Goal: Transaction & Acquisition: Purchase product/service

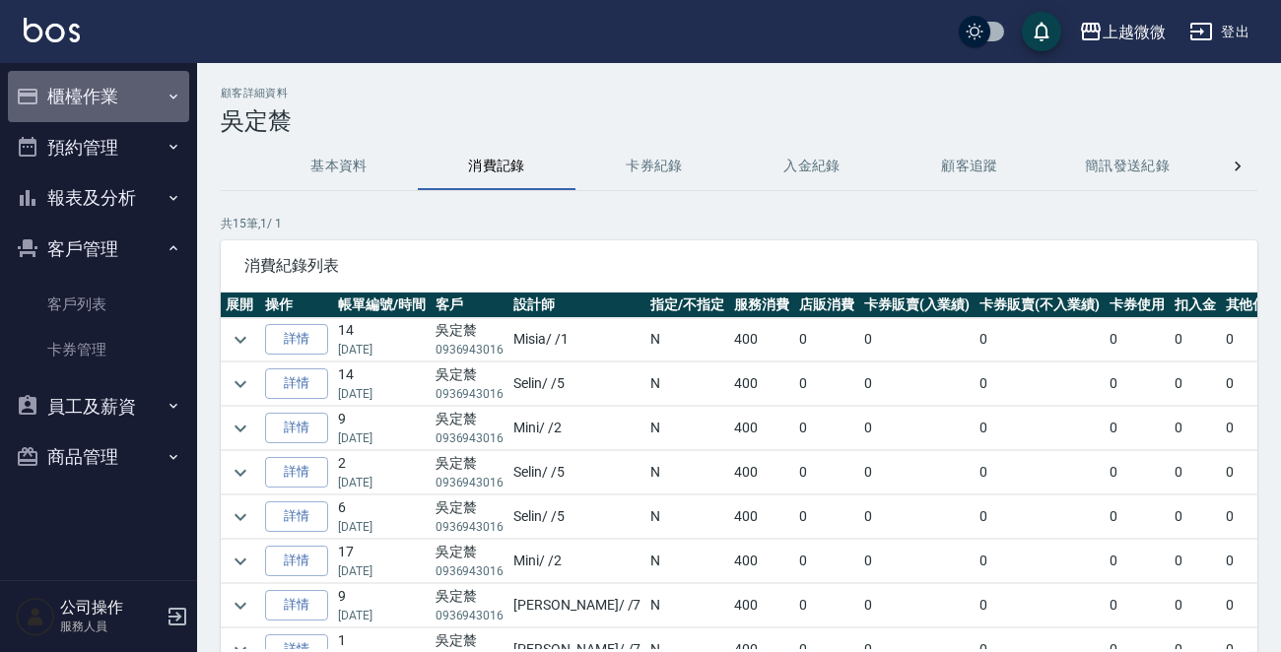
click at [89, 102] on button "櫃檯作業" at bounding box center [98, 96] width 181 height 51
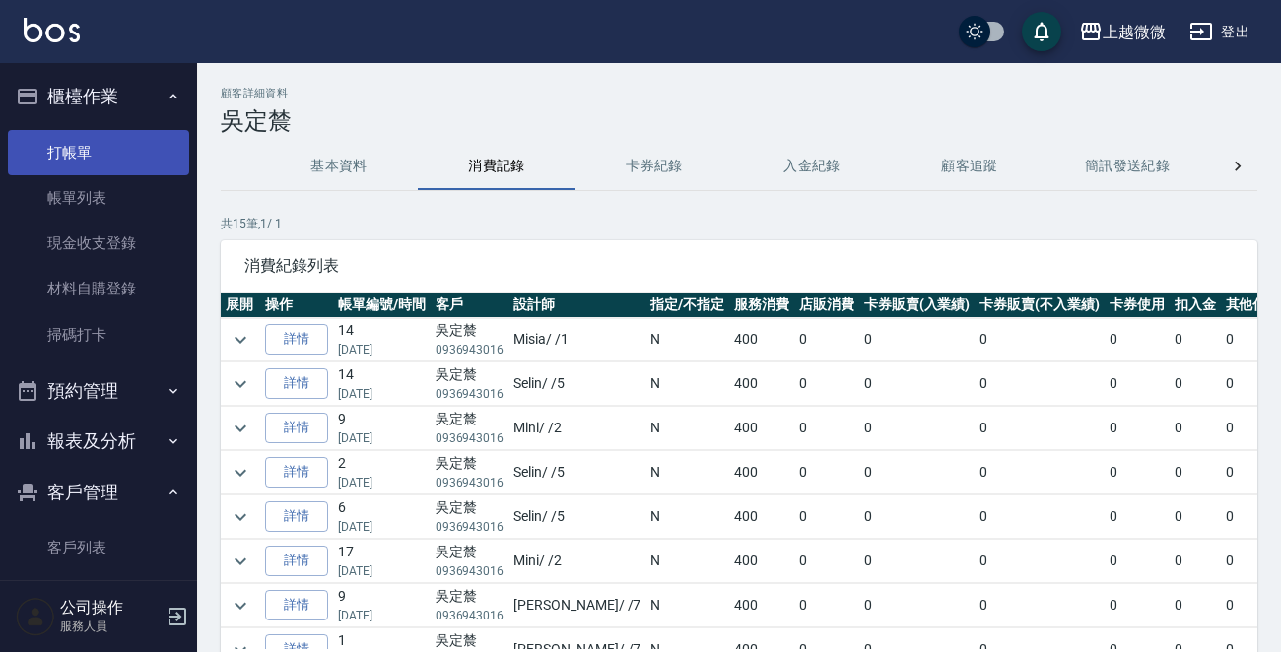
click at [79, 147] on link "打帳單" at bounding box center [98, 152] width 181 height 45
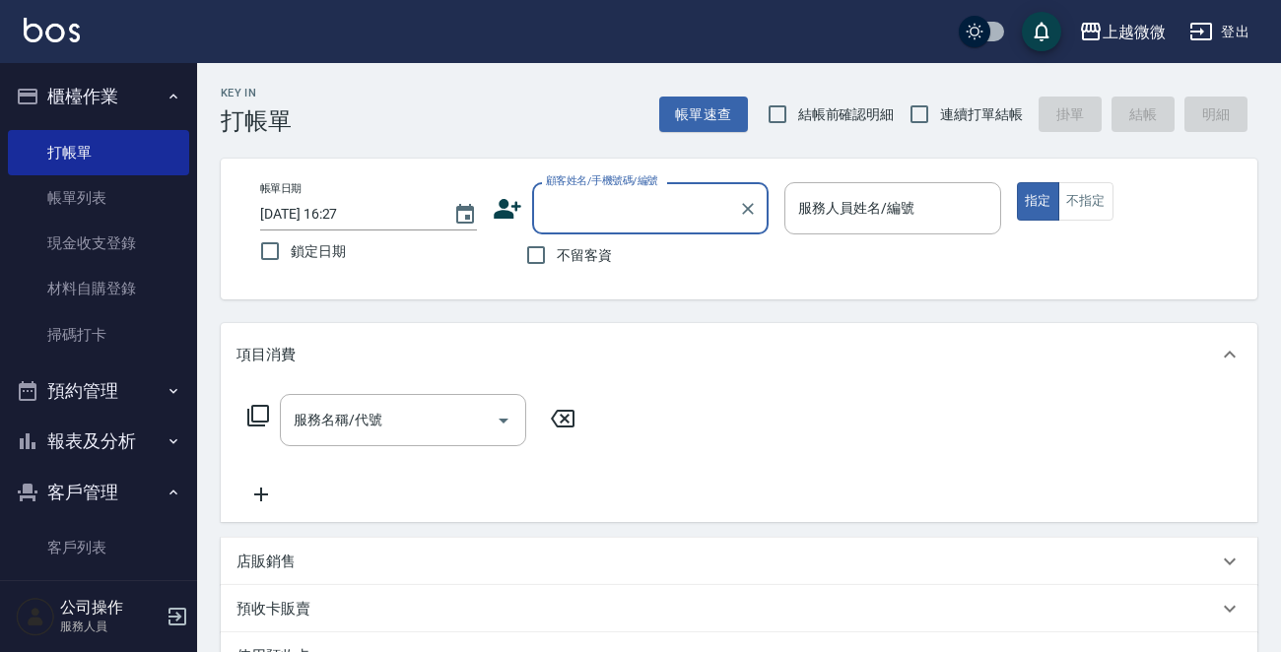
click at [645, 210] on input "顧客姓名/手機號碼/編號" at bounding box center [635, 208] width 189 height 34
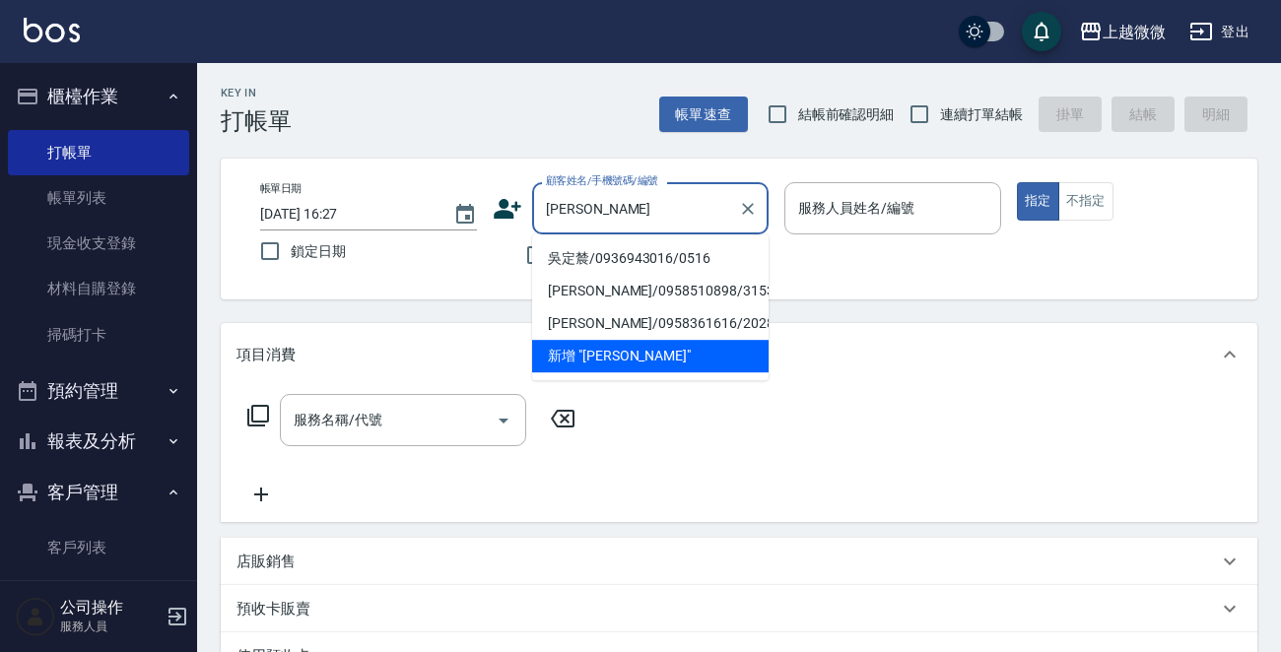
drag, startPoint x: 611, startPoint y: 264, endPoint x: 567, endPoint y: 257, distance: 44.9
click at [612, 264] on li "吳定辳/0936943016/0516" at bounding box center [650, 258] width 236 height 33
type input "吳定辳/0936943016/0516"
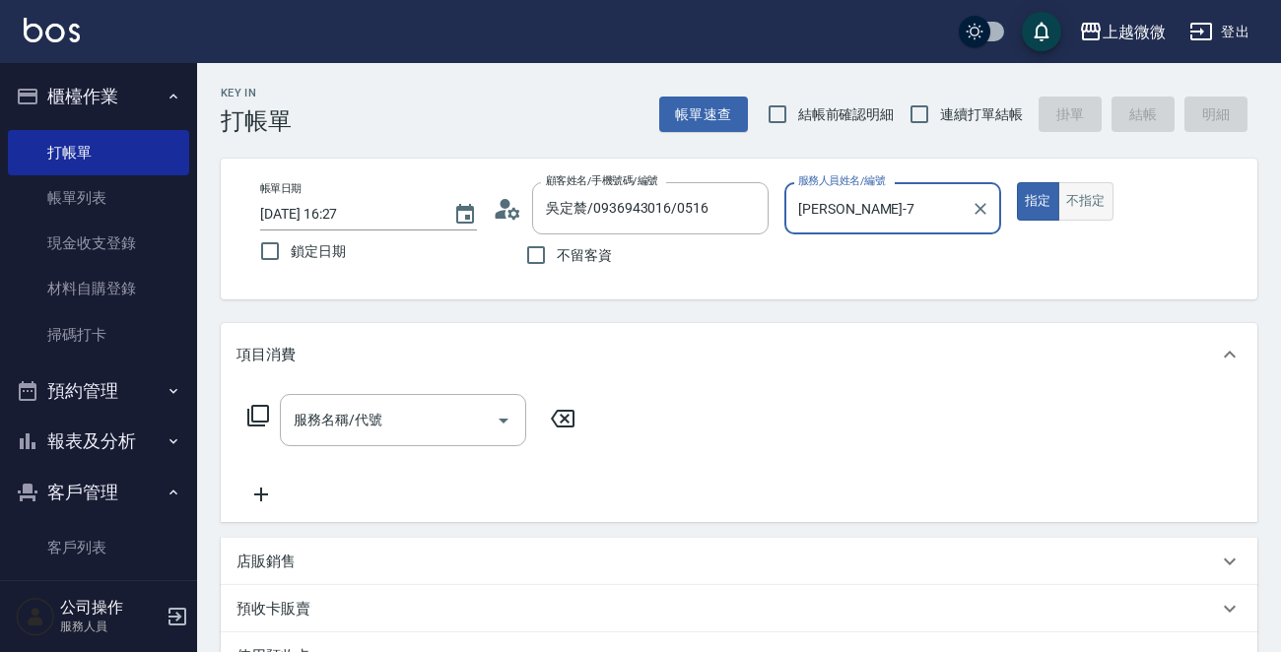
click at [1095, 205] on button "不指定" at bounding box center [1085, 201] width 55 height 38
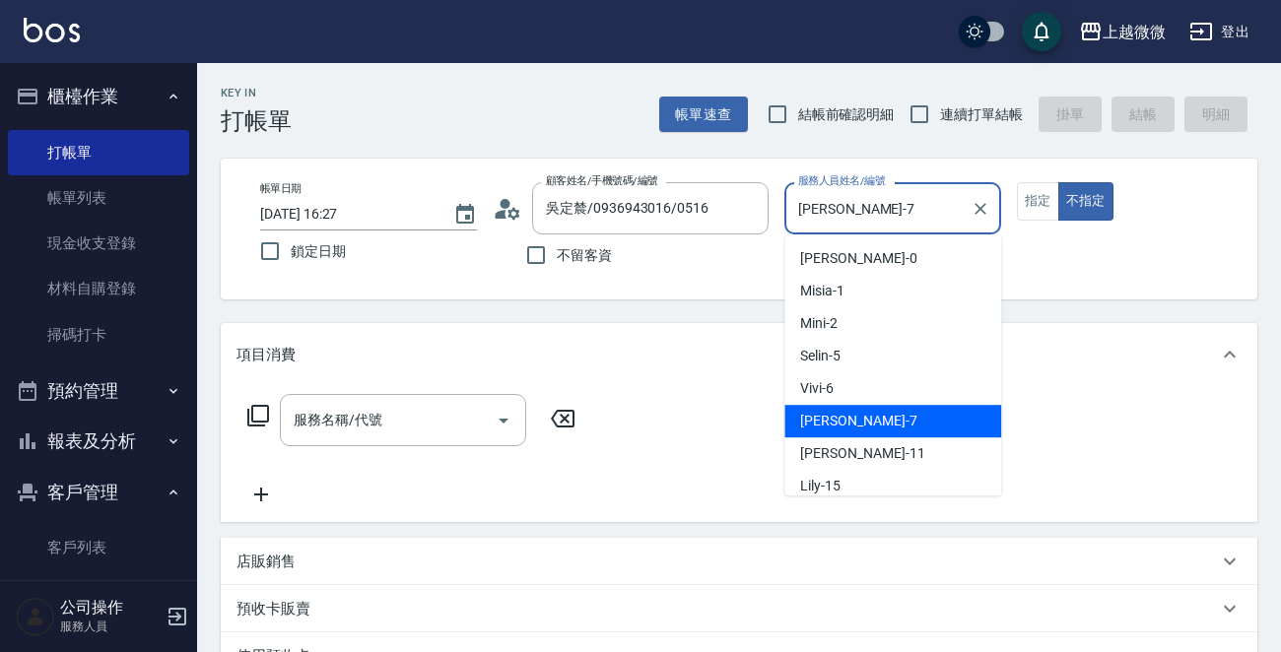
drag, startPoint x: 926, startPoint y: 217, endPoint x: 769, endPoint y: 211, distance: 157.8
click at [769, 211] on div "帳單日期 [DATE] 16:27 鎖定日期 顧客姓名/手機號碼/編號 吳定辳/0936943016/0516 顧客姓名/手機號碼/編號 不留客資 服務人員姓…" at bounding box center [738, 229] width 989 height 94
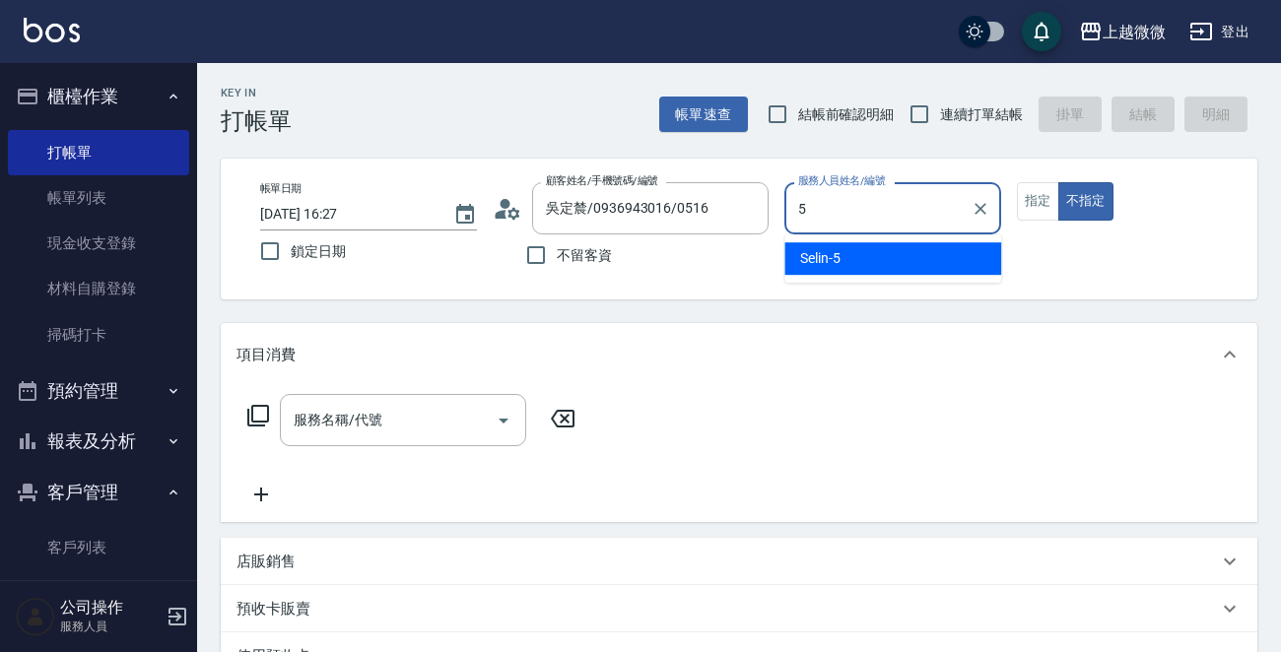
click at [820, 263] on span "Selin -5" at bounding box center [820, 258] width 40 height 21
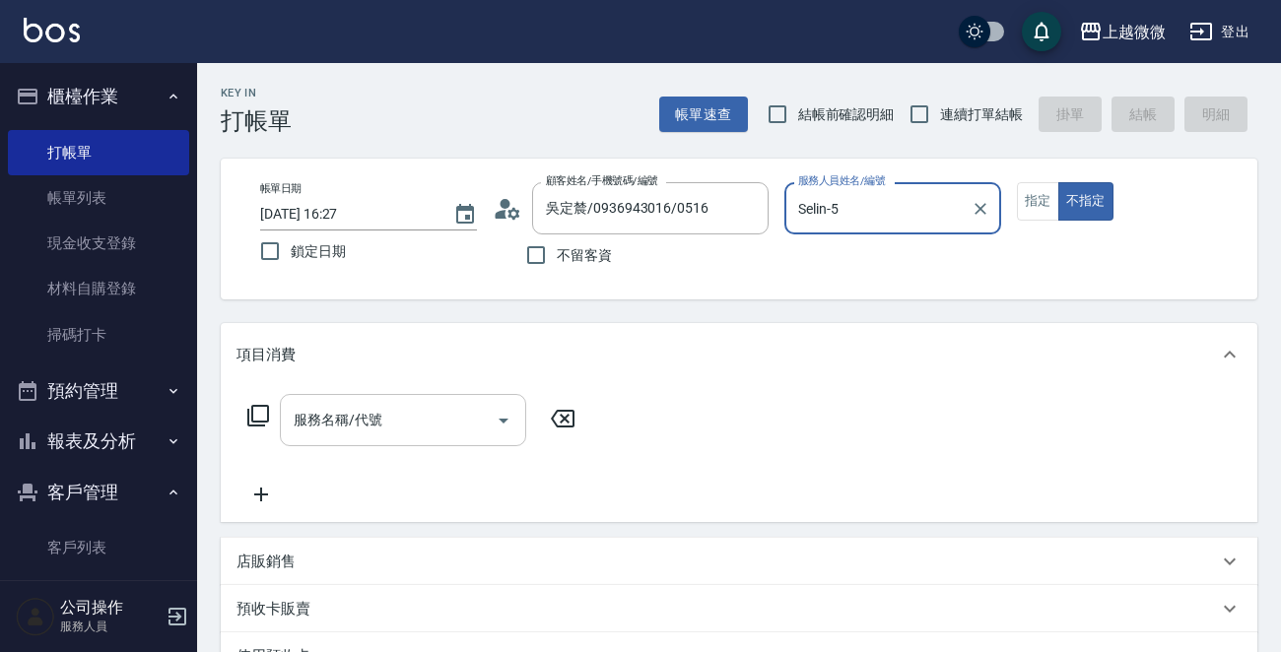
type input "Selin-5"
click at [393, 431] on input "服務名稱/代號" at bounding box center [388, 420] width 199 height 34
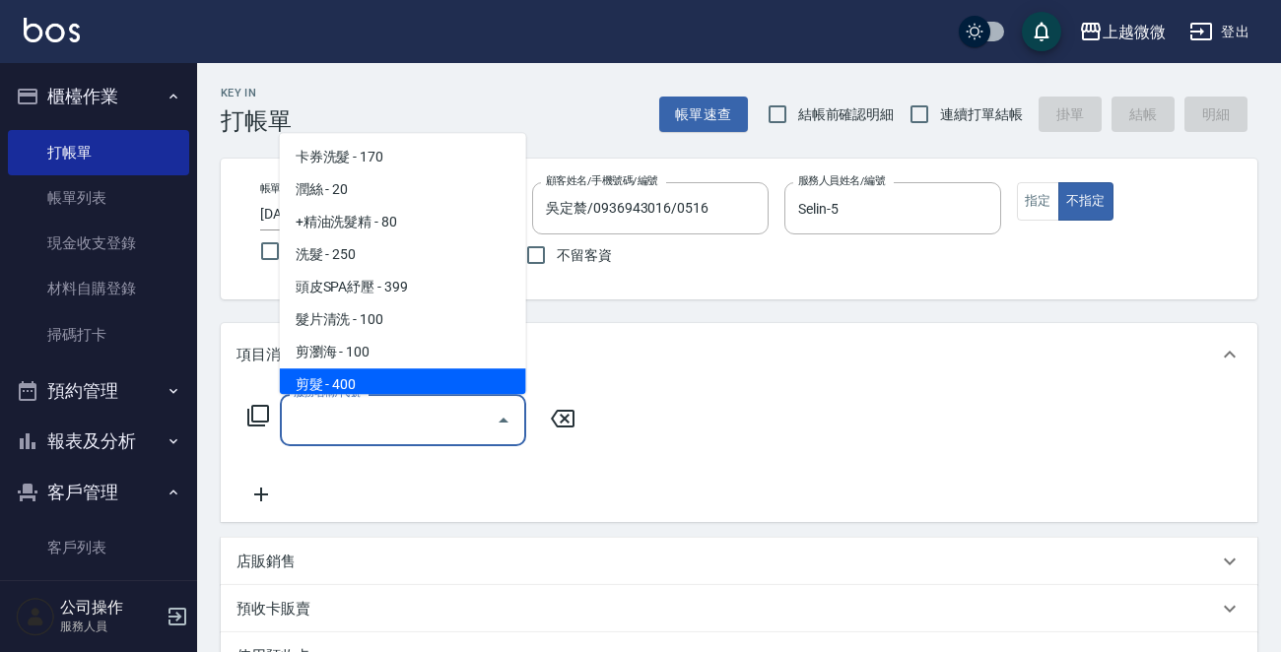
click at [377, 373] on span "剪髮 - 400" at bounding box center [403, 385] width 246 height 33
type input "剪髮(B02)"
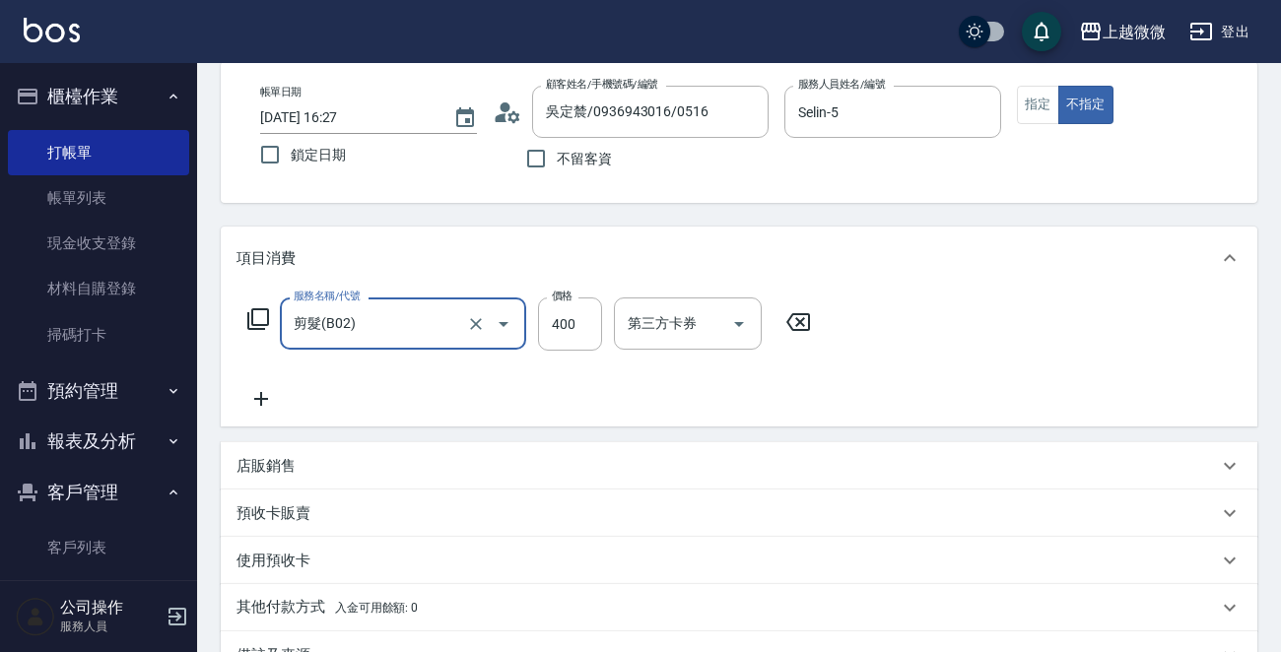
scroll to position [342, 0]
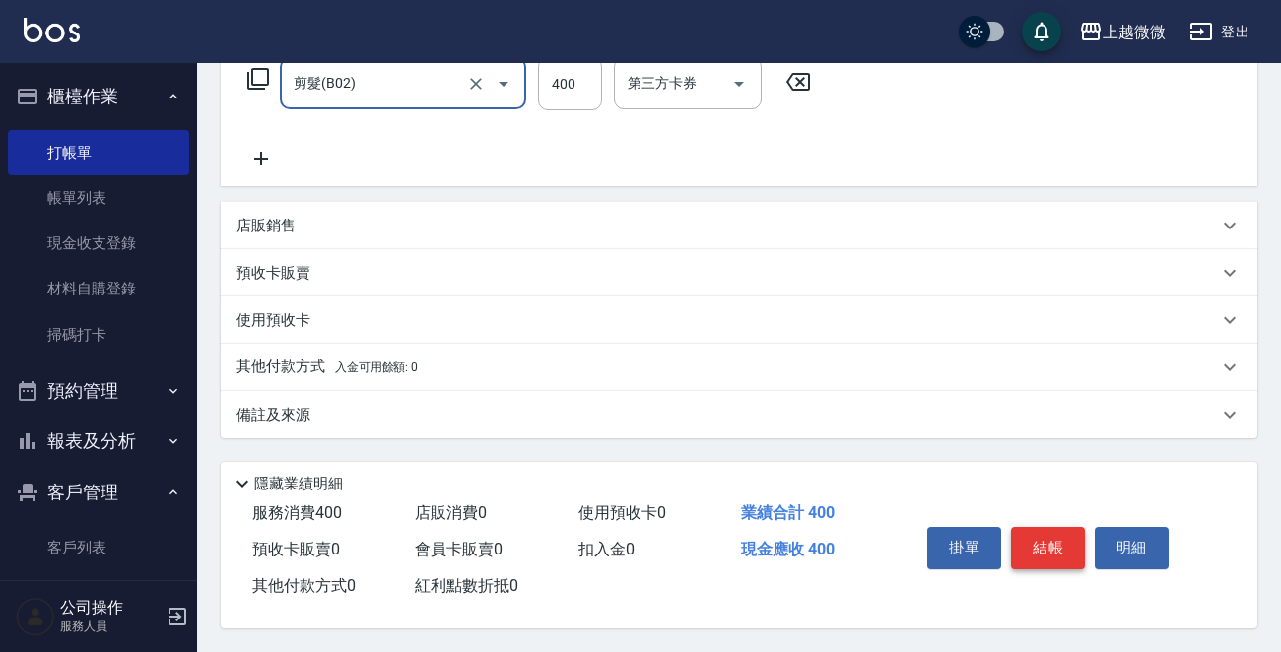
click at [1044, 545] on button "結帳" at bounding box center [1048, 547] width 74 height 41
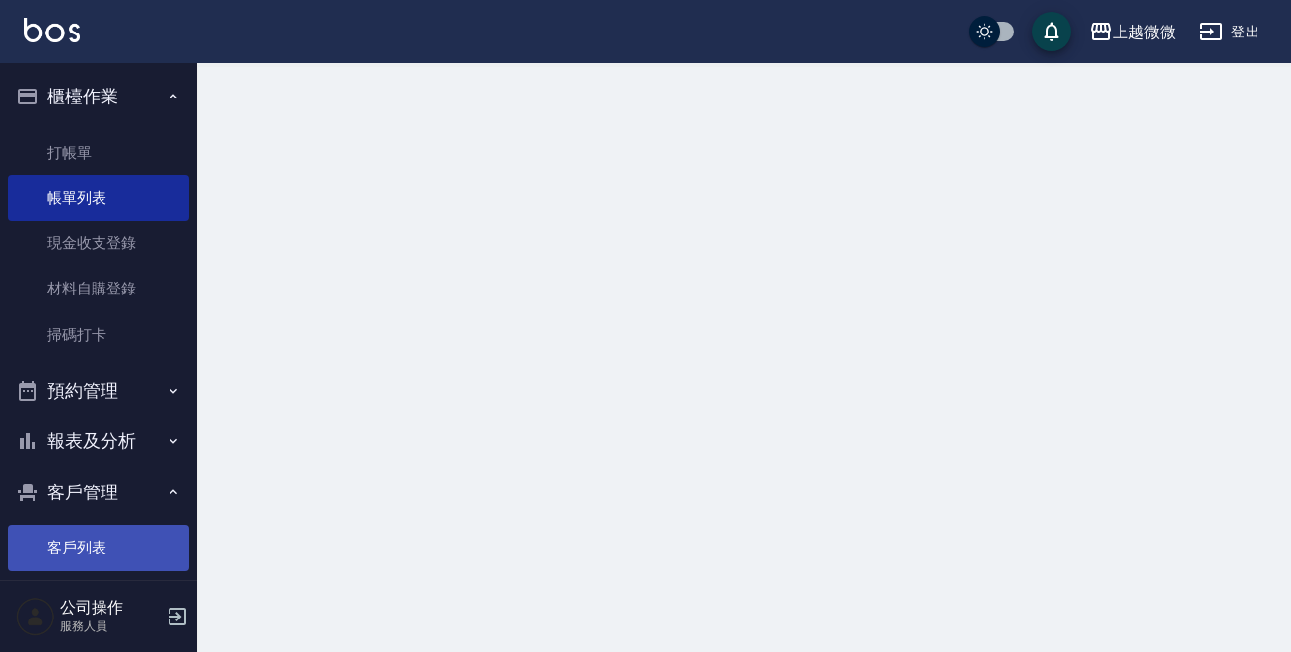
click at [81, 541] on link "客戶列表" at bounding box center [98, 547] width 181 height 45
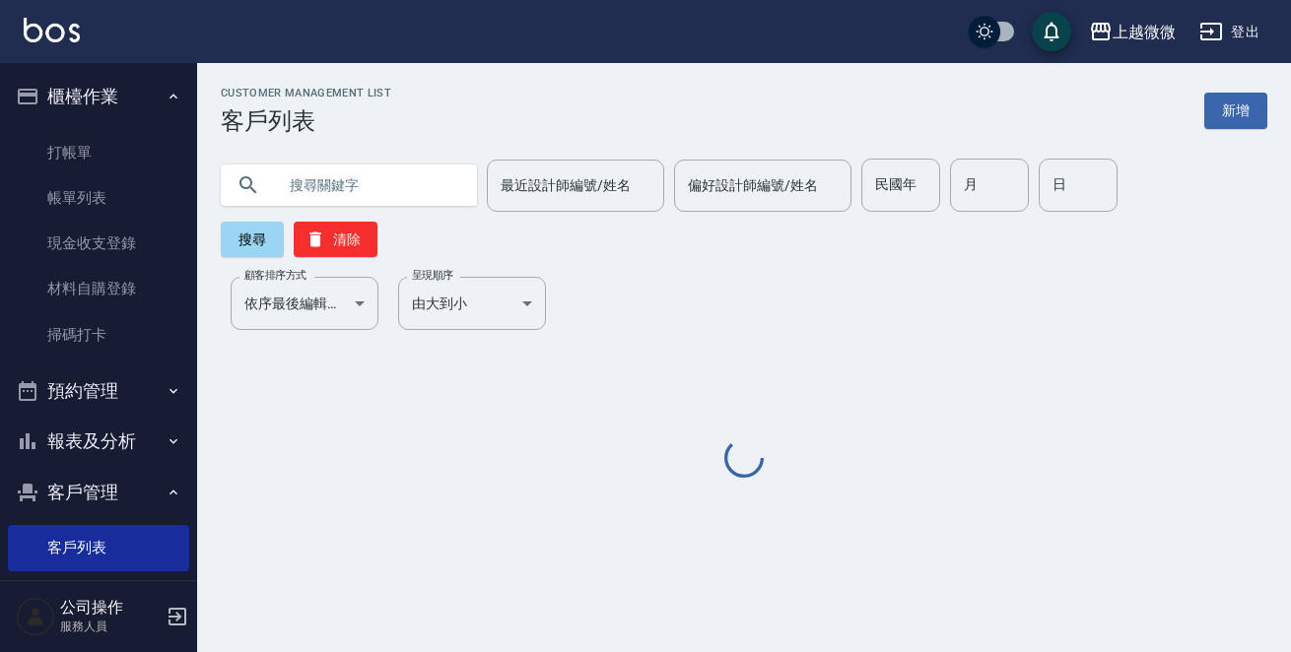
click at [353, 177] on input "text" at bounding box center [368, 185] width 185 height 53
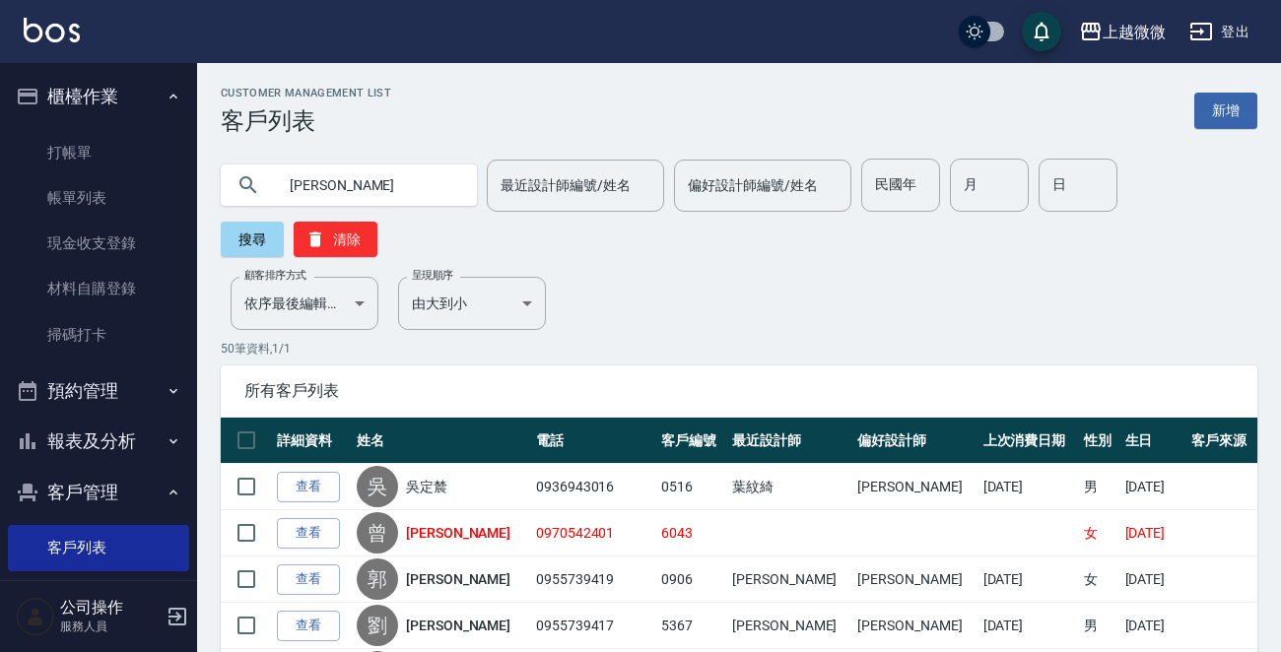
type input "[PERSON_NAME]"
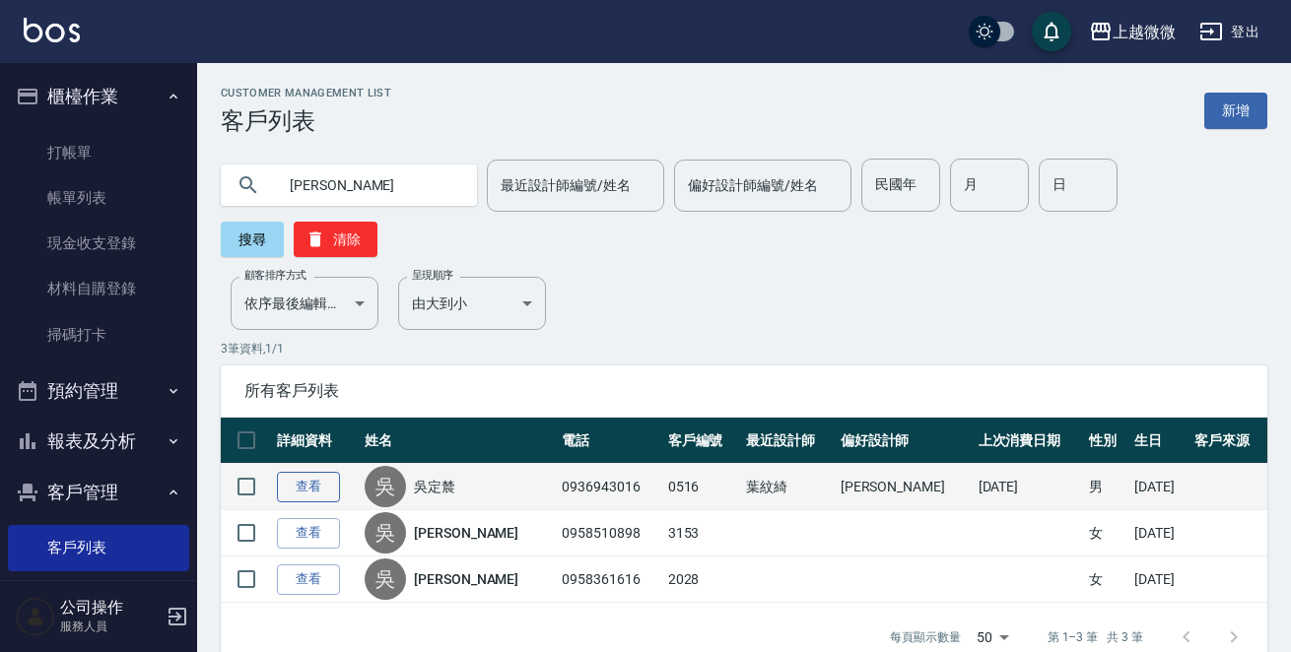
click at [297, 472] on link "查看" at bounding box center [308, 487] width 63 height 31
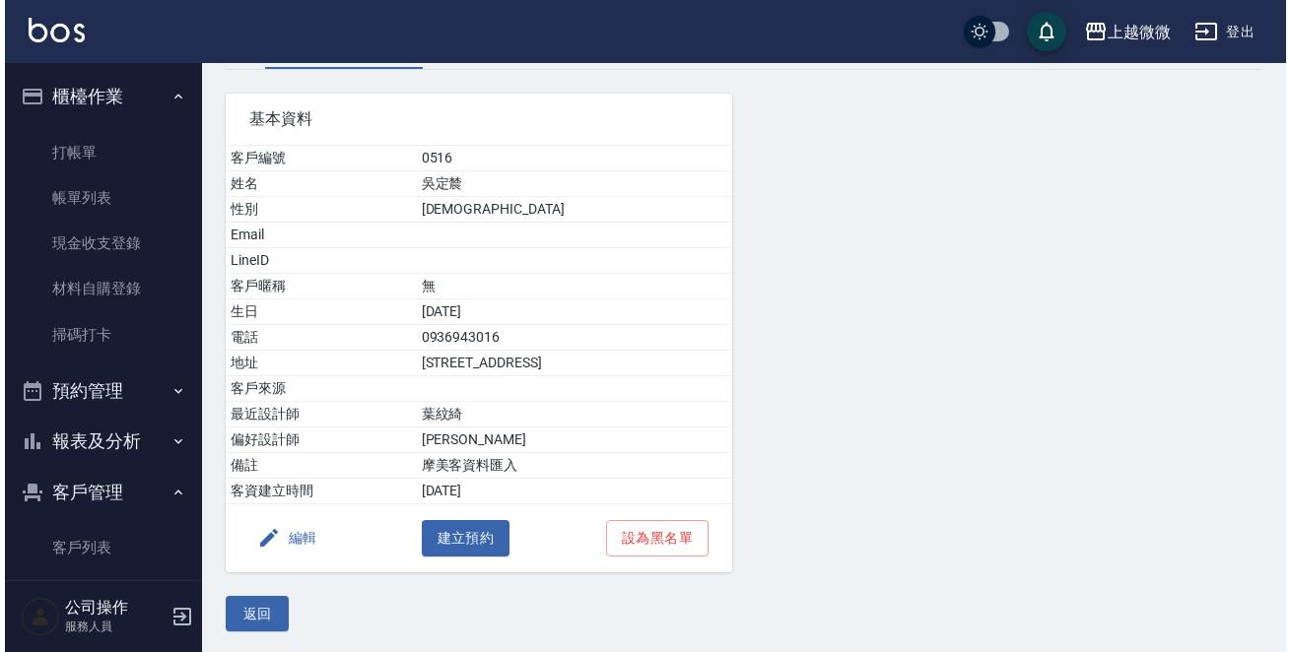
scroll to position [122, 0]
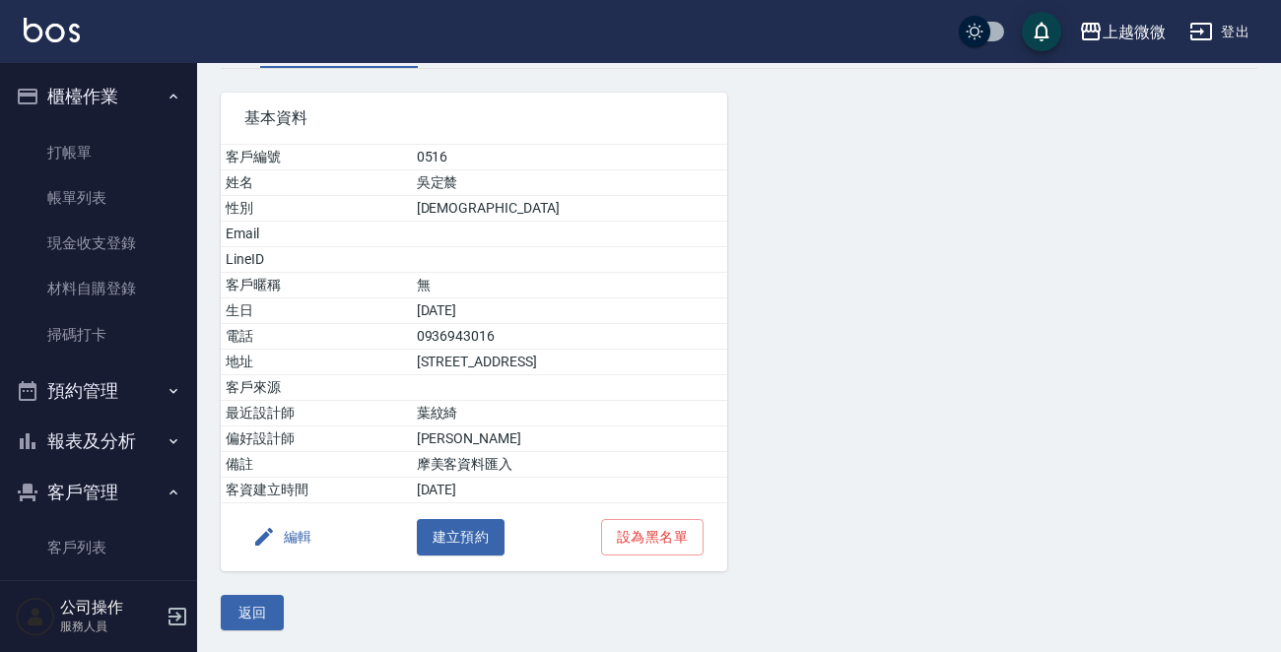
click at [278, 540] on button "編輯" at bounding box center [282, 537] width 76 height 36
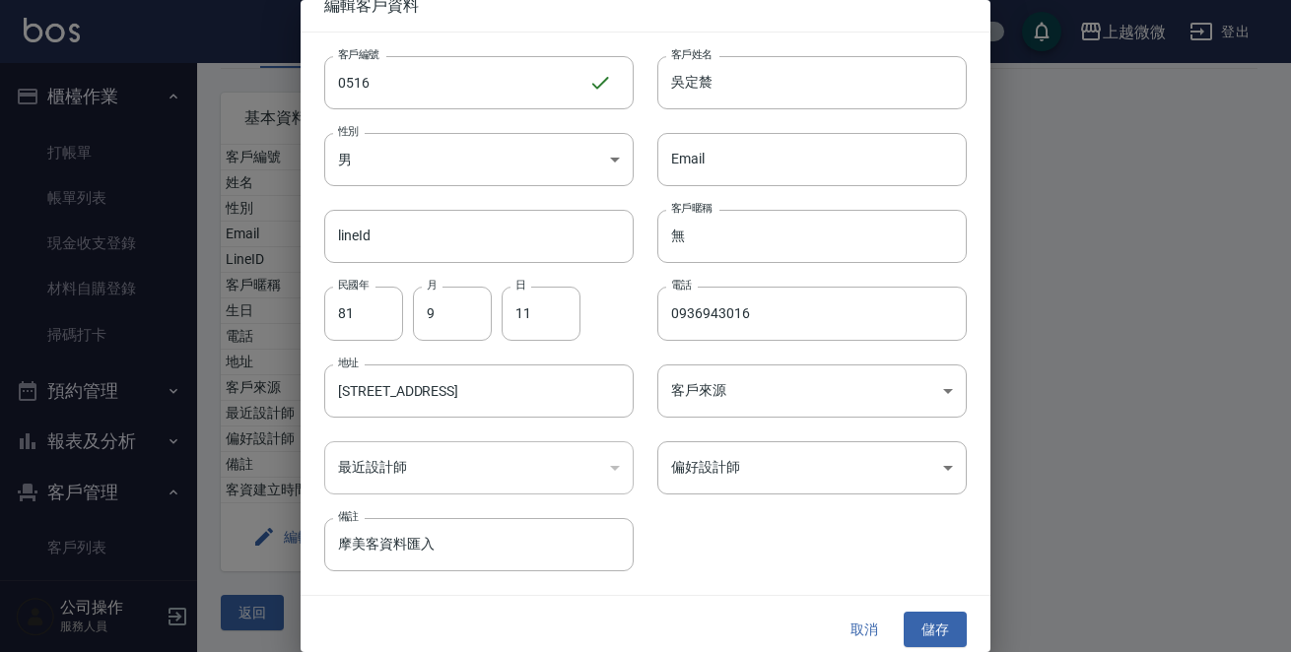
scroll to position [30, 0]
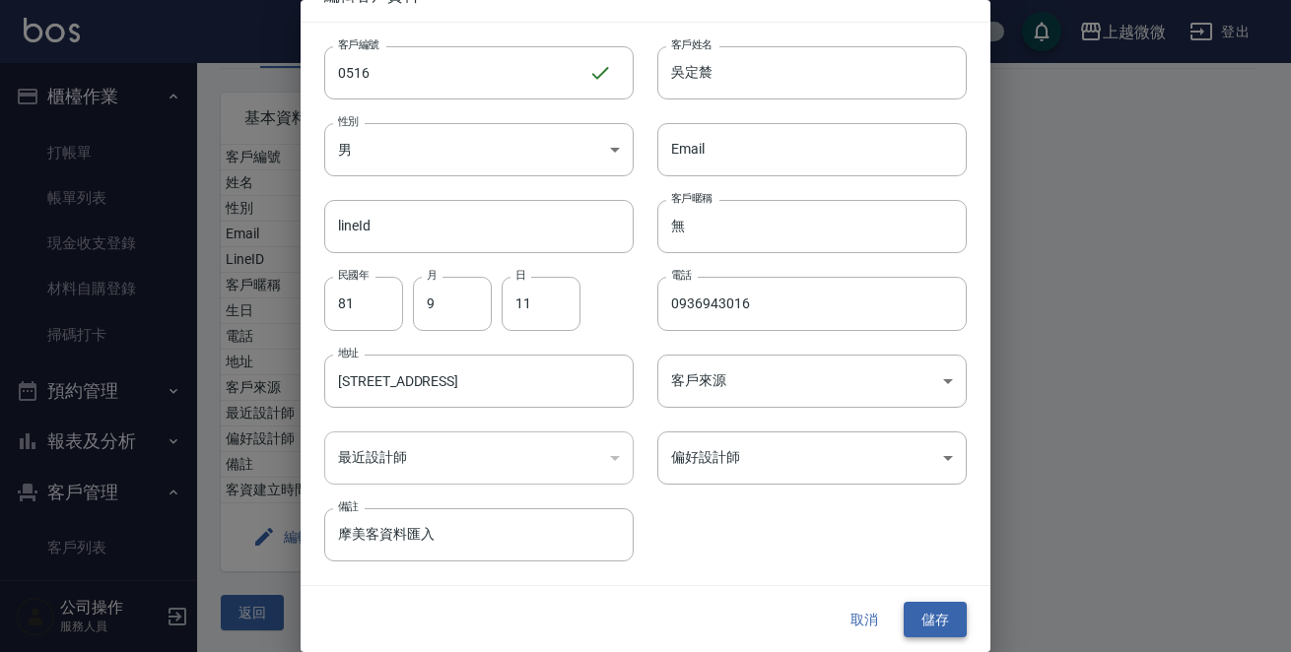
click at [917, 604] on button "儲存" at bounding box center [935, 620] width 63 height 36
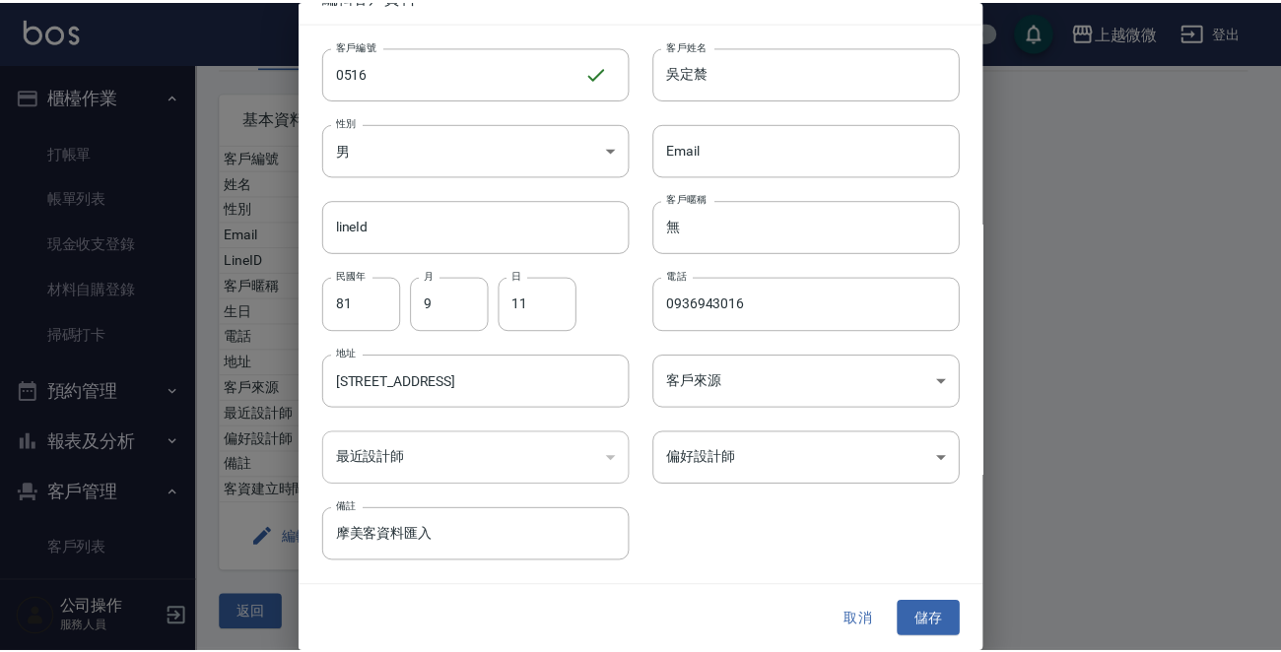
scroll to position [0, 0]
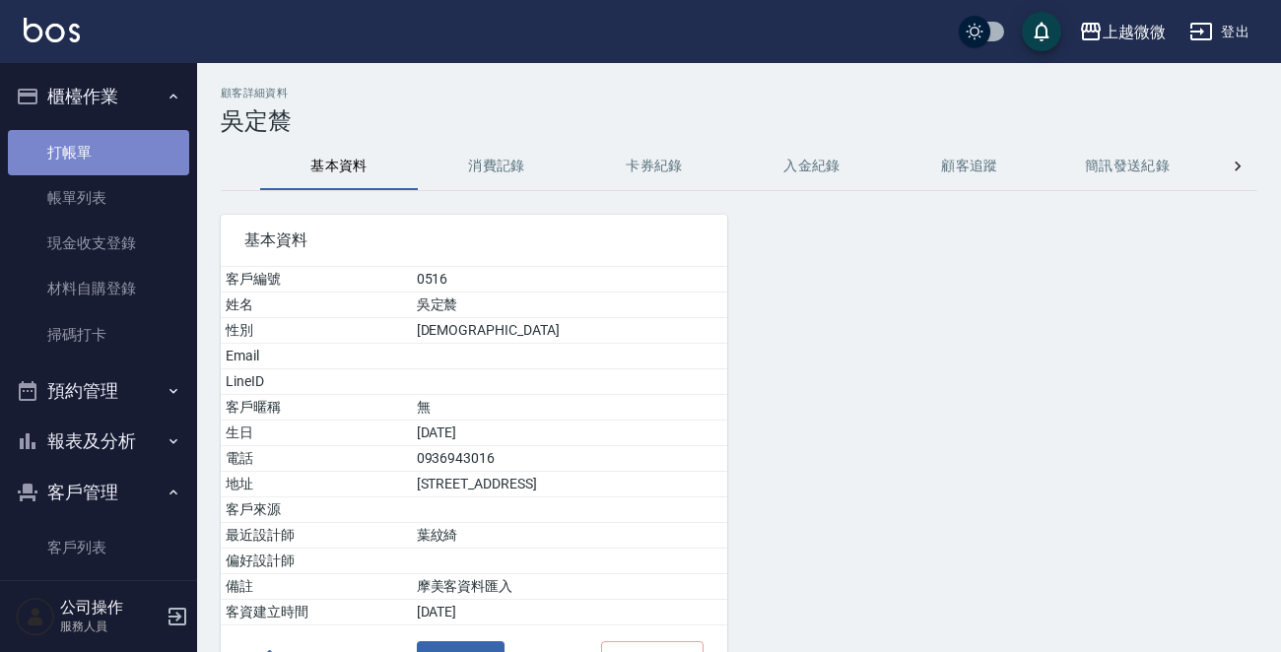
click at [110, 152] on link "打帳單" at bounding box center [98, 152] width 181 height 45
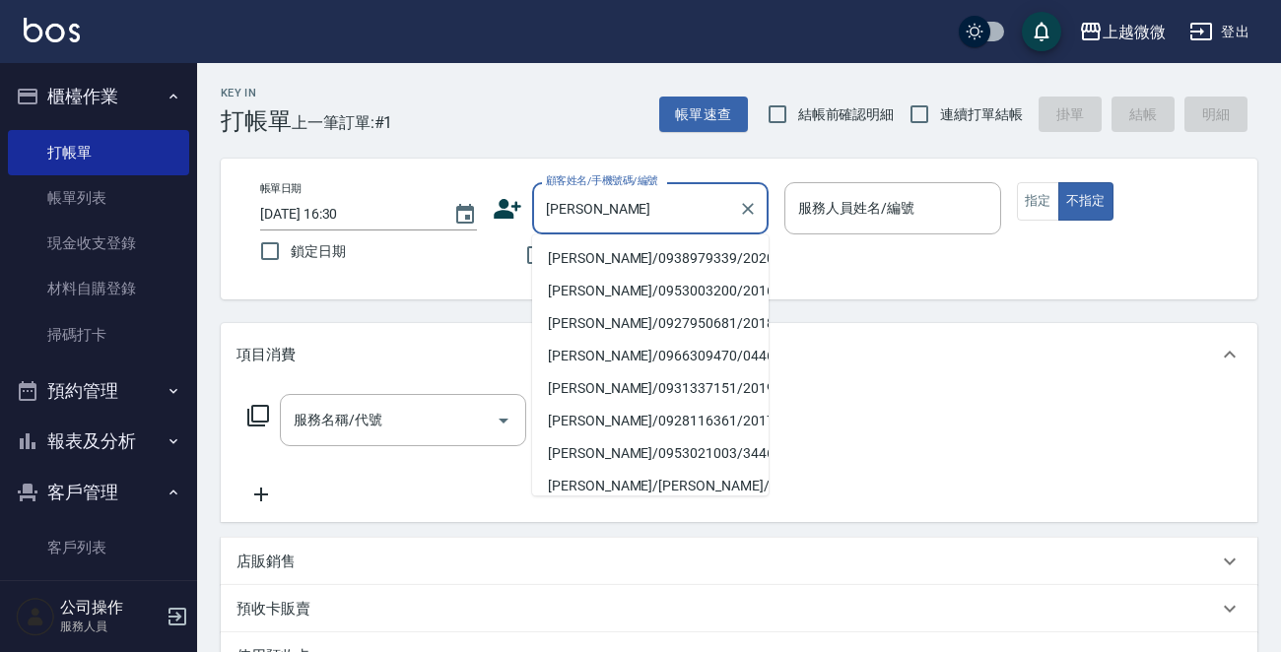
click at [602, 255] on li "[PERSON_NAME]/0938979339/2020" at bounding box center [650, 258] width 236 height 33
type input "[PERSON_NAME]/0938979339/2020"
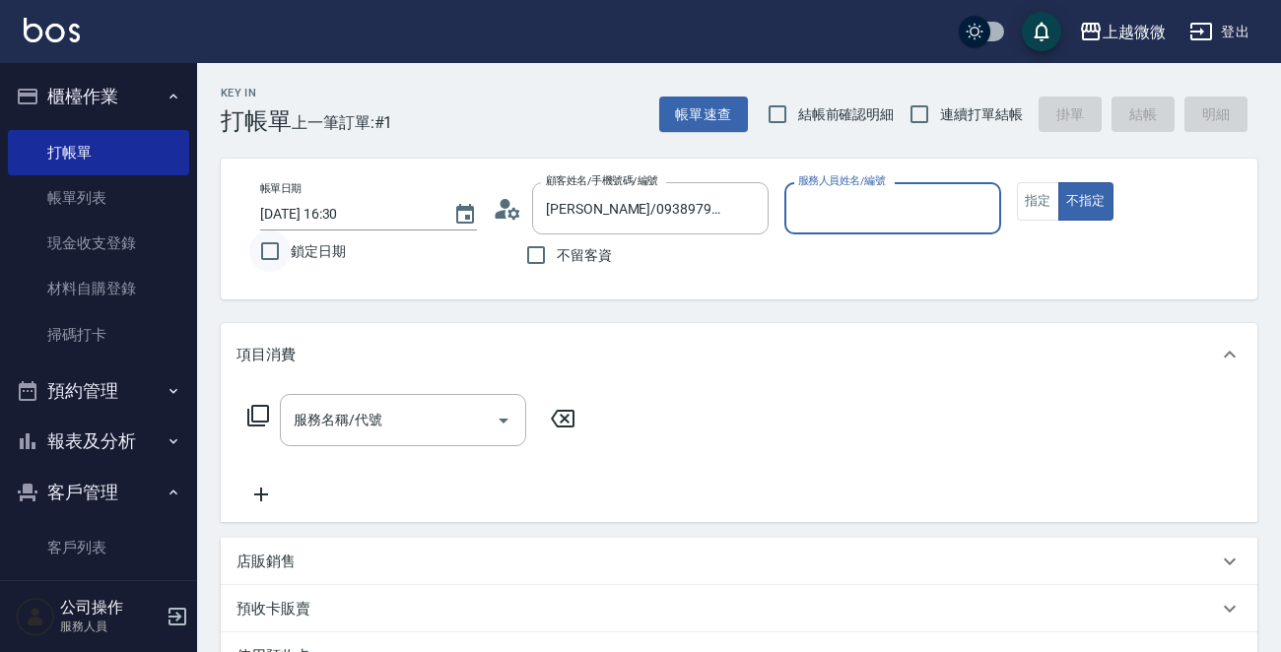
click at [266, 249] on input "鎖定日期" at bounding box center [269, 251] width 41 height 41
checkbox input "true"
click at [929, 106] on input "連續打單結帳" at bounding box center [919, 114] width 41 height 41
checkbox input "true"
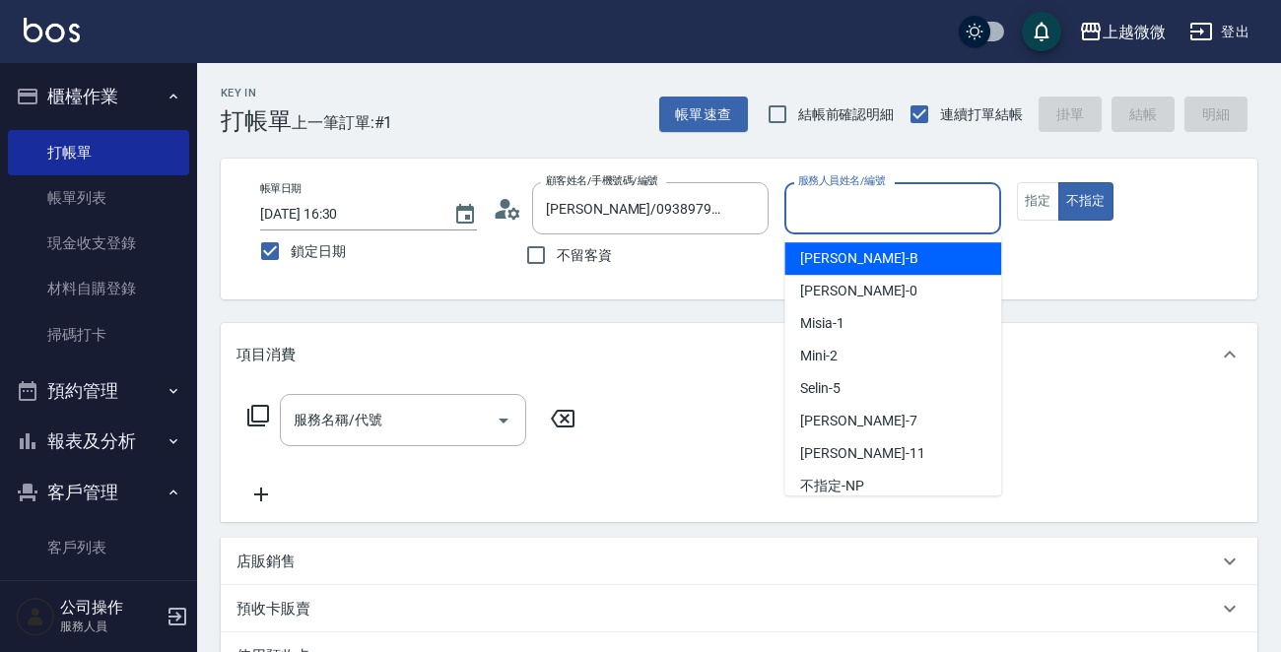
click at [891, 208] on input "服務人員姓名/編號" at bounding box center [892, 208] width 199 height 34
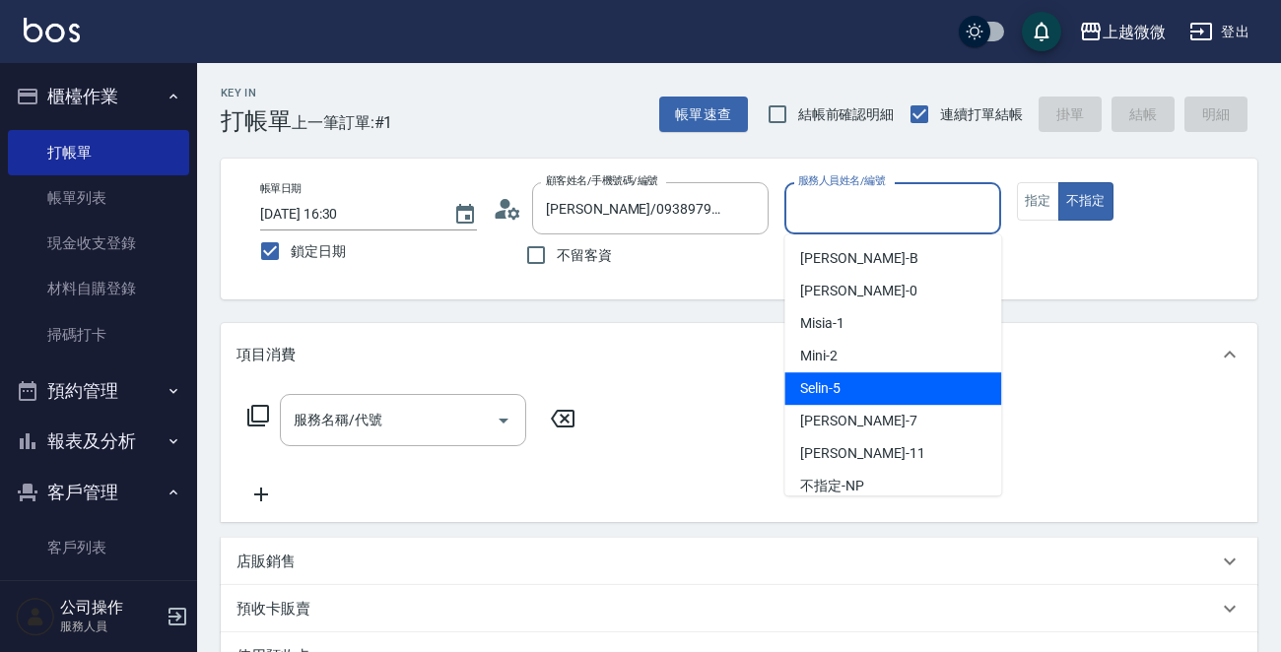
click at [886, 384] on div "Selin -5" at bounding box center [892, 388] width 217 height 33
type input "Selin-5"
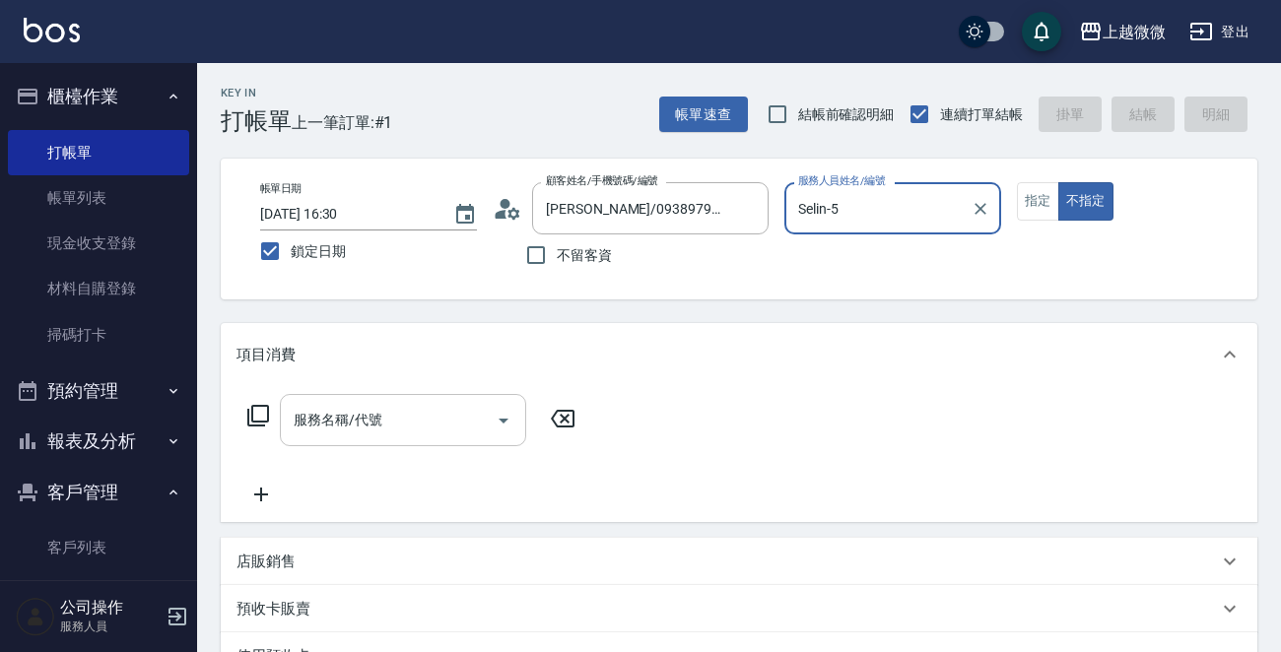
click at [415, 431] on input "服務名稱/代號" at bounding box center [388, 420] width 199 height 34
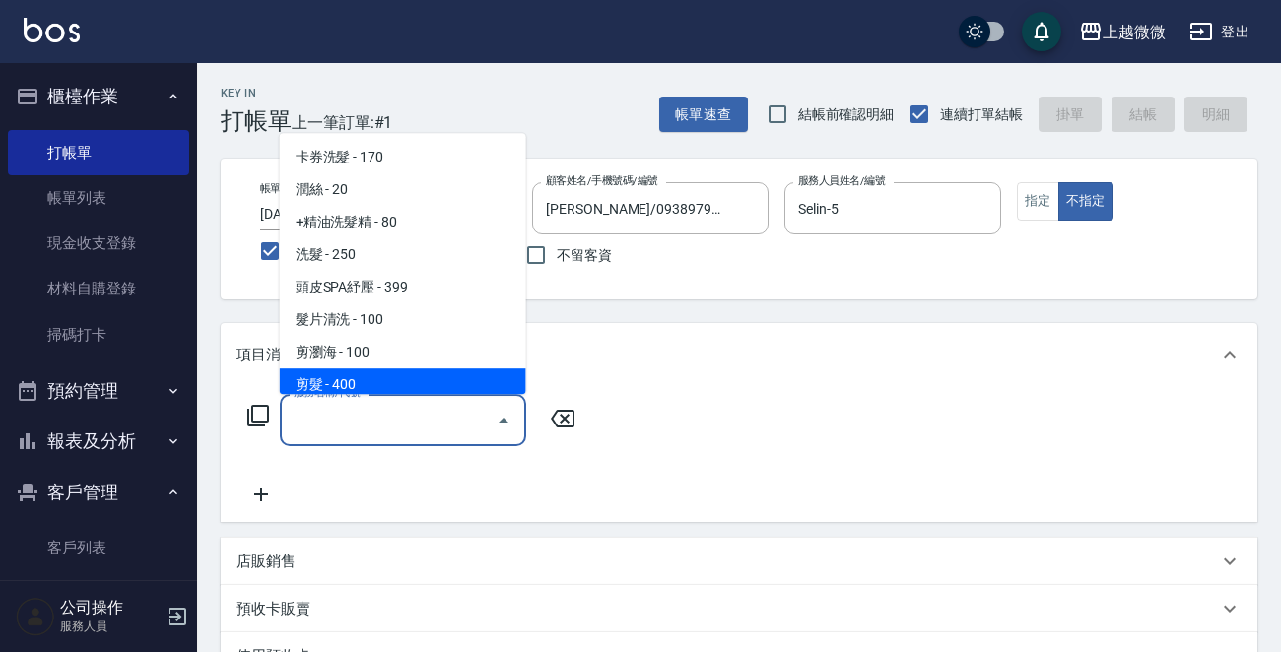
click at [388, 381] on span "剪髮 - 400" at bounding box center [403, 385] width 246 height 33
type input "剪髮(B02)"
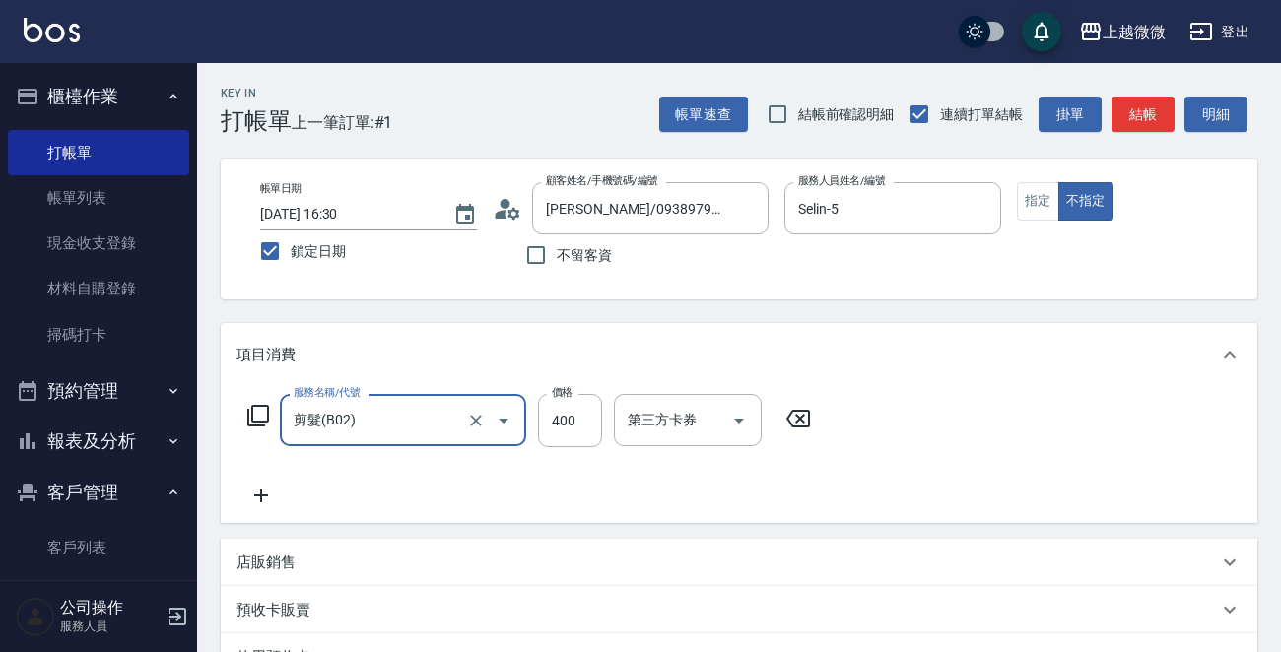
click at [260, 493] on icon at bounding box center [261, 496] width 14 height 14
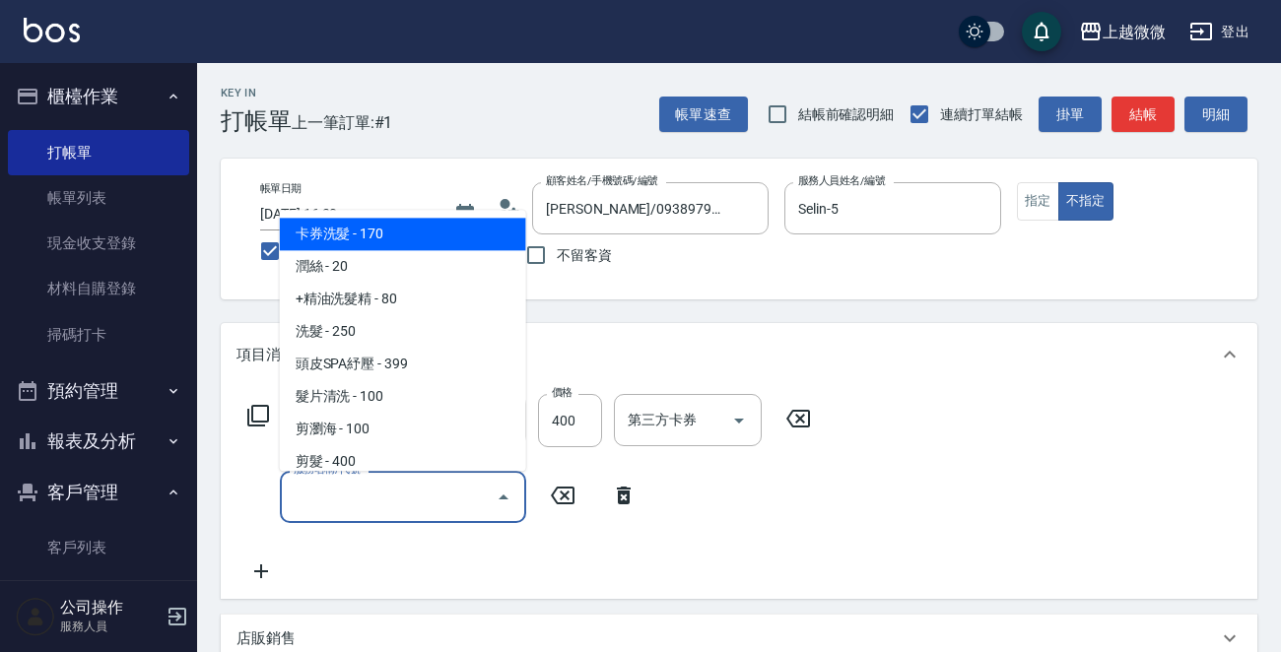
click at [329, 495] on input "服務名稱/代號" at bounding box center [388, 497] width 199 height 34
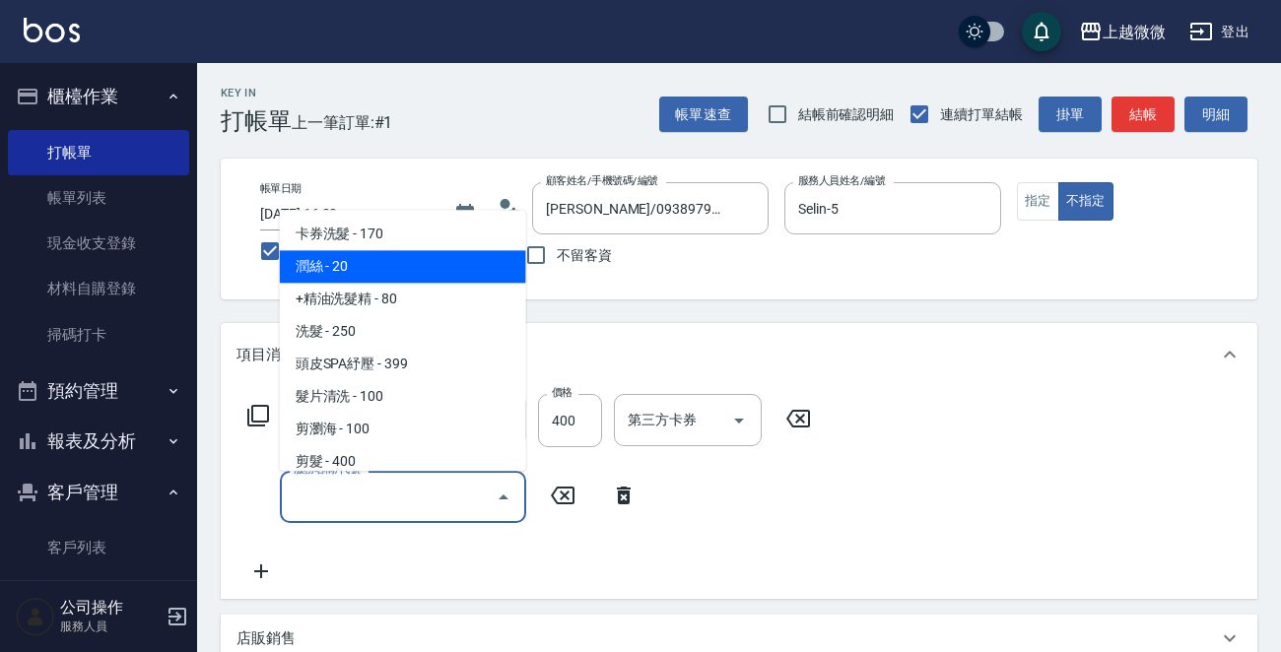
click at [403, 293] on span "+精油洗髮精 - 80" at bounding box center [403, 300] width 246 height 33
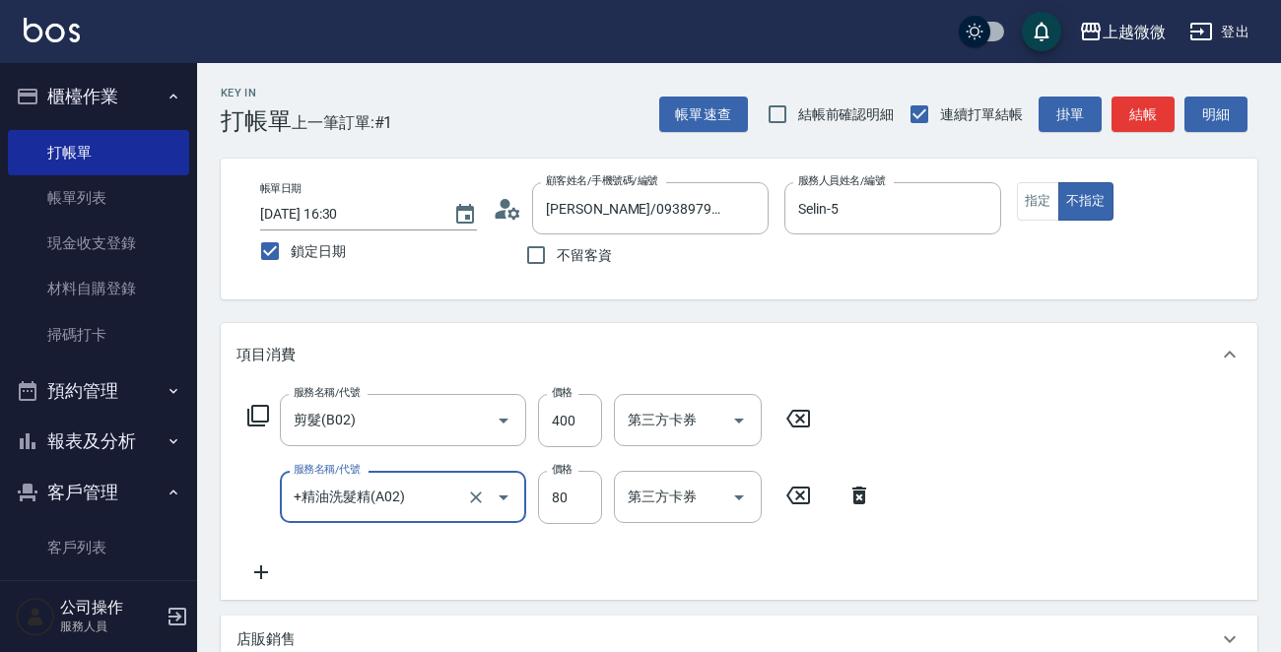
type input "+精油洗髮精(A02)"
click at [370, 411] on input "剪髮(B02)" at bounding box center [375, 420] width 173 height 34
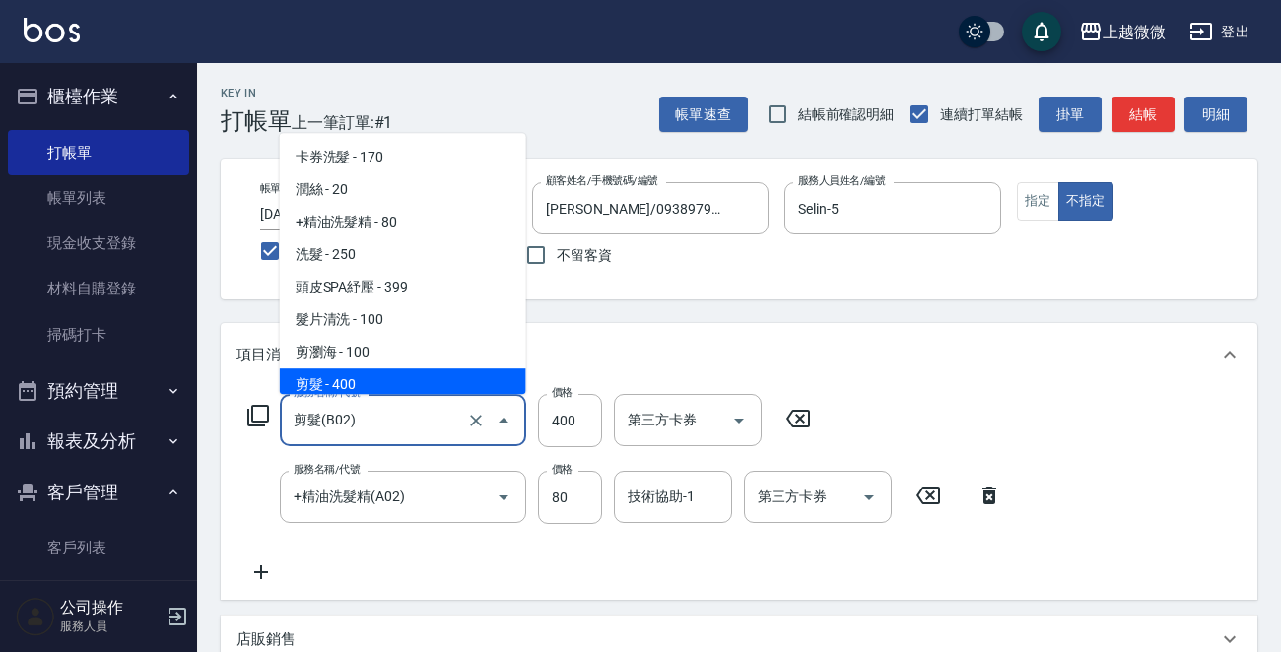
scroll to position [7, 0]
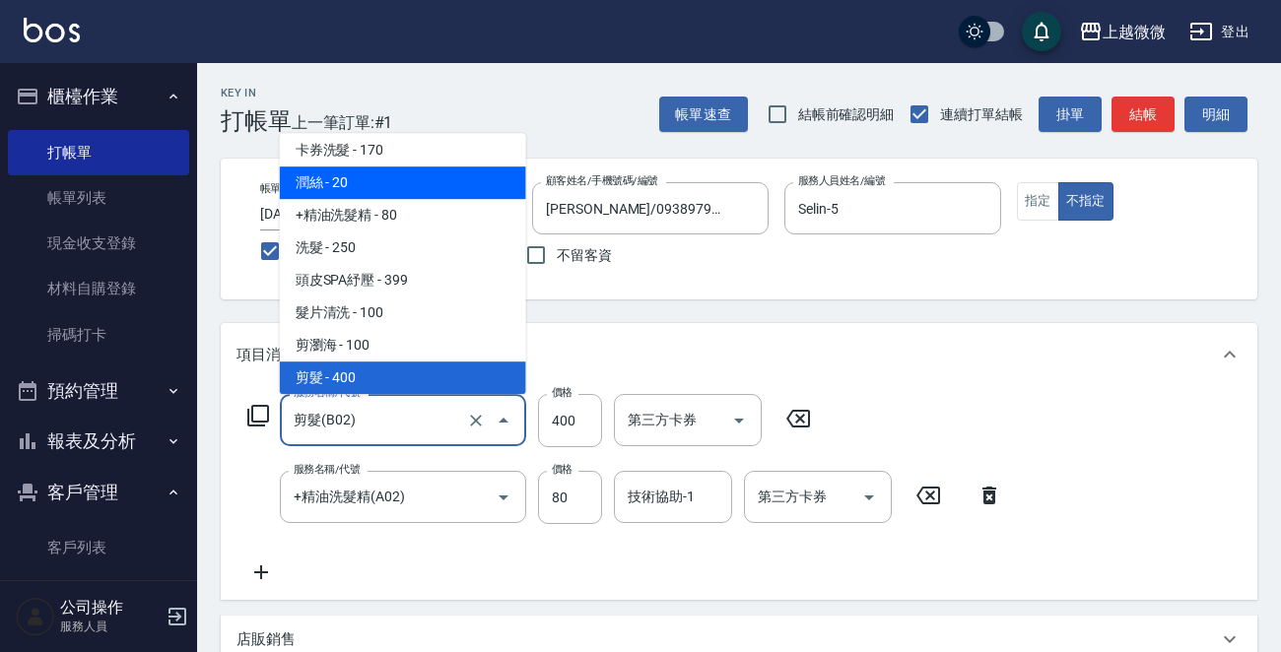
click at [384, 180] on span "潤絲 - 20" at bounding box center [403, 183] width 246 height 33
type input "潤絲(A01)"
type input "20"
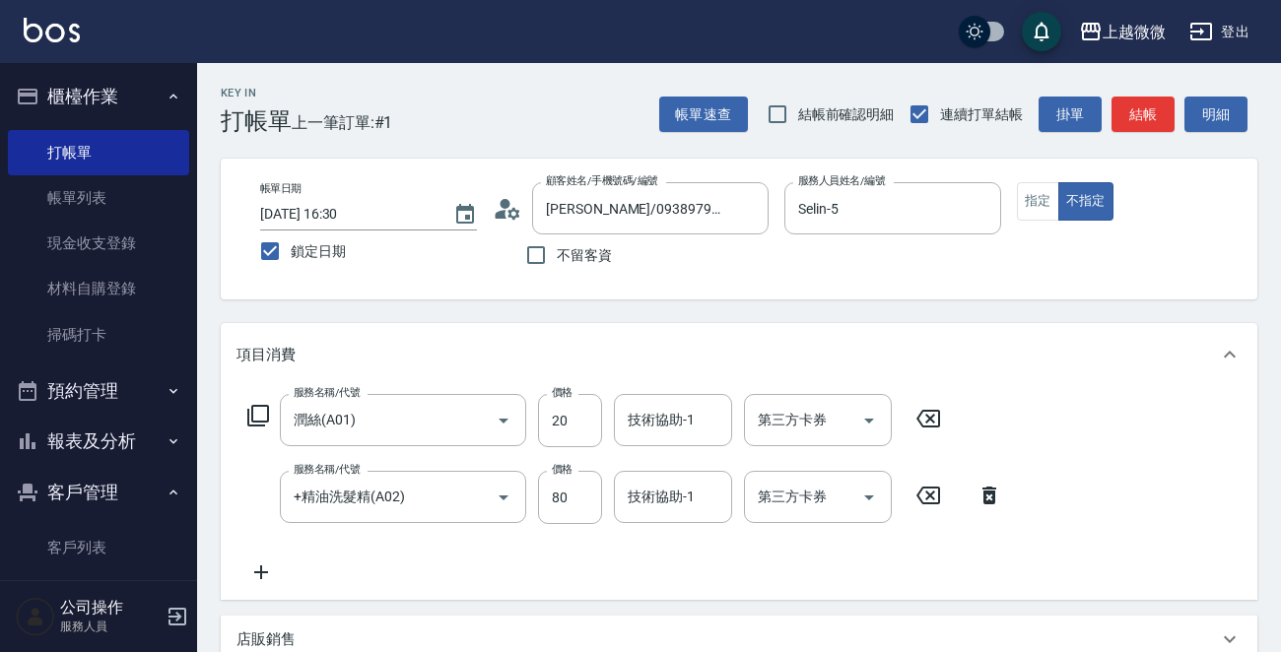
click at [264, 572] on icon at bounding box center [261, 573] width 14 height 14
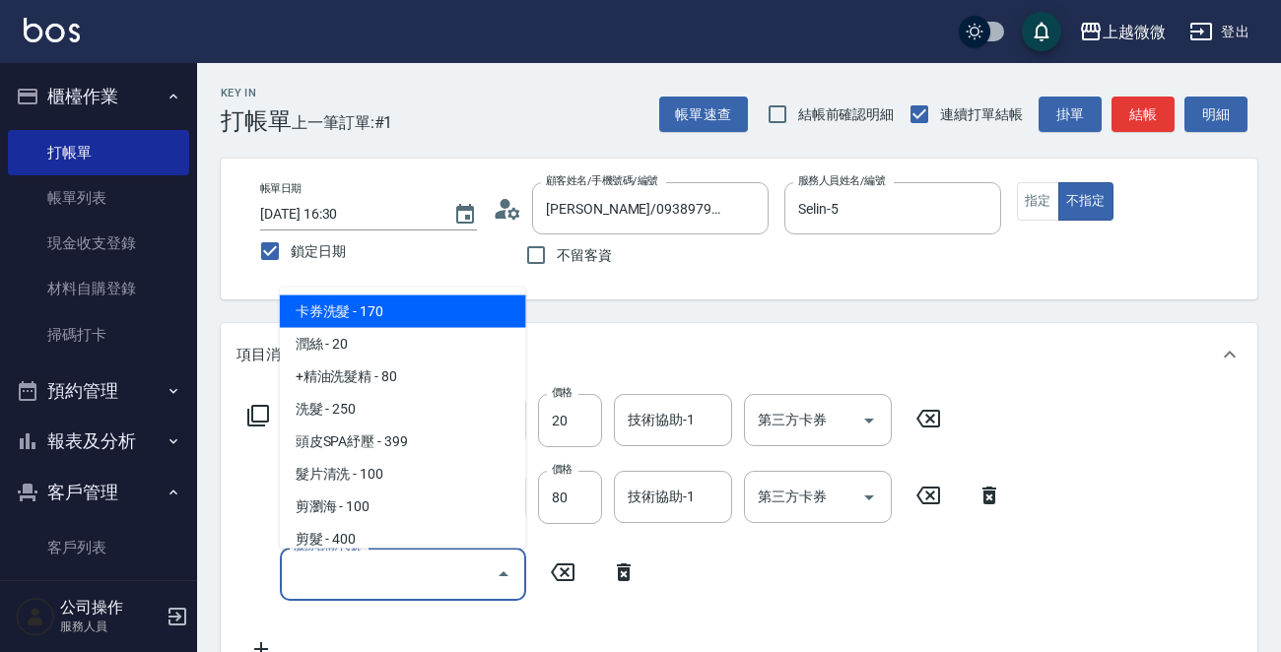
click at [356, 572] on input "服務名稱/代號" at bounding box center [388, 574] width 199 height 34
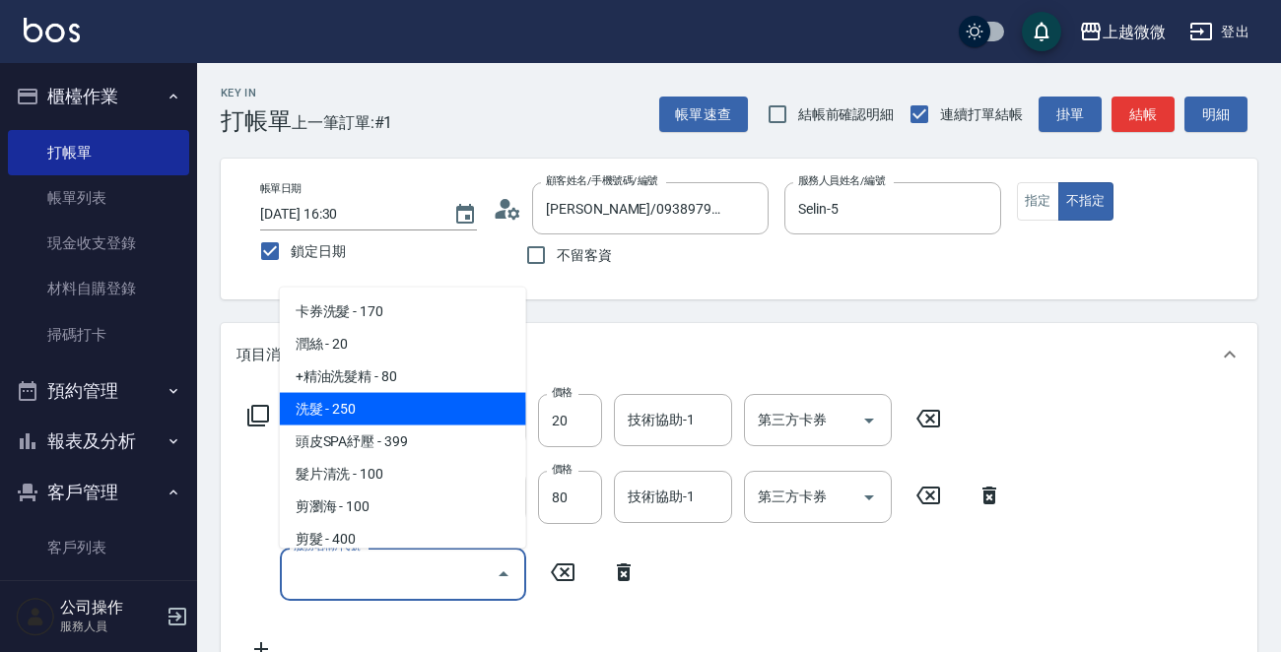
click at [402, 411] on span "洗髮 - 250" at bounding box center [403, 409] width 246 height 33
type input "洗髮(A03)"
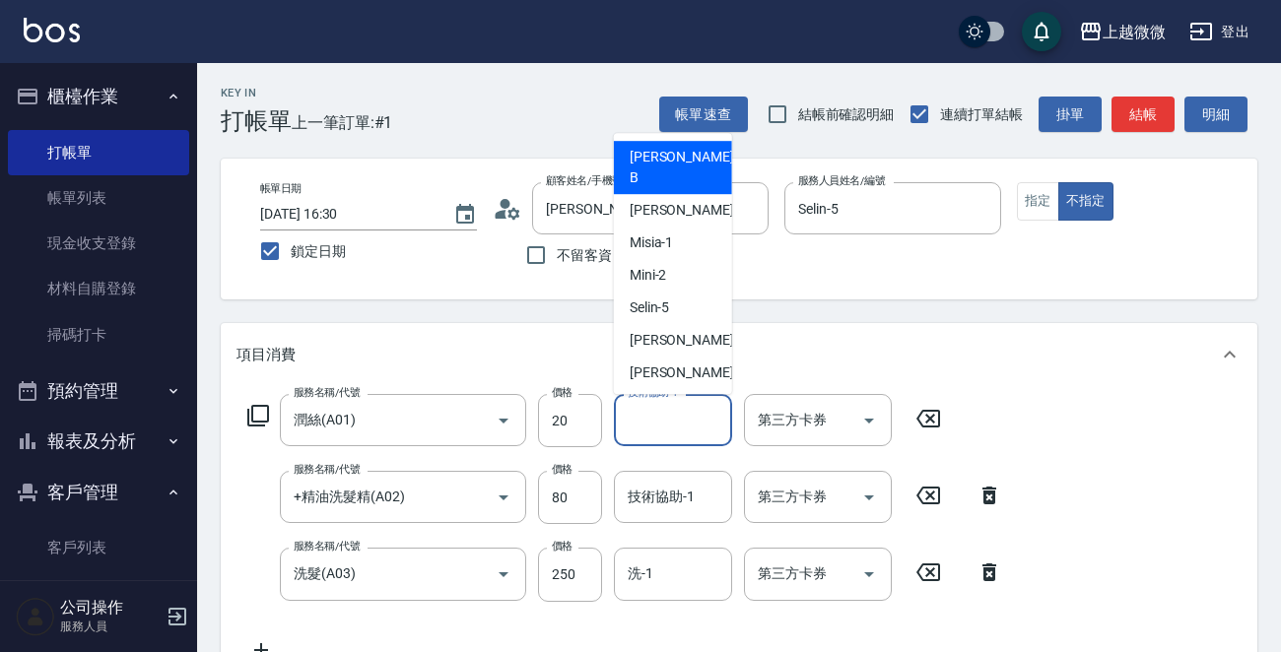
click at [680, 418] on div "技術協助-1 技術協助-1" at bounding box center [673, 420] width 118 height 52
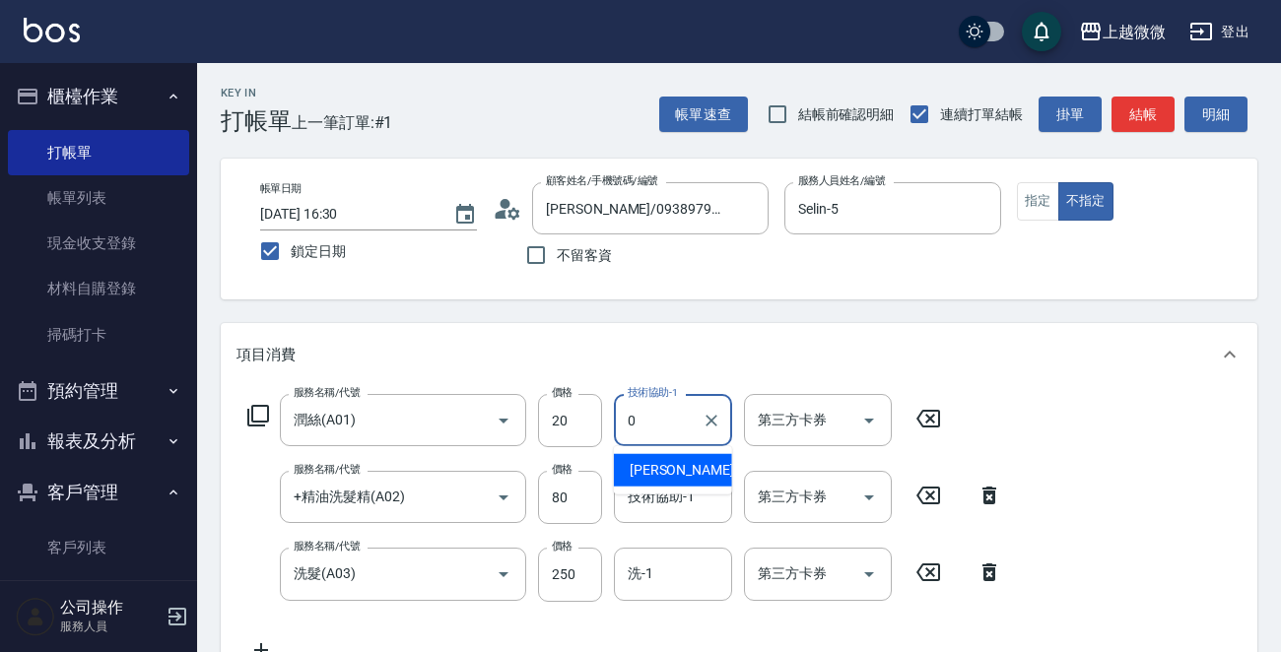
click at [671, 462] on div "[PERSON_NAME] -0" at bounding box center [673, 470] width 118 height 33
type input "[PERSON_NAME]-0"
click at [654, 584] on input "洗-1" at bounding box center [673, 574] width 101 height 34
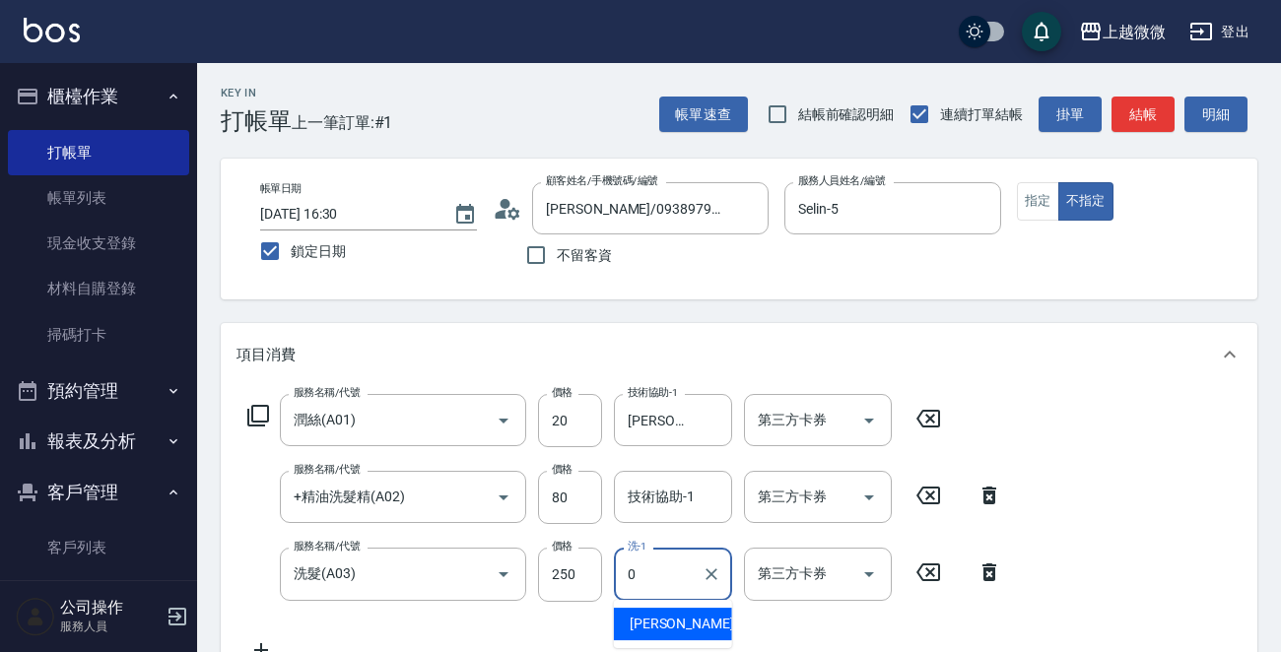
click at [660, 620] on span "[PERSON_NAME] -0" at bounding box center [688, 624] width 116 height 21
type input "[PERSON_NAME]-0"
click at [662, 491] on div "技術協助-1 技術協助-1" at bounding box center [673, 497] width 118 height 52
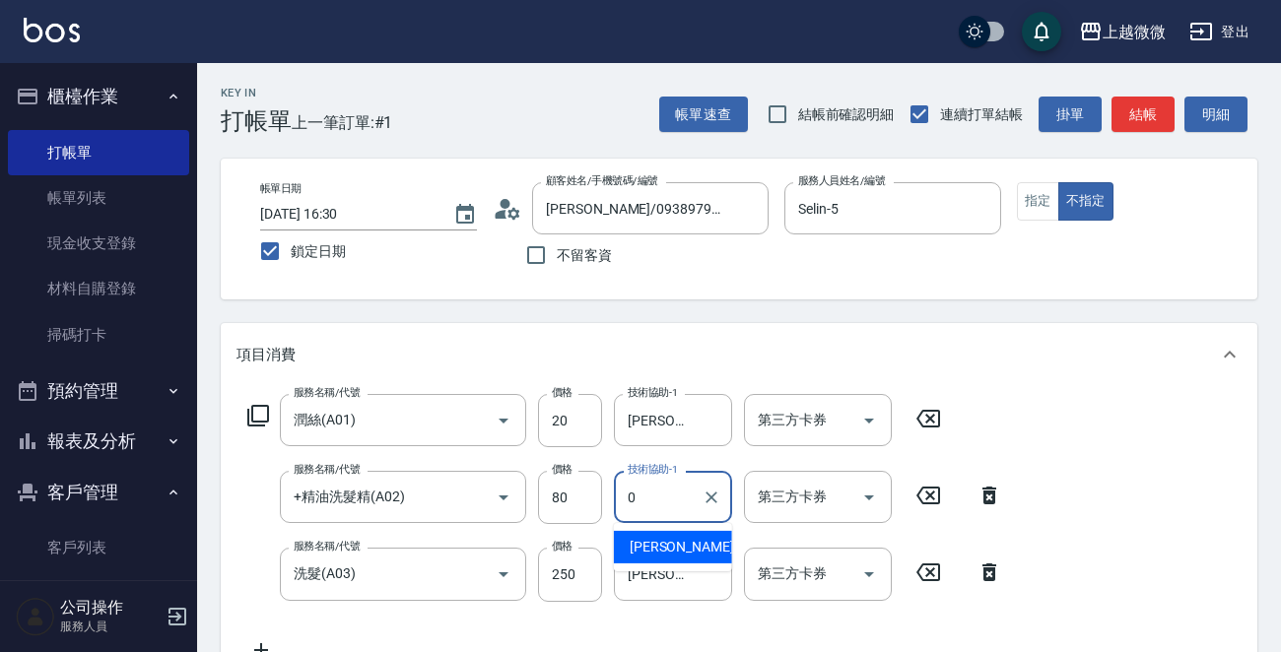
drag, startPoint x: 670, startPoint y: 541, endPoint x: 681, endPoint y: 541, distance: 10.8
click at [670, 542] on div "[PERSON_NAME] -0" at bounding box center [673, 547] width 118 height 33
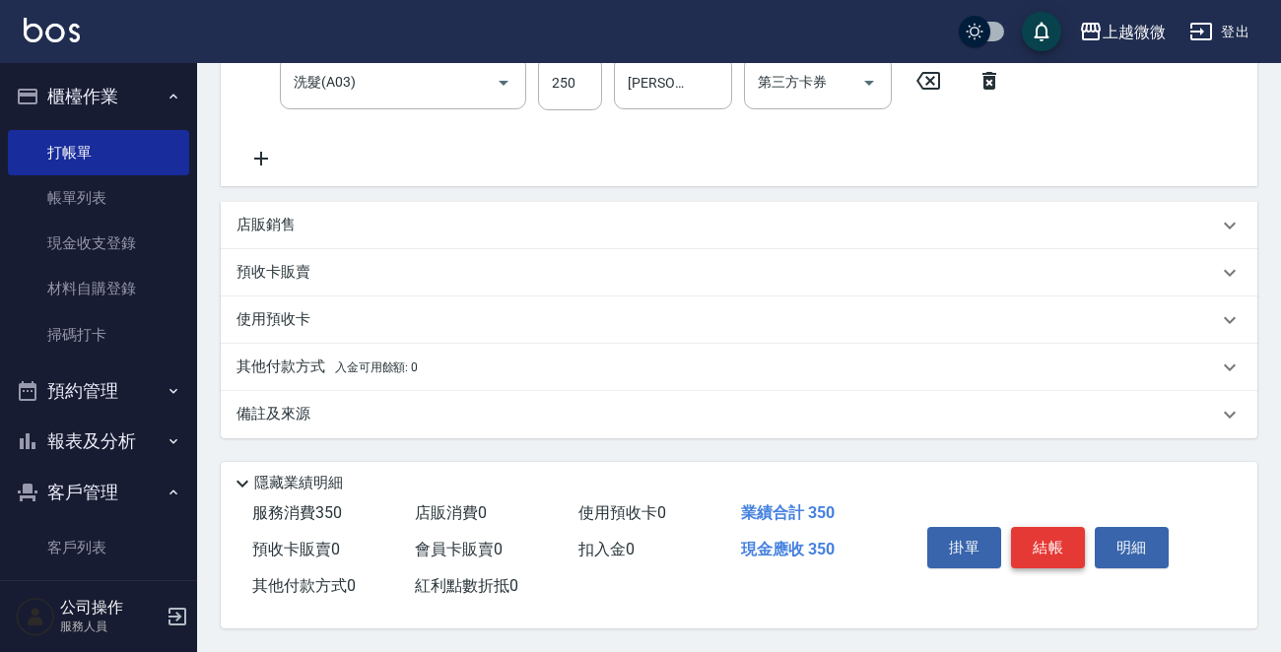
type input "[PERSON_NAME]-0"
drag, startPoint x: 1059, startPoint y: 535, endPoint x: 1070, endPoint y: 537, distance: 11.0
click at [1070, 537] on button "結帳" at bounding box center [1048, 547] width 74 height 41
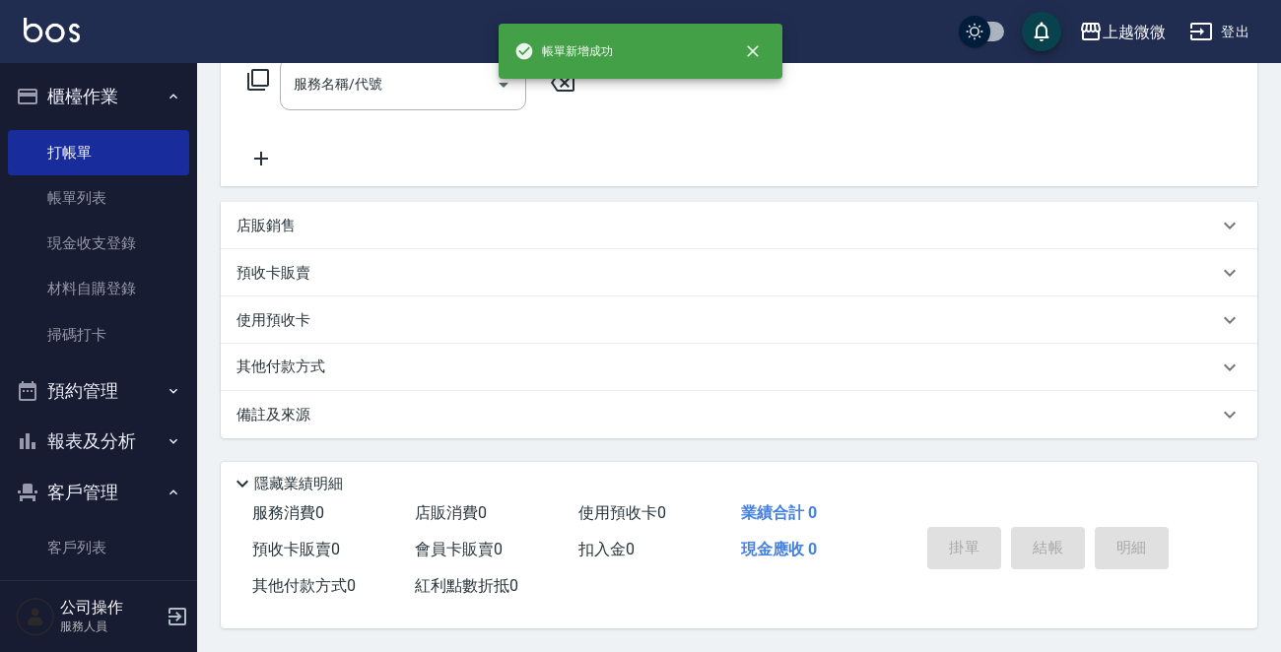
scroll to position [0, 0]
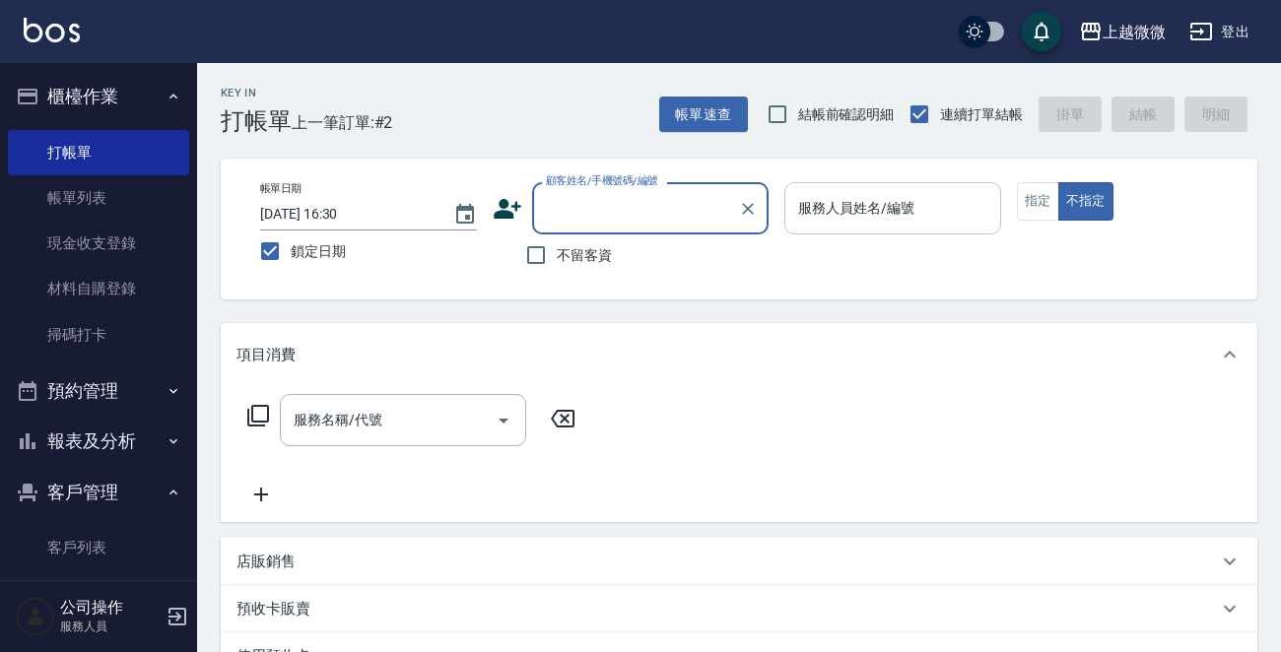
click at [906, 216] on input "服務人員姓名/編號" at bounding box center [892, 208] width 199 height 34
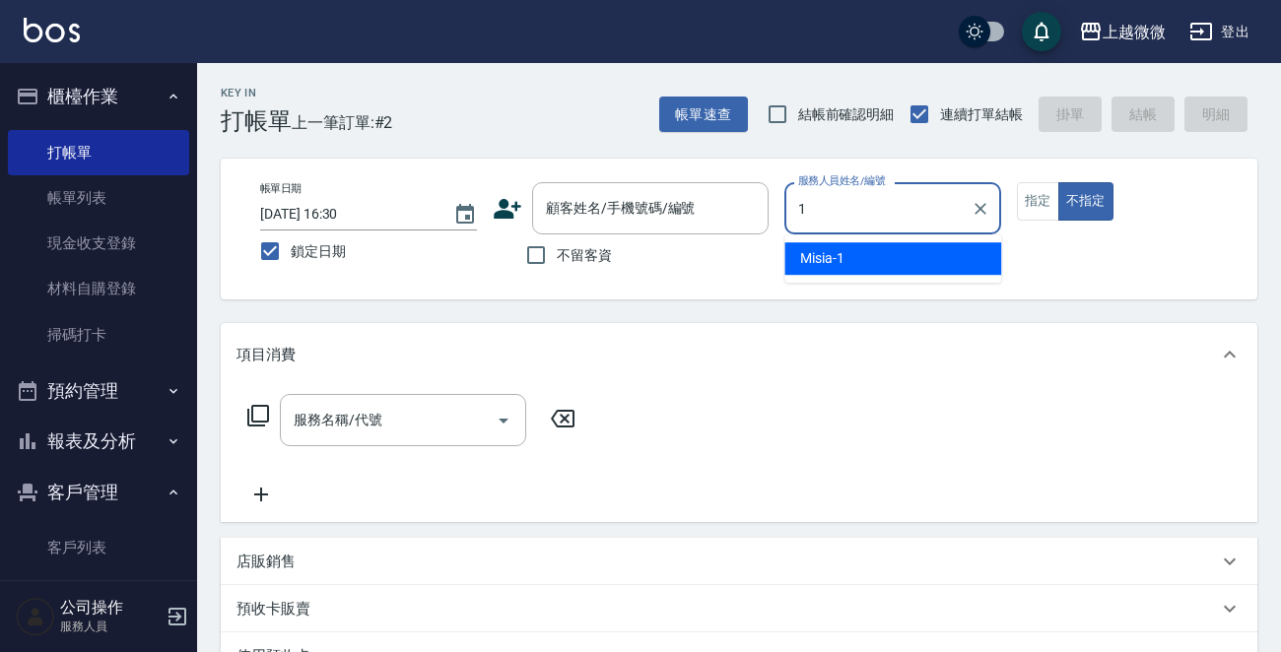
click at [885, 247] on div "Misia -1" at bounding box center [892, 258] width 217 height 33
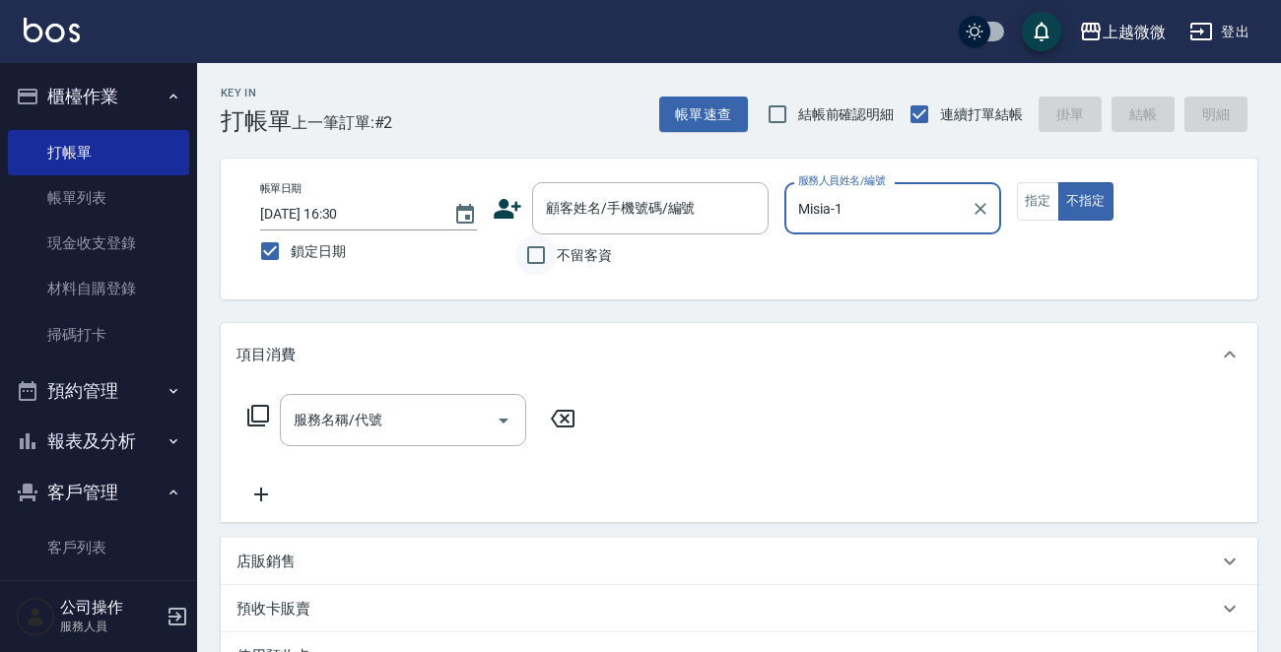
type input "Misia-1"
drag, startPoint x: 556, startPoint y: 249, endPoint x: 545, endPoint y: 258, distance: 14.0
click at [552, 251] on input "不留客資" at bounding box center [535, 255] width 41 height 41
checkbox input "true"
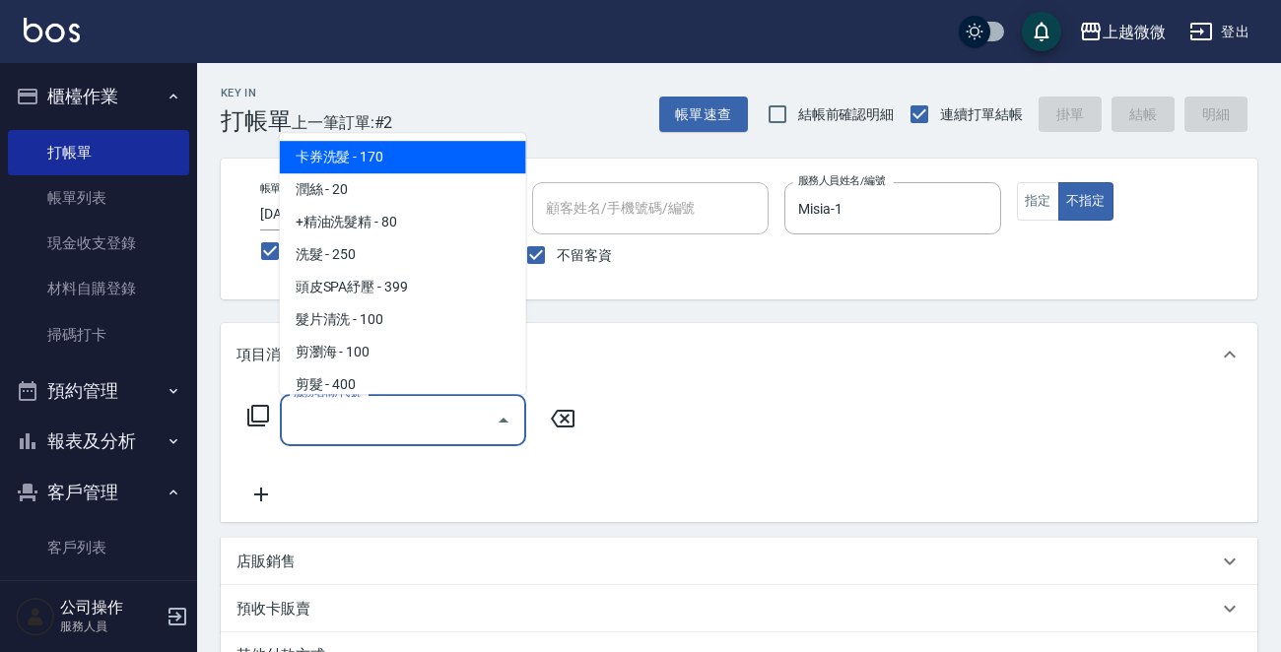
click at [411, 430] on input "服務名稱/代號" at bounding box center [388, 420] width 199 height 34
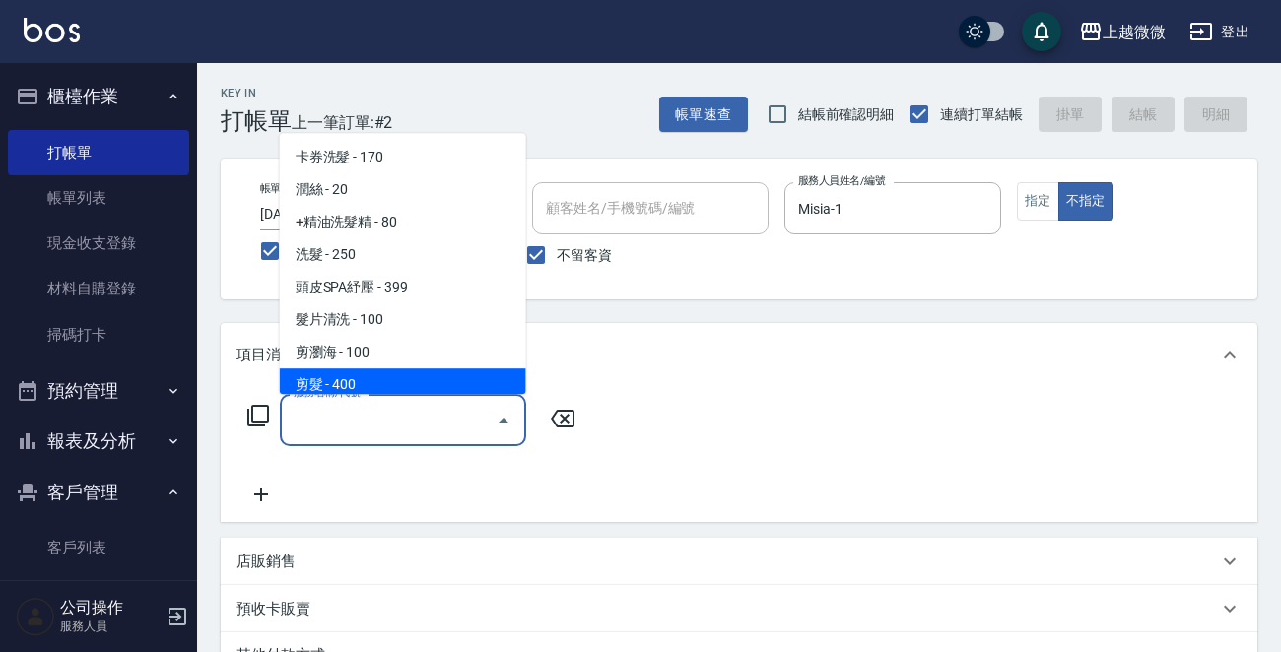
click at [358, 376] on span "剪髮 - 400" at bounding box center [403, 385] width 246 height 33
type input "剪髮(B02)"
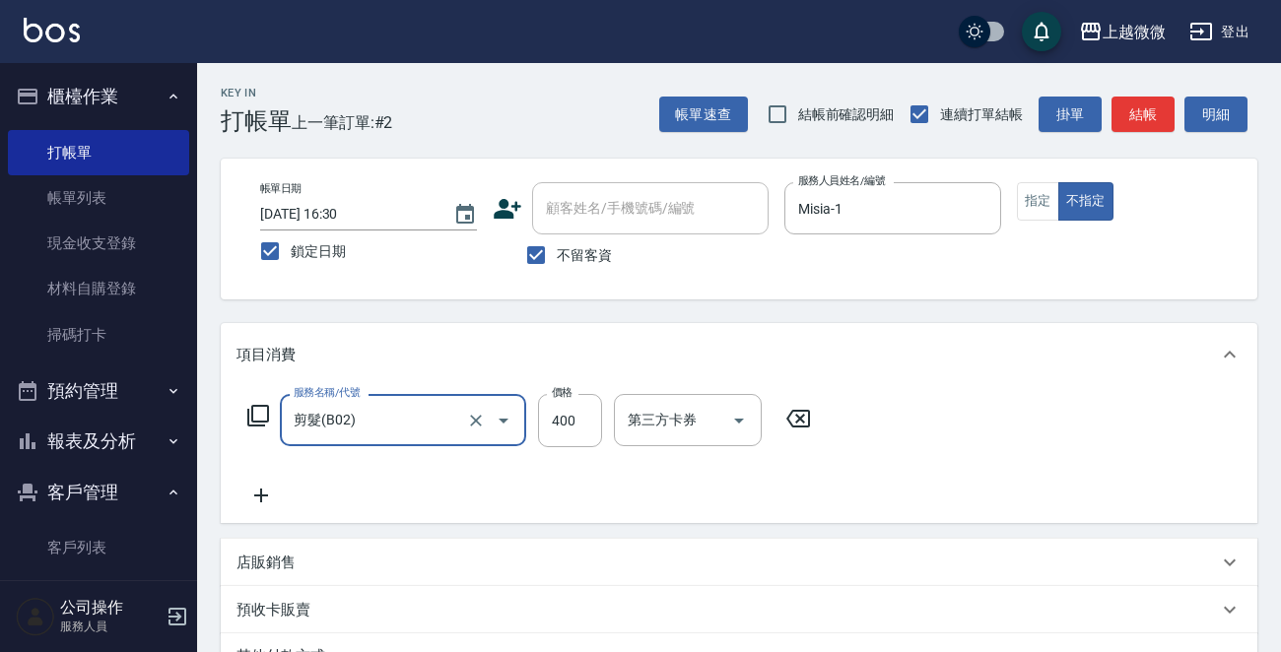
click at [266, 498] on icon at bounding box center [260, 496] width 49 height 24
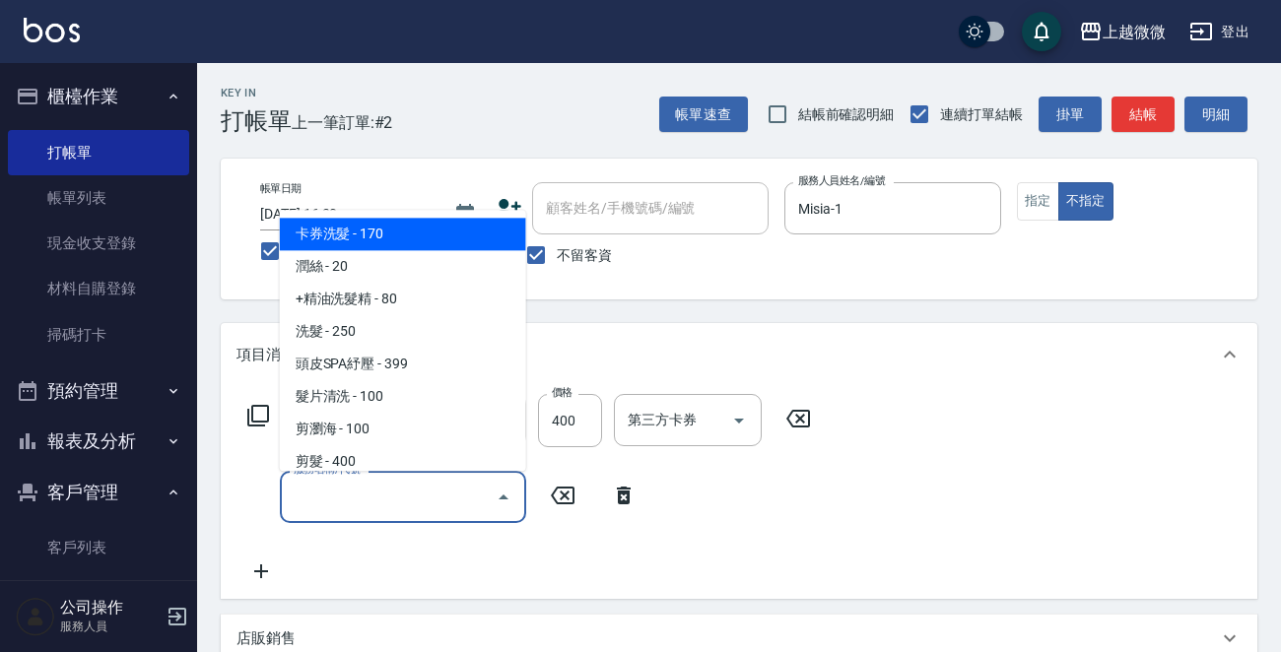
click at [382, 504] on input "服務名稱/代號" at bounding box center [388, 497] width 199 height 34
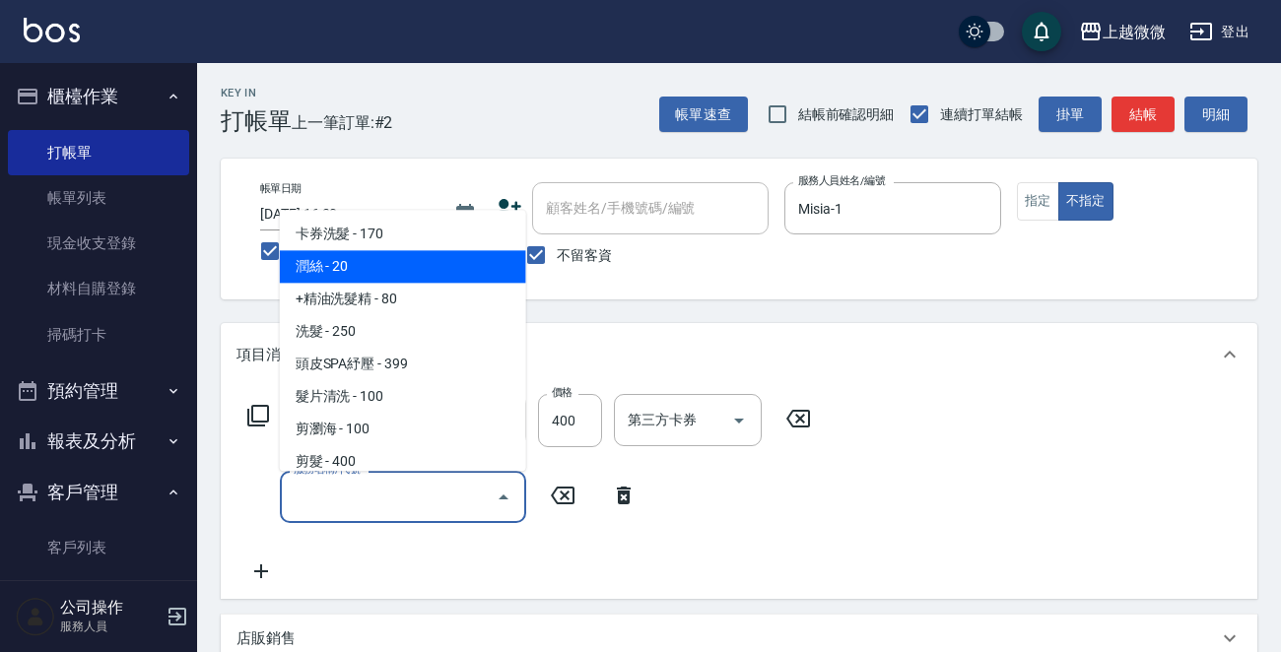
click at [417, 269] on span "潤絲 - 20" at bounding box center [403, 267] width 246 height 33
type input "潤絲(A01)"
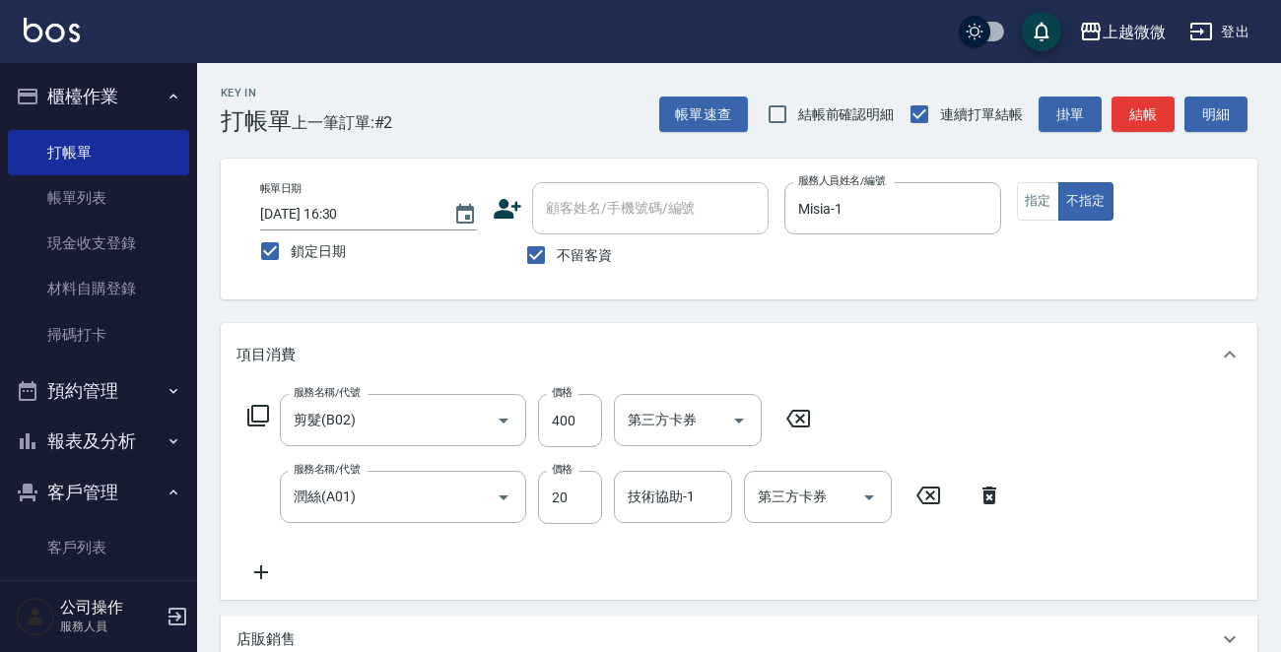
click at [266, 571] on icon at bounding box center [260, 573] width 49 height 24
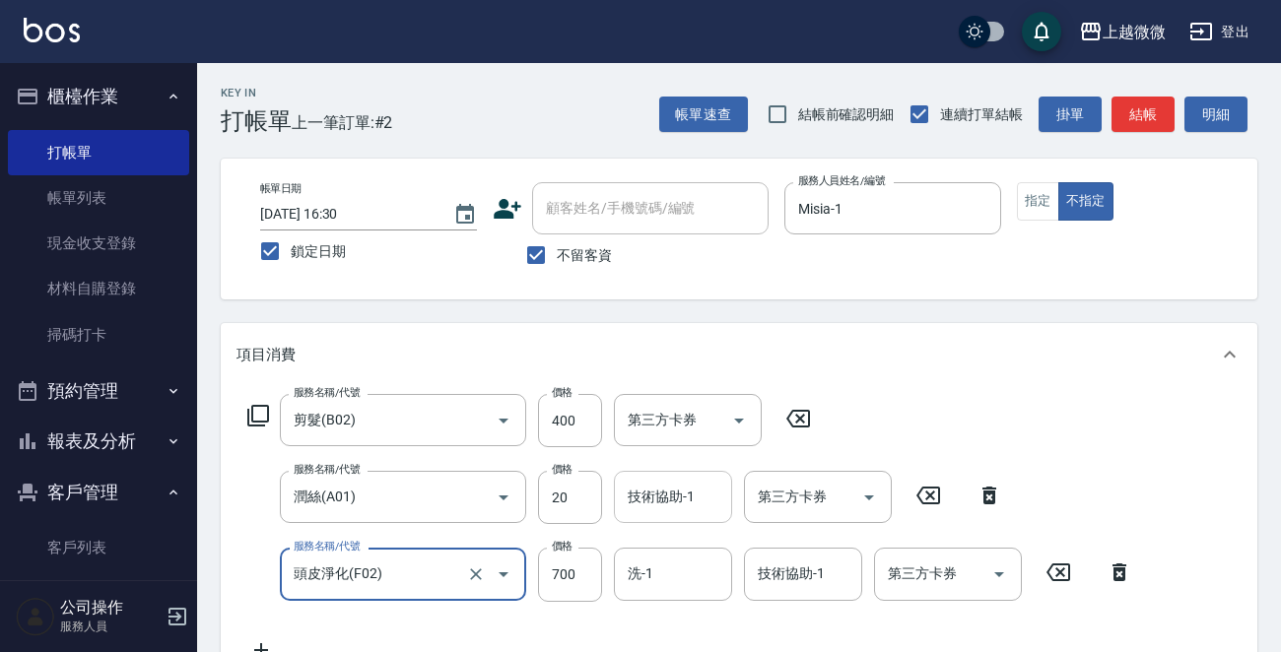
type input "頭皮淨化(F02)"
click at [681, 489] on div "技術協助-1 技術協助-1" at bounding box center [673, 497] width 118 height 52
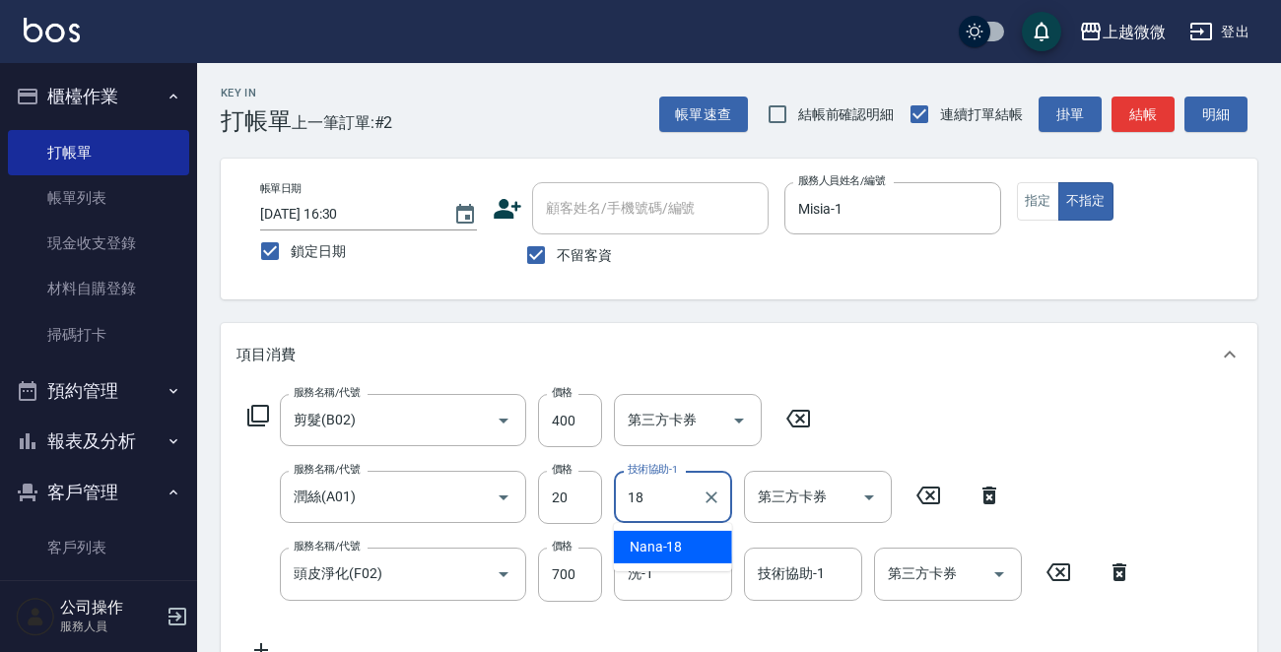
click at [666, 533] on div "Nana -18" at bounding box center [673, 547] width 118 height 33
type input "Nana-18"
click at [655, 569] on input "洗-1" at bounding box center [673, 574] width 101 height 34
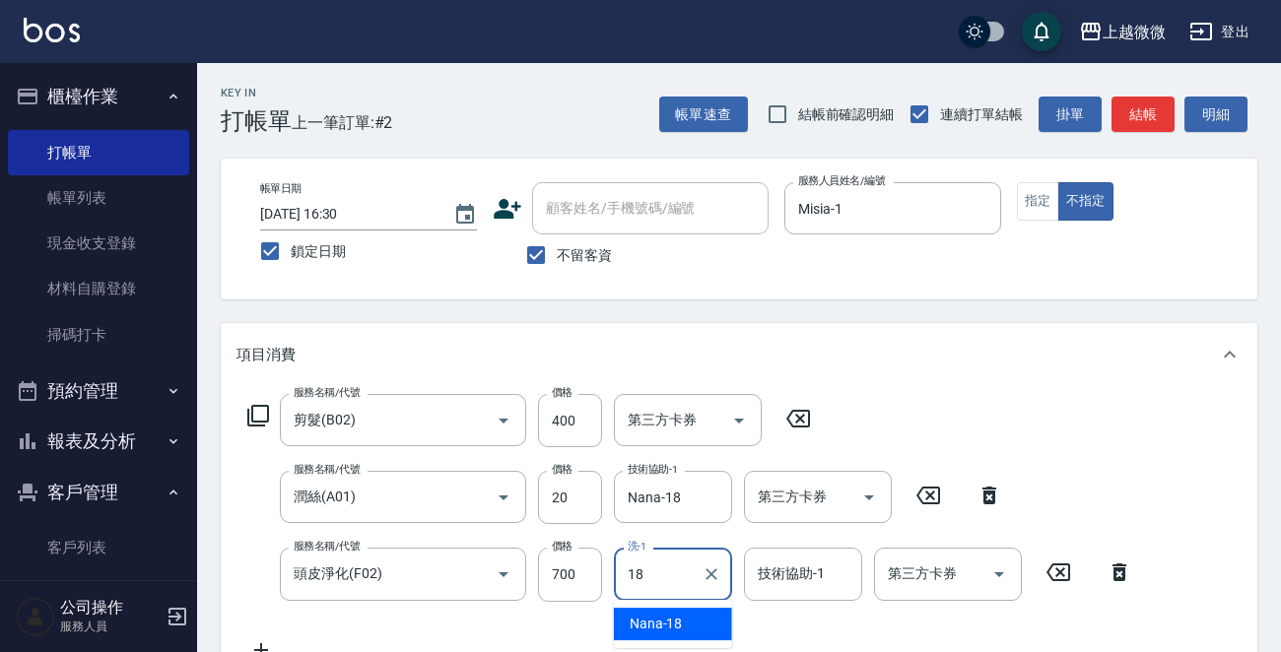
click at [669, 612] on div "Nana -18" at bounding box center [673, 624] width 118 height 33
type input "Nana-18"
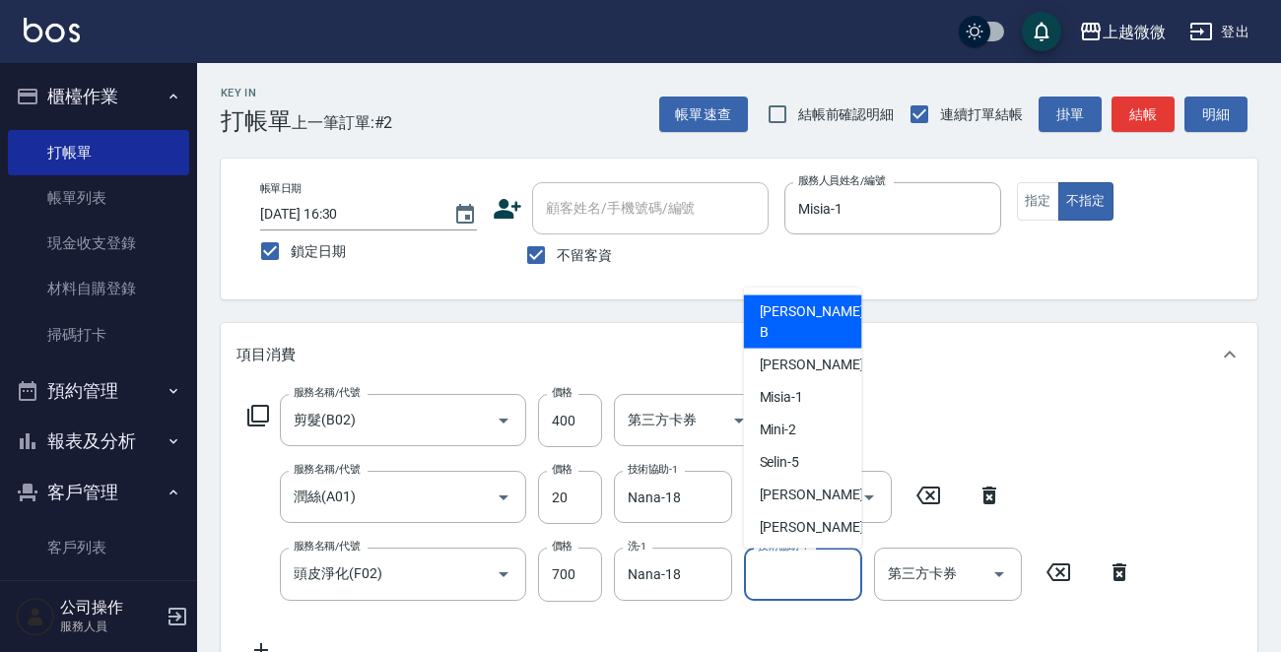
click at [827, 576] on input "技術協助-1" at bounding box center [803, 574] width 101 height 34
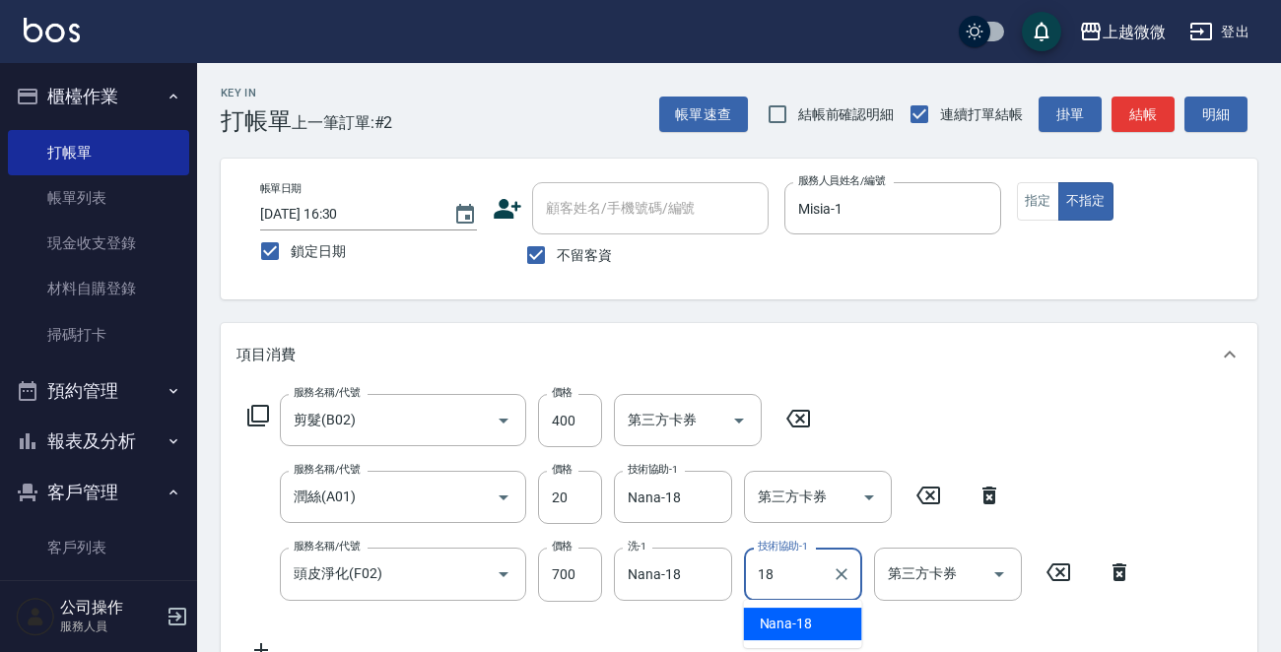
click at [795, 620] on span "Nana -18" at bounding box center [786, 624] width 53 height 21
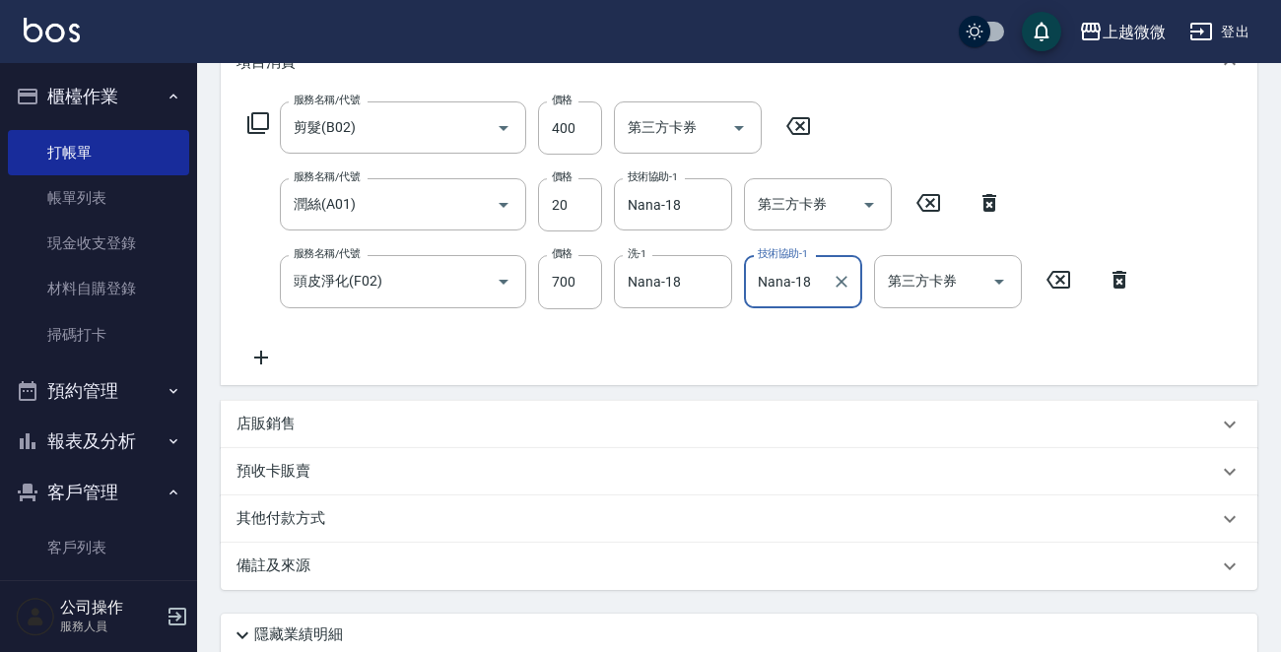
scroll to position [448, 0]
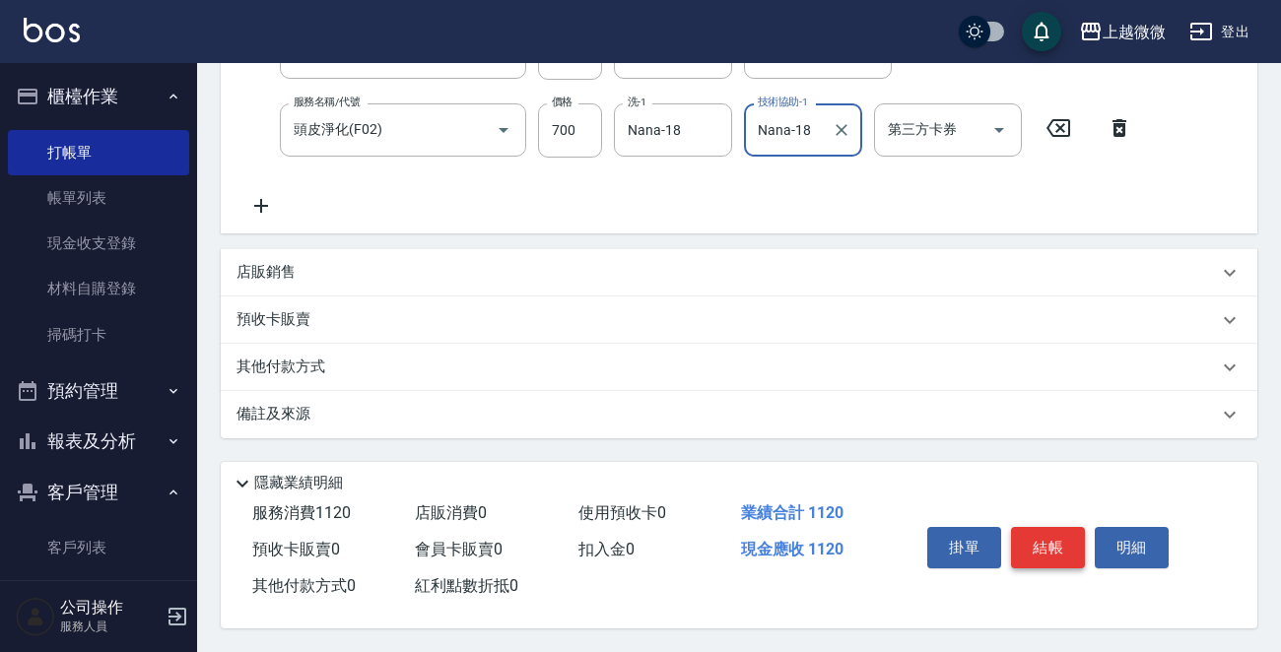
type input "Nana-18"
click at [1043, 546] on button "結帳" at bounding box center [1048, 547] width 74 height 41
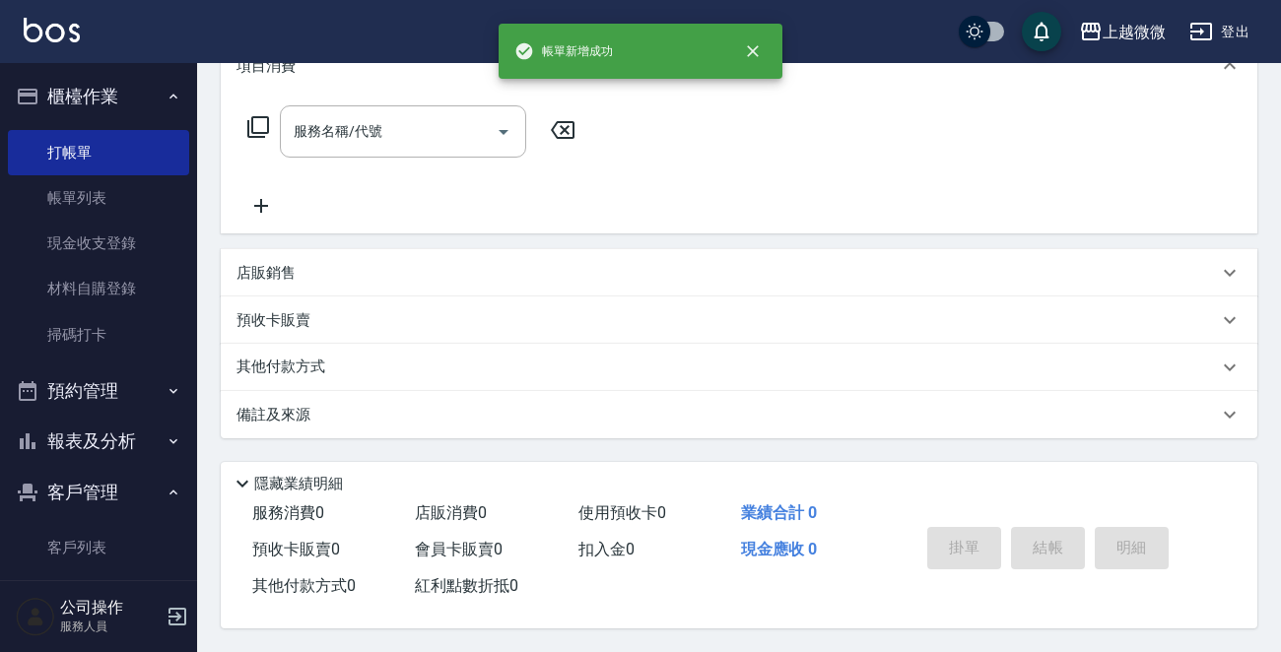
scroll to position [0, 0]
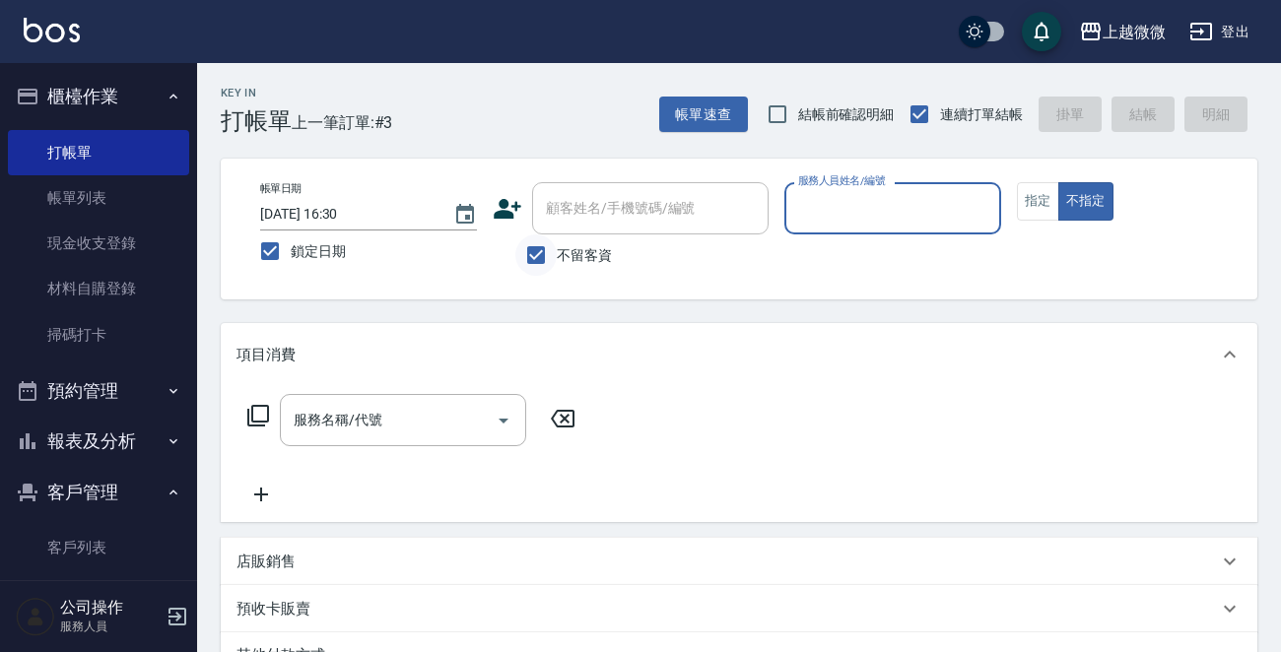
click at [539, 241] on input "不留客資" at bounding box center [535, 255] width 41 height 41
checkbox input "false"
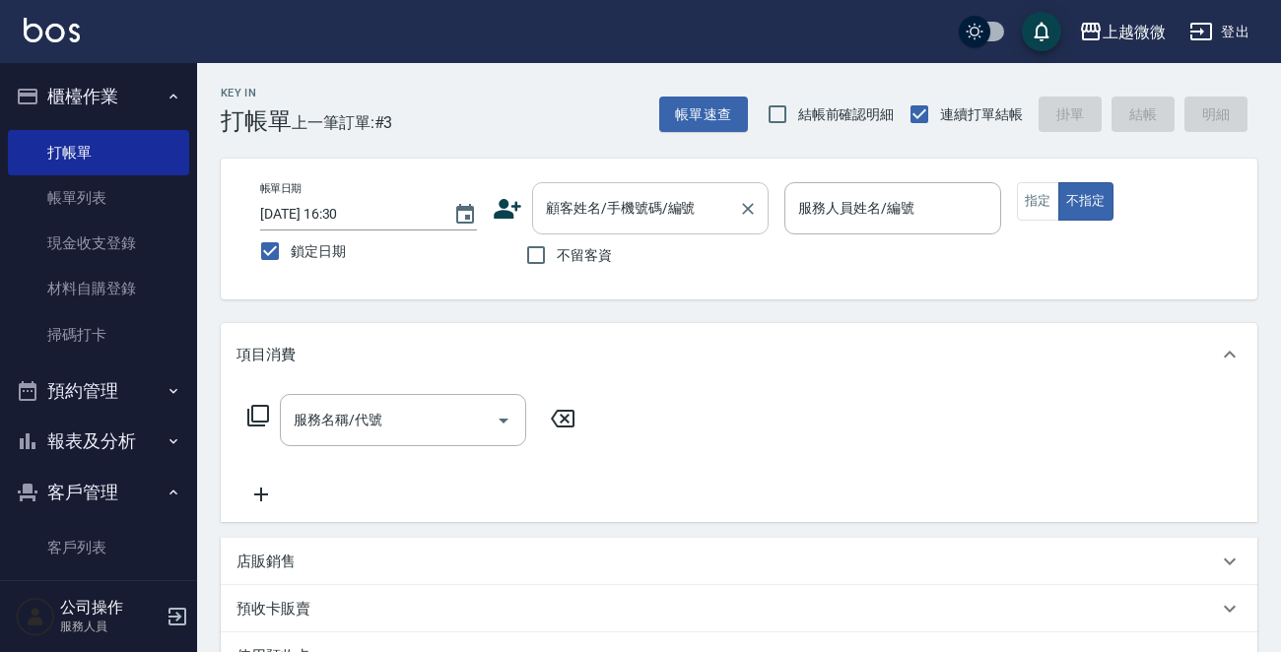
click at [595, 189] on div "顧客姓名/手機號碼/編號" at bounding box center [650, 208] width 236 height 52
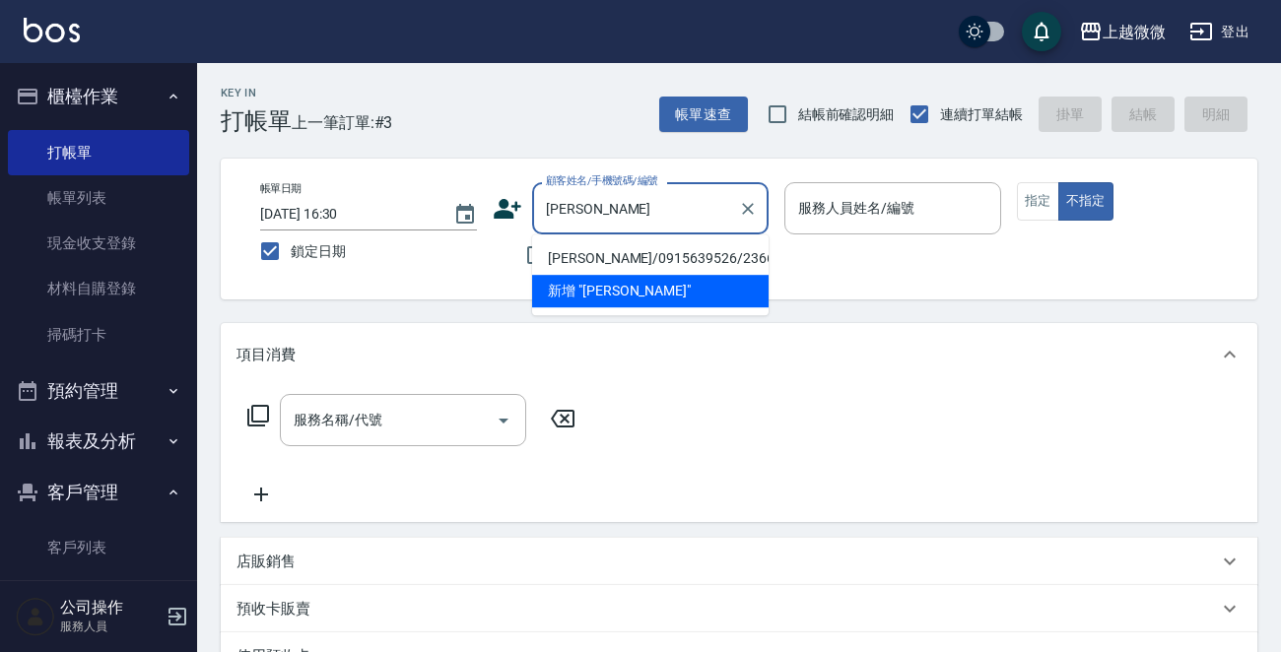
click at [588, 254] on li "[PERSON_NAME]/0915639526/2366" at bounding box center [650, 258] width 236 height 33
type input "[PERSON_NAME]/0915639526/2366"
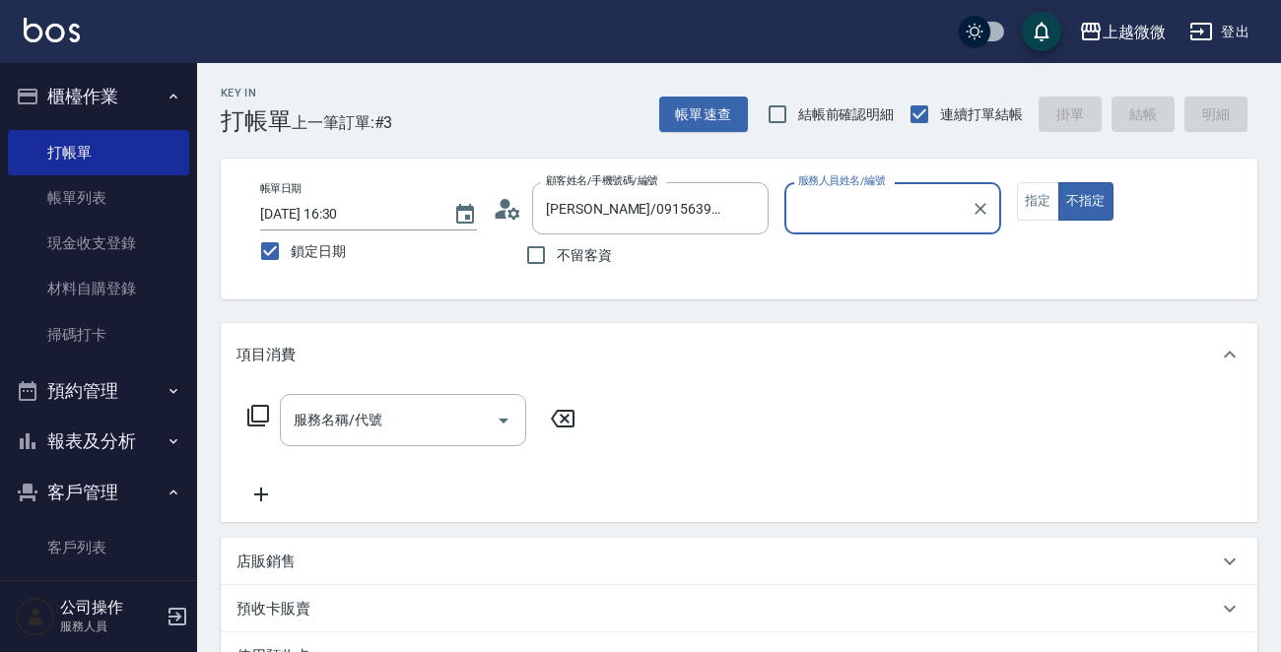
type input "Selin-5"
click at [1036, 195] on button "指定" at bounding box center [1038, 201] width 42 height 38
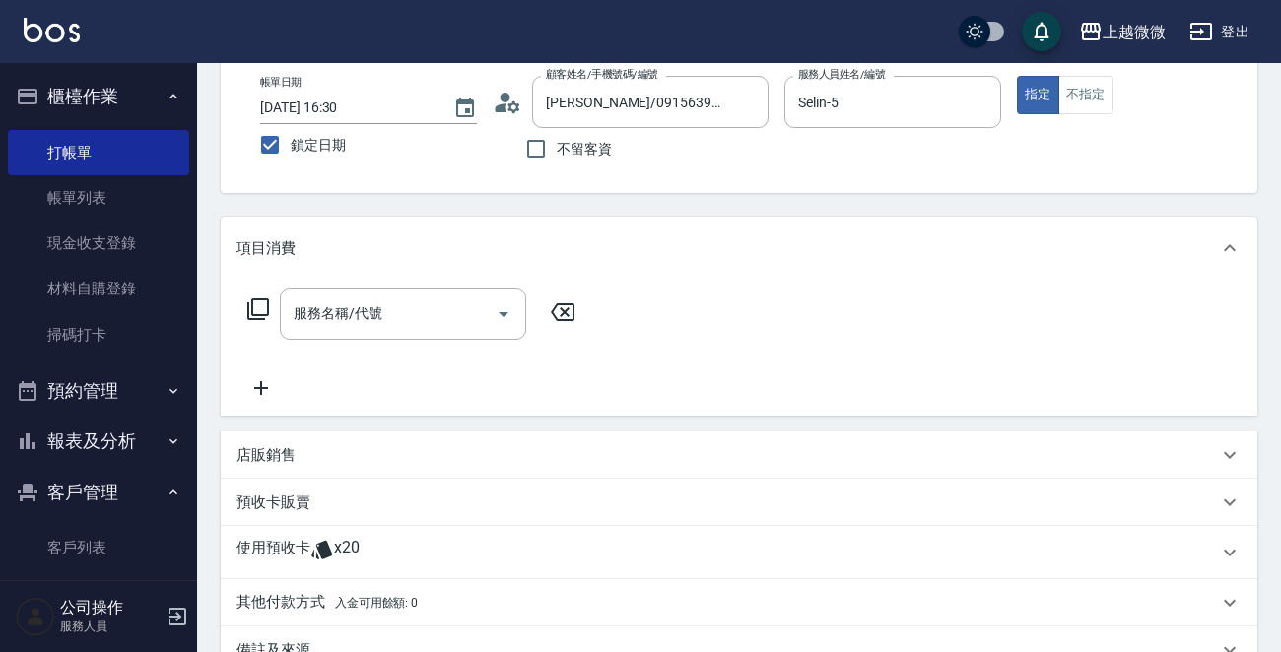
scroll to position [197, 0]
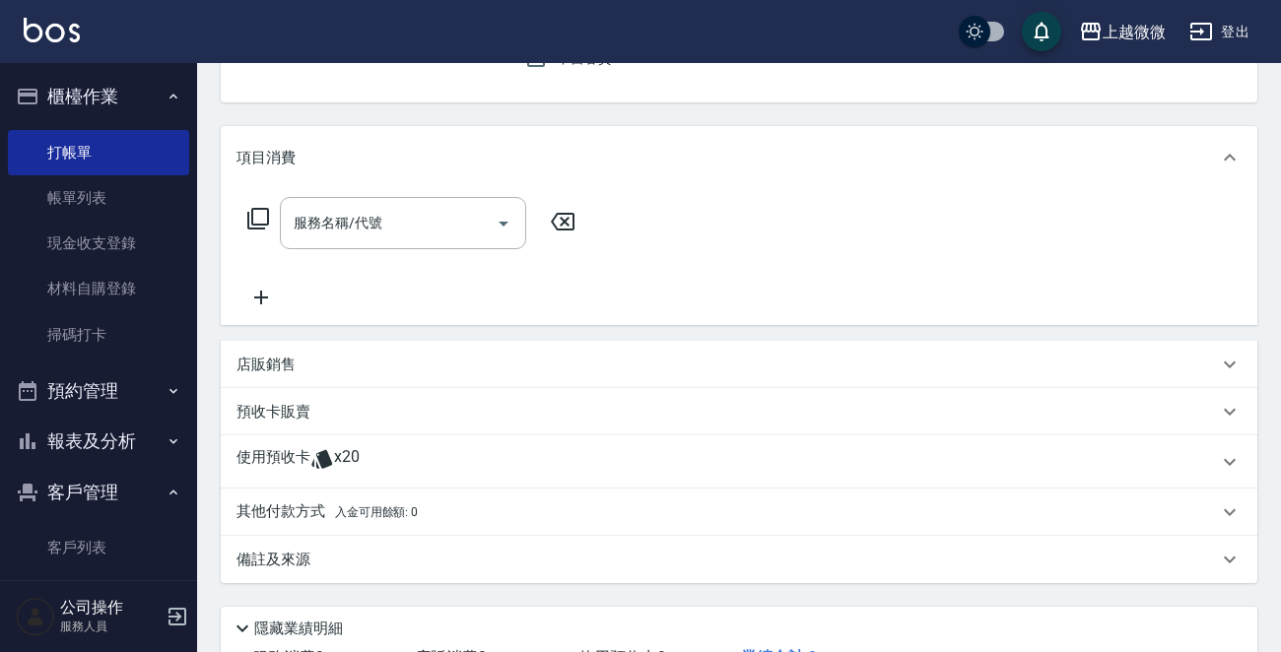
drag, startPoint x: 280, startPoint y: 450, endPoint x: 314, endPoint y: 481, distance: 46.1
click at [280, 449] on p "使用預收卡" at bounding box center [273, 462] width 74 height 30
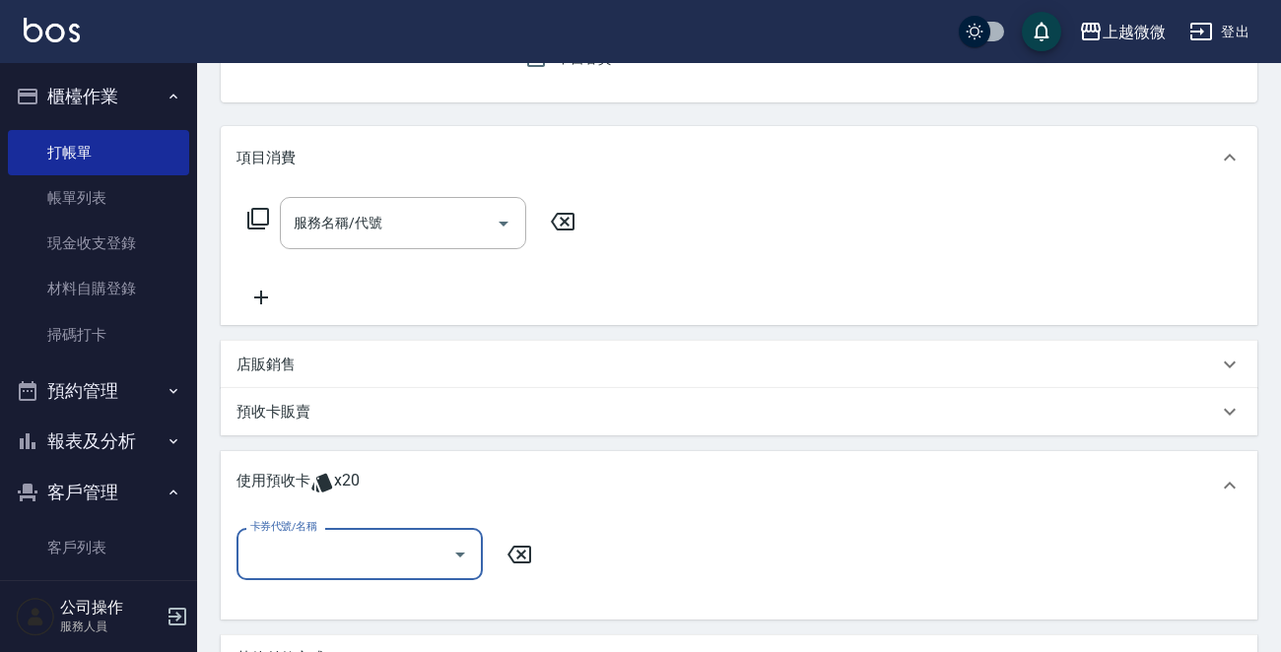
scroll to position [0, 0]
drag, startPoint x: 332, startPoint y: 550, endPoint x: 341, endPoint y: 534, distance: 18.1
click at [333, 550] on input "卡券代號/名稱" at bounding box center [344, 554] width 199 height 34
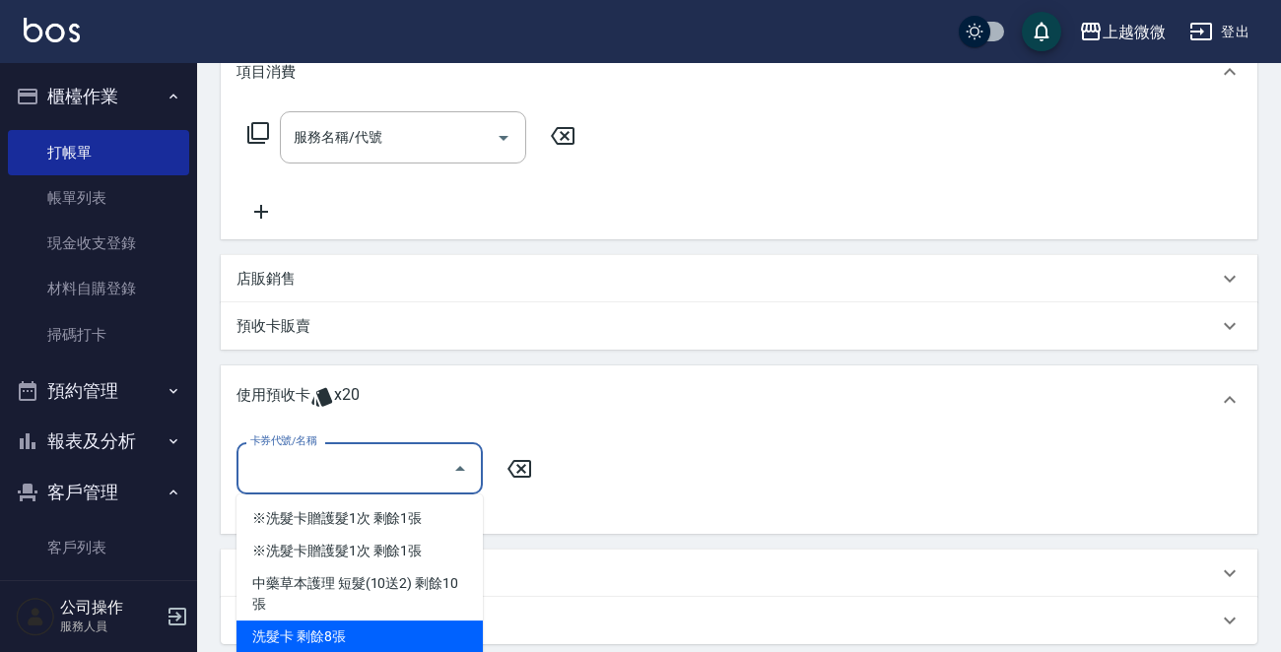
scroll to position [394, 0]
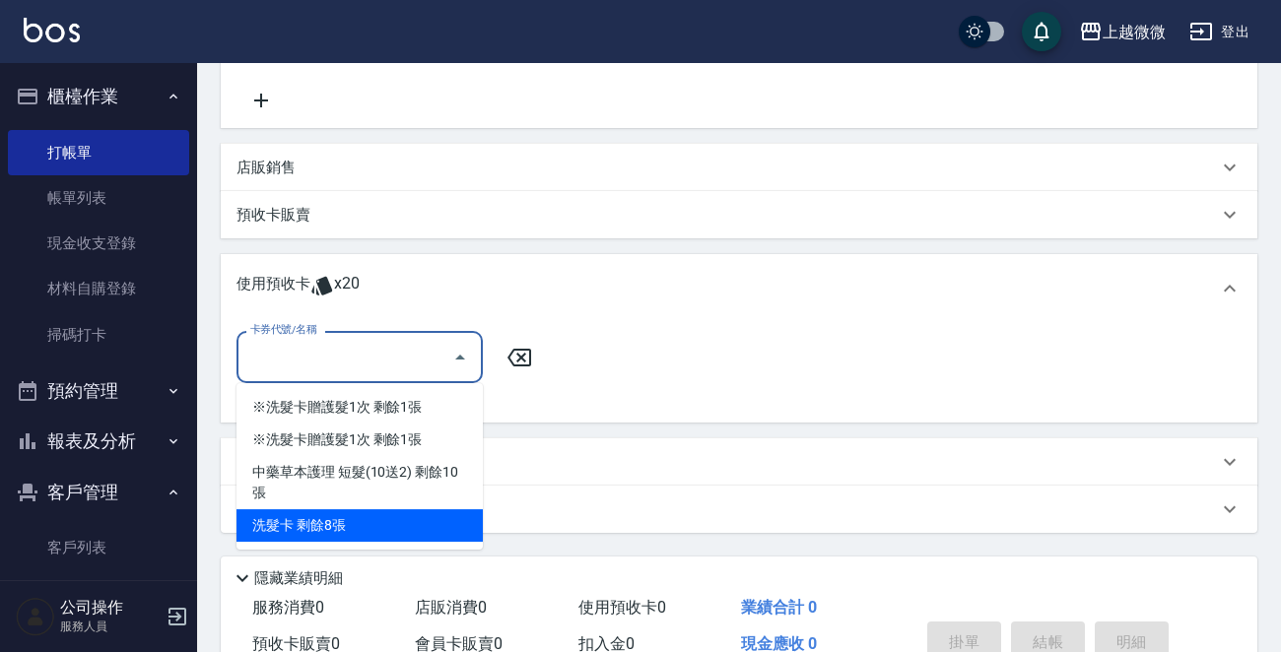
click at [404, 509] on div "洗髮卡 剩餘8張" at bounding box center [359, 525] width 246 height 33
type input "洗髮卡"
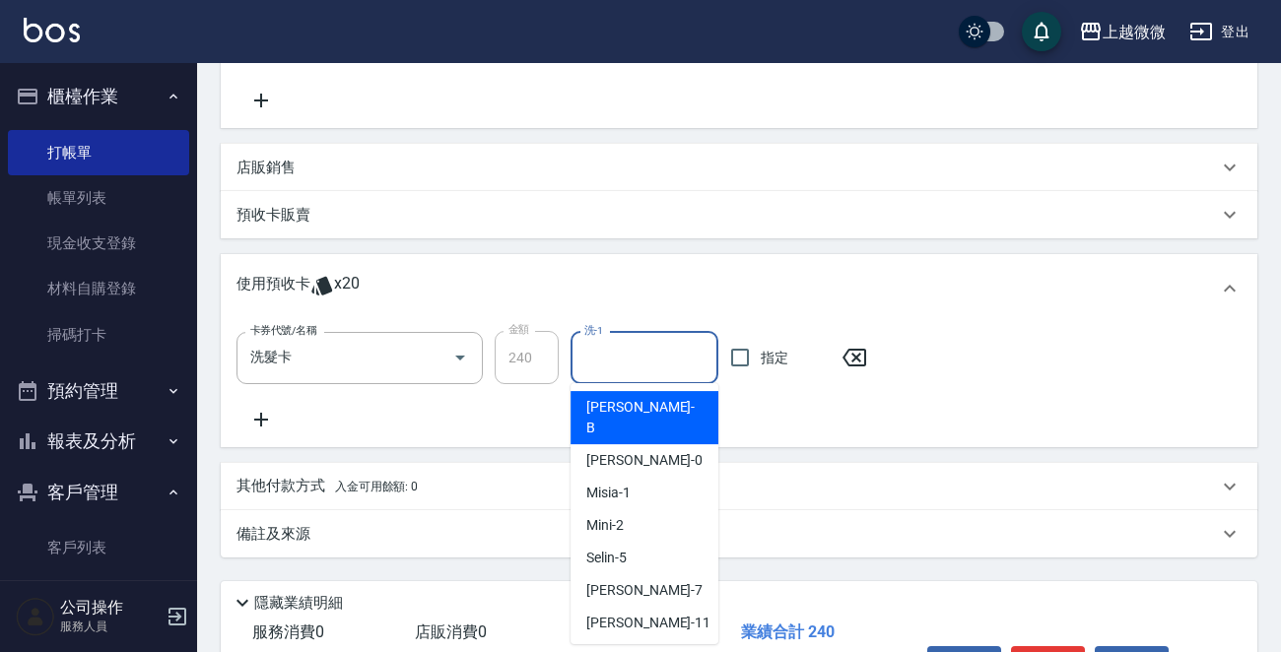
click at [662, 357] on input "洗-1" at bounding box center [644, 358] width 130 height 34
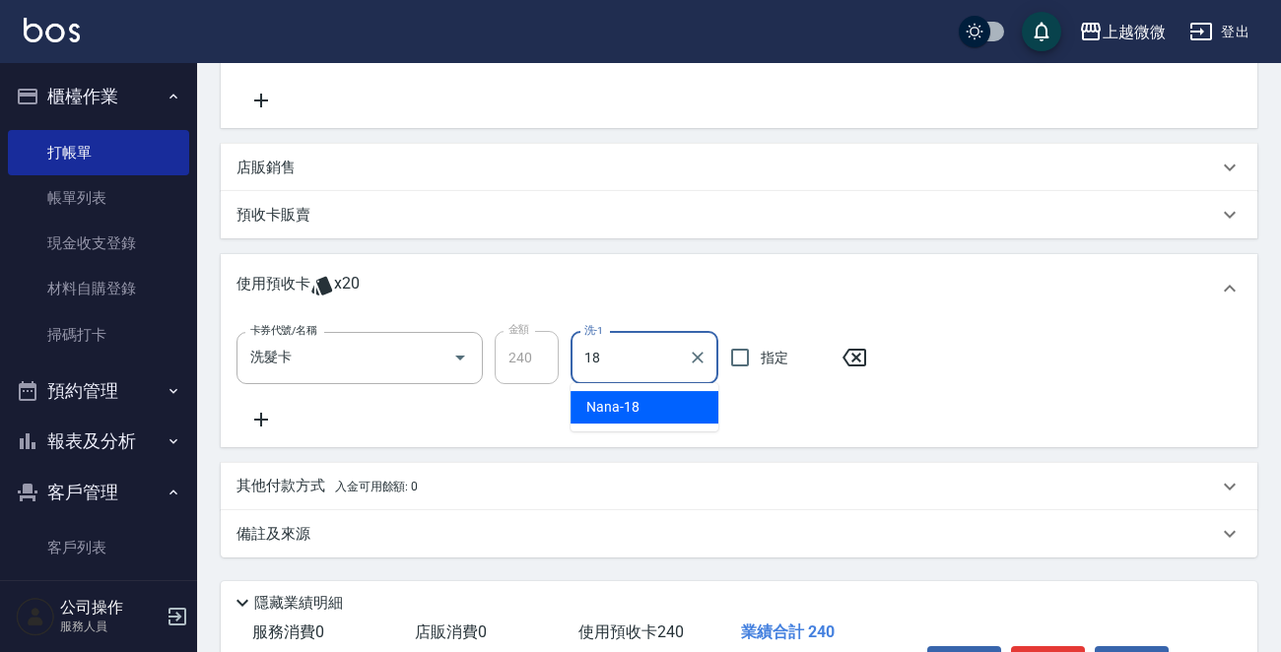
click at [646, 405] on div "Nana -18" at bounding box center [645, 407] width 148 height 33
type input "Nana-18"
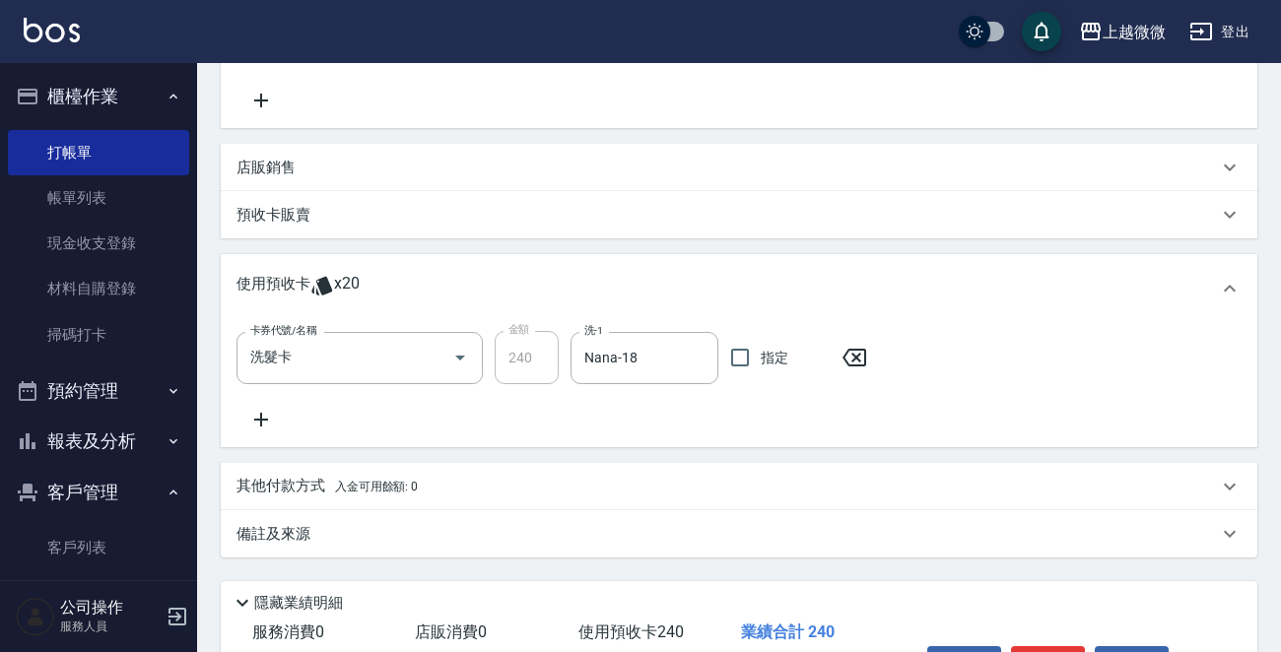
click at [260, 427] on icon at bounding box center [260, 420] width 49 height 24
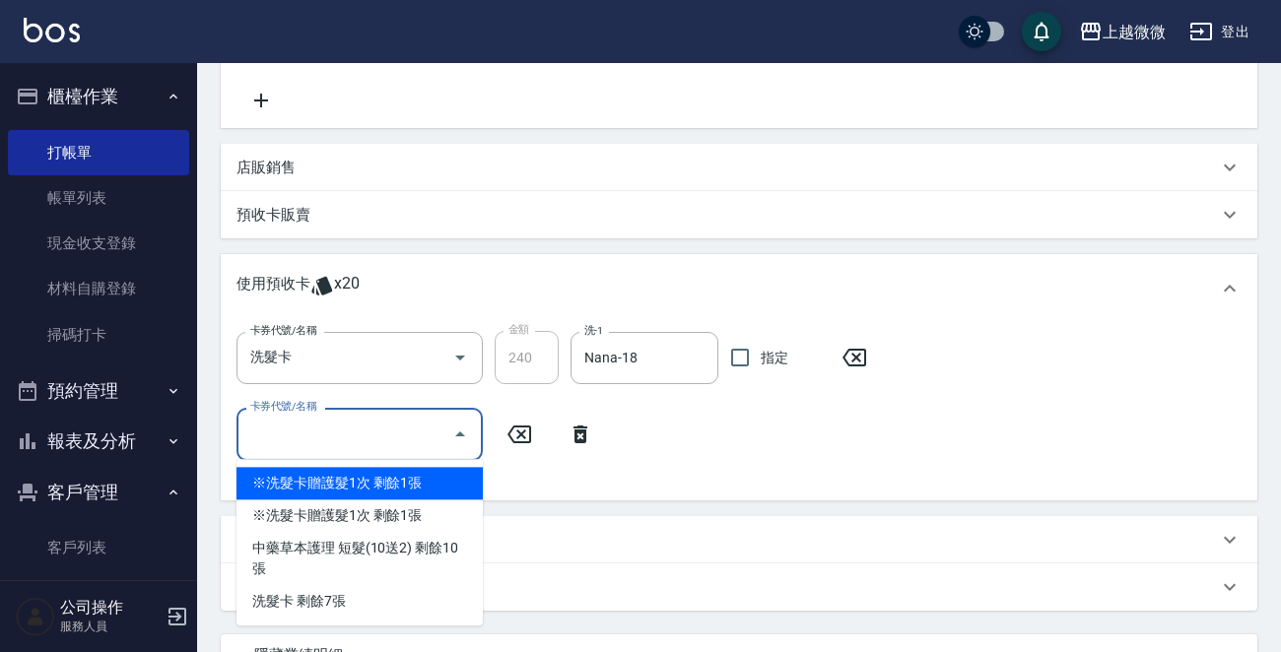
click at [359, 426] on input "卡券代號/名稱" at bounding box center [344, 434] width 199 height 34
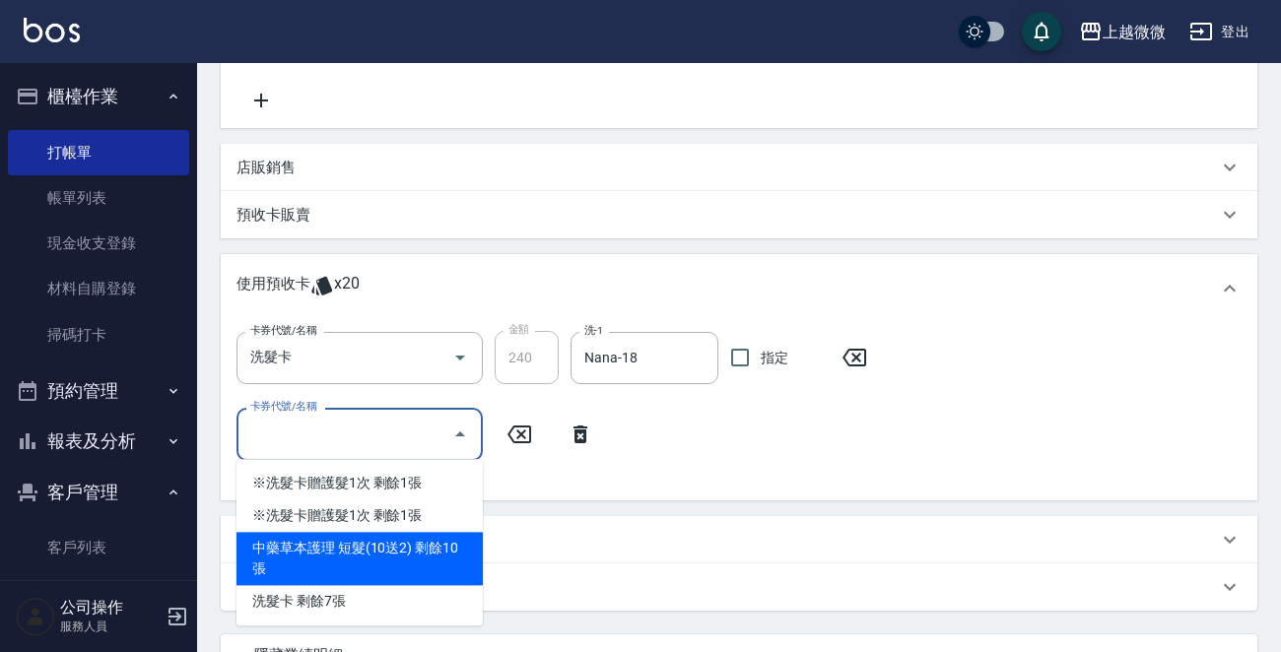
click at [397, 537] on div "中藥草本護理 短髮(10送2) 剩餘10張" at bounding box center [359, 558] width 246 height 53
type input "中藥草本護理 短髮(10送2)"
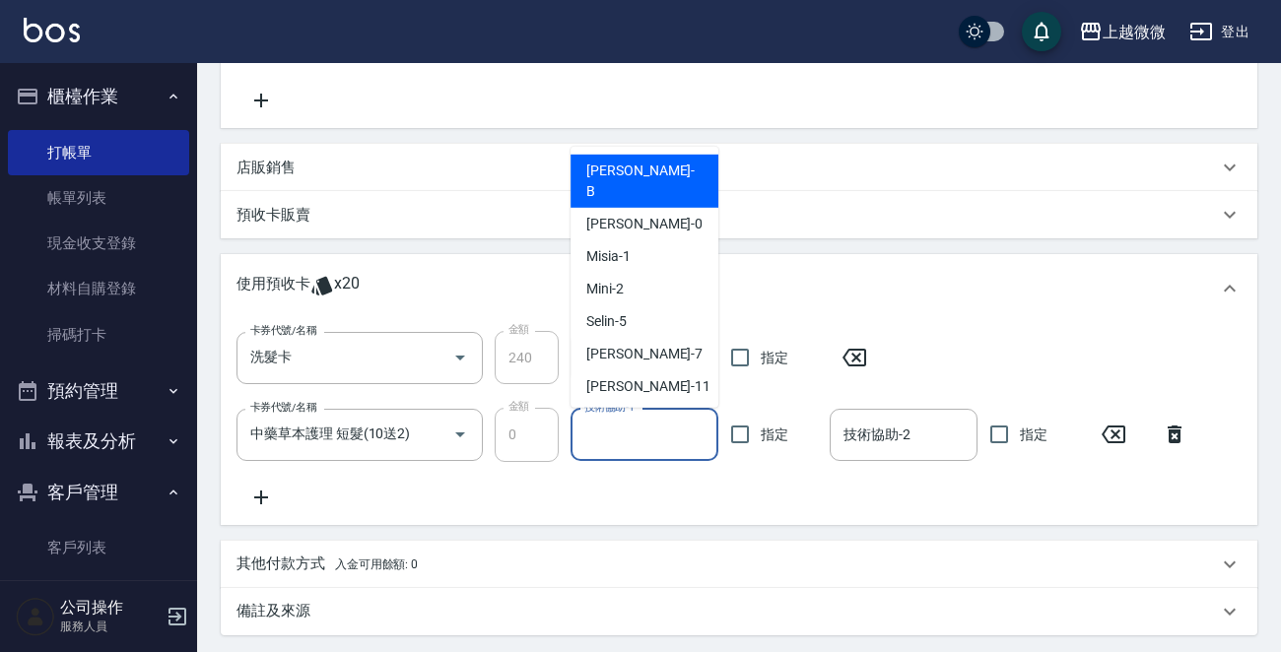
click at [676, 438] on input "技術協助-1" at bounding box center [644, 435] width 130 height 34
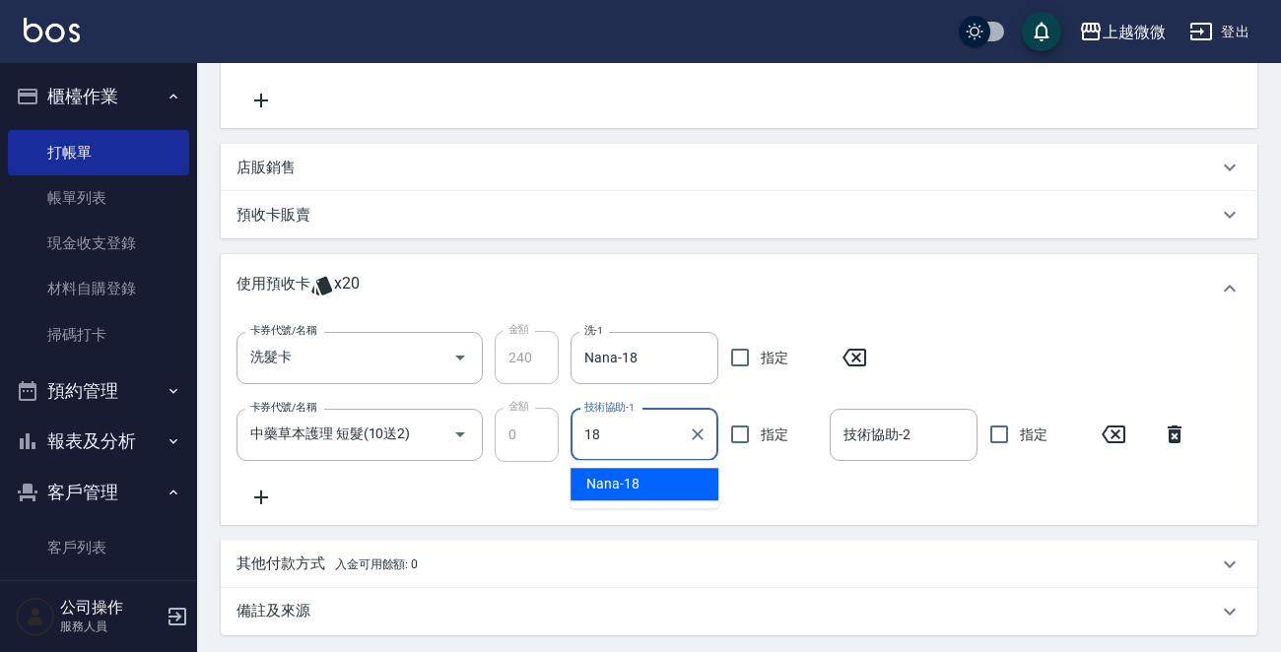
click at [525, 432] on div "卡券代號/名稱 中藥草本護理 短髮(10送2) 卡券代號/名稱 金額 0 金額 技術協助-1 18 技術協助-1 指定 技術協助-2 技術協助-2 指定" at bounding box center [717, 434] width 963 height 53
click at [615, 483] on span "Selin -5" at bounding box center [606, 484] width 40 height 21
type input "Selin-5"
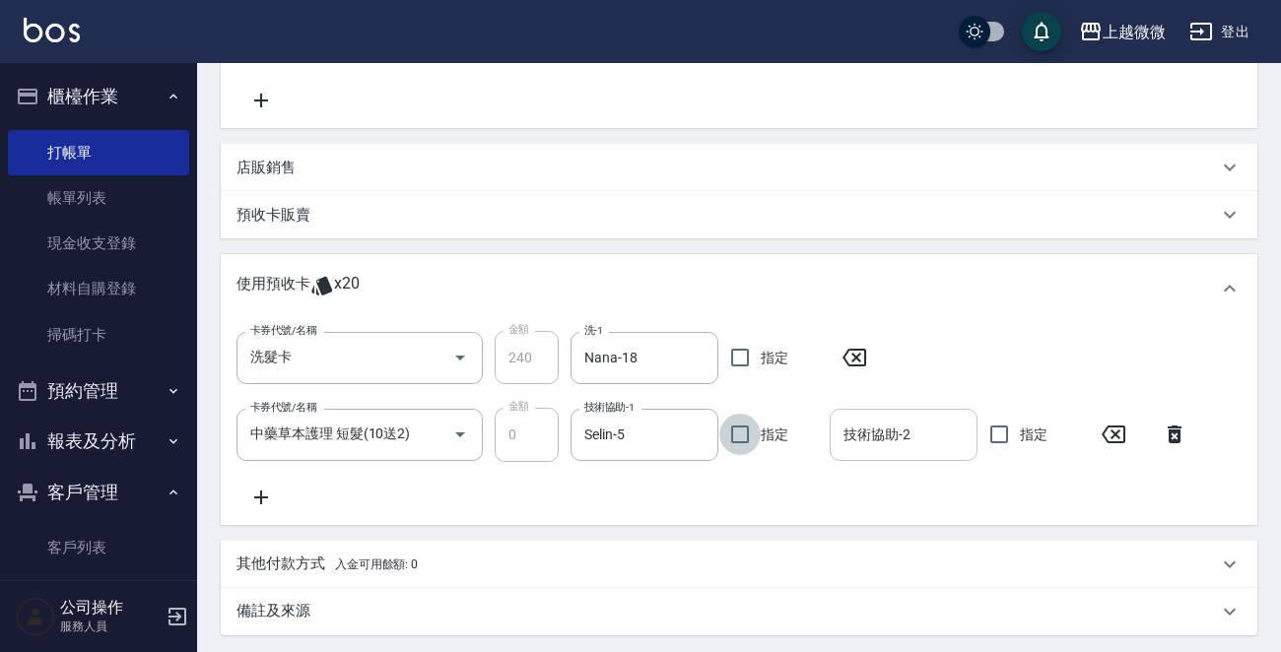
click at [892, 435] on div "技術協助-2 技術協助-2" at bounding box center [904, 435] width 148 height 52
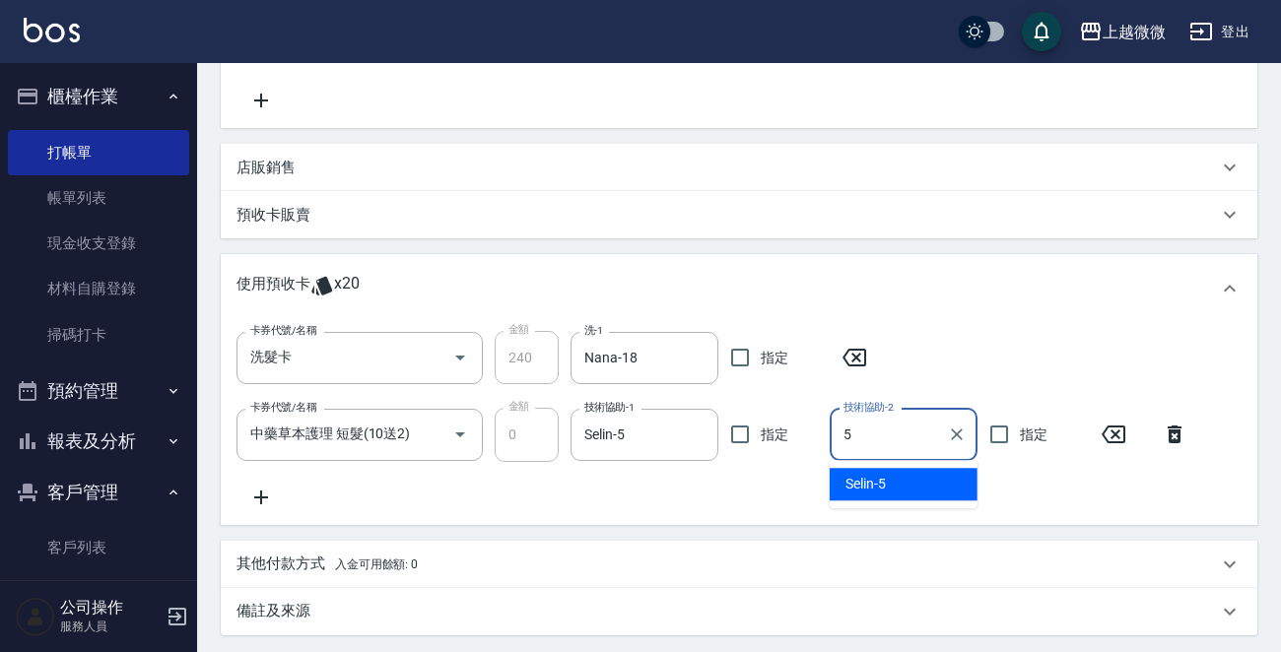
click at [889, 474] on div "Selin -5" at bounding box center [904, 484] width 148 height 33
type input "Selin-5"
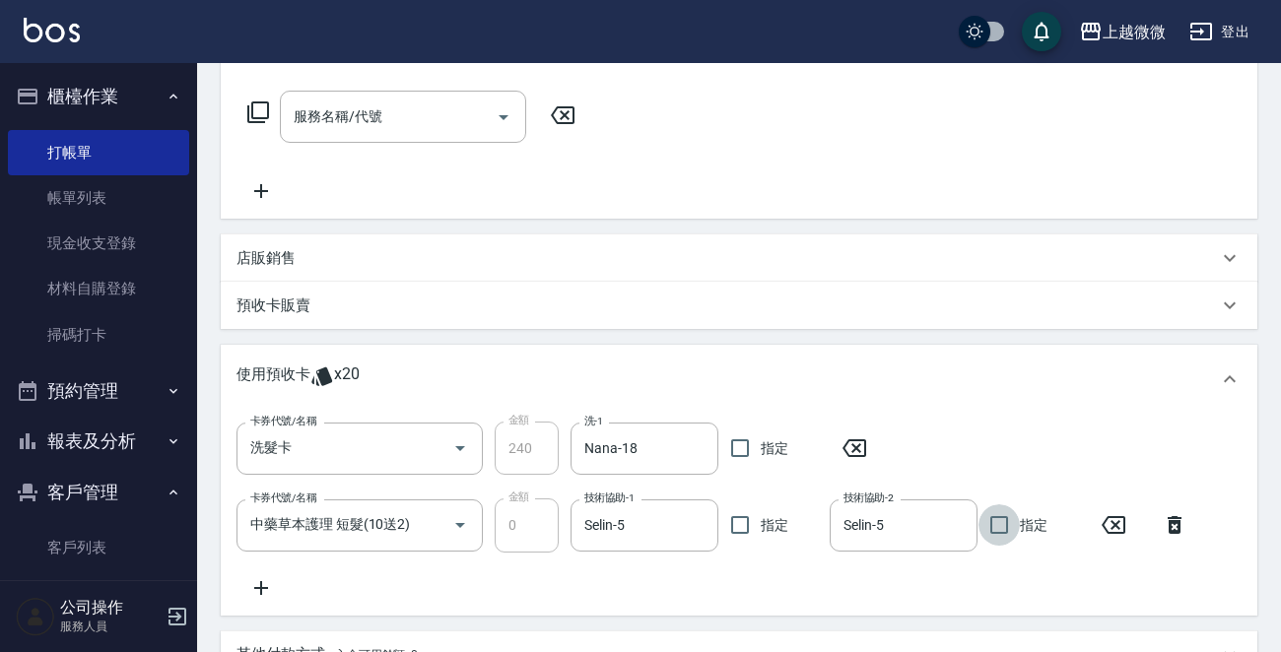
scroll to position [594, 0]
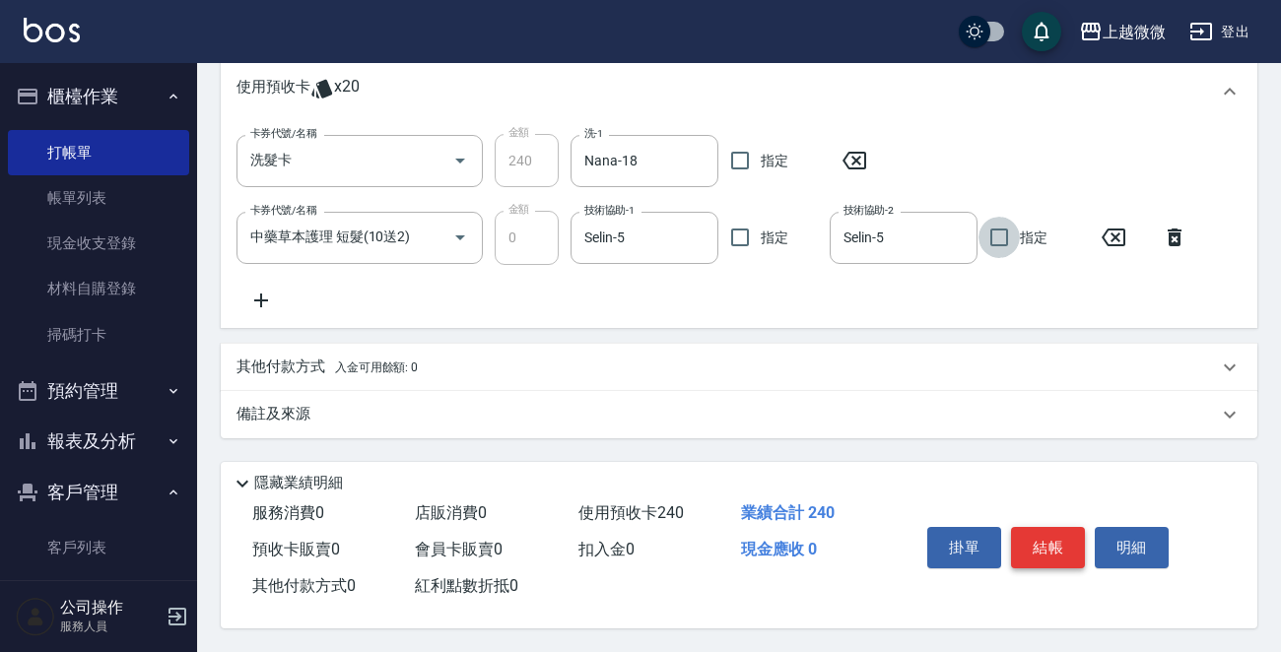
click at [1046, 551] on button "結帳" at bounding box center [1048, 547] width 74 height 41
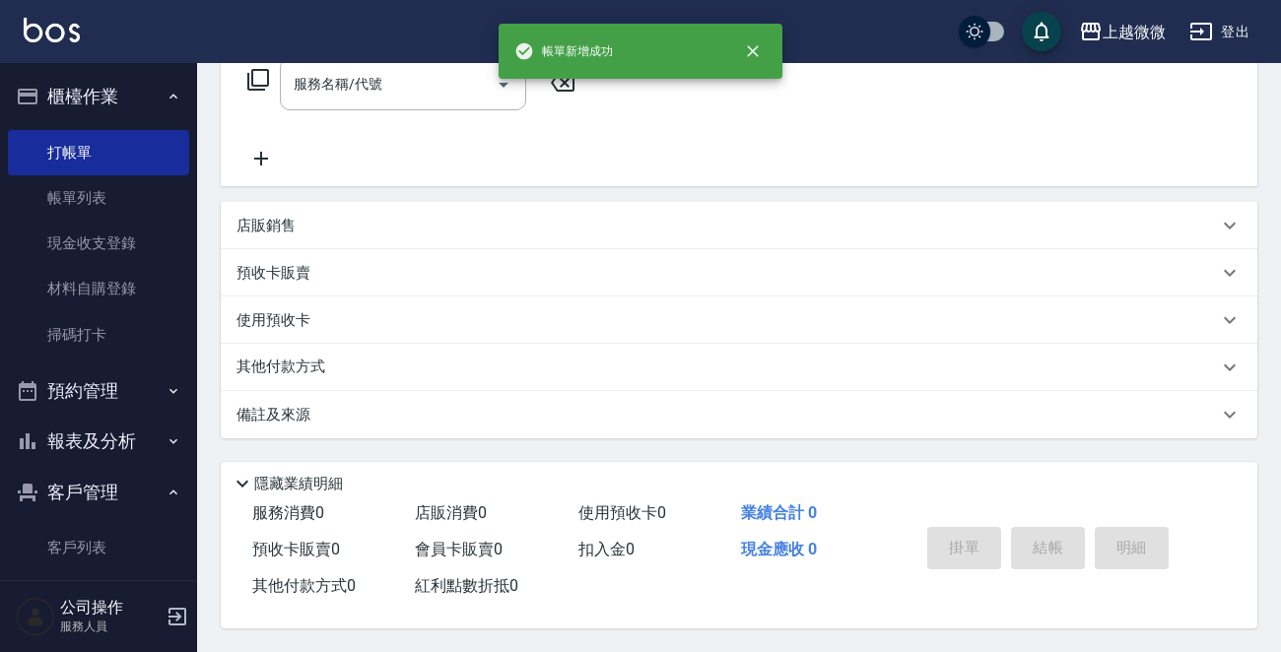
scroll to position [0, 0]
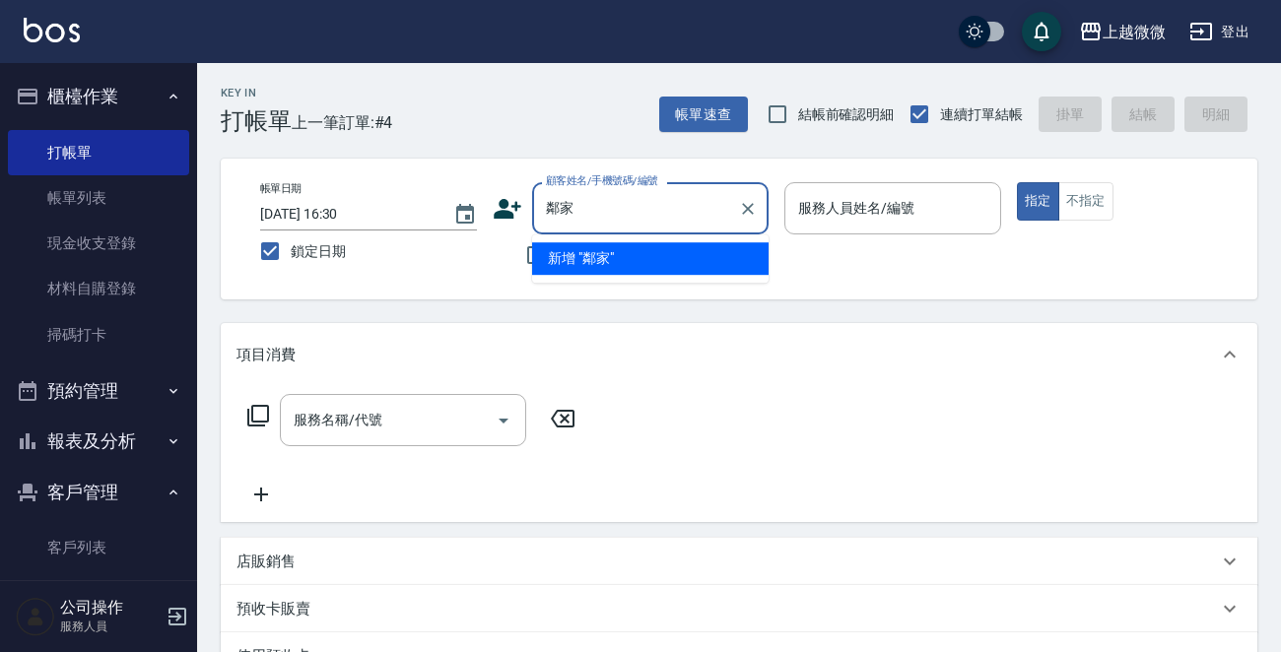
type input "鄰"
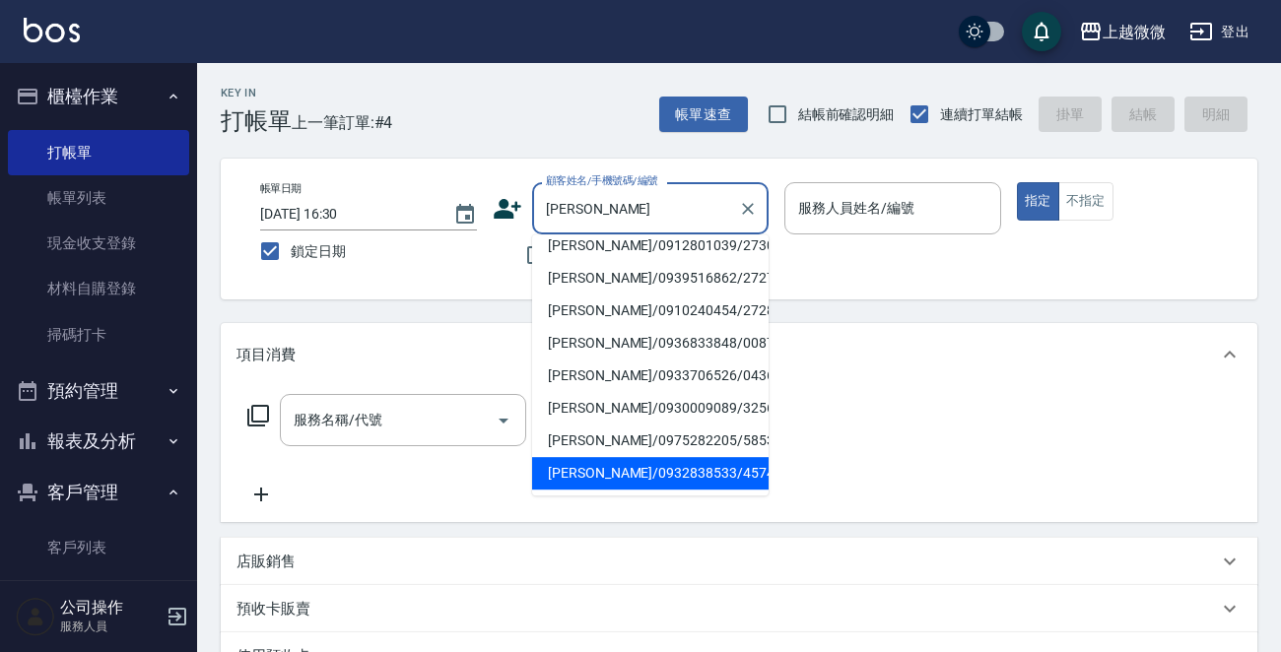
scroll to position [145, 0]
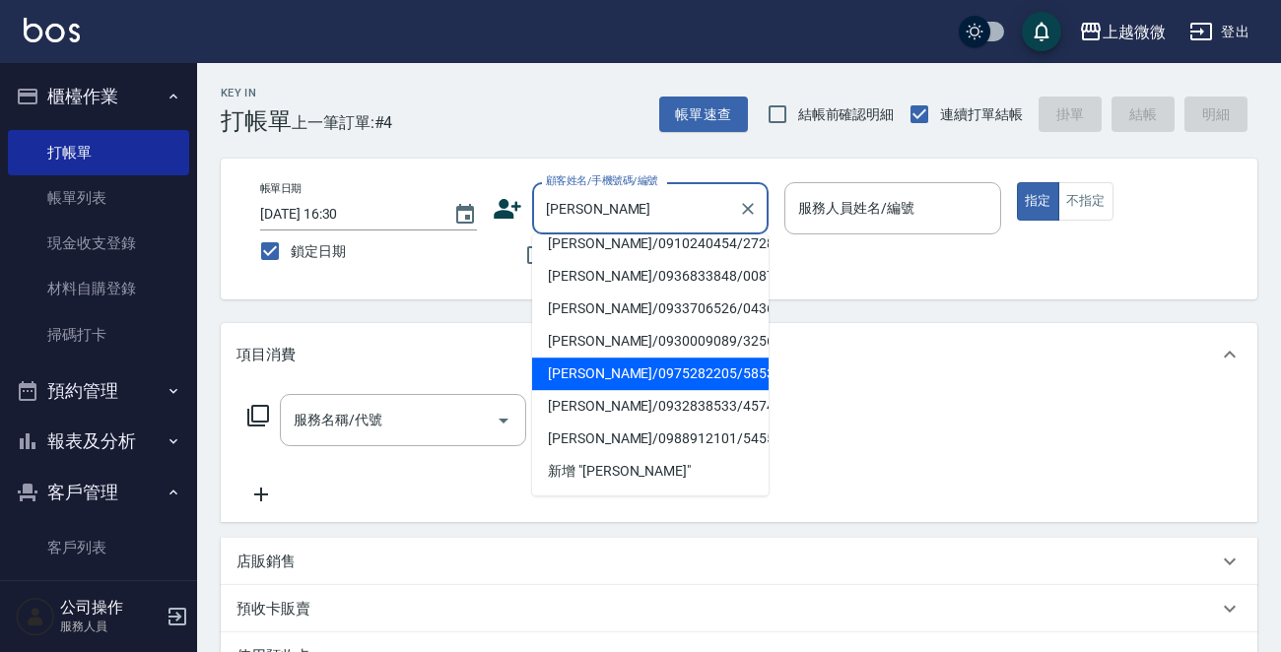
click at [678, 372] on li "[PERSON_NAME]/0975282205/5853" at bounding box center [650, 374] width 236 height 33
type input "[PERSON_NAME]/0975282205/5853"
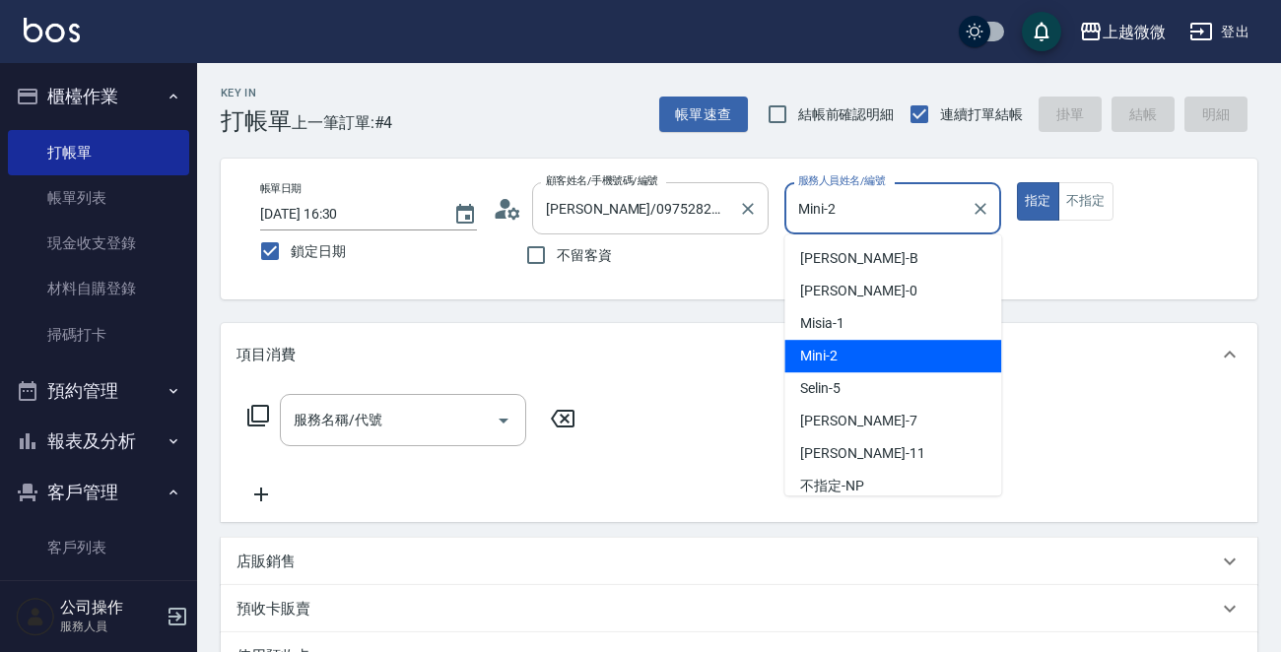
drag, startPoint x: 895, startPoint y: 217, endPoint x: 726, endPoint y: 200, distance: 169.3
click at [726, 200] on div "帳單日期 [DATE] 16:30 鎖定日期 顧客姓名/手機號碼/編號 [PERSON_NAME]/0975282205/5853 顧客姓名/手機號碼/編號 …" at bounding box center [738, 229] width 989 height 94
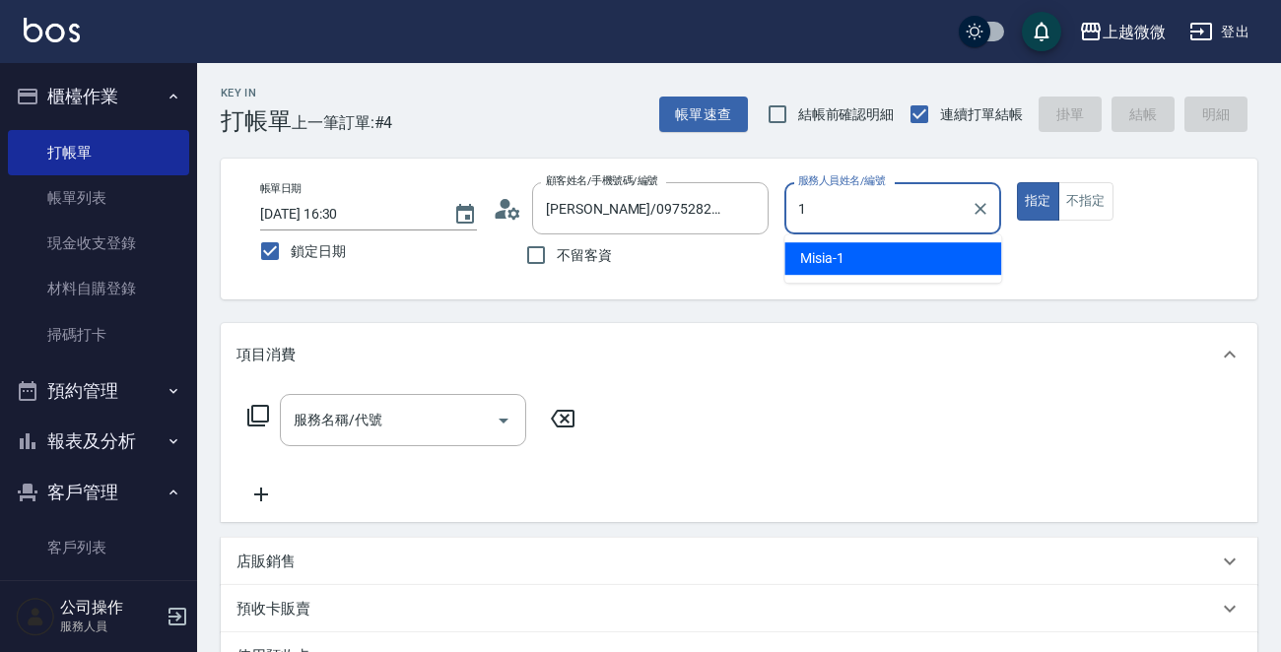
drag, startPoint x: 866, startPoint y: 270, endPoint x: 912, endPoint y: 247, distance: 51.6
click at [868, 270] on div "Misia -1" at bounding box center [892, 258] width 217 height 33
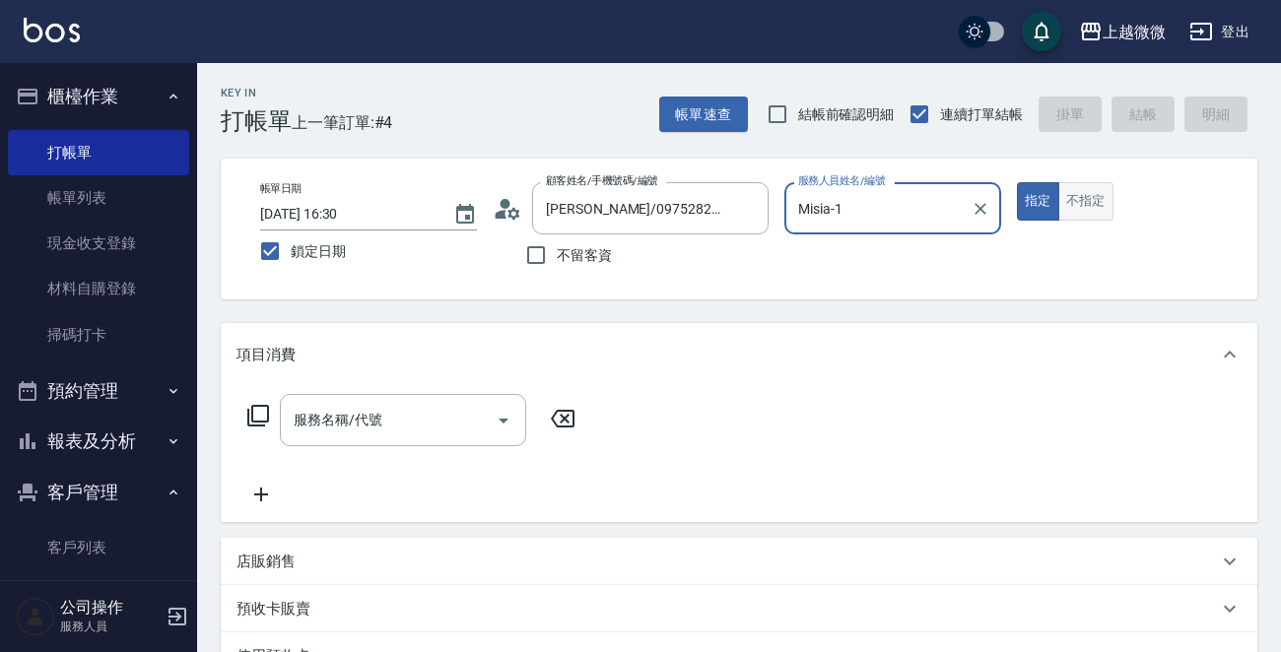
type input "Misia-1"
click at [1093, 204] on button "不指定" at bounding box center [1085, 201] width 55 height 38
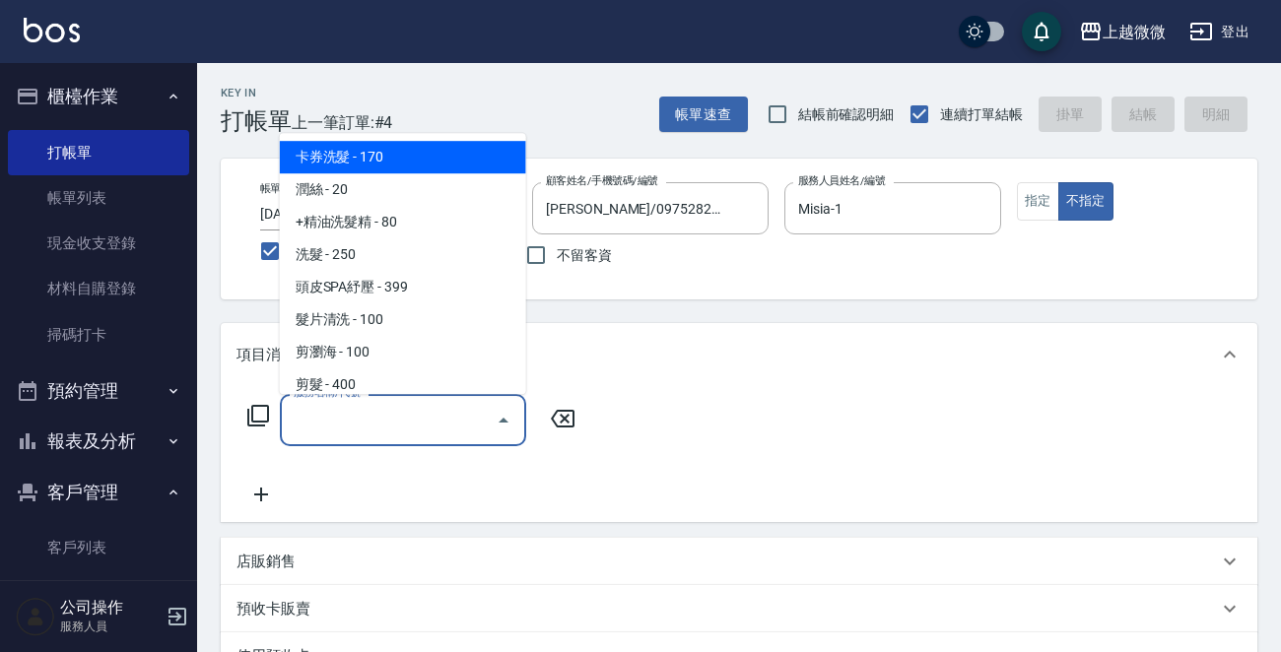
click at [414, 404] on input "服務名稱/代號" at bounding box center [388, 420] width 199 height 34
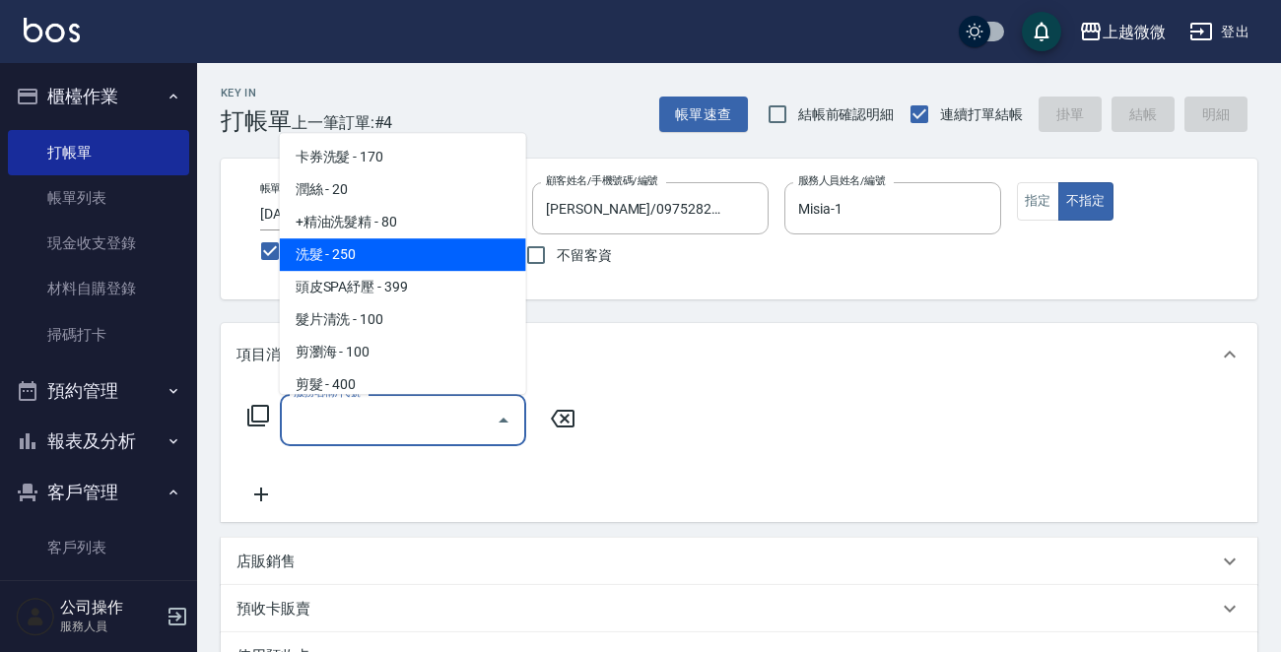
click at [431, 253] on span "洗髮 - 250" at bounding box center [403, 254] width 246 height 33
type input "洗髮(A03)"
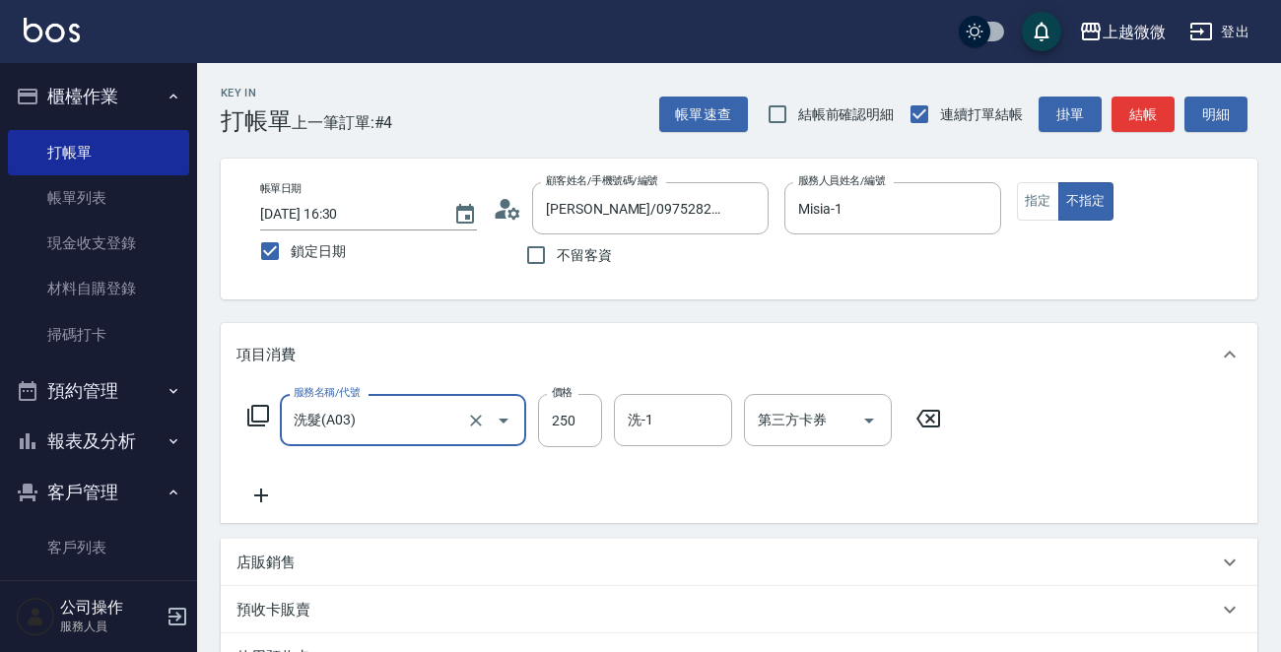
click at [259, 495] on icon at bounding box center [261, 496] width 14 height 14
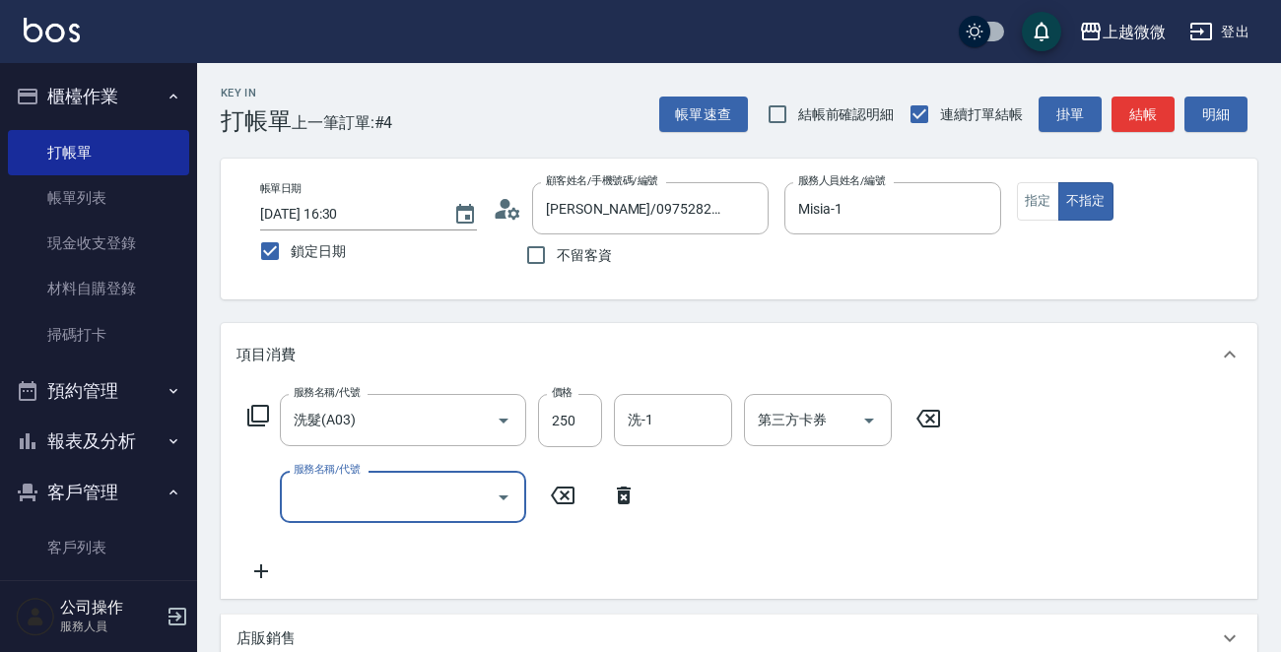
click at [315, 495] on input "服務名稱/代號" at bounding box center [388, 497] width 199 height 34
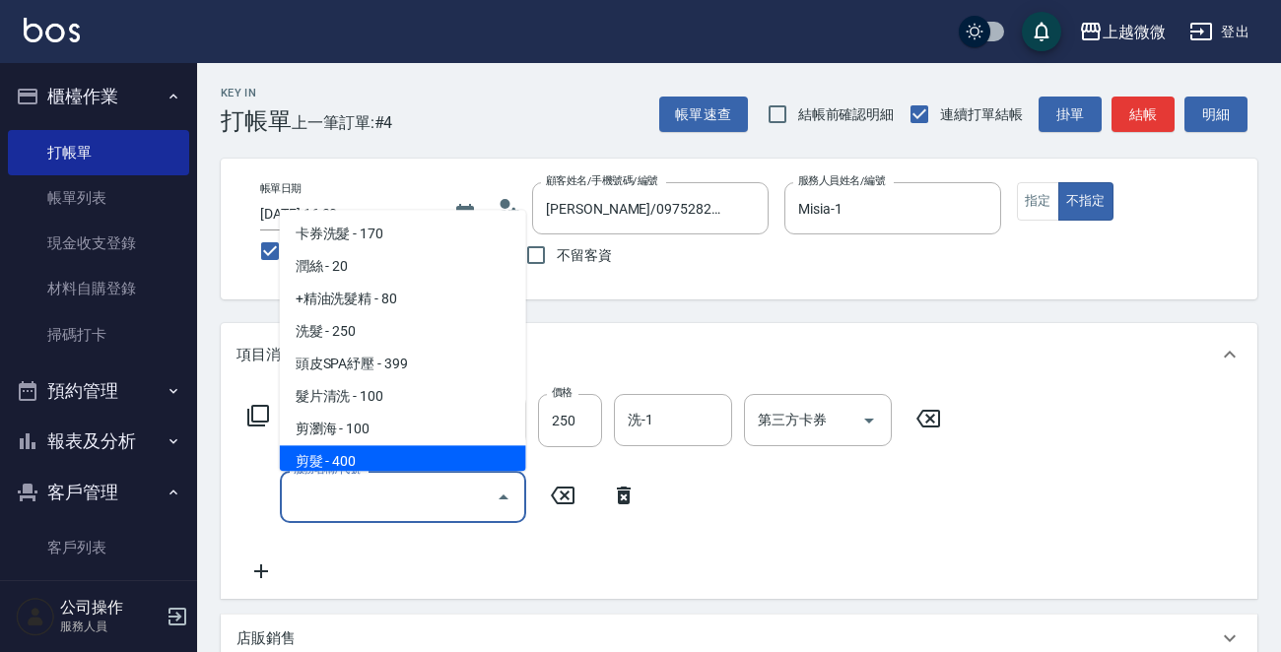
click at [341, 465] on span "剪髮 - 400" at bounding box center [403, 462] width 246 height 33
type input "剪髮(B02)"
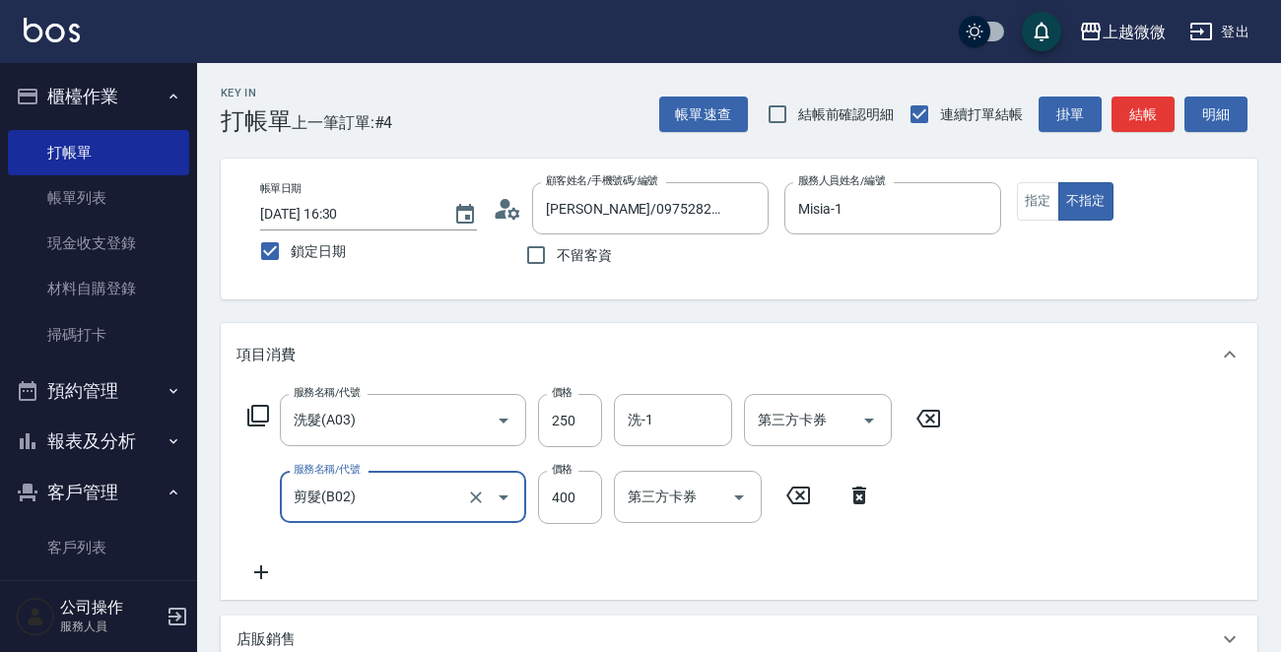
click at [261, 561] on icon at bounding box center [260, 573] width 49 height 24
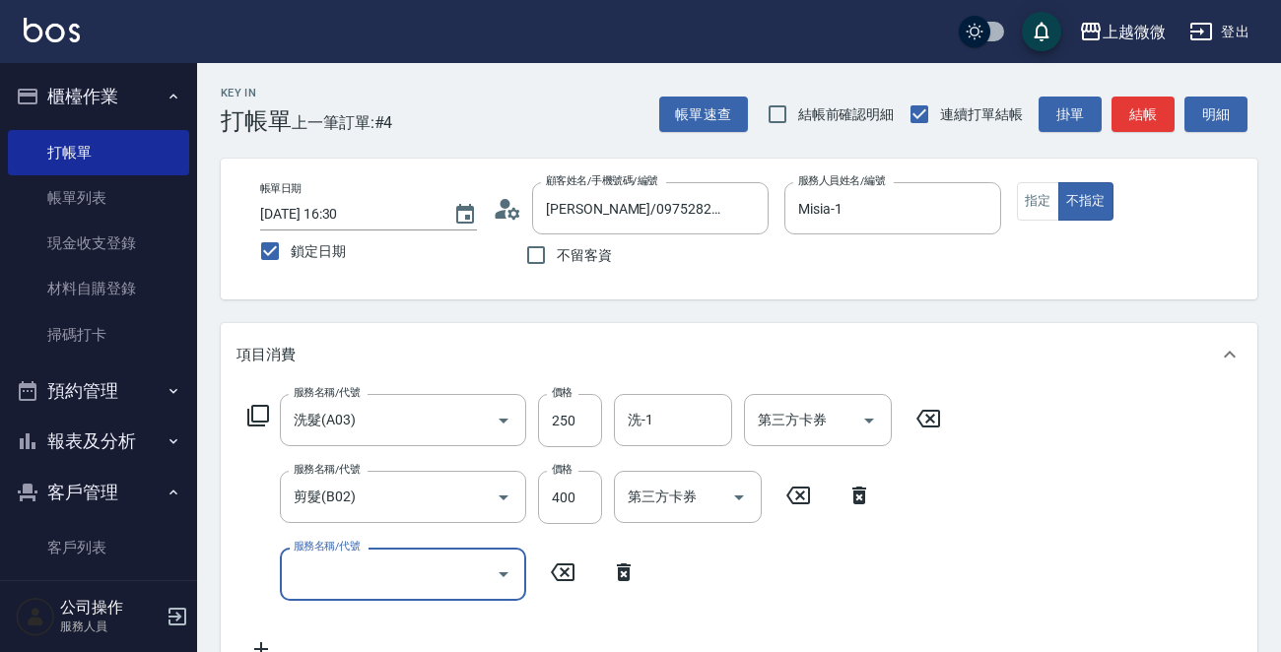
click at [364, 572] on input "服務名稱/代號" at bounding box center [388, 574] width 199 height 34
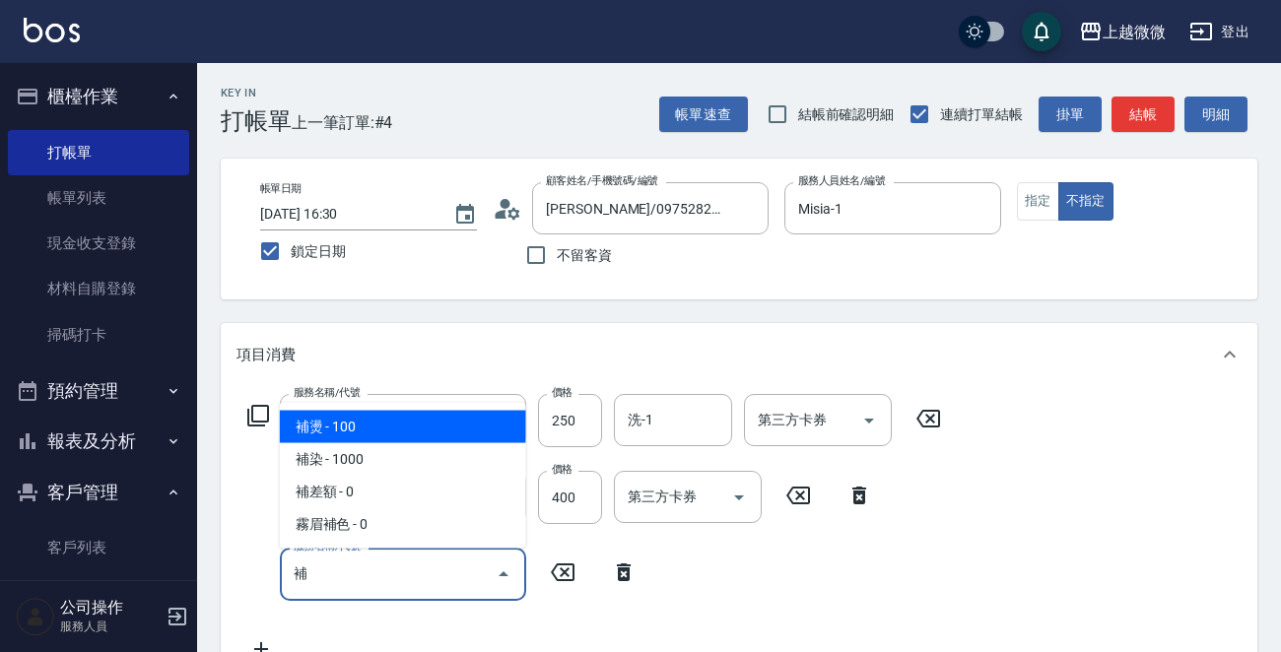
click at [398, 429] on span "補燙 - 100" at bounding box center [403, 427] width 246 height 33
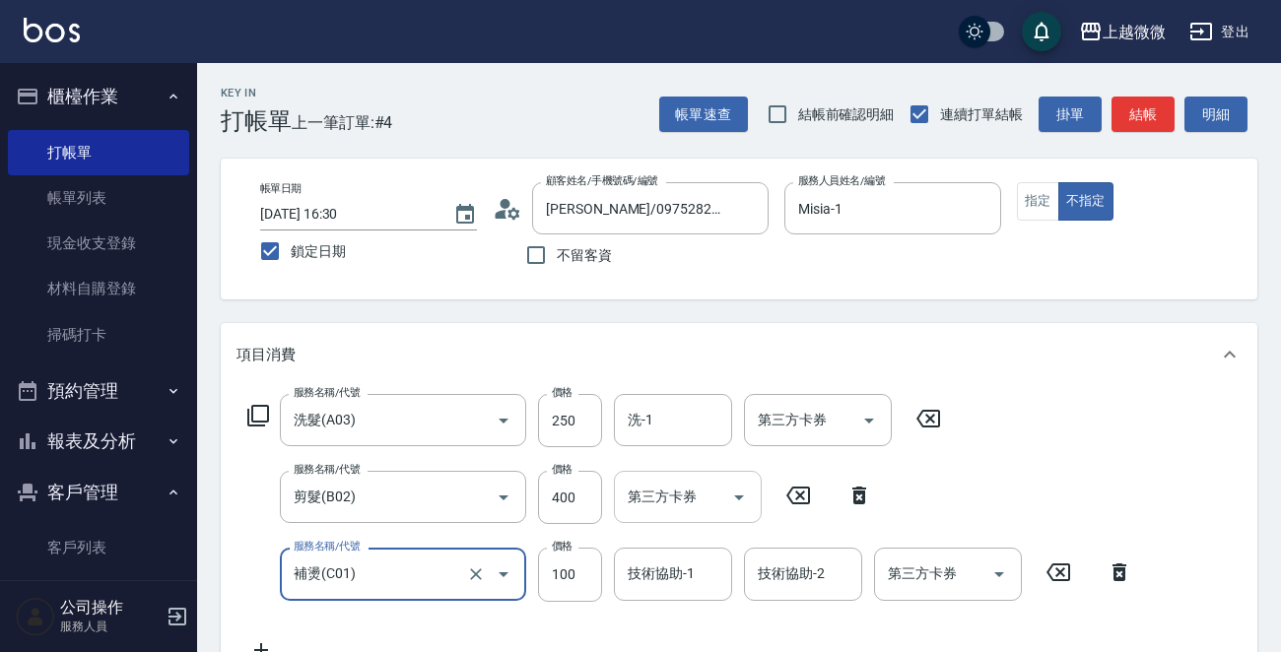
type input "補燙(C01)"
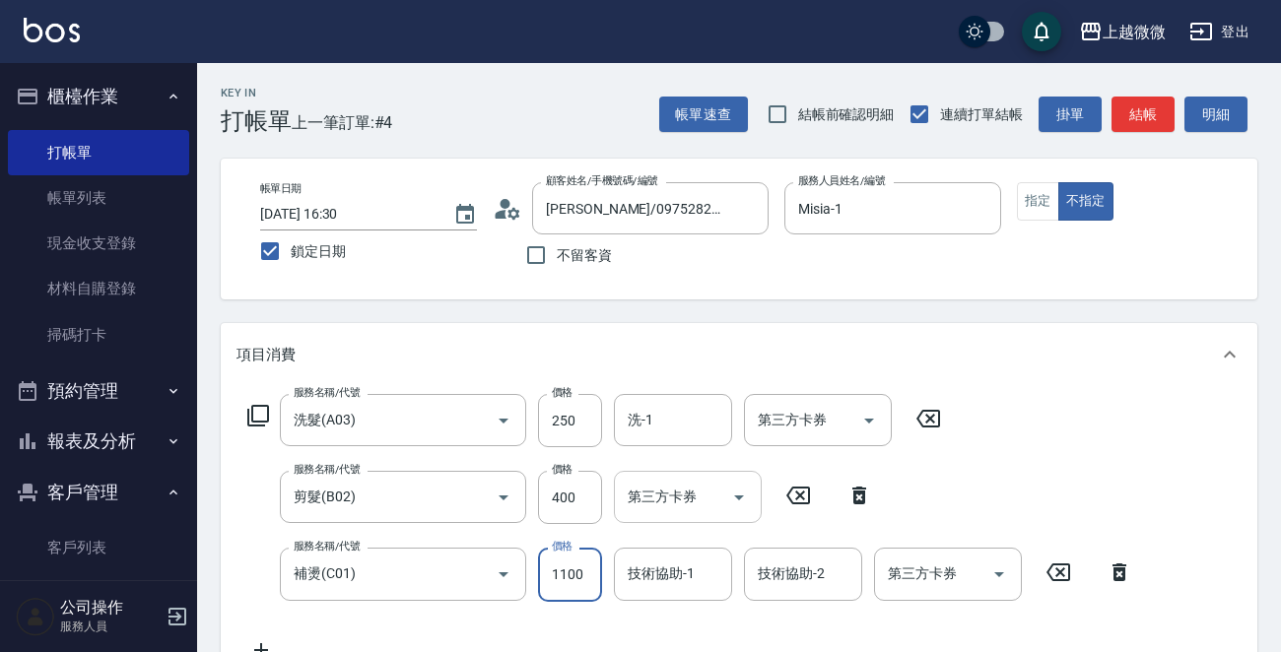
type input "1100"
click at [633, 403] on input "洗-1" at bounding box center [673, 420] width 101 height 34
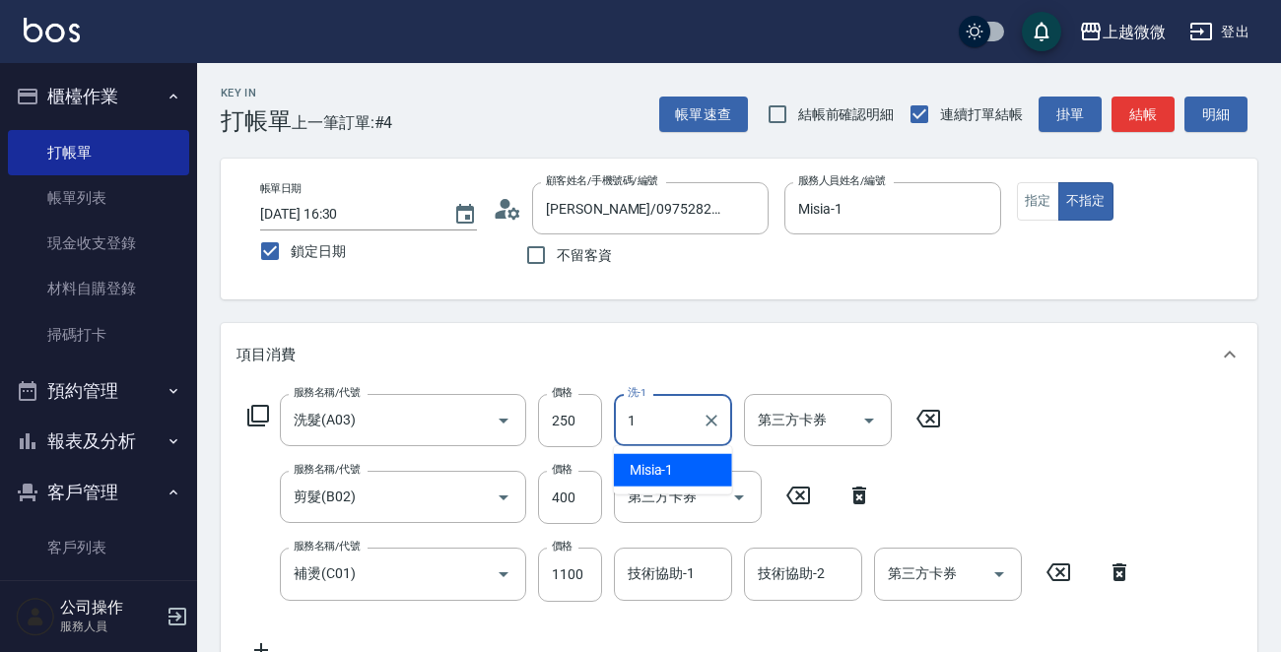
click at [663, 460] on span "Misia -1" at bounding box center [652, 470] width 44 height 21
type input "Misia-1"
click at [707, 562] on input "技術協助-1" at bounding box center [673, 574] width 101 height 34
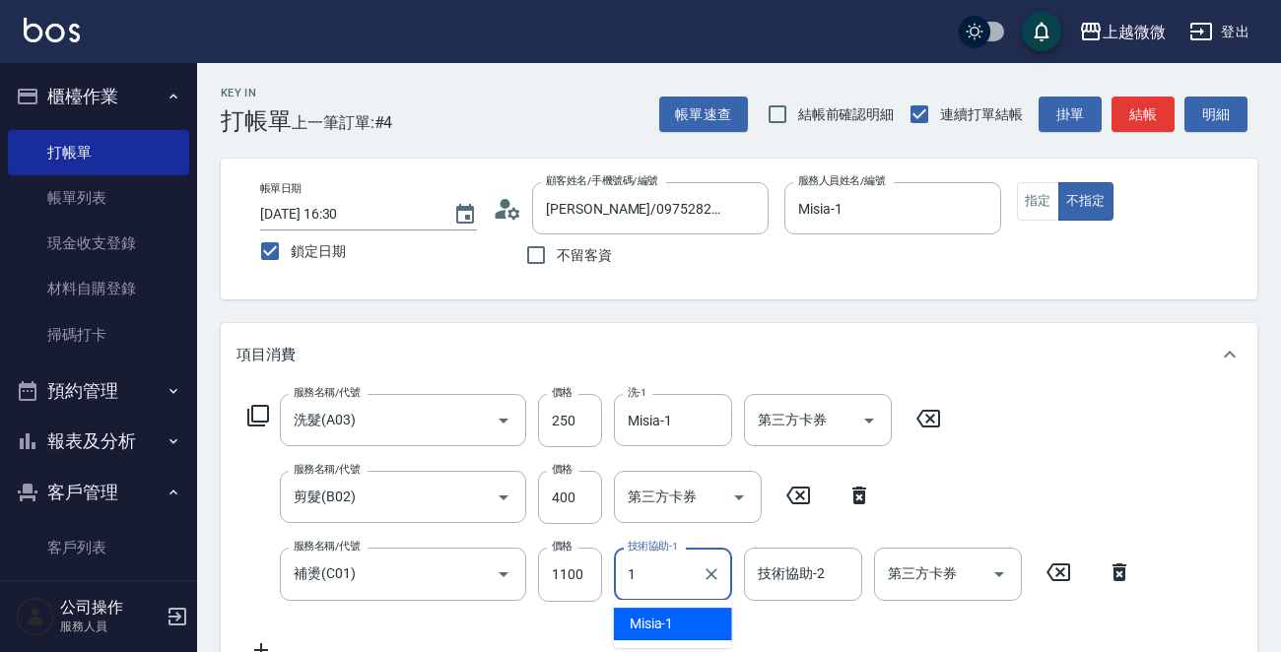
drag, startPoint x: 688, startPoint y: 610, endPoint x: 700, endPoint y: 606, distance: 12.5
click at [685, 611] on div "Misia -1" at bounding box center [673, 624] width 118 height 33
type input "Misia-1"
click at [787, 575] on div "技術協助-2 技術協助-2" at bounding box center [803, 574] width 118 height 52
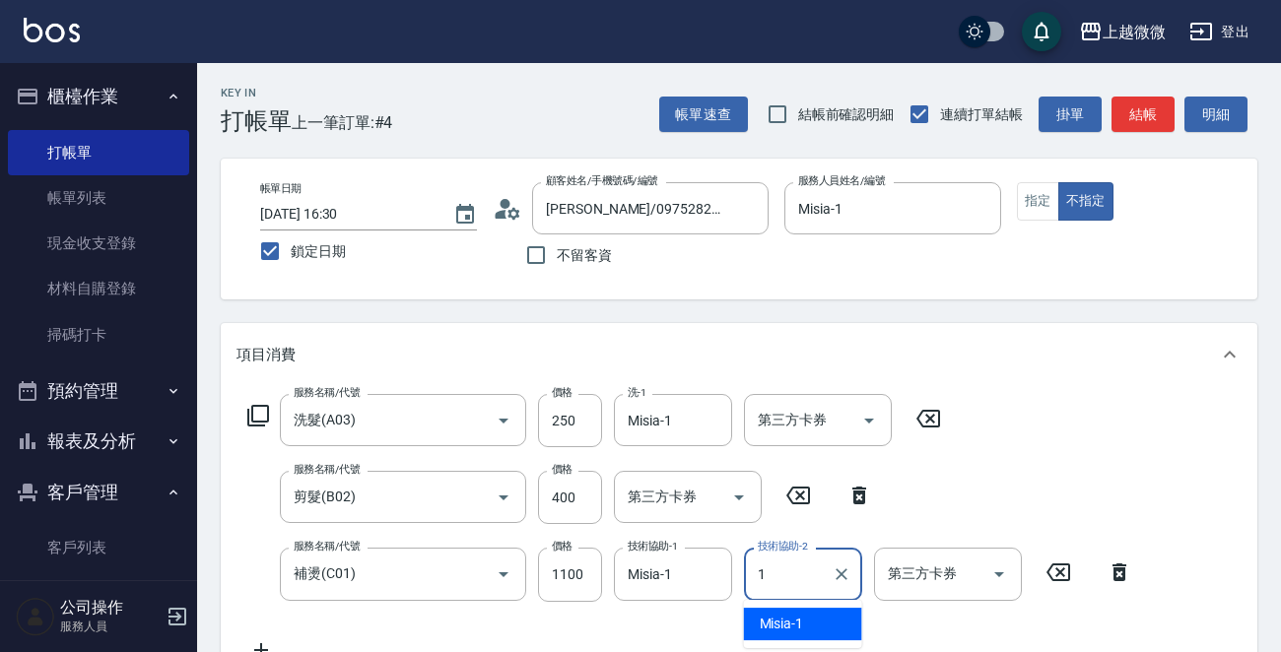
click at [794, 612] on div "Misia -1" at bounding box center [803, 624] width 118 height 33
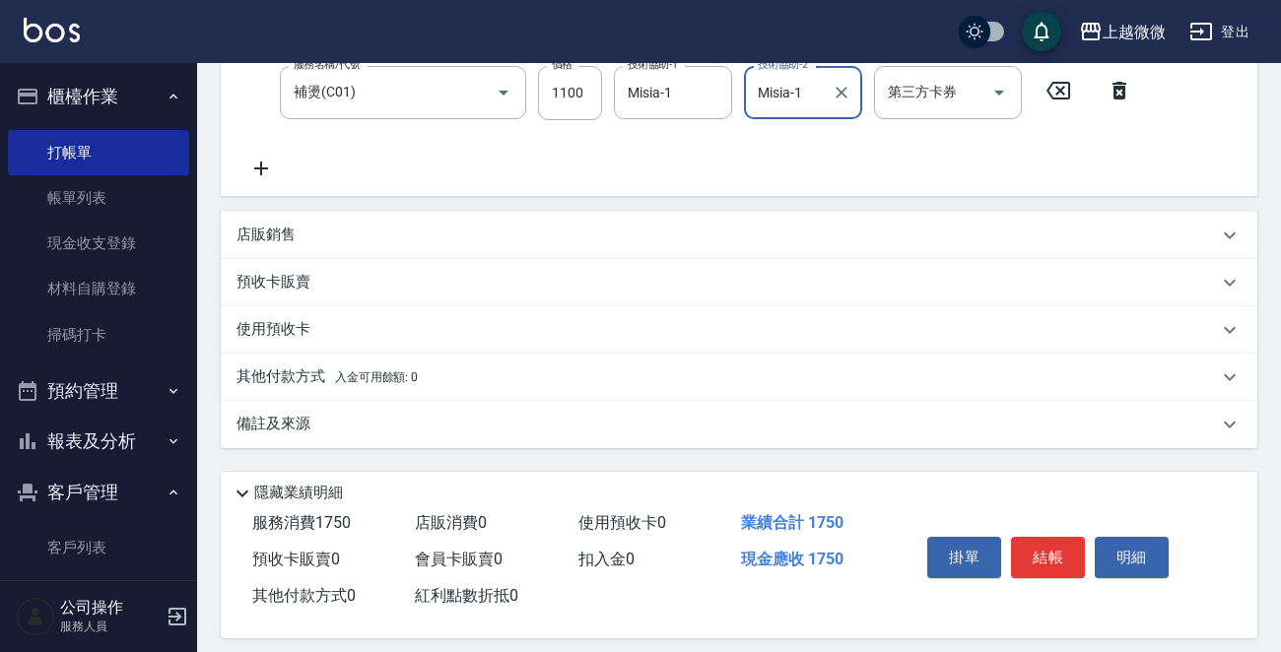
scroll to position [496, 0]
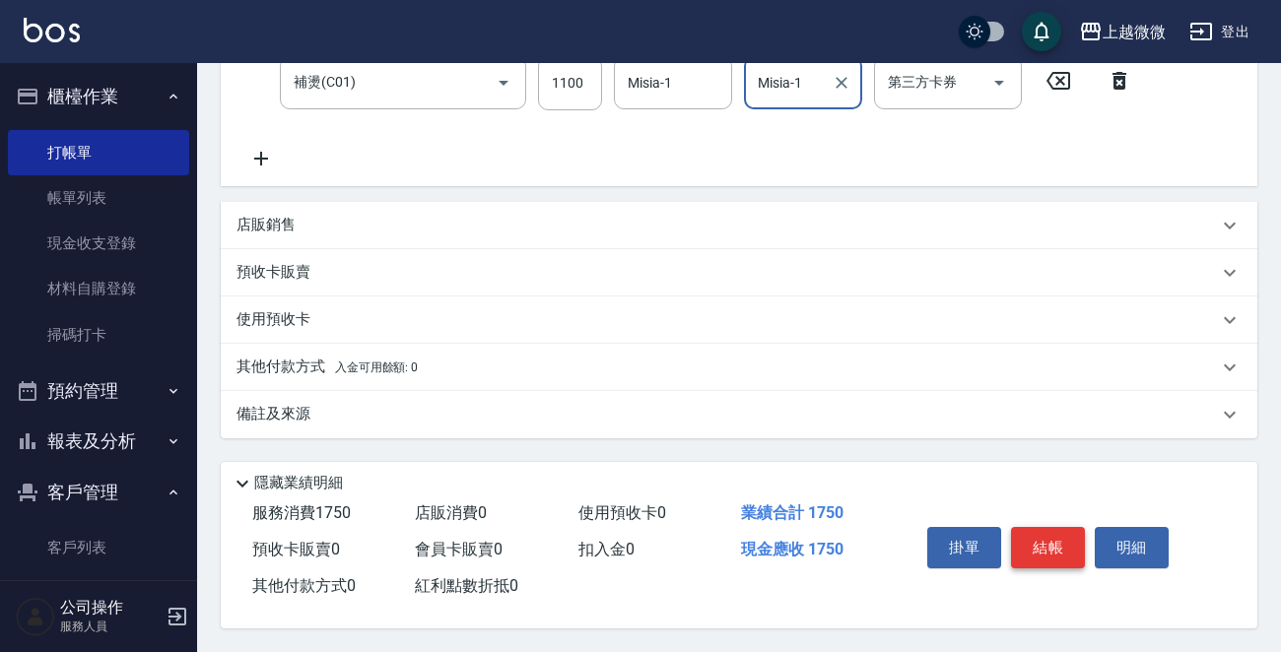
type input "Misia-1"
click at [1060, 552] on button "結帳" at bounding box center [1048, 547] width 74 height 41
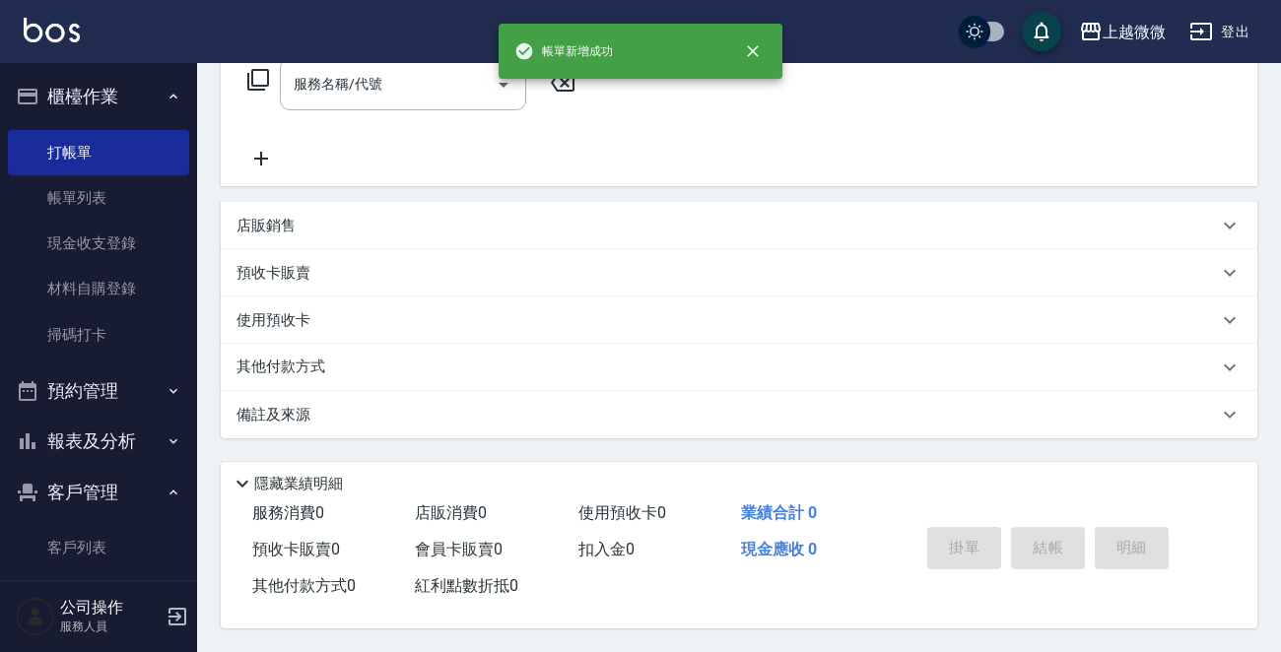
scroll to position [0, 0]
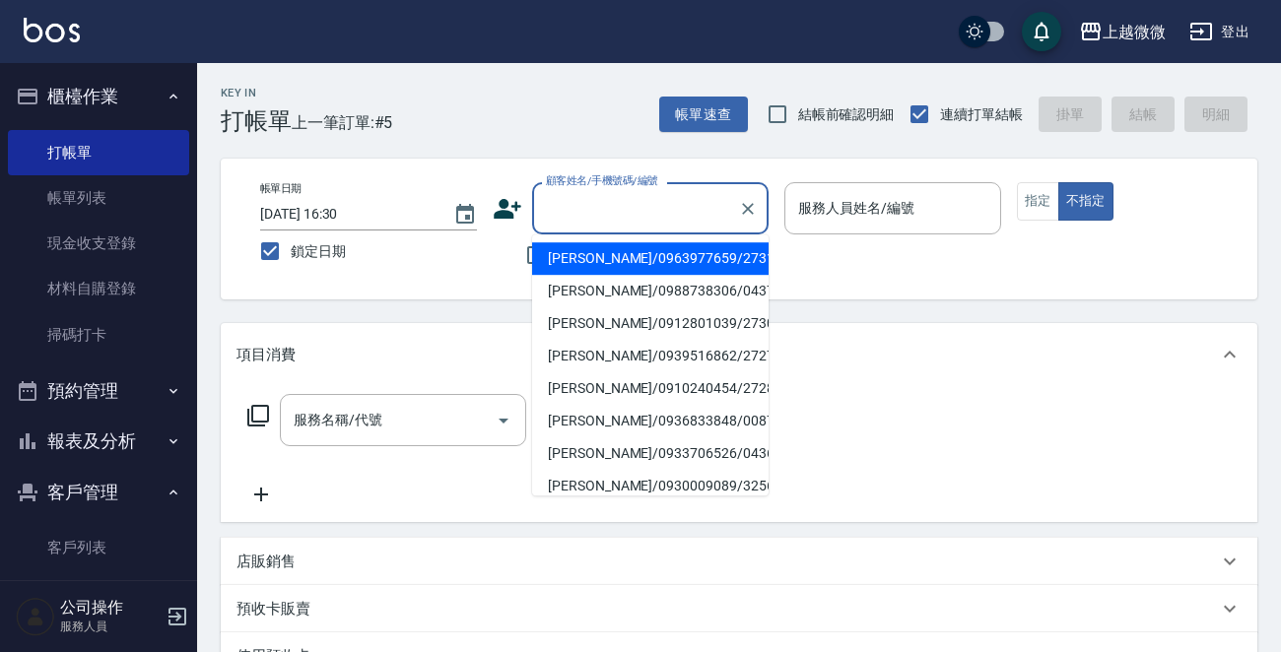
click at [664, 225] on input "顧客姓名/手機號碼/編號" at bounding box center [635, 208] width 189 height 34
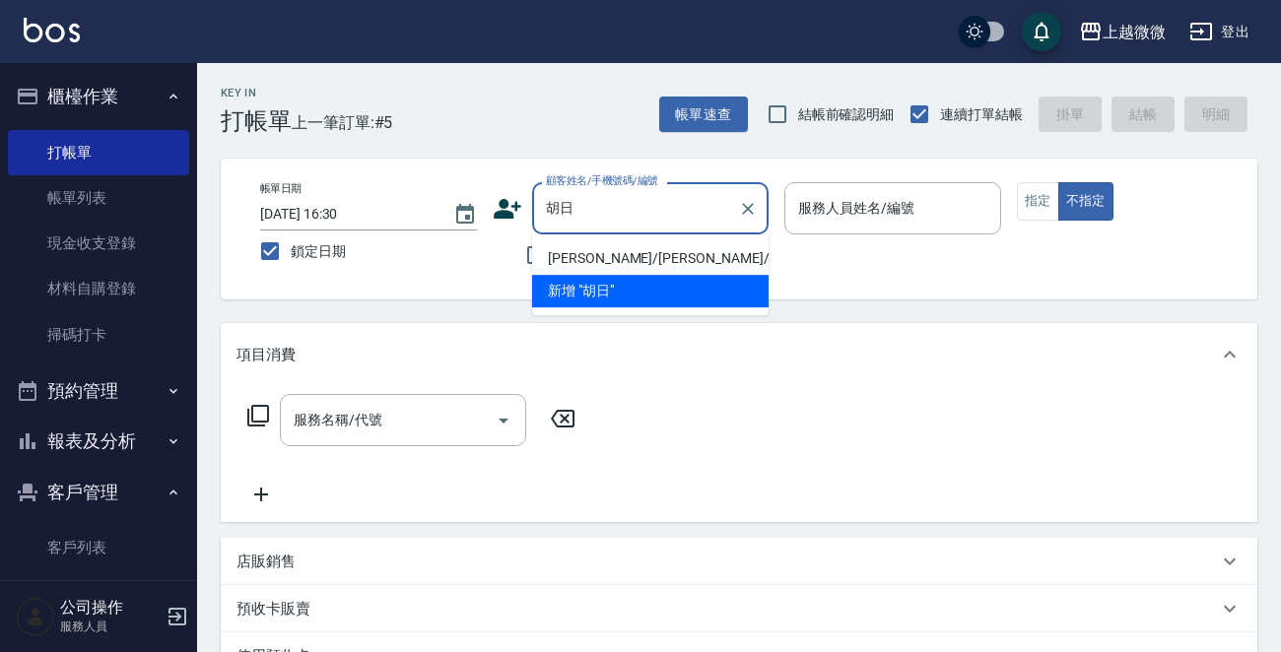
click at [632, 255] on li "[PERSON_NAME]/[PERSON_NAME]/1847" at bounding box center [650, 258] width 236 height 33
type input "[PERSON_NAME]/[PERSON_NAME]/1847"
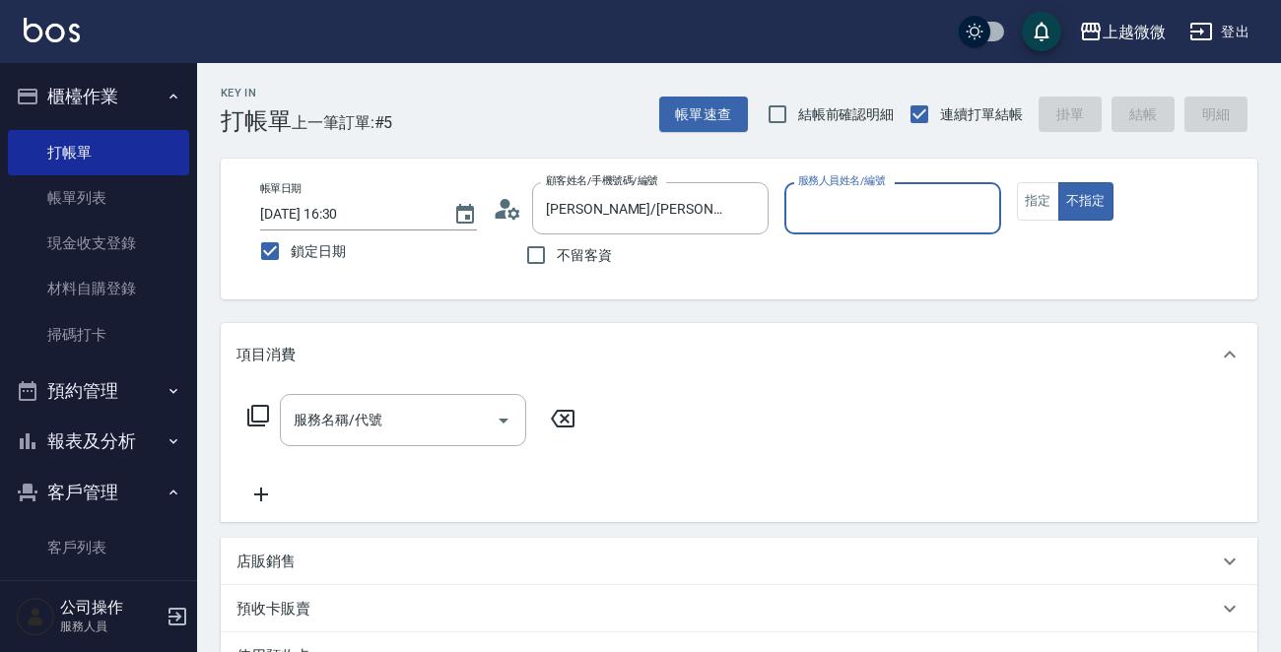
type input "Selin-5"
click at [1044, 193] on button "指定" at bounding box center [1038, 201] width 42 height 38
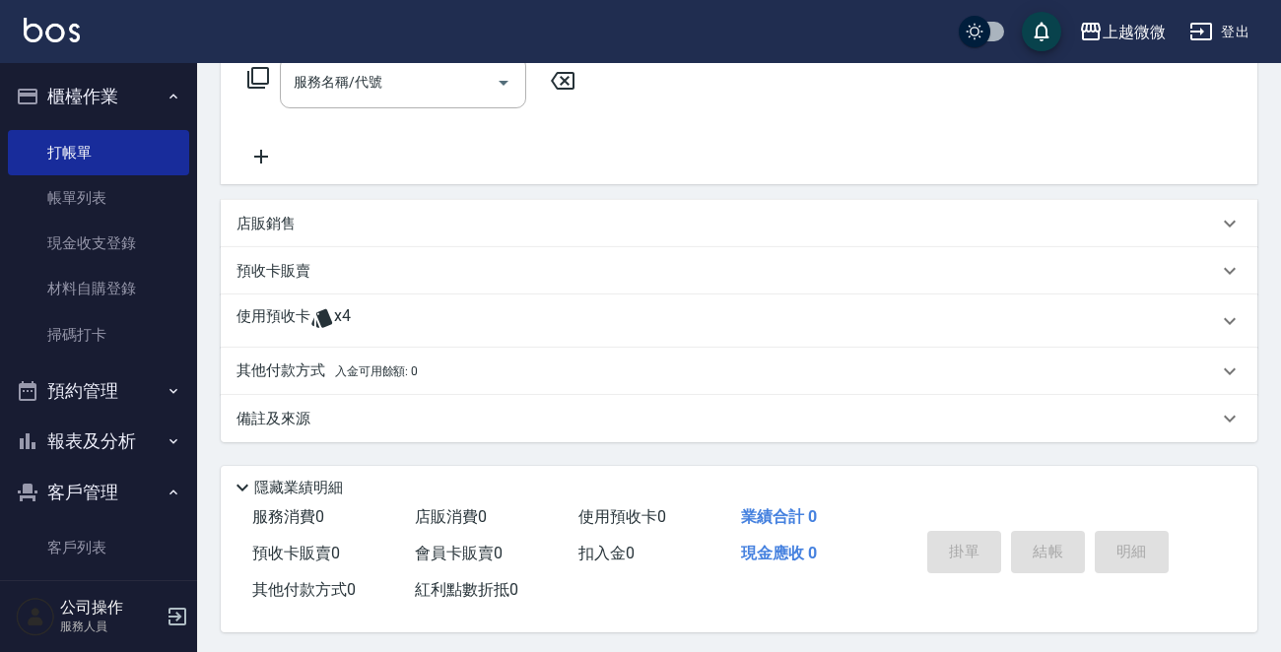
scroll to position [346, 0]
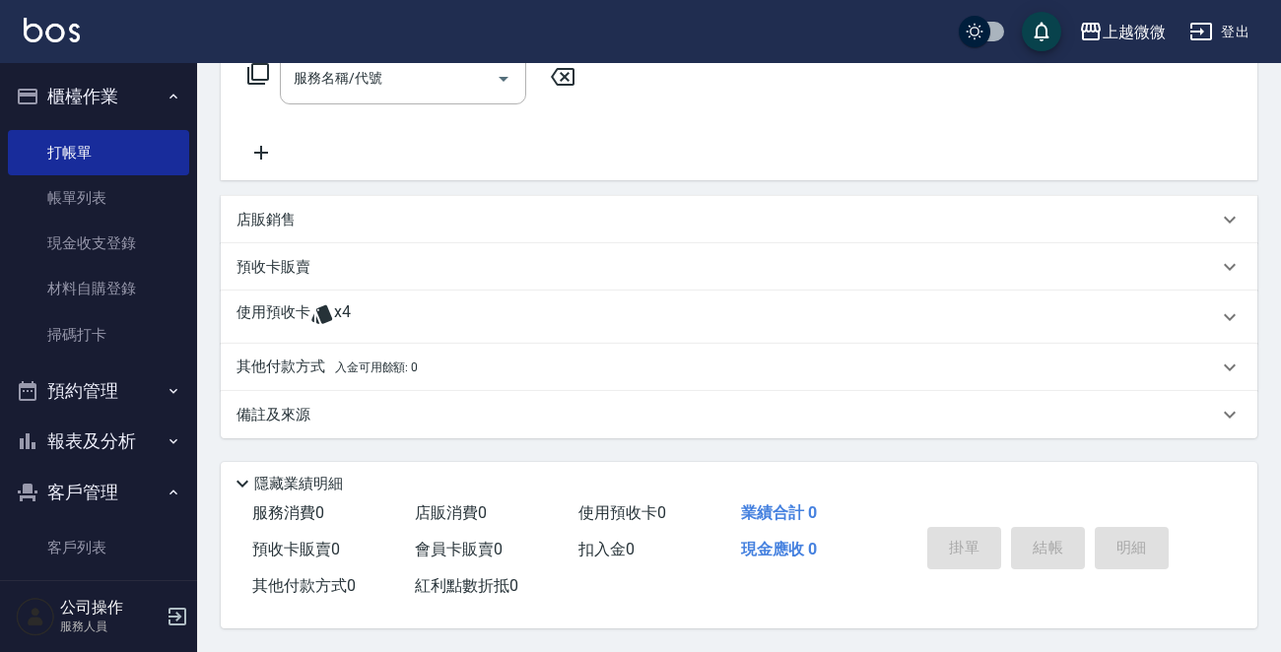
click at [262, 304] on p "使用預收卡" at bounding box center [273, 318] width 74 height 30
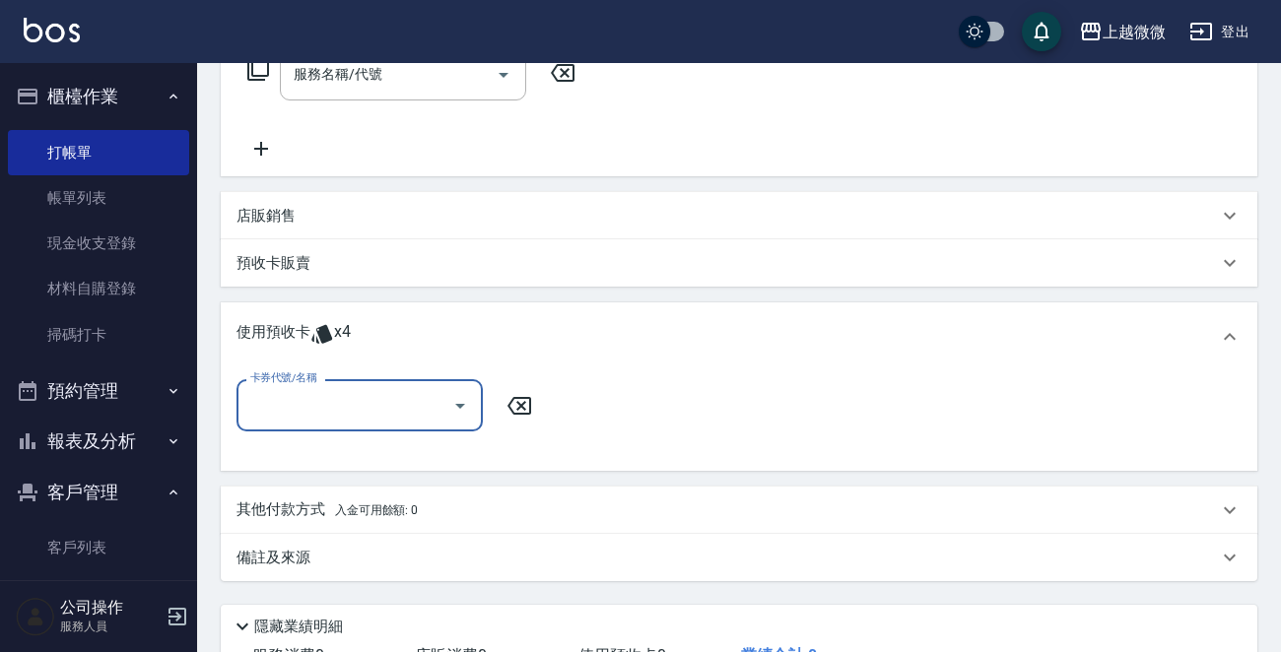
scroll to position [0, 0]
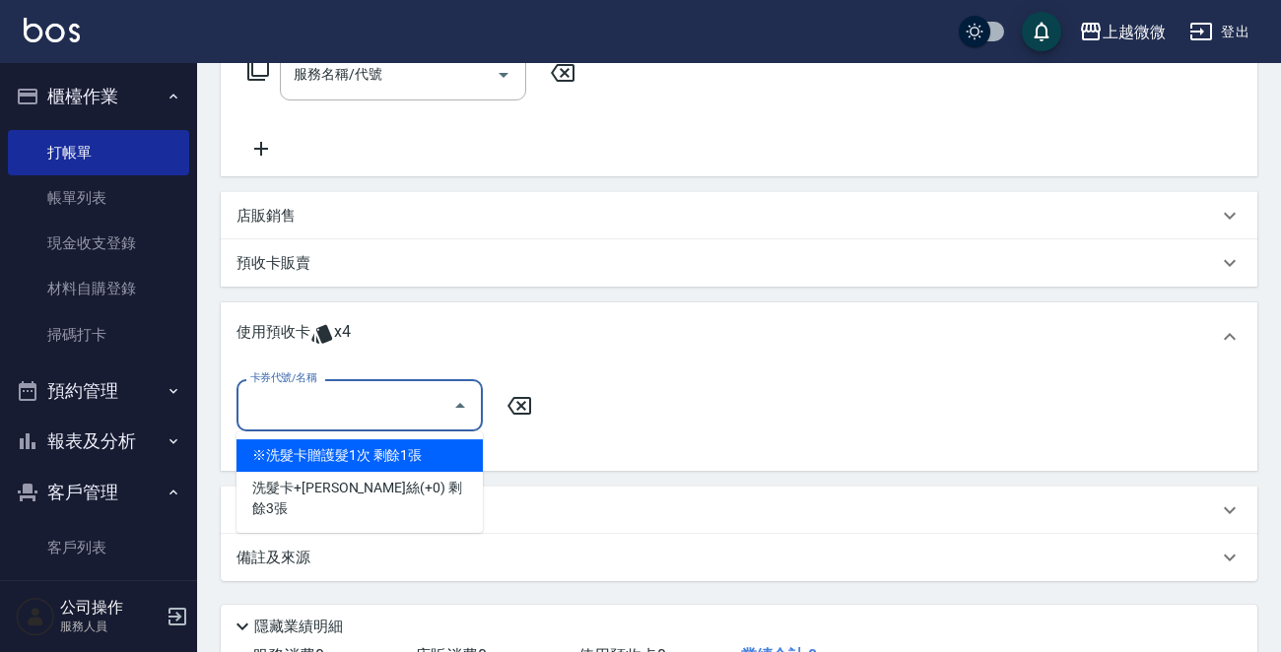
click at [305, 389] on input "卡券代號/名稱" at bounding box center [344, 405] width 199 height 34
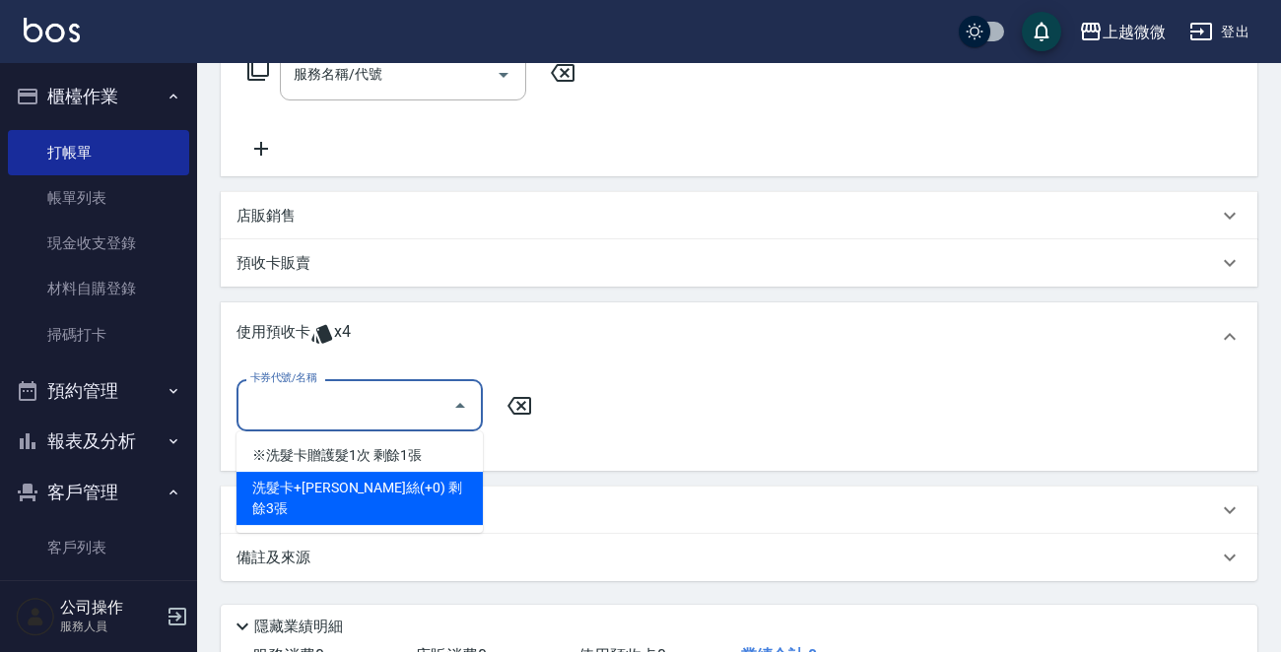
click at [405, 487] on div "洗髮卡+[PERSON_NAME]絲(+0) 剩餘3張" at bounding box center [359, 498] width 246 height 53
type input "洗髮卡+[PERSON_NAME]絲(+0)"
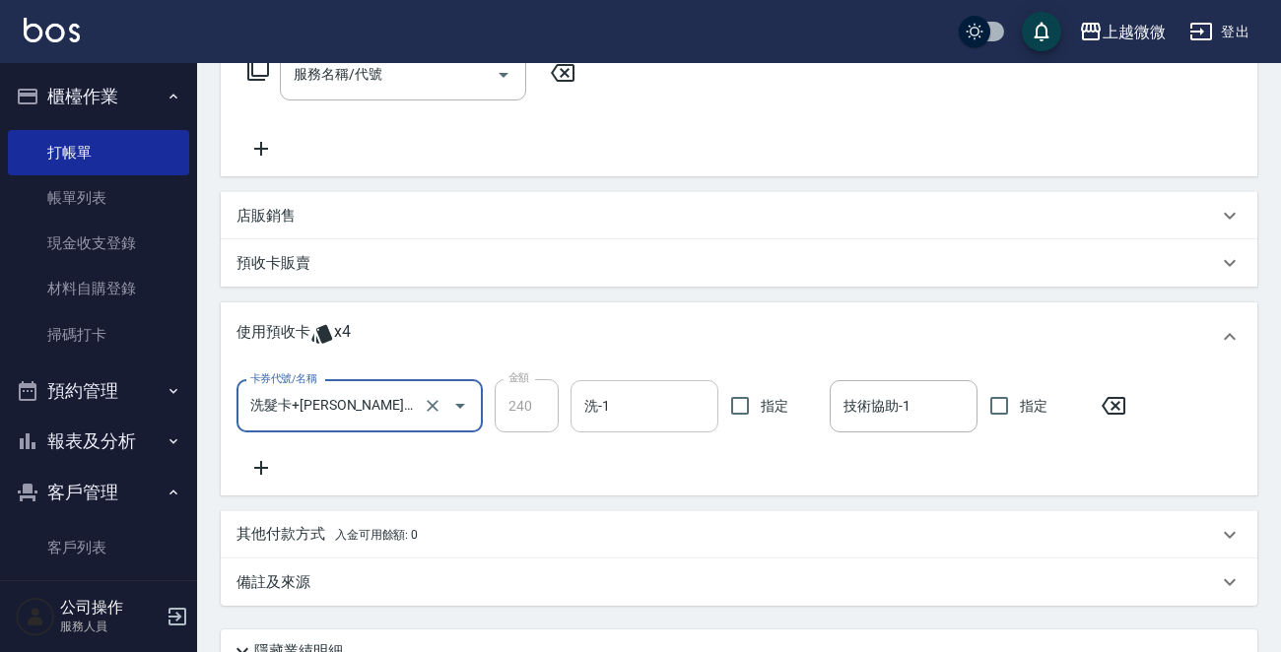
click at [632, 404] on input "洗-1" at bounding box center [644, 406] width 130 height 34
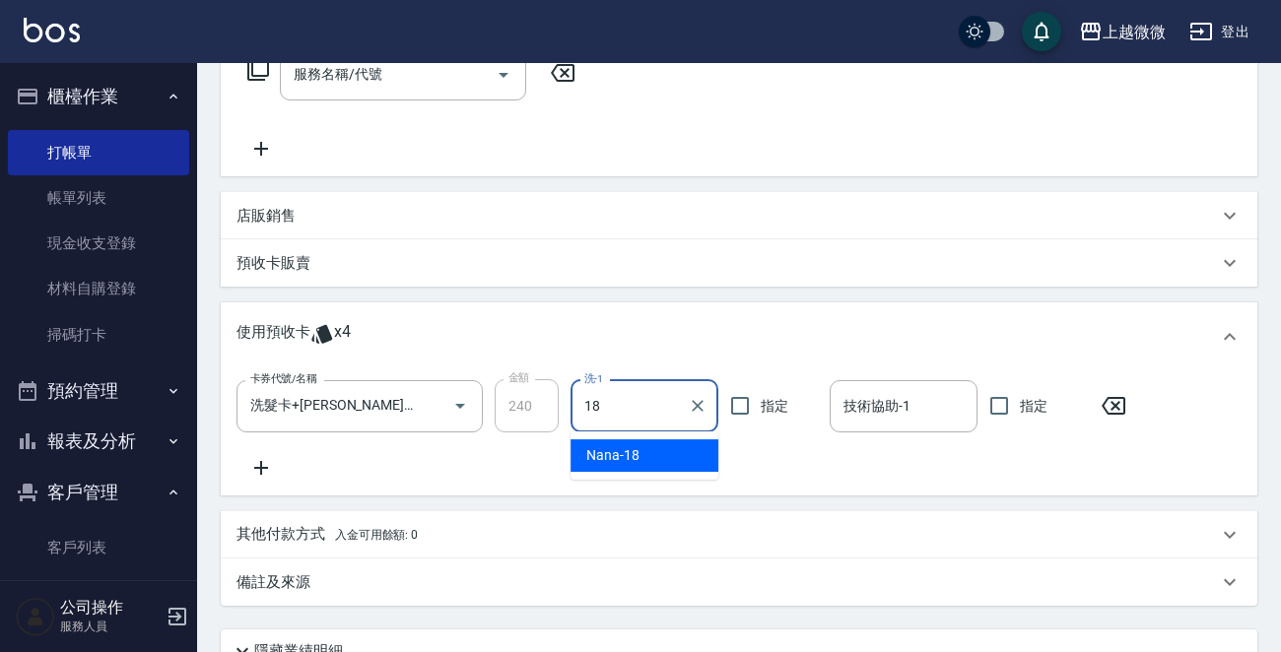
click at [646, 452] on div "Nana -18" at bounding box center [645, 455] width 148 height 33
type input "Nana-18"
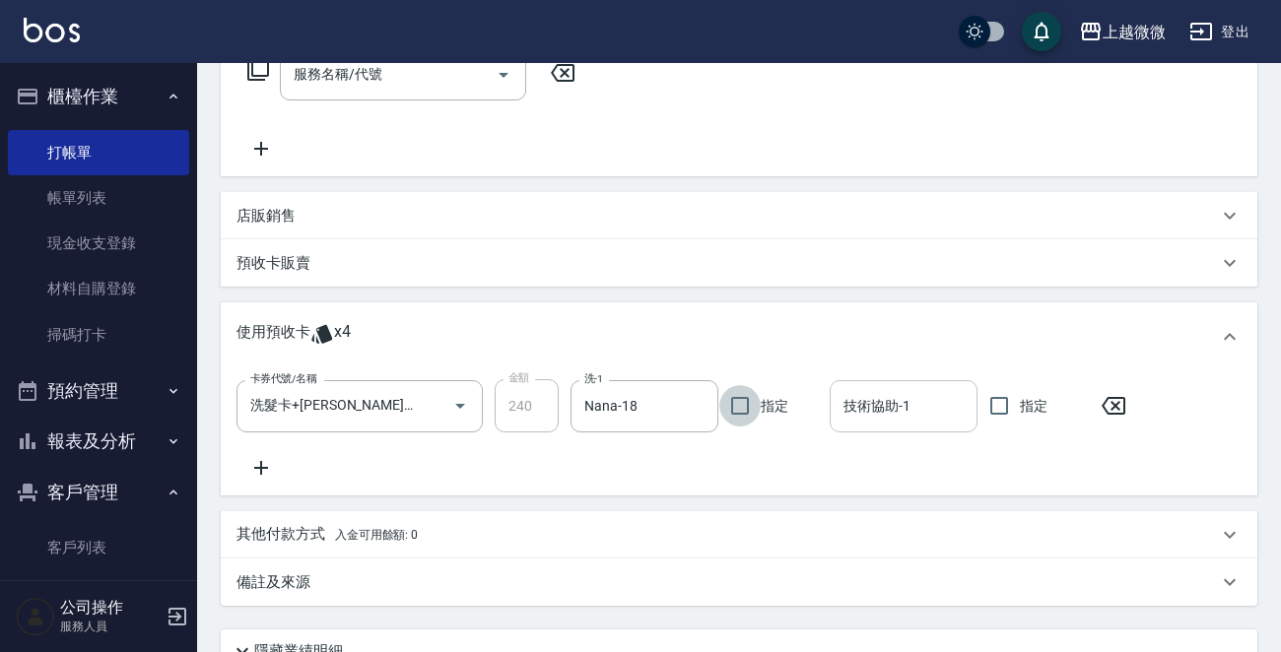
click at [885, 413] on input "技術協助-1" at bounding box center [904, 406] width 130 height 34
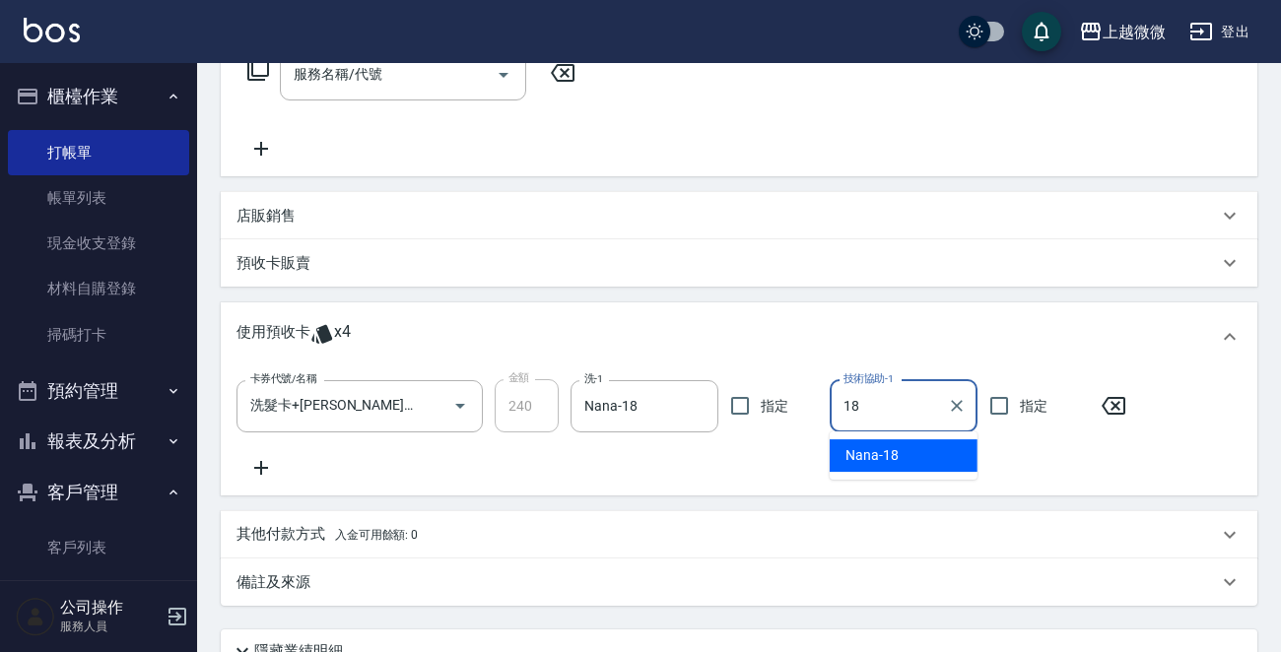
click at [887, 452] on span "Nana -18" at bounding box center [871, 455] width 53 height 21
type input "Nana-18"
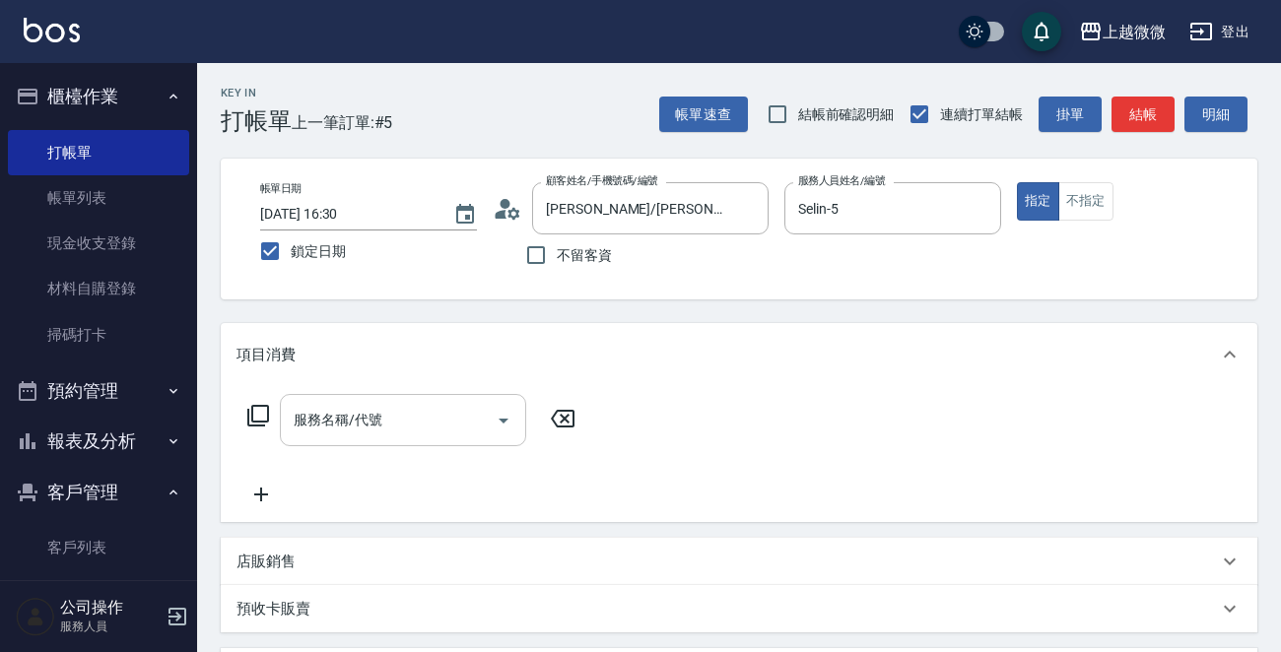
click at [442, 405] on input "服務名稱/代號" at bounding box center [388, 420] width 199 height 34
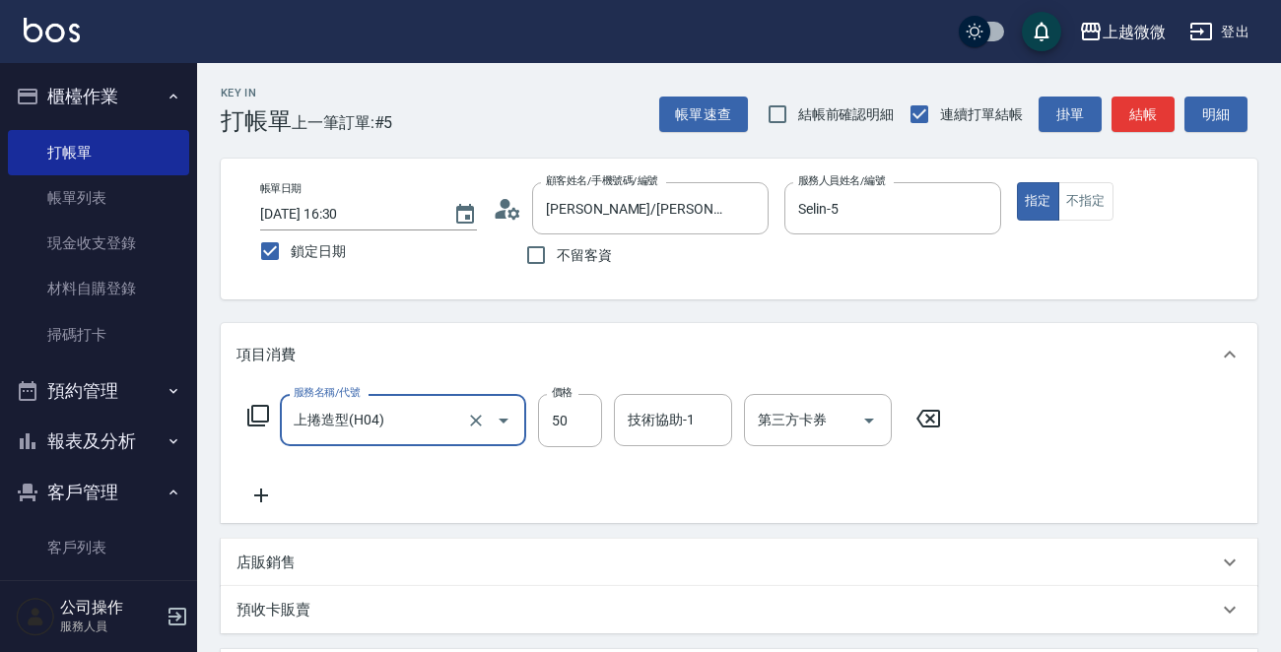
type input "上捲造型(H04)"
type input "0"
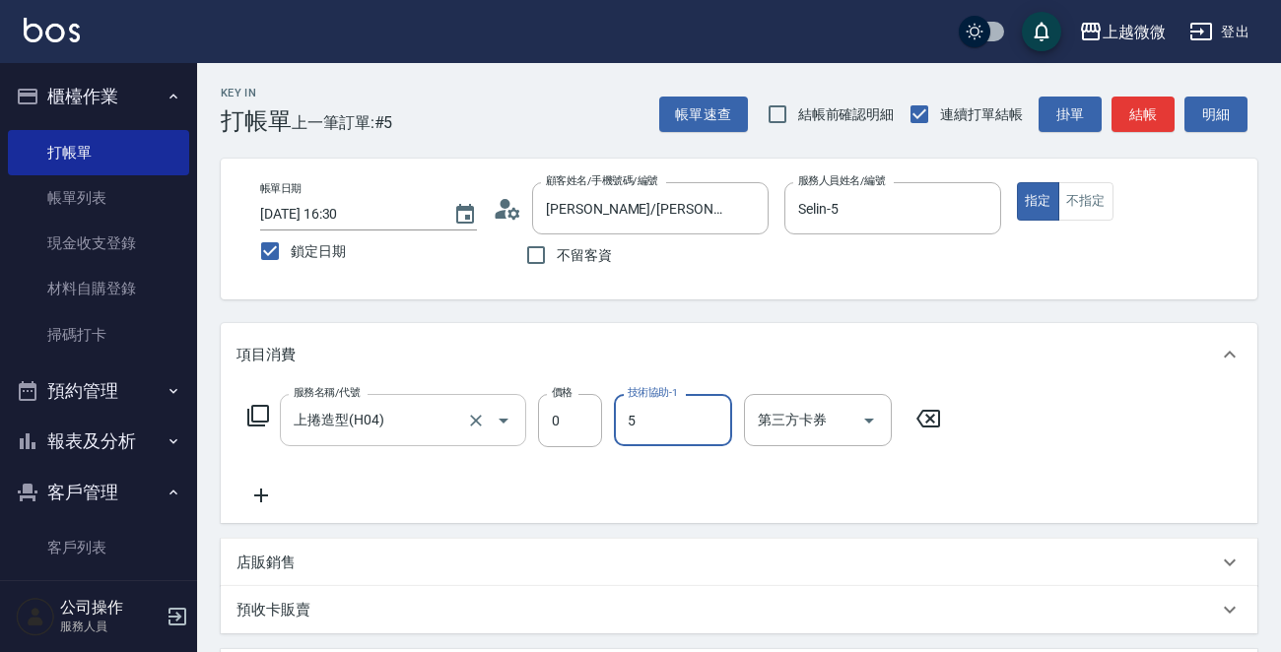
type input "Selin-5"
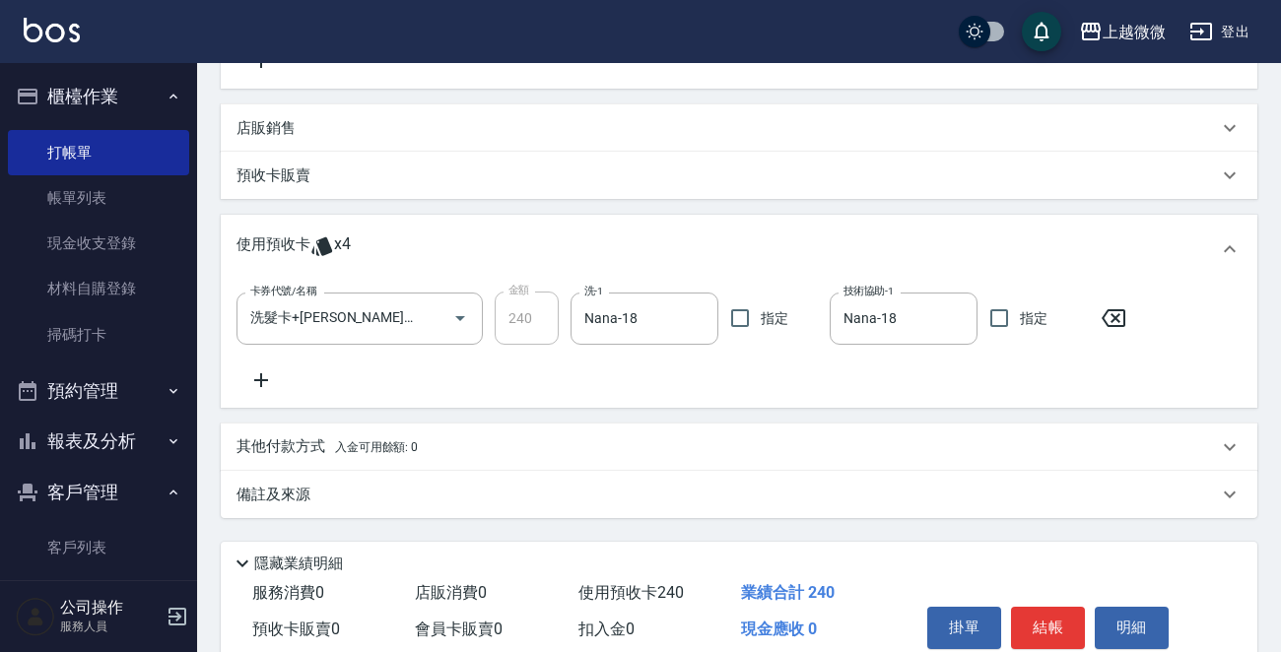
scroll to position [519, 0]
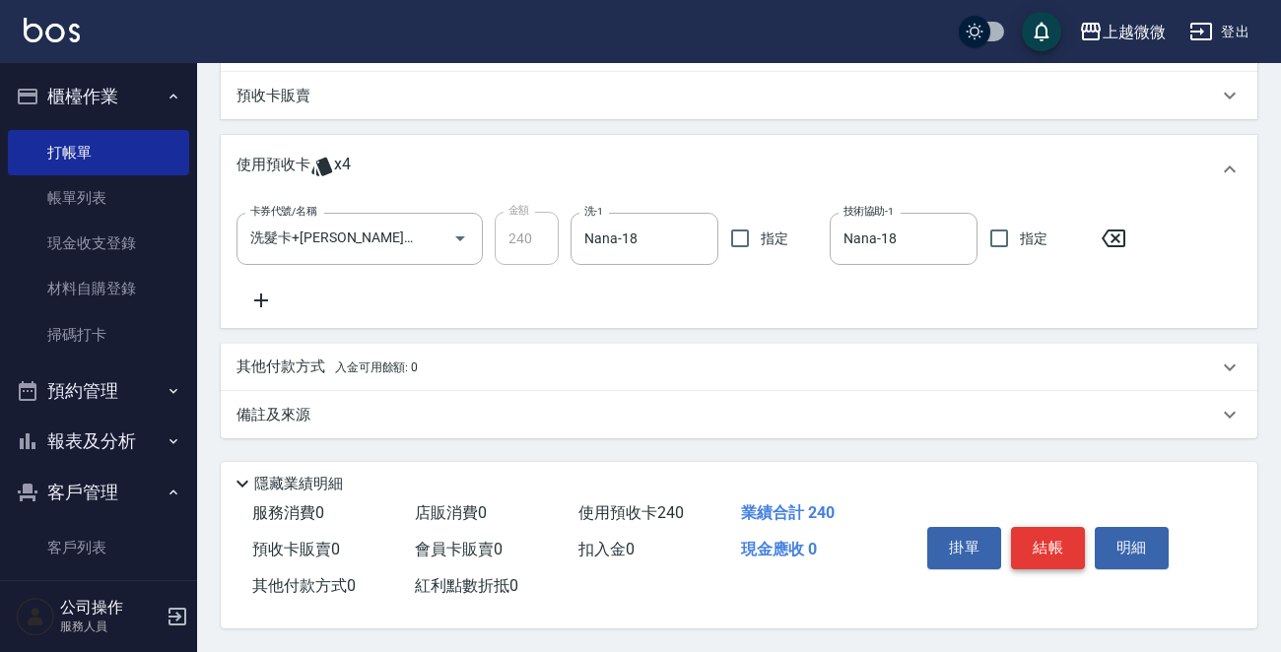
click at [1077, 542] on button "結帳" at bounding box center [1048, 547] width 74 height 41
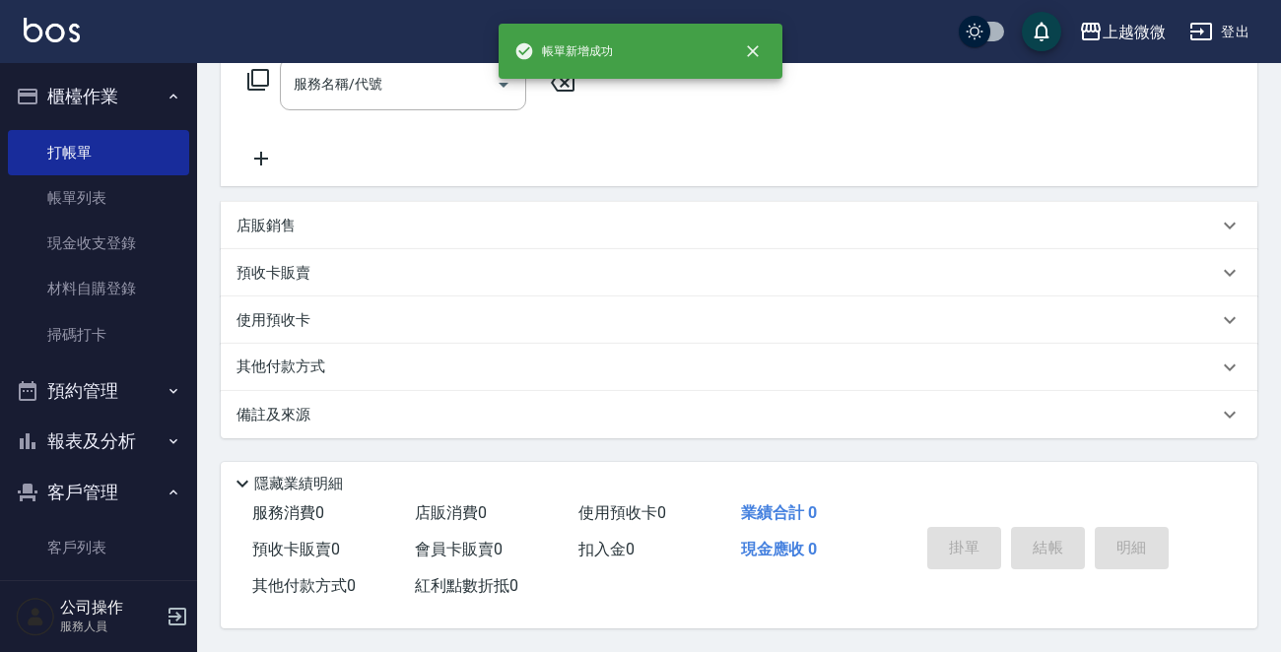
scroll to position [0, 0]
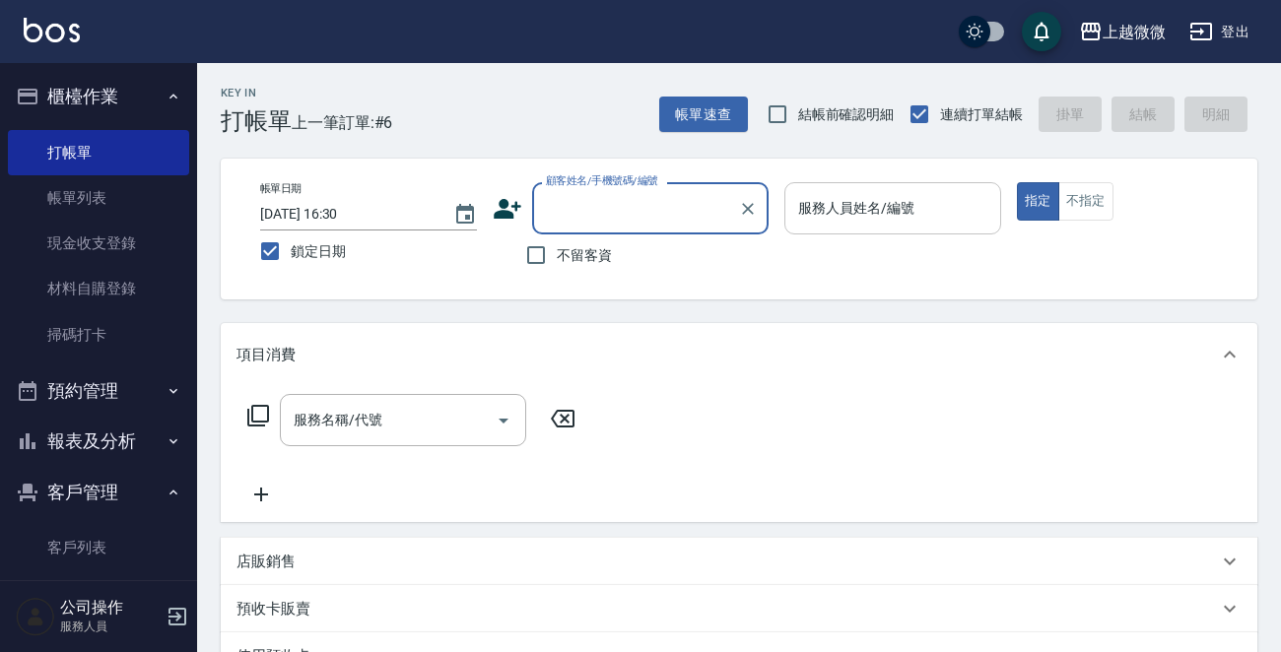
click at [934, 207] on input "服務人員姓名/編號" at bounding box center [892, 208] width 199 height 34
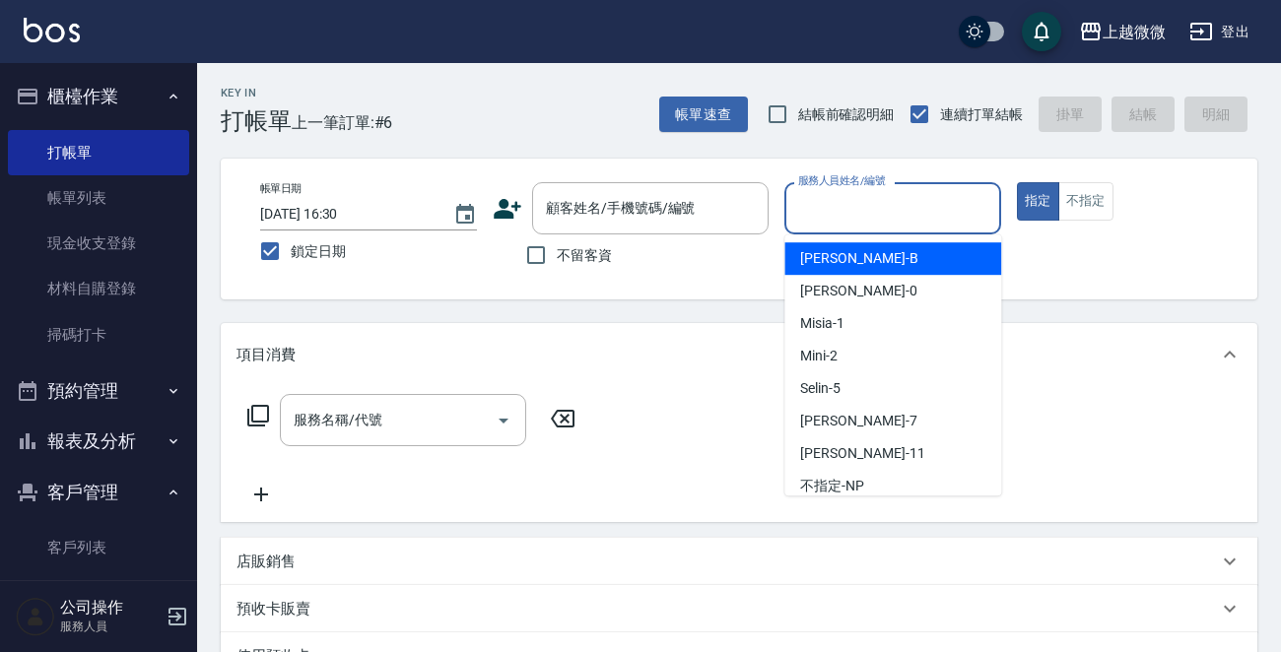
click at [892, 206] on input "服務人員姓名/編號" at bounding box center [892, 208] width 199 height 34
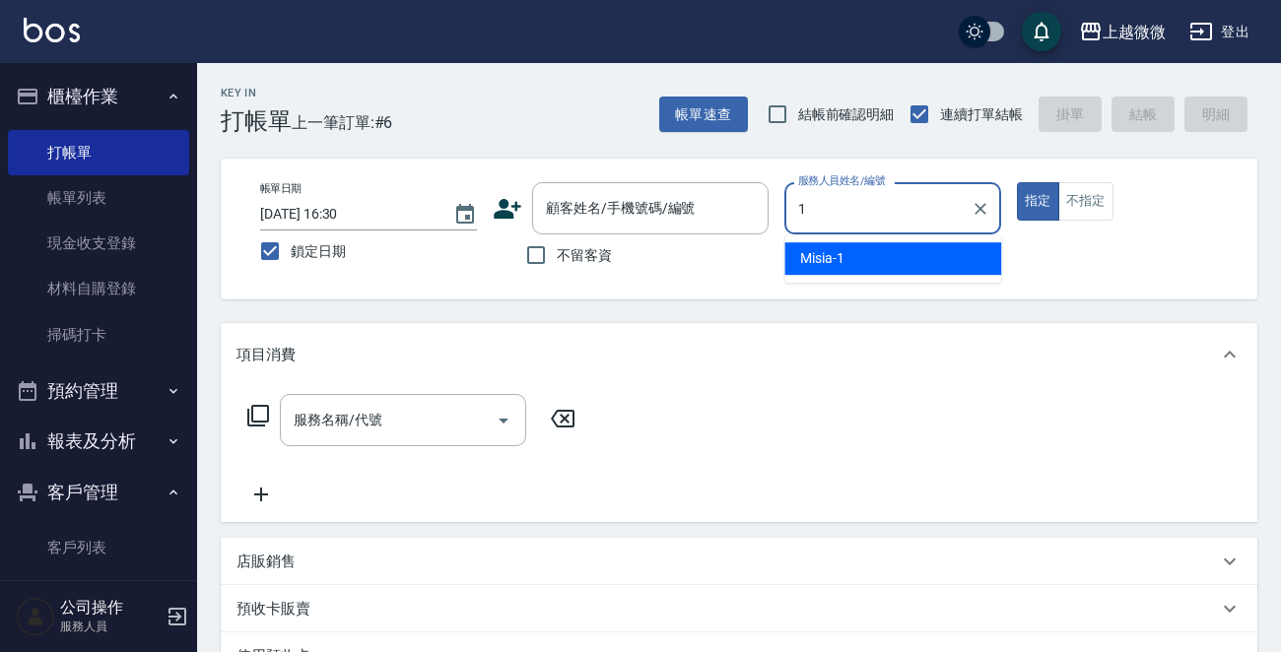
click at [860, 255] on div "Misia -1" at bounding box center [892, 258] width 217 height 33
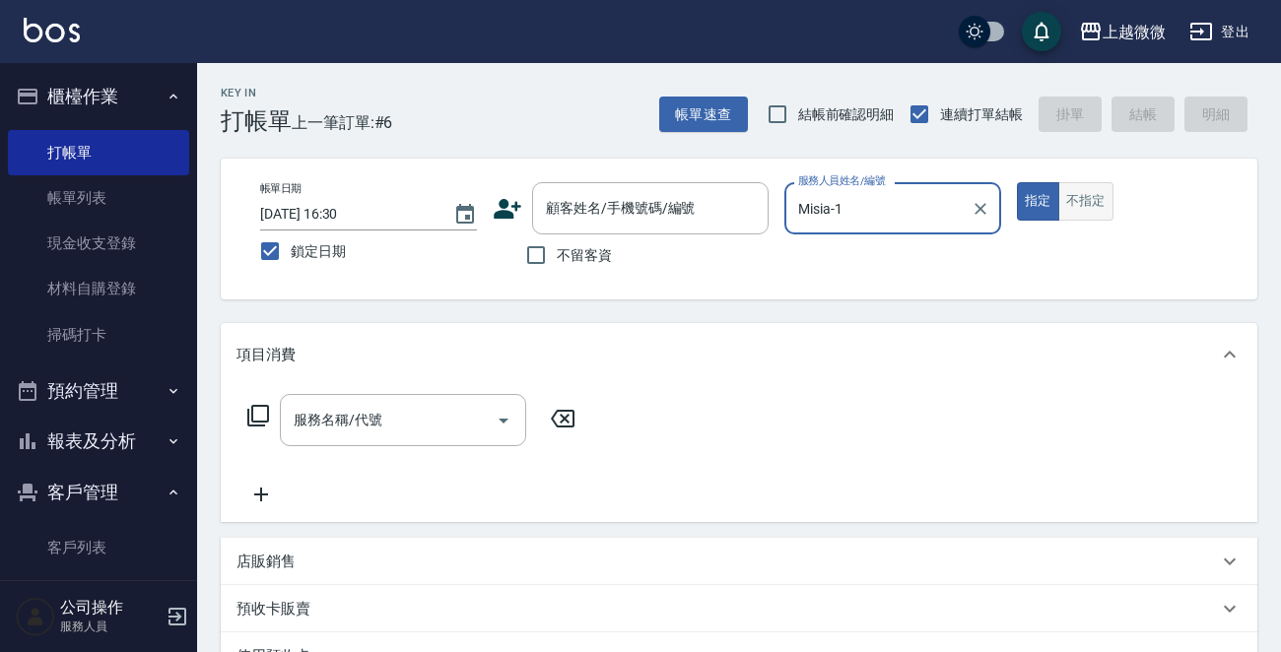
type input "Misia-1"
drag, startPoint x: 1088, startPoint y: 205, endPoint x: 751, endPoint y: 243, distance: 339.2
click at [1087, 205] on button "不指定" at bounding box center [1085, 201] width 55 height 38
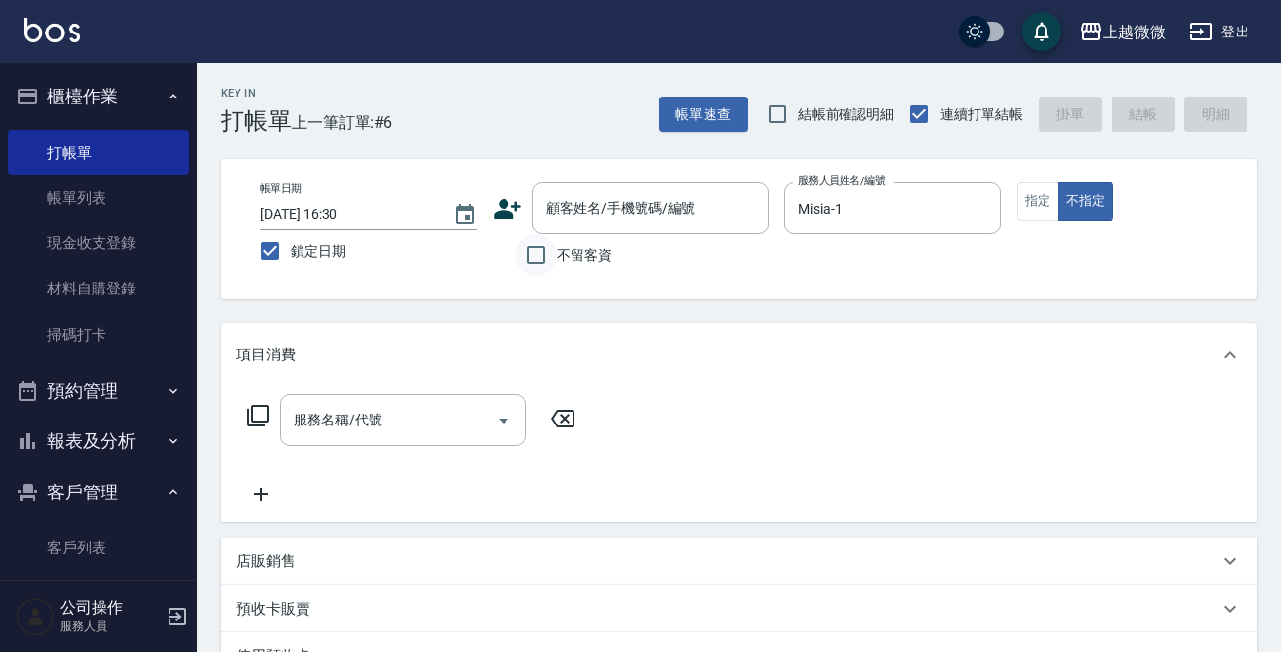
drag, startPoint x: 539, startPoint y: 255, endPoint x: 520, endPoint y: 266, distance: 21.6
click at [538, 255] on input "不留客資" at bounding box center [535, 255] width 41 height 41
checkbox input "true"
click at [420, 427] on input "服務名稱/代號" at bounding box center [388, 420] width 199 height 34
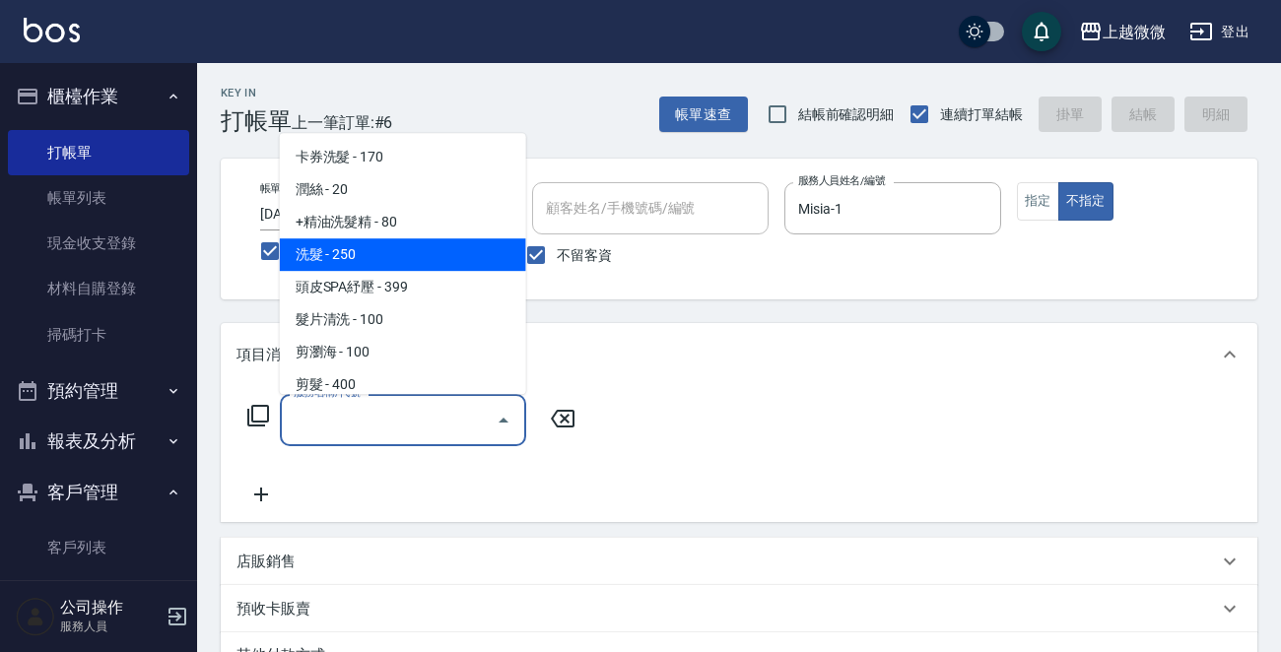
click at [368, 247] on span "洗髮 - 250" at bounding box center [403, 254] width 246 height 33
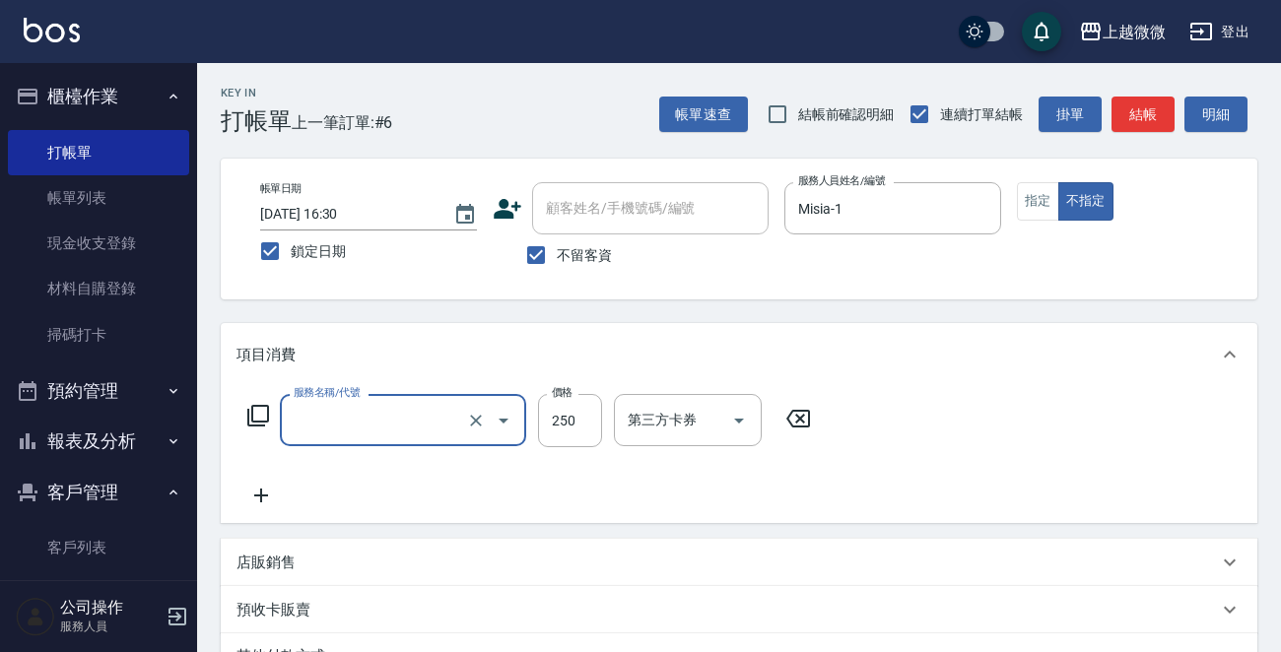
type input "洗髮(A03)"
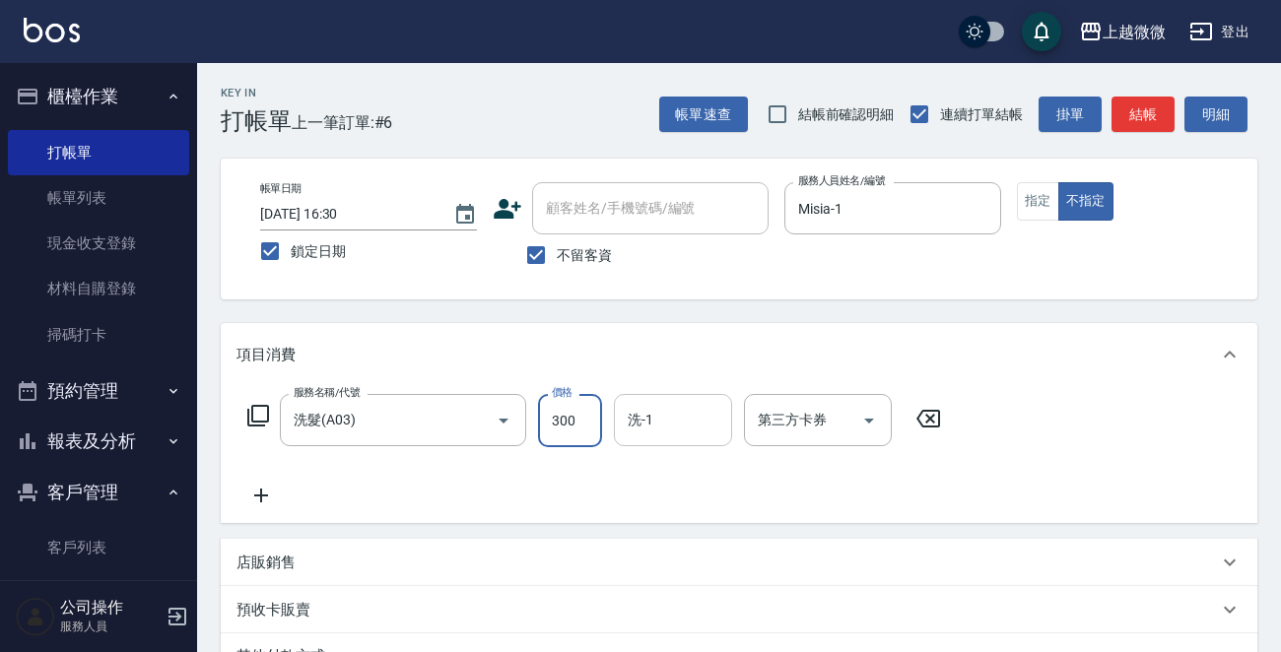
type input "300"
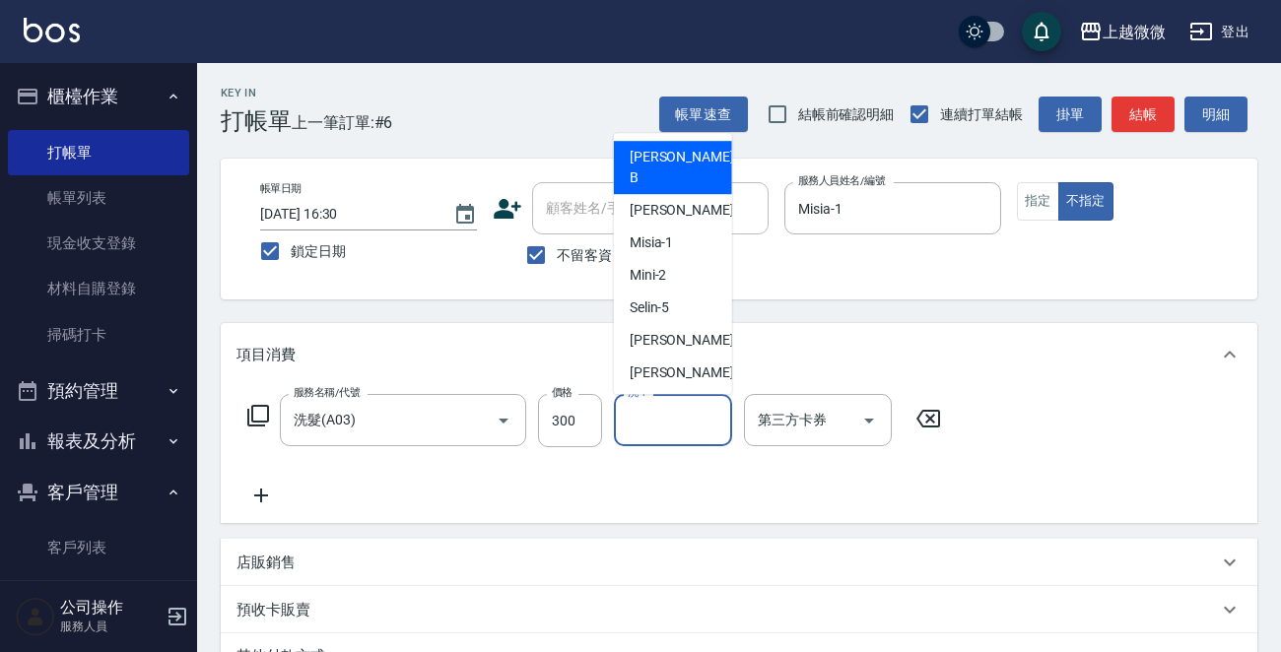
click at [662, 423] on input "洗-1" at bounding box center [673, 420] width 101 height 34
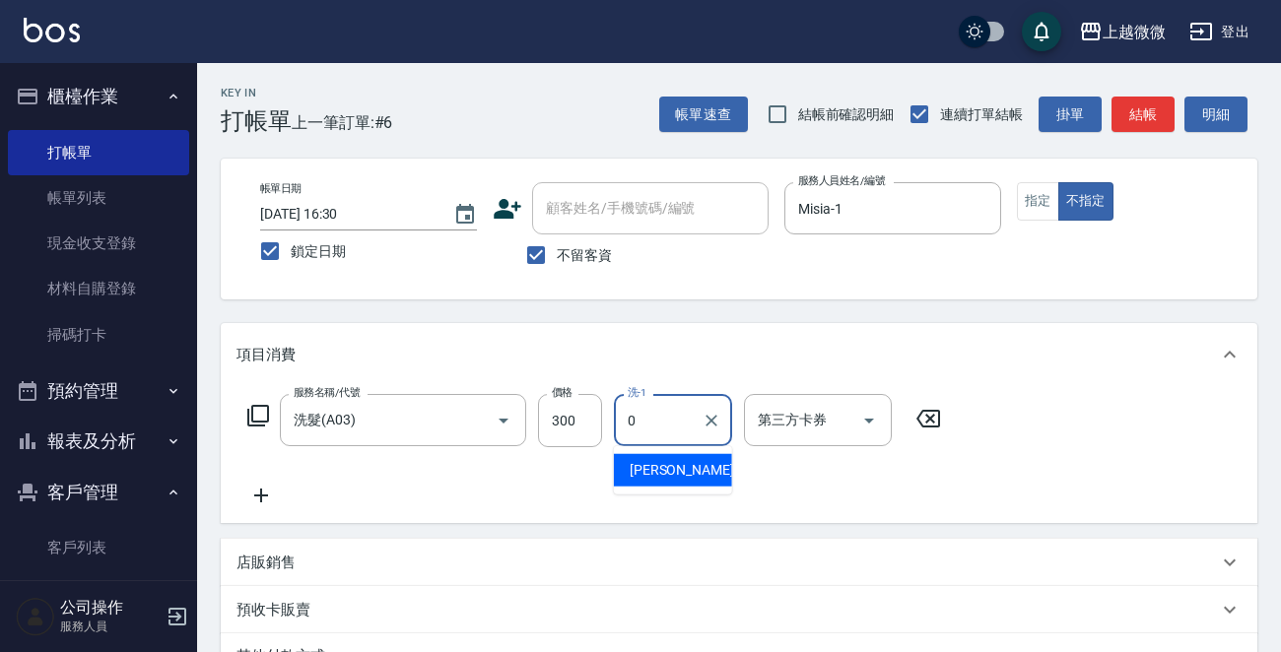
drag, startPoint x: 641, startPoint y: 464, endPoint x: 369, endPoint y: 459, distance: 273.0
click at [641, 465] on span "[PERSON_NAME] -0" at bounding box center [688, 470] width 116 height 21
type input "[PERSON_NAME]-0"
drag, startPoint x: 256, startPoint y: 487, endPoint x: 252, endPoint y: 535, distance: 48.4
click at [255, 488] on icon at bounding box center [260, 496] width 49 height 24
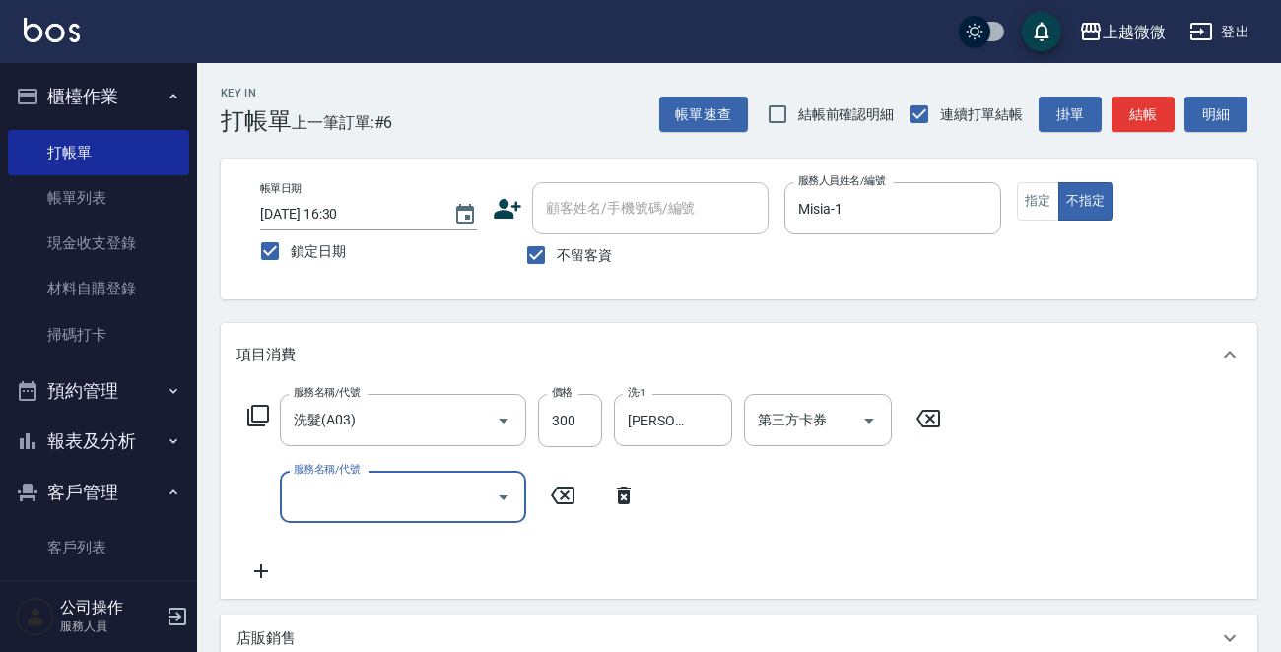
click at [262, 562] on icon at bounding box center [260, 572] width 49 height 24
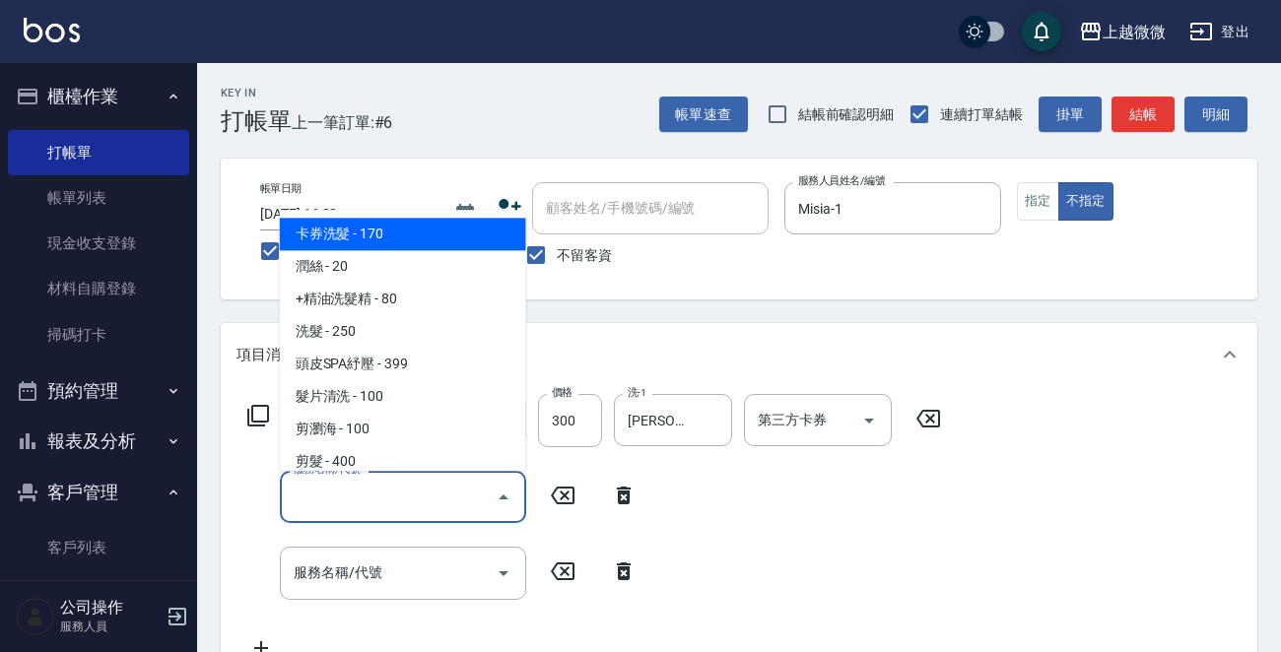
click at [355, 502] on input "服務名稱/代號" at bounding box center [388, 497] width 199 height 34
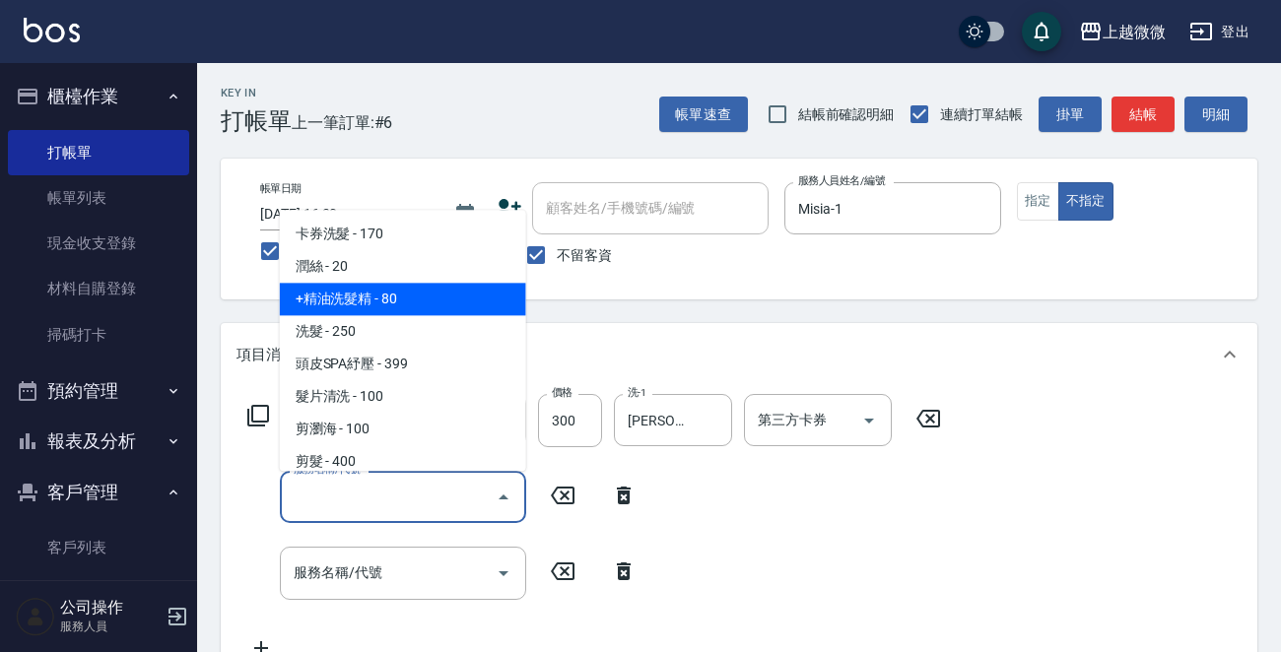
click at [381, 304] on span "+精油洗髮精 - 80" at bounding box center [403, 300] width 246 height 33
type input "+精油洗髮精(A02)"
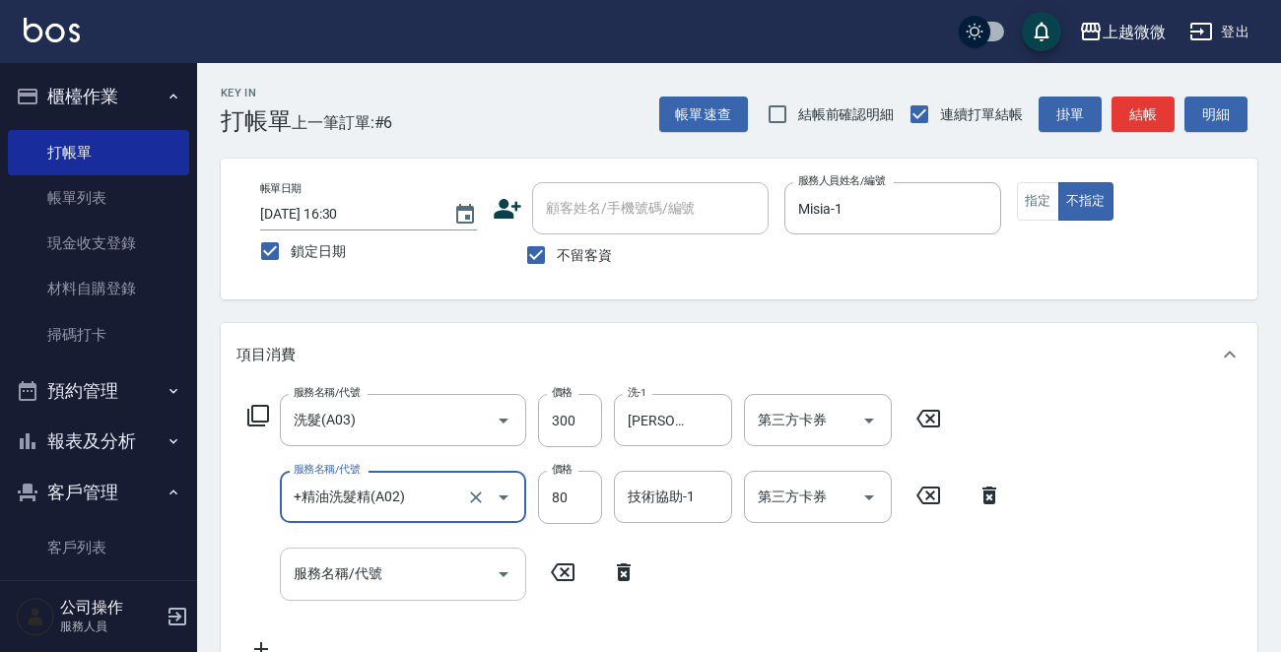
click at [325, 577] on div "服務名稱/代號 服務名稱/代號" at bounding box center [403, 574] width 246 height 52
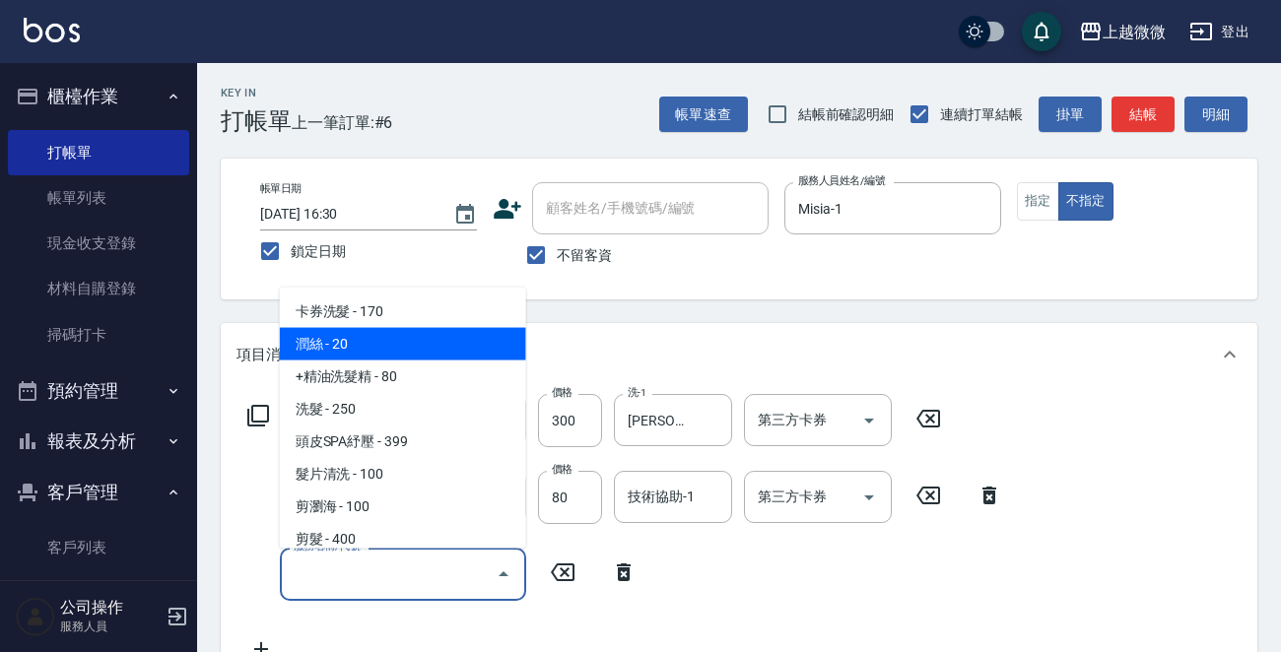
click at [392, 350] on span "潤絲 - 20" at bounding box center [403, 344] width 246 height 33
type input "潤絲(A01)"
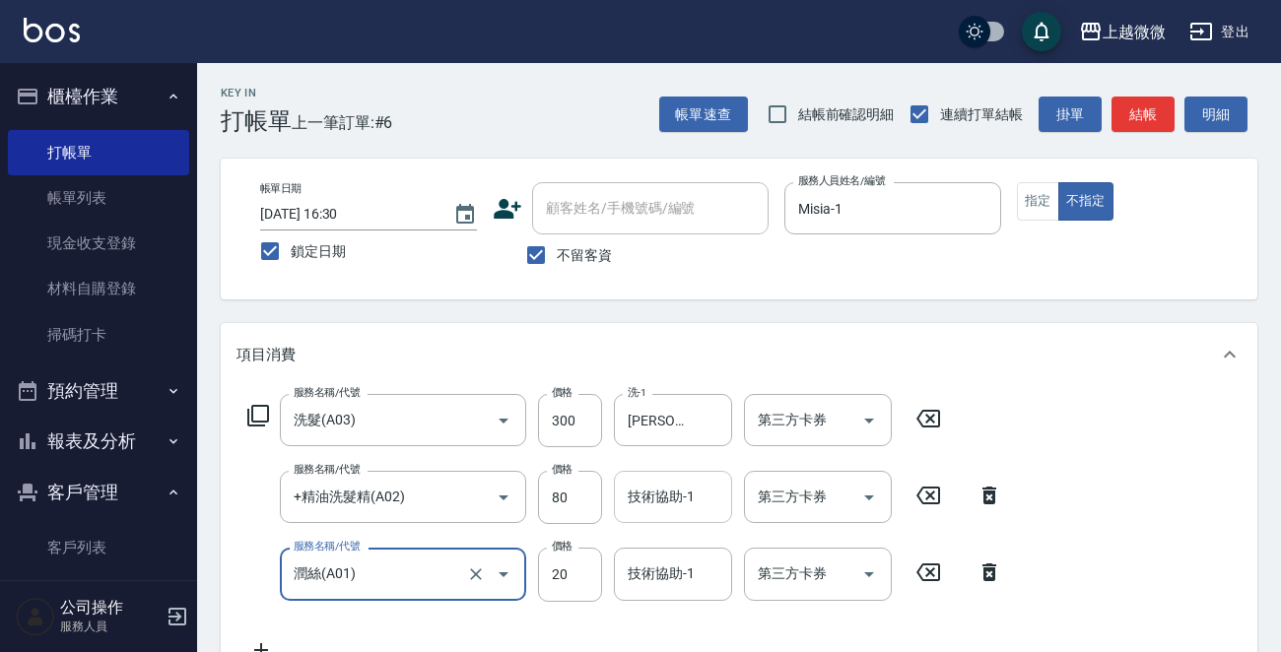
click at [660, 482] on input "技術協助-1" at bounding box center [673, 497] width 101 height 34
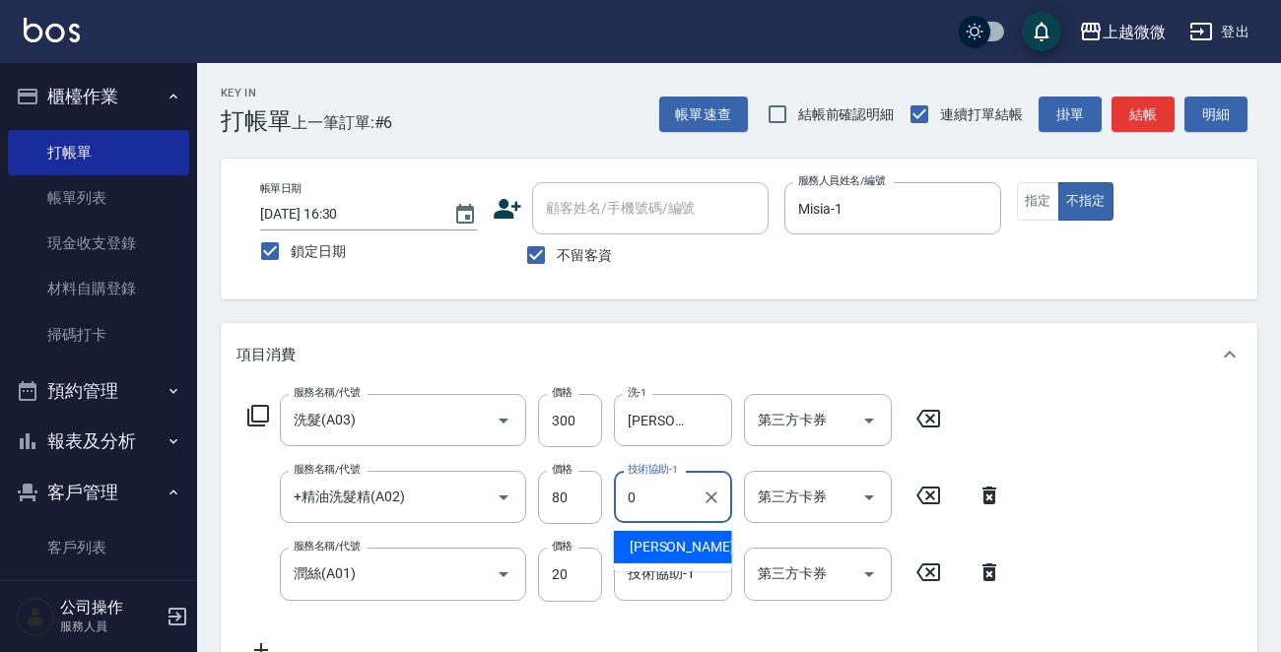
click at [660, 549] on span "[PERSON_NAME] -0" at bounding box center [688, 547] width 116 height 21
type input "[PERSON_NAME]-0"
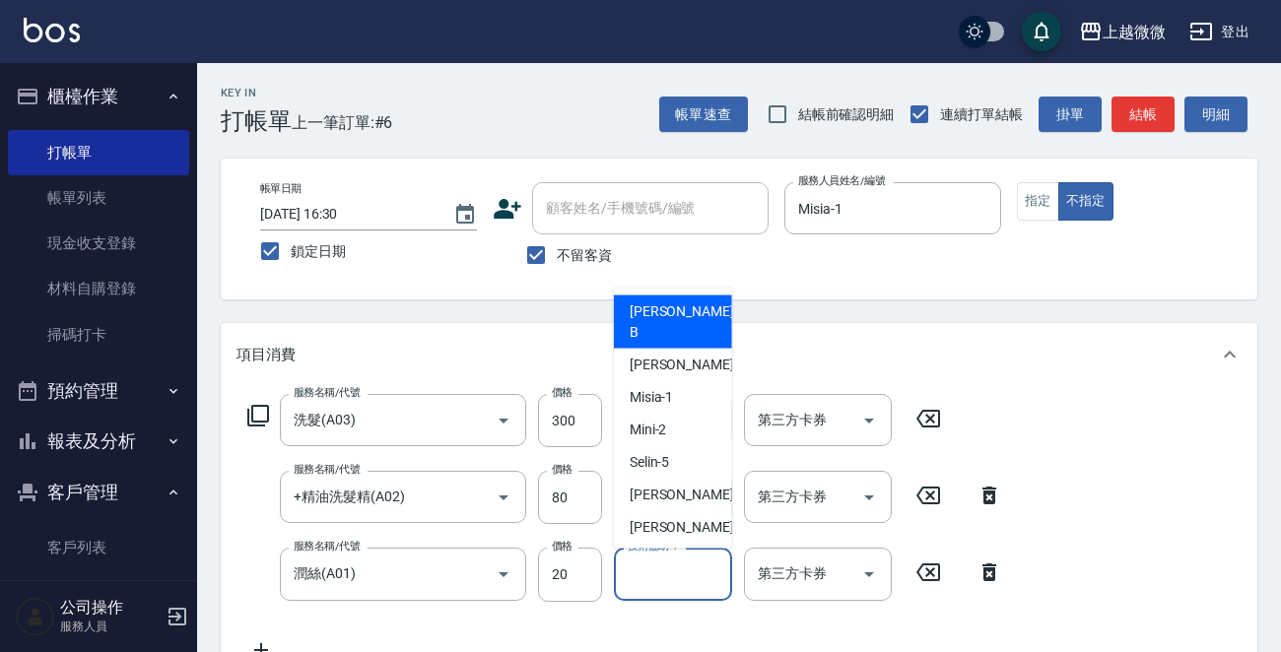
click at [660, 584] on input "技術協助-1" at bounding box center [673, 574] width 101 height 34
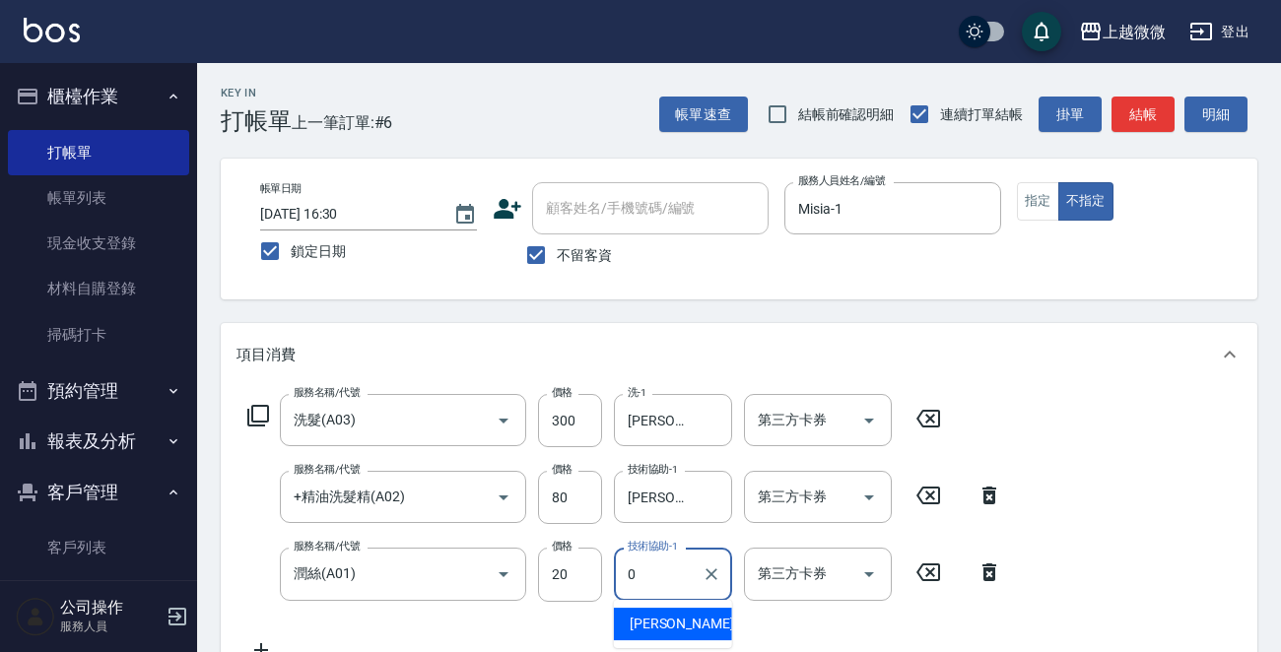
click at [666, 615] on div "[PERSON_NAME] -0" at bounding box center [673, 624] width 118 height 33
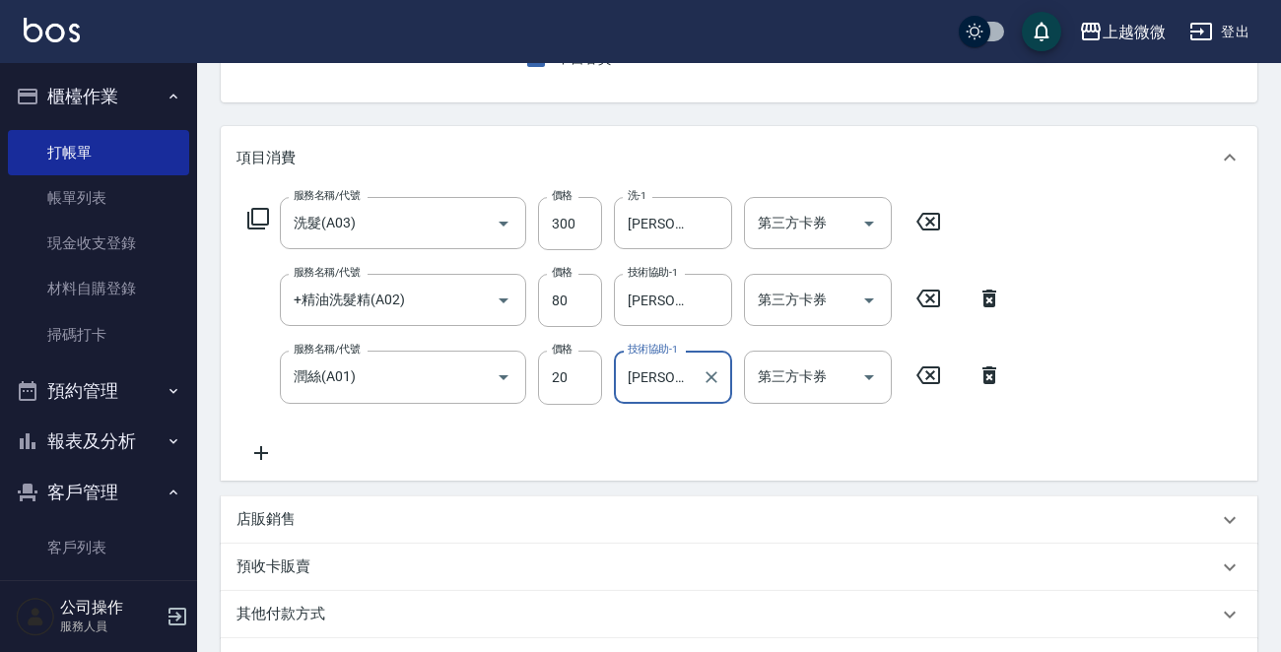
scroll to position [394, 0]
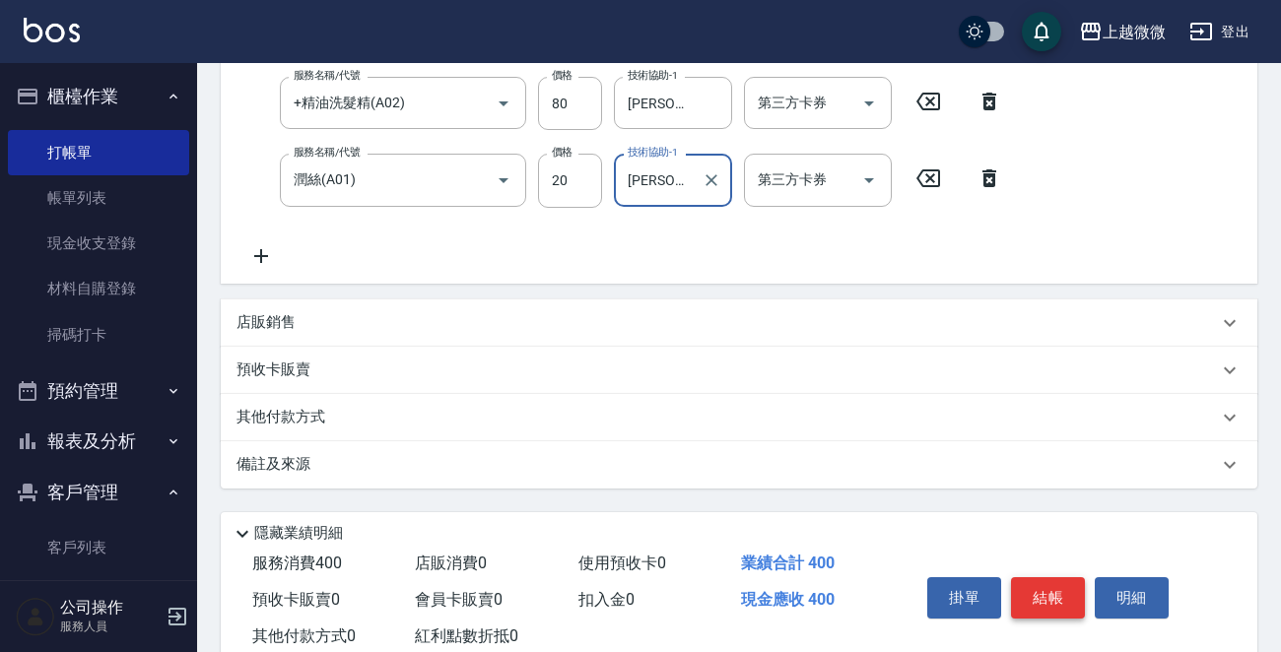
type input "[PERSON_NAME]-0"
click at [1052, 598] on button "結帳" at bounding box center [1048, 597] width 74 height 41
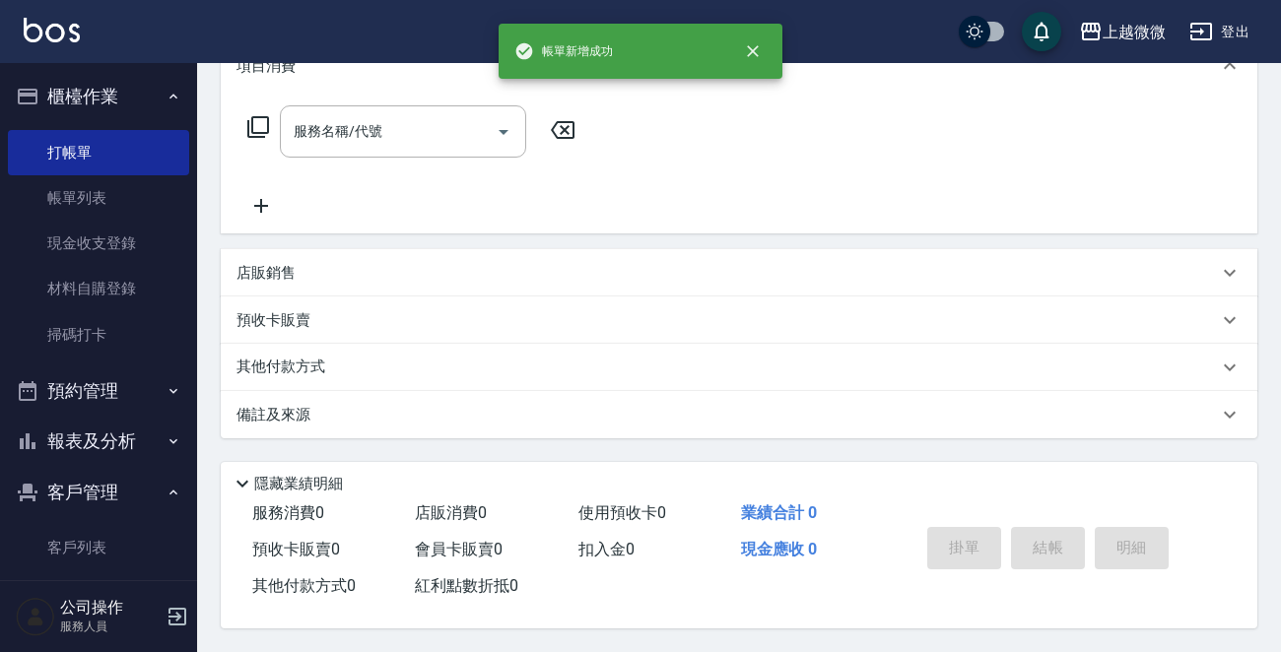
scroll to position [0, 0]
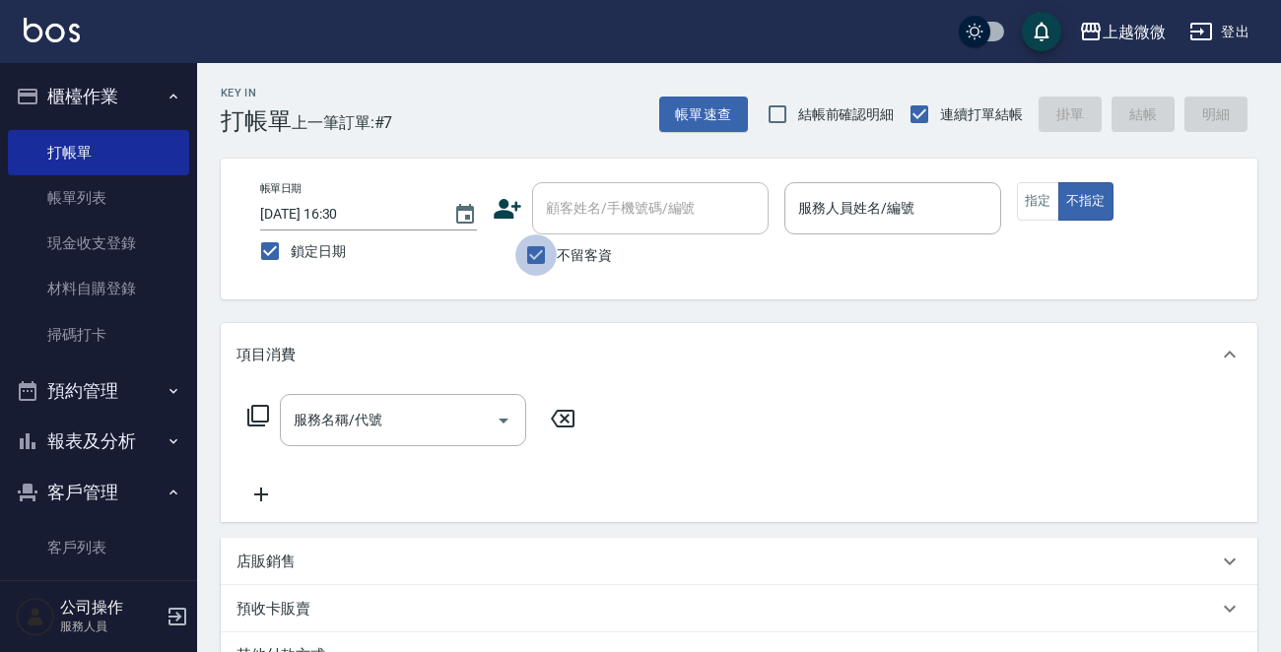
drag, startPoint x: 530, startPoint y: 253, endPoint x: 553, endPoint y: 245, distance: 24.0
click at [531, 253] on input "不留客資" at bounding box center [535, 255] width 41 height 41
checkbox input "false"
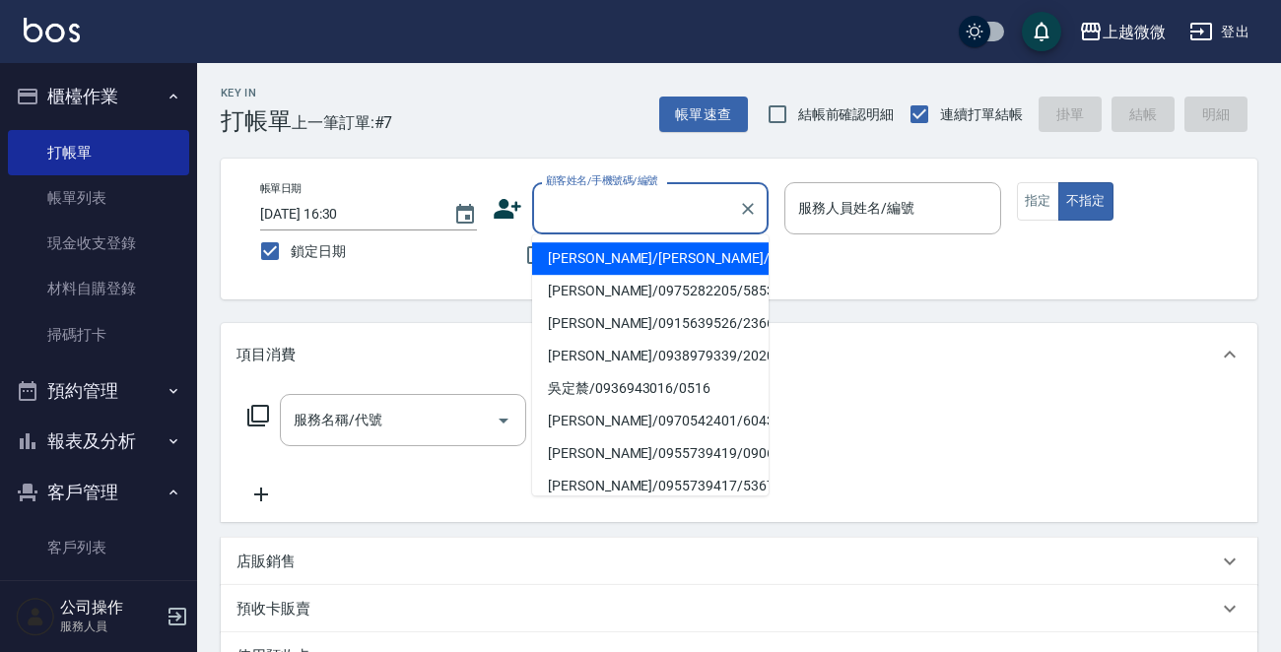
click at [624, 220] on input "顧客姓名/手機號碼/編號" at bounding box center [635, 208] width 189 height 34
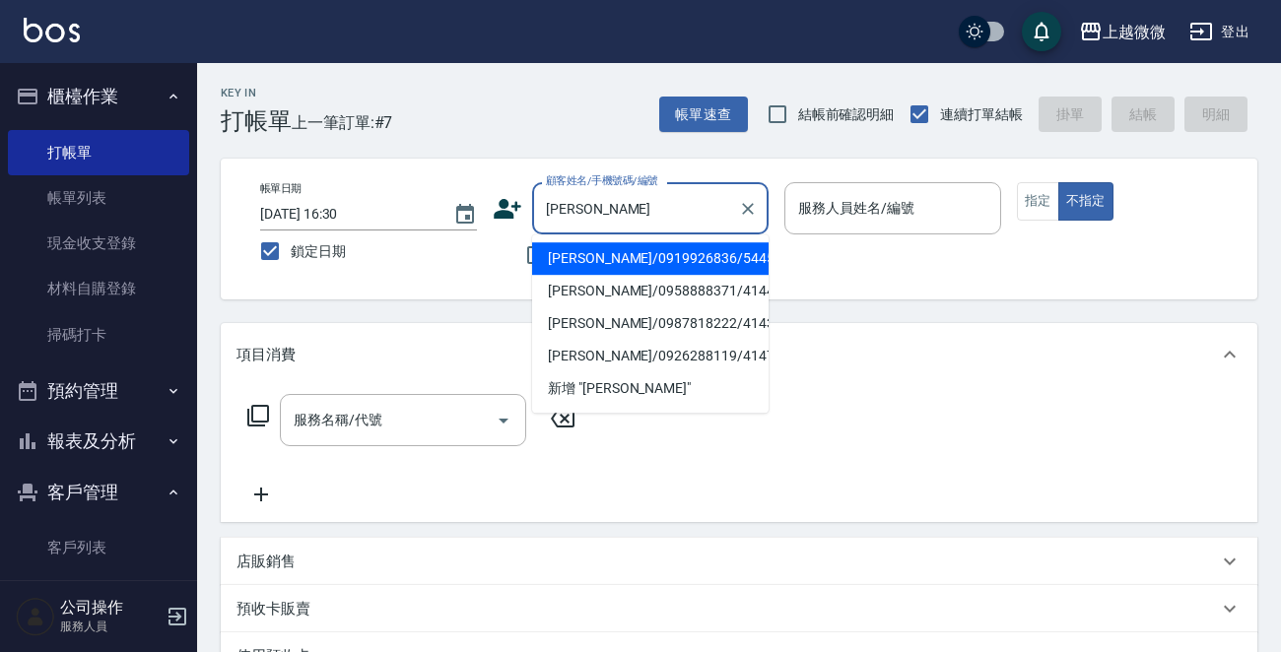
click at [616, 259] on li "[PERSON_NAME]/0919926836/5445" at bounding box center [650, 258] width 236 height 33
type input "[PERSON_NAME]/0919926836/5445"
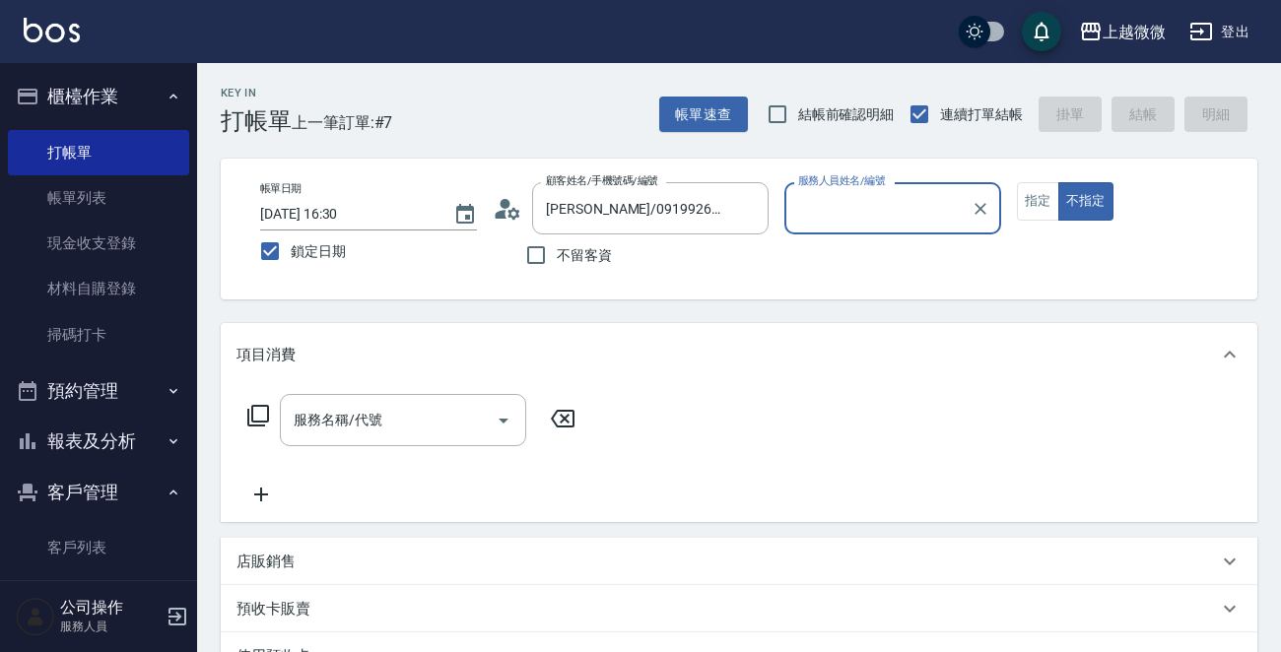
type input "Selin-5"
click at [1034, 193] on button "指定" at bounding box center [1038, 201] width 42 height 38
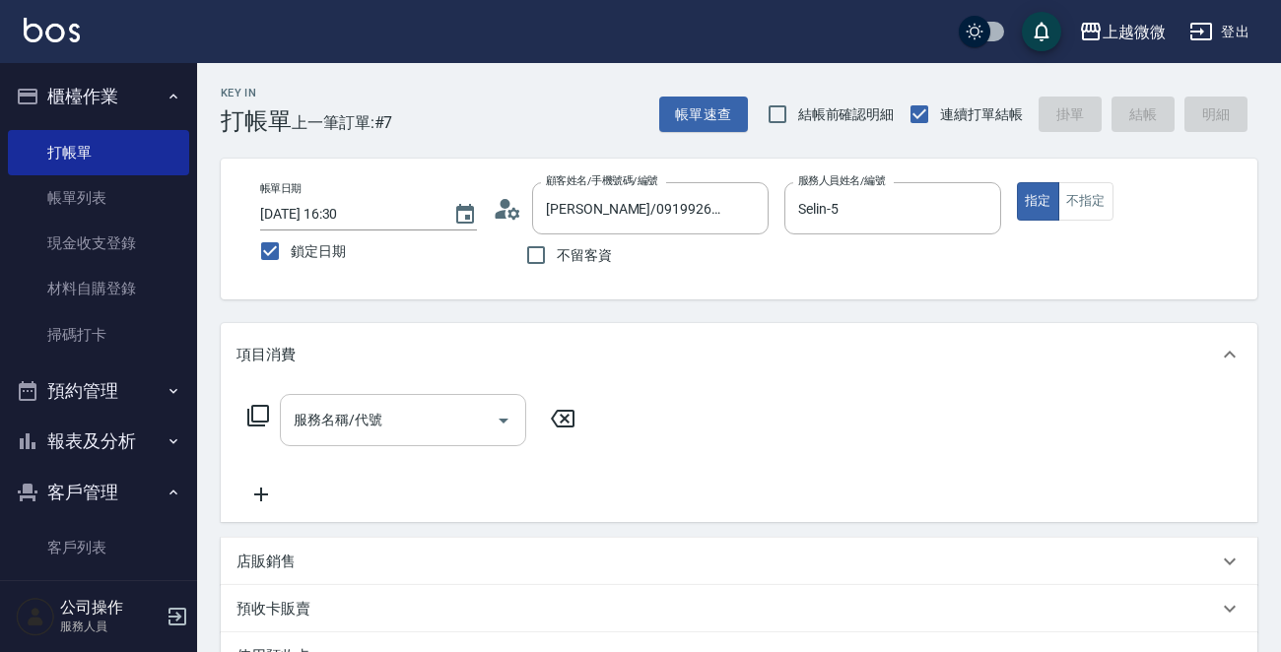
click at [422, 415] on input "服務名稱/代號" at bounding box center [388, 420] width 199 height 34
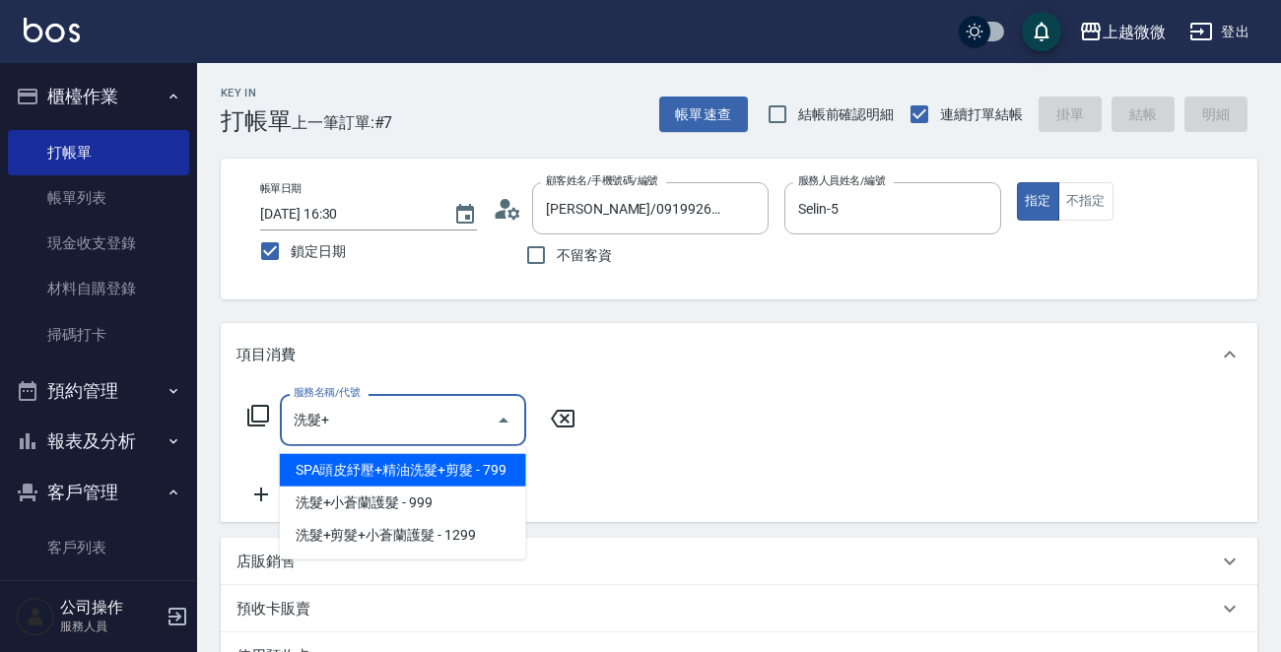
click at [454, 463] on span "SPA頭皮紓壓+精油洗髮+剪髮 - 799" at bounding box center [403, 470] width 246 height 33
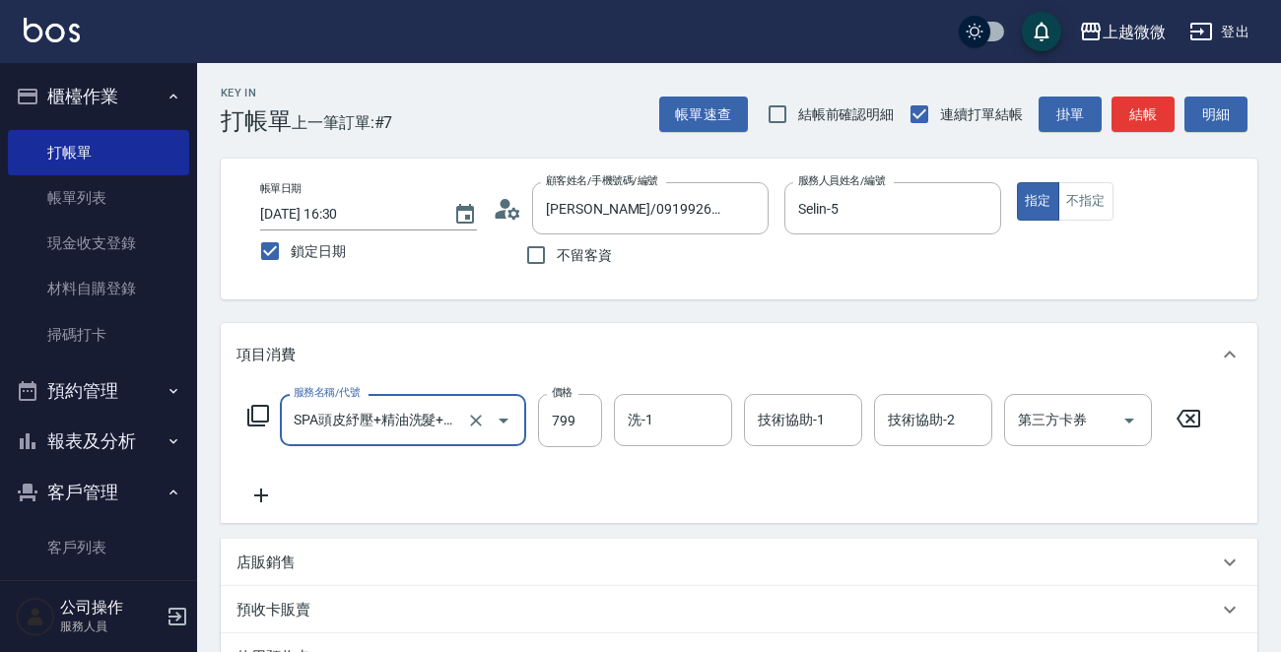
type input "SPA頭皮紓壓+精油洗髮+剪髮(I13)"
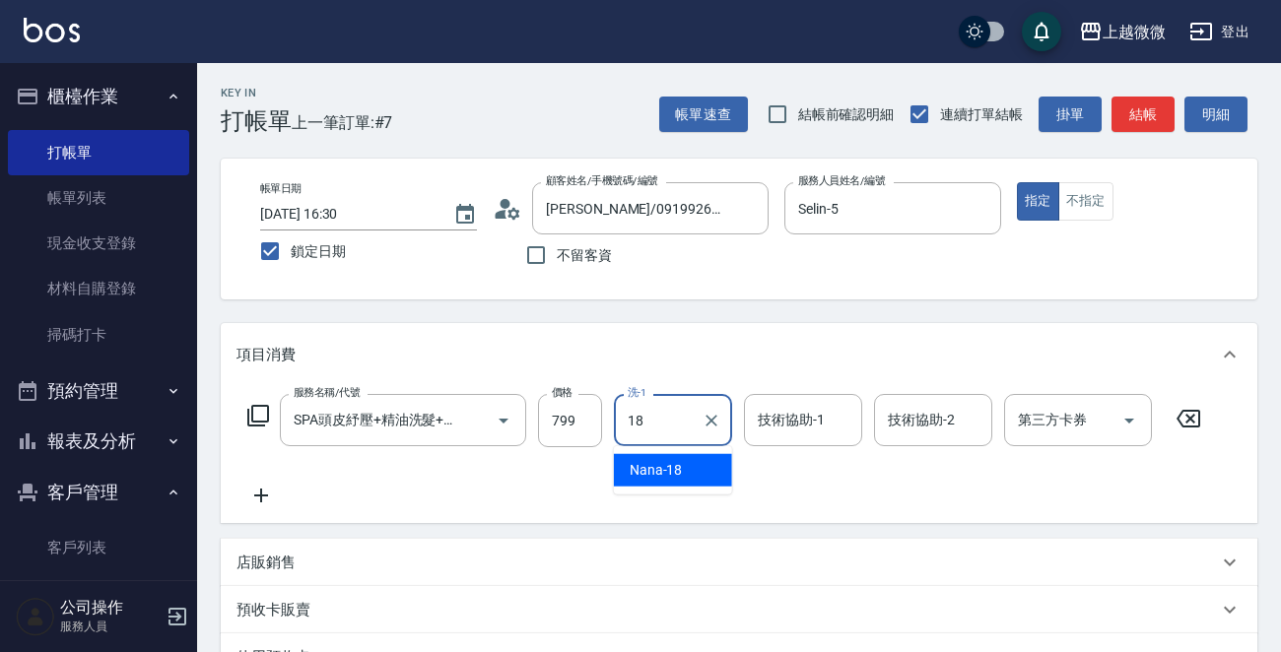
type input "Nana-18"
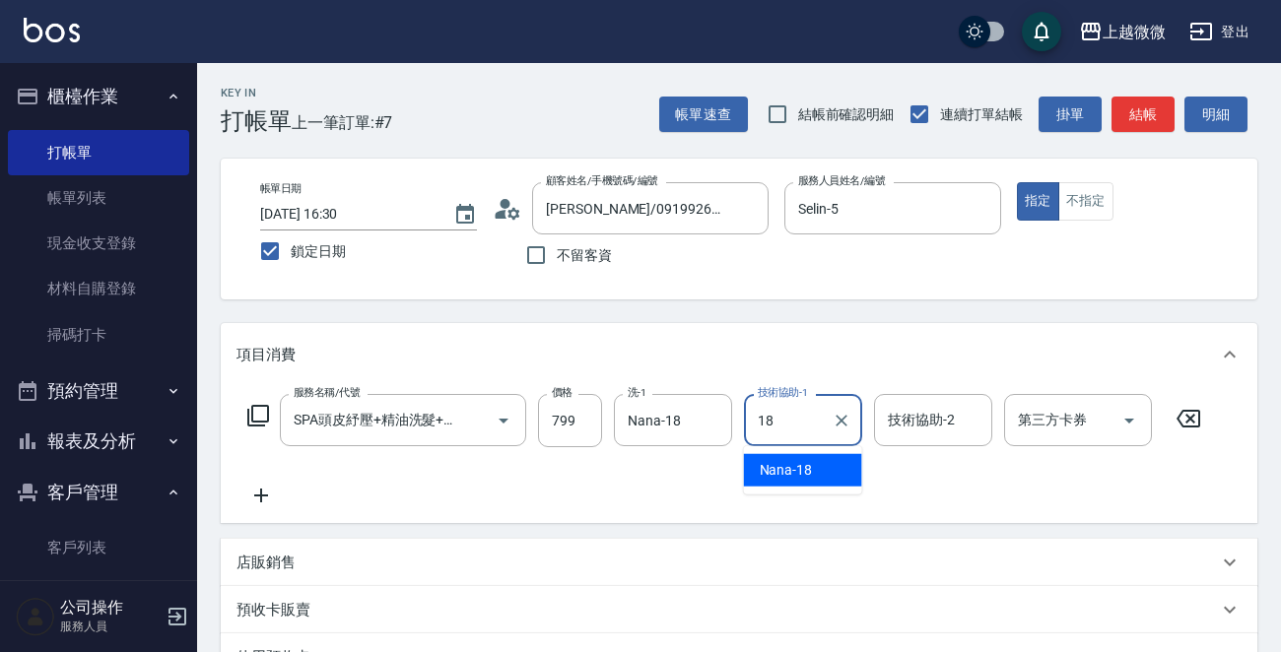
type input "Nana-18"
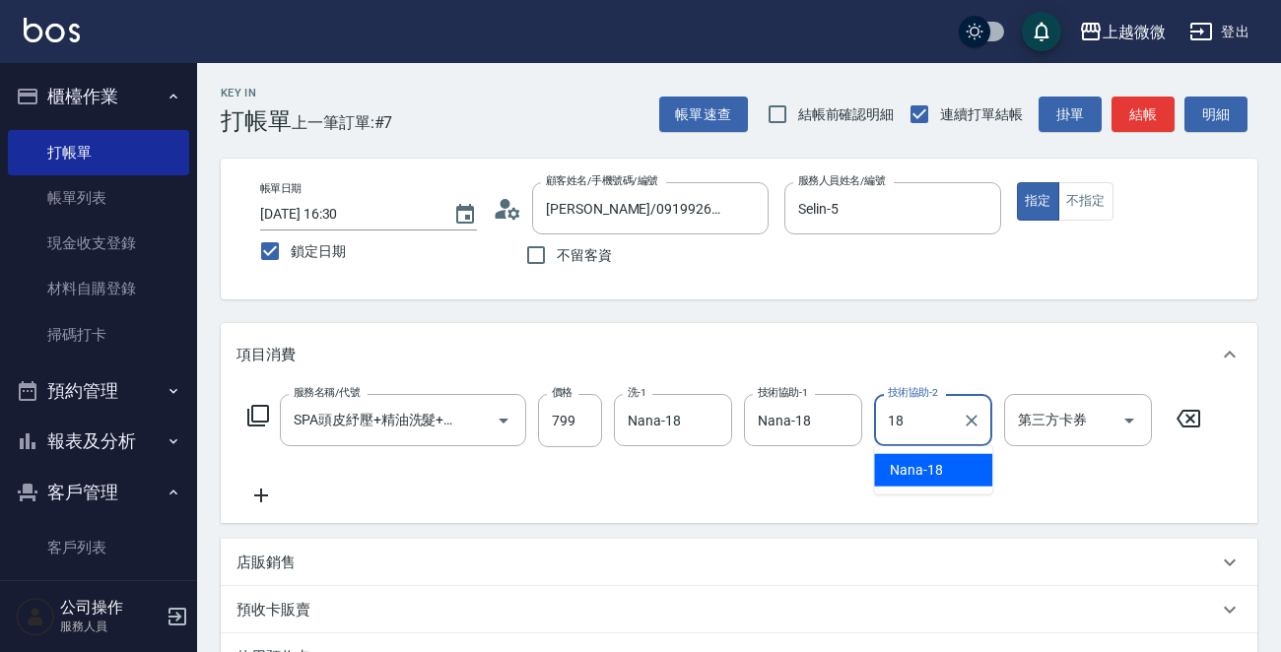
type input "Nana-18"
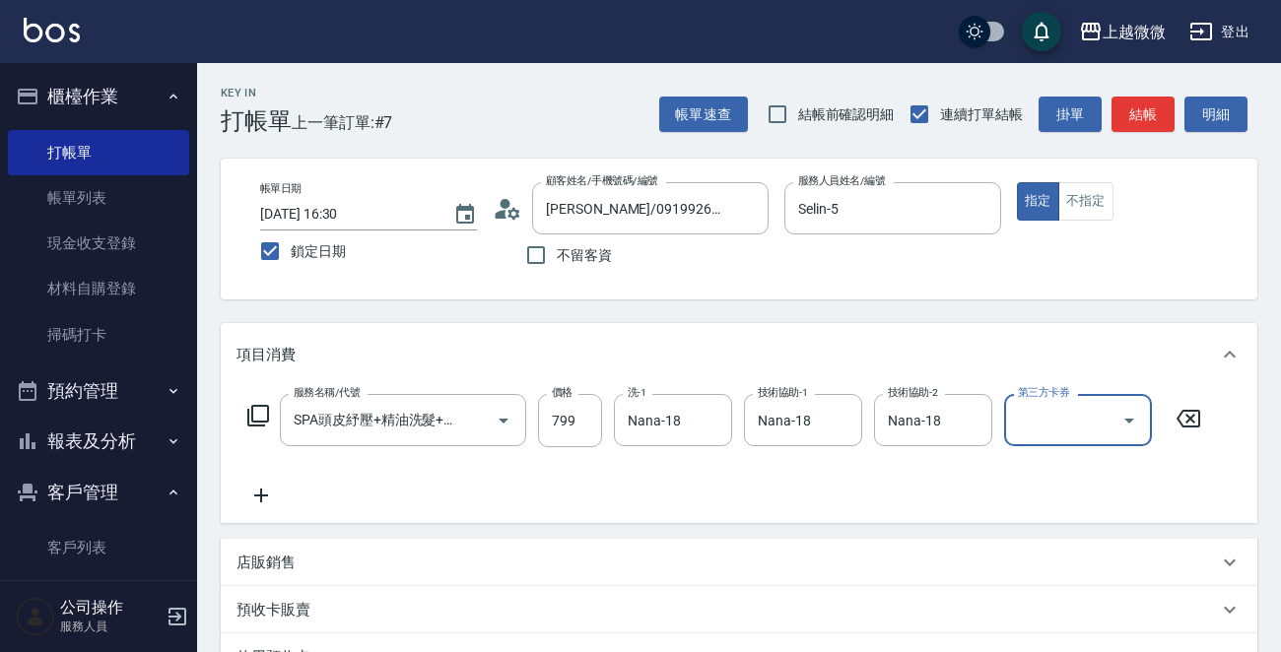
scroll to position [342, 0]
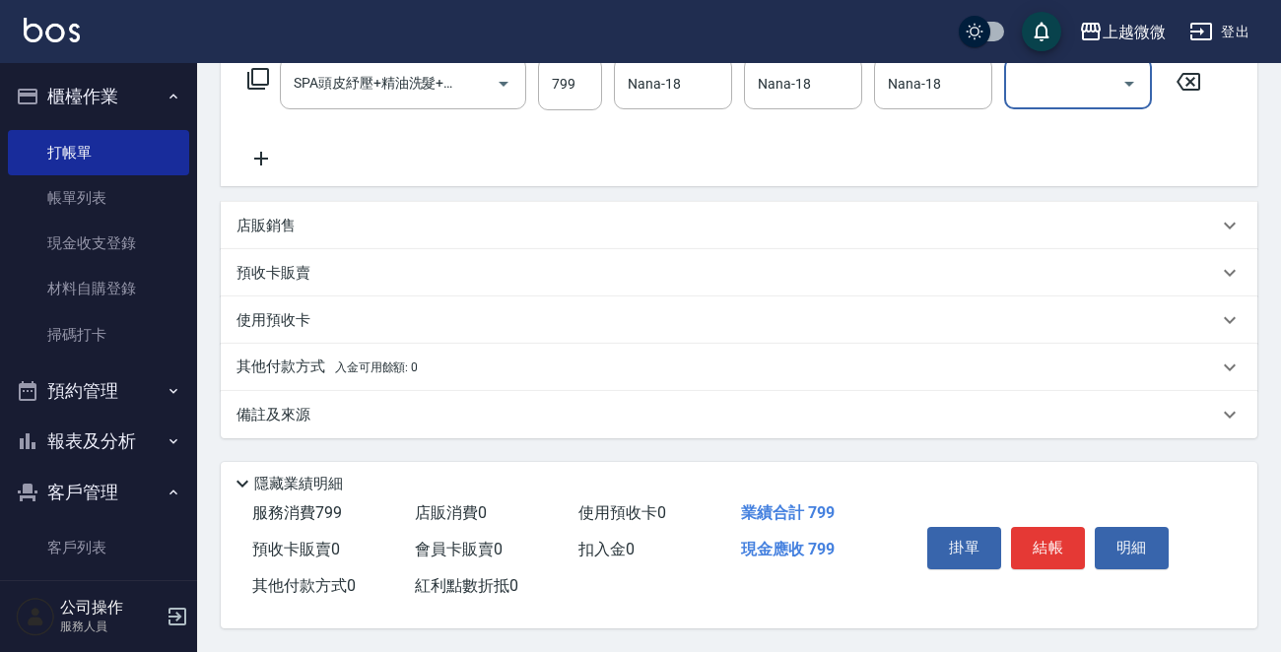
click at [264, 409] on p "備註及來源" at bounding box center [273, 415] width 74 height 21
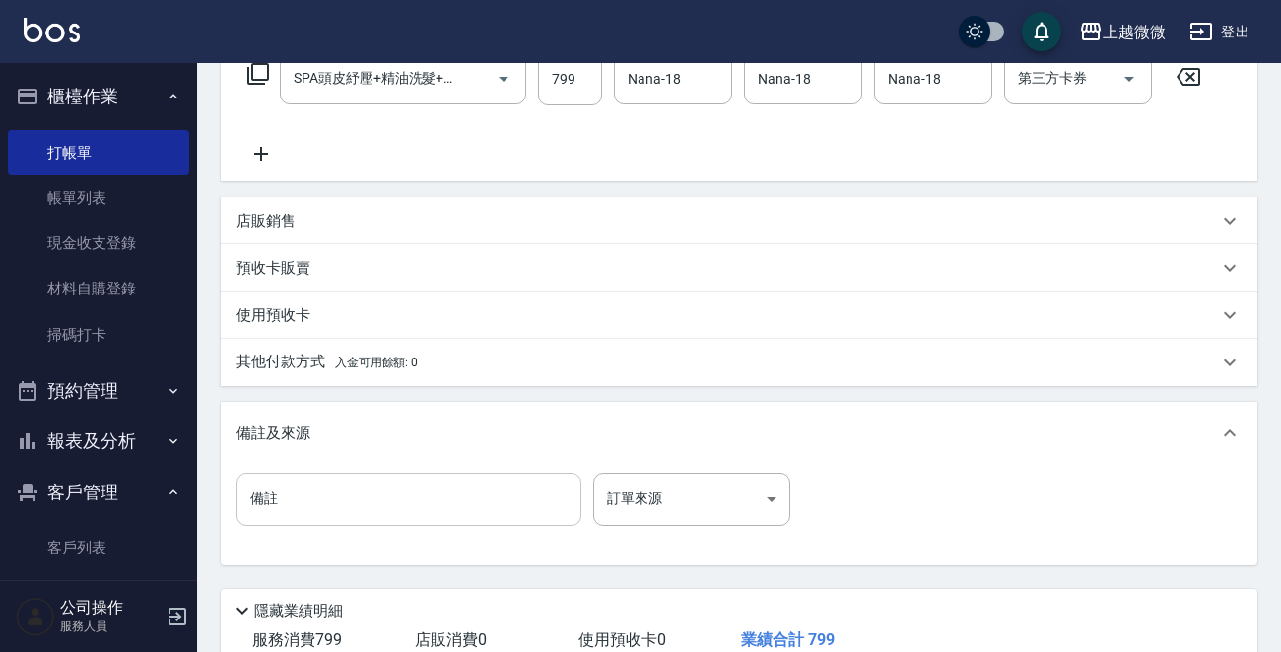
click at [357, 503] on input "備註" at bounding box center [408, 499] width 345 height 53
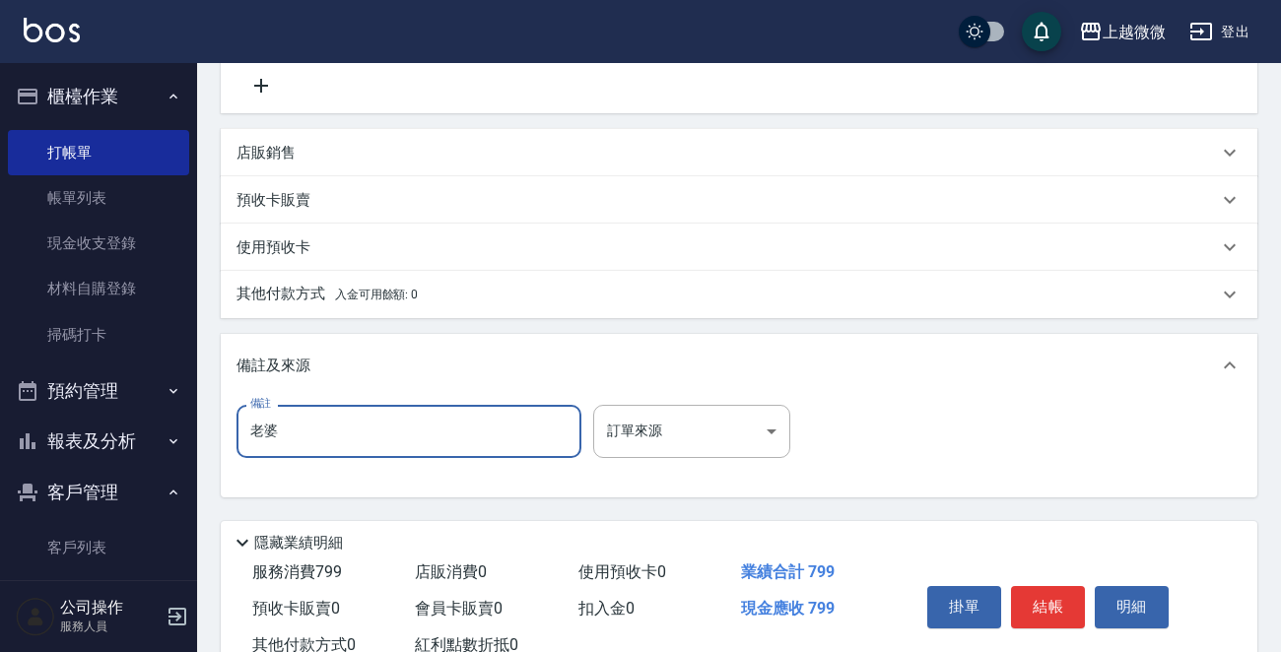
scroll to position [474, 0]
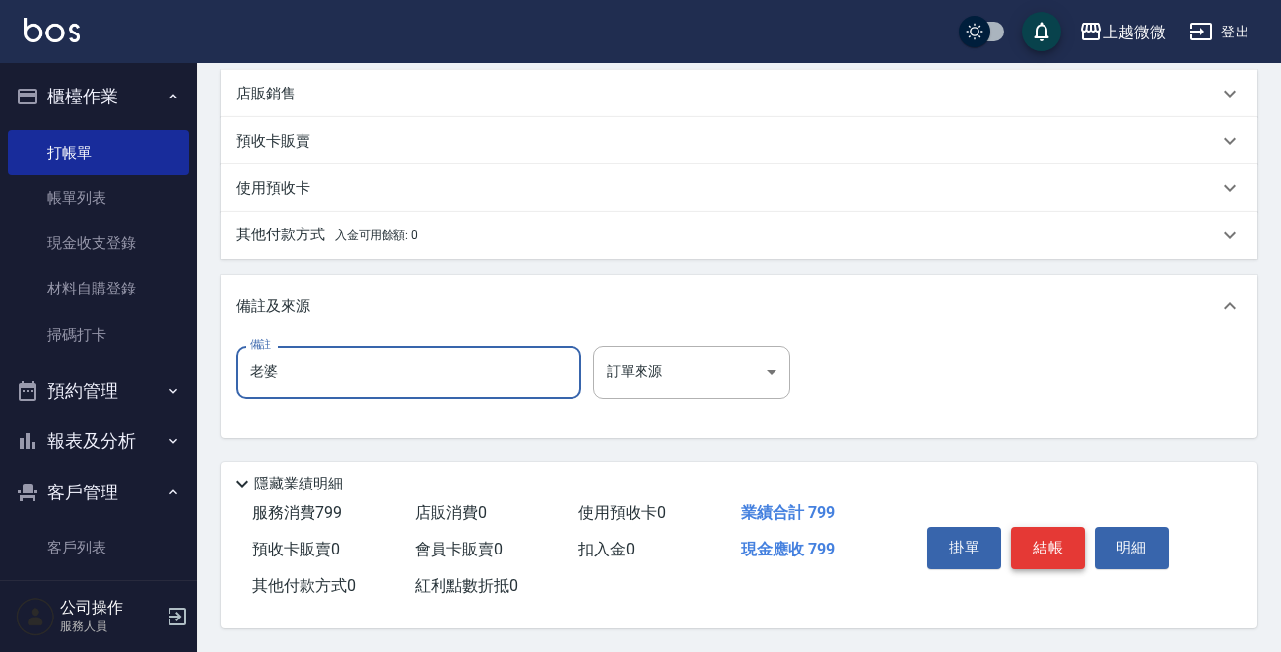
type input "老婆"
click at [1057, 541] on button "結帳" at bounding box center [1048, 547] width 74 height 41
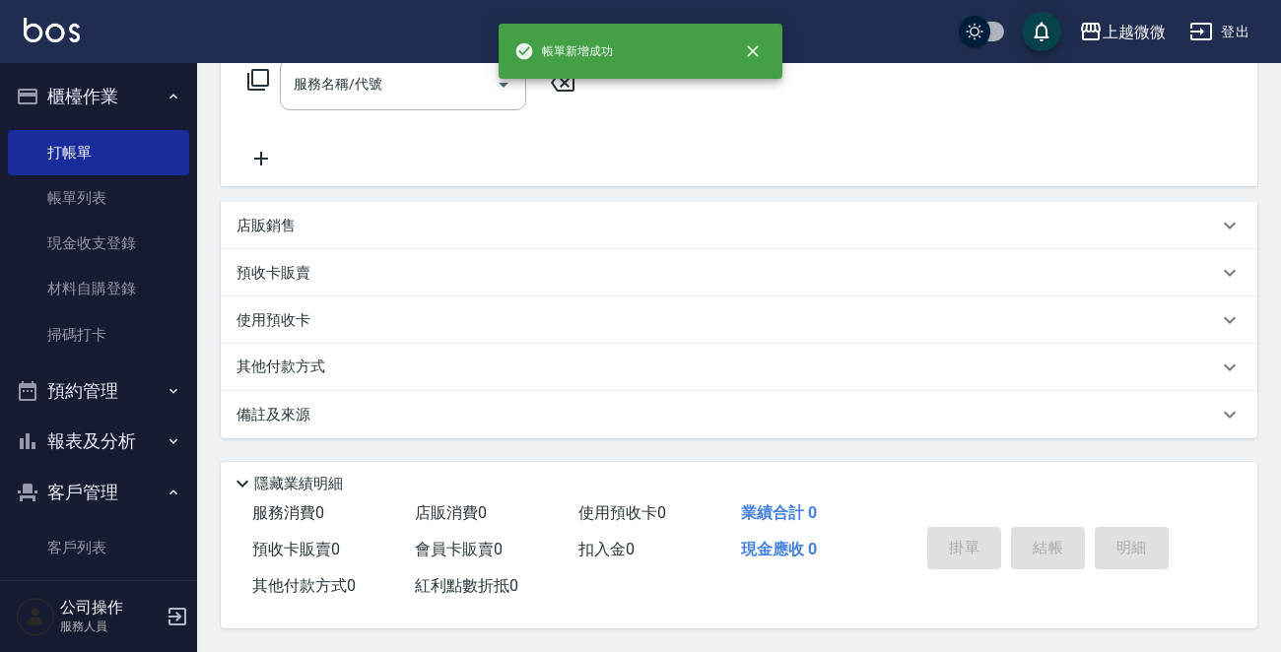
scroll to position [0, 0]
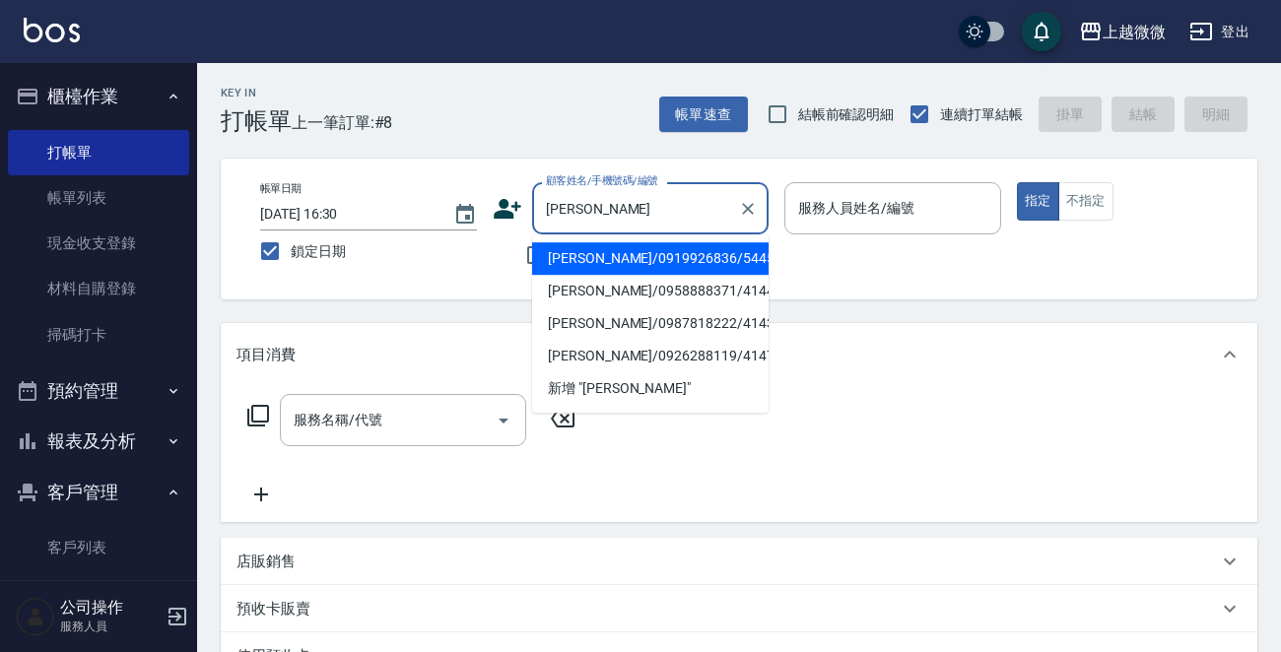
click at [642, 260] on li "[PERSON_NAME]/0919926836/5445" at bounding box center [650, 258] width 236 height 33
type input "[PERSON_NAME]/0919926836/5445"
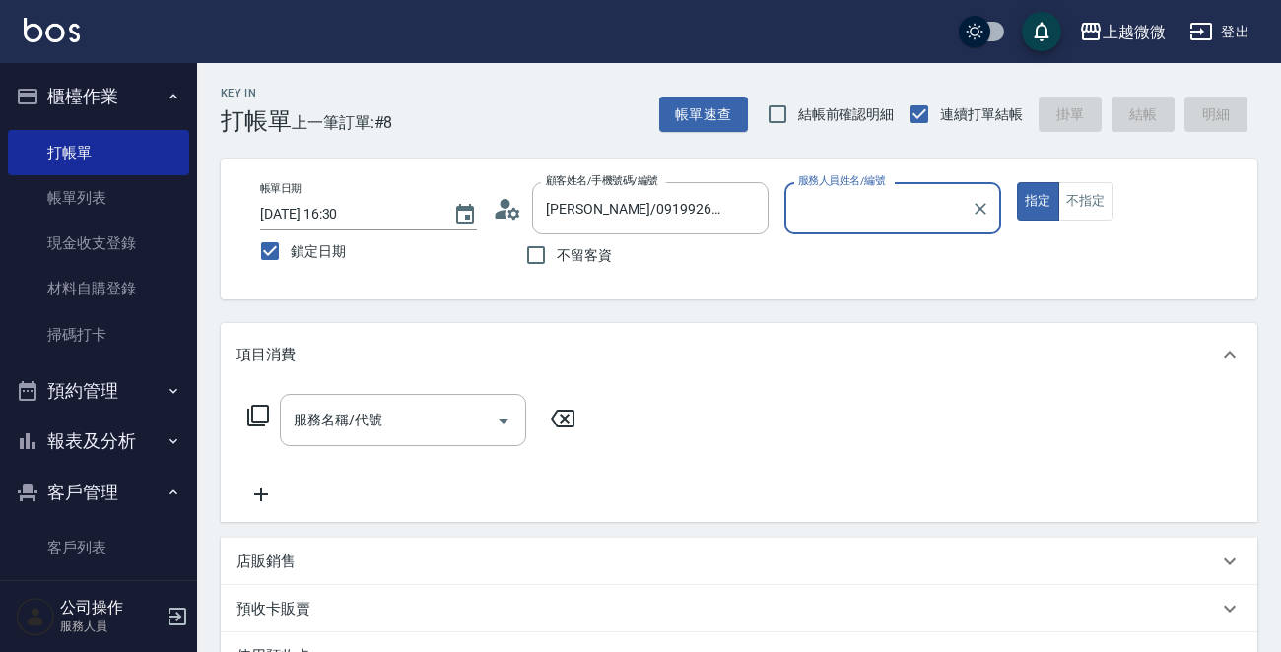
type input "Selin-5"
click at [427, 428] on input "服務名稱/代號" at bounding box center [388, 420] width 199 height 34
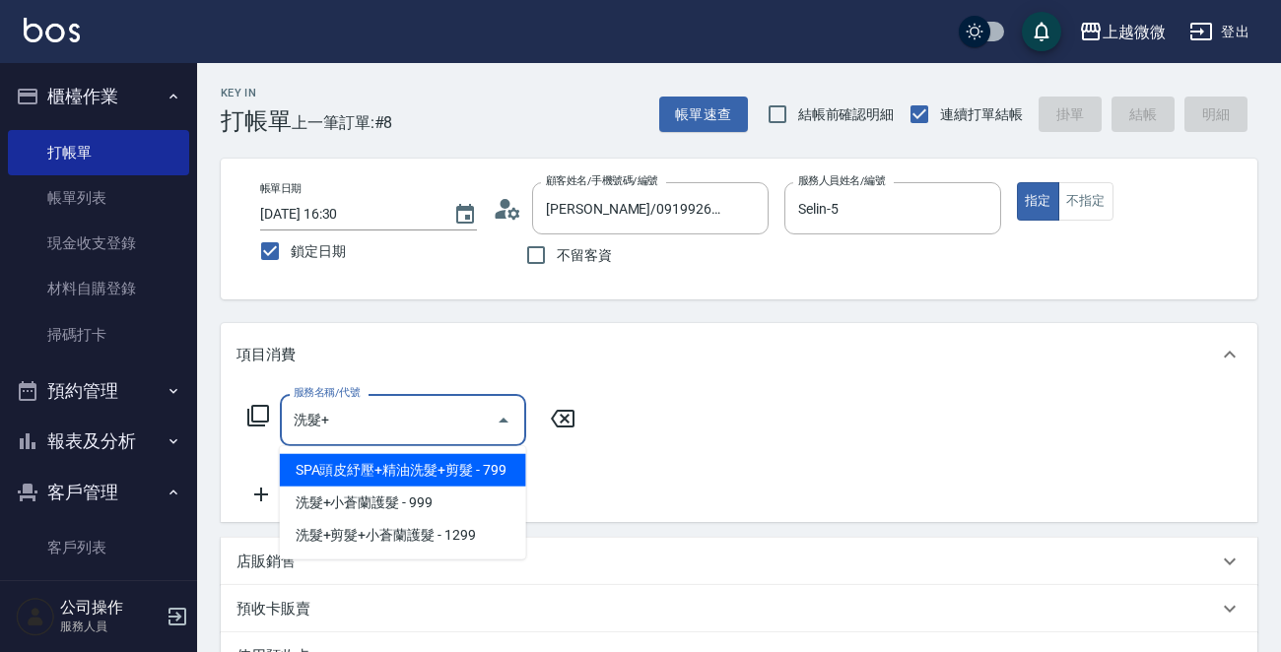
click at [423, 481] on span "SPA頭皮紓壓+精油洗髮+剪髮 - 799" at bounding box center [403, 470] width 246 height 33
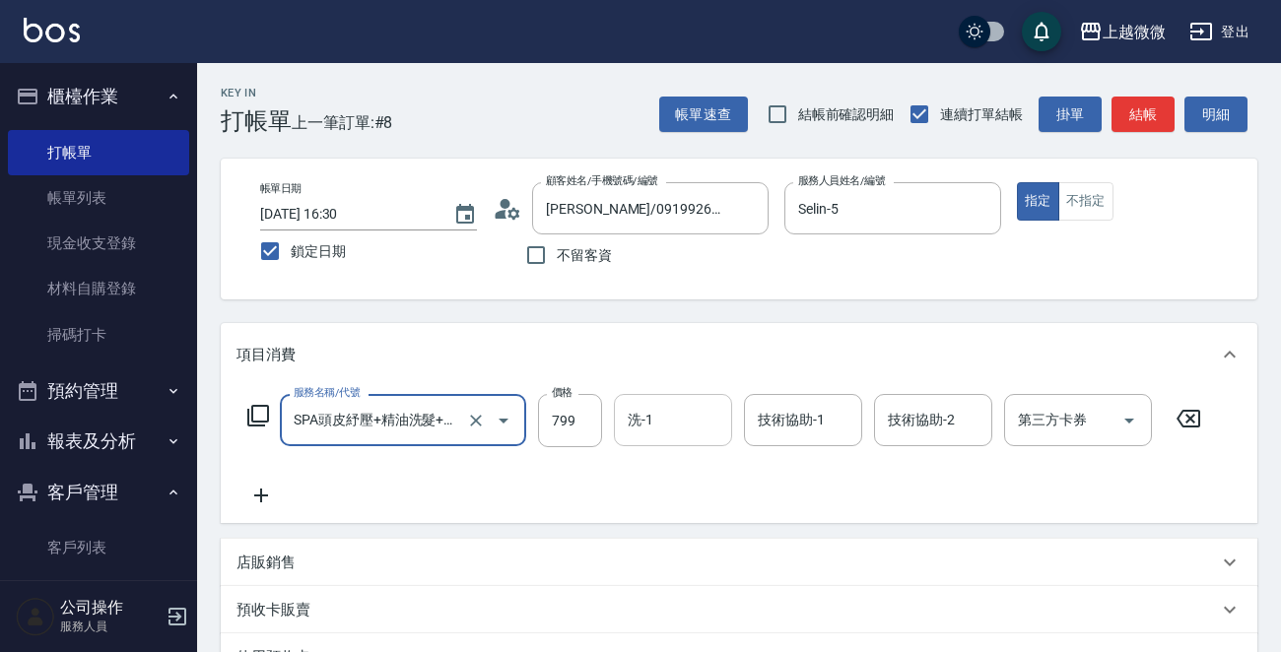
type input "SPA頭皮紓壓+精油洗髮+剪髮(I13)"
click at [672, 427] on input "洗-1" at bounding box center [673, 420] width 101 height 34
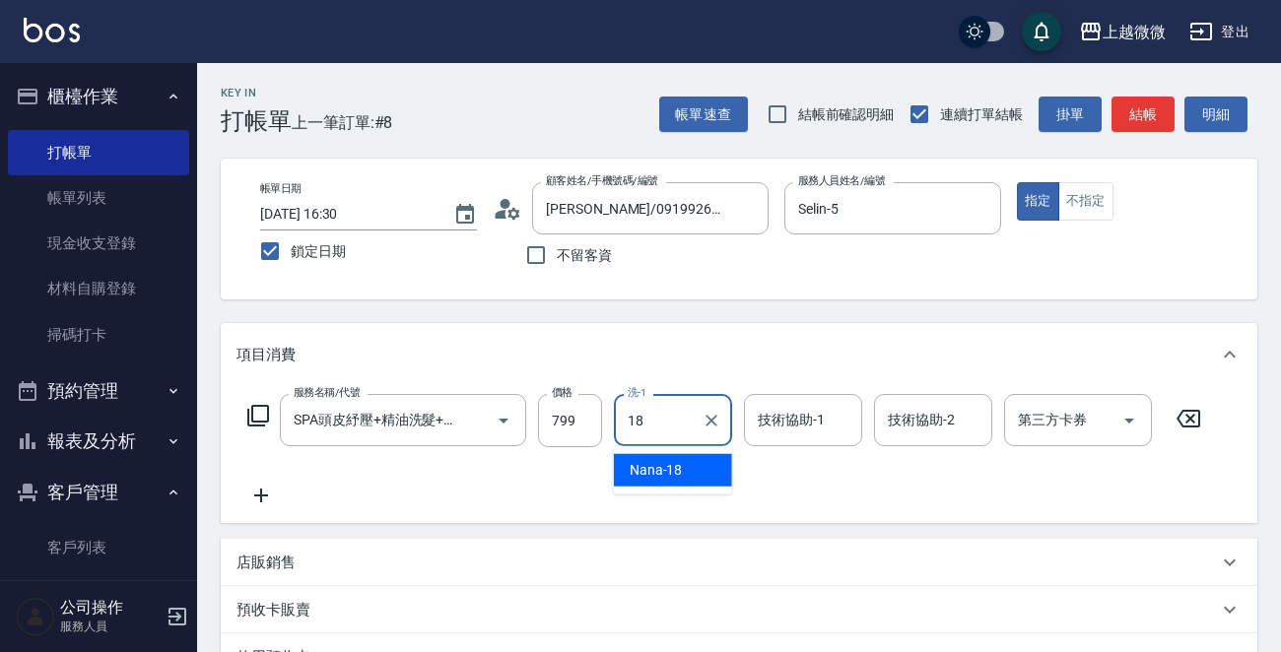
click at [685, 478] on div "Nana -18" at bounding box center [673, 470] width 118 height 33
type input "Nana-18"
click at [839, 422] on input "技術協助-1" at bounding box center [803, 420] width 101 height 34
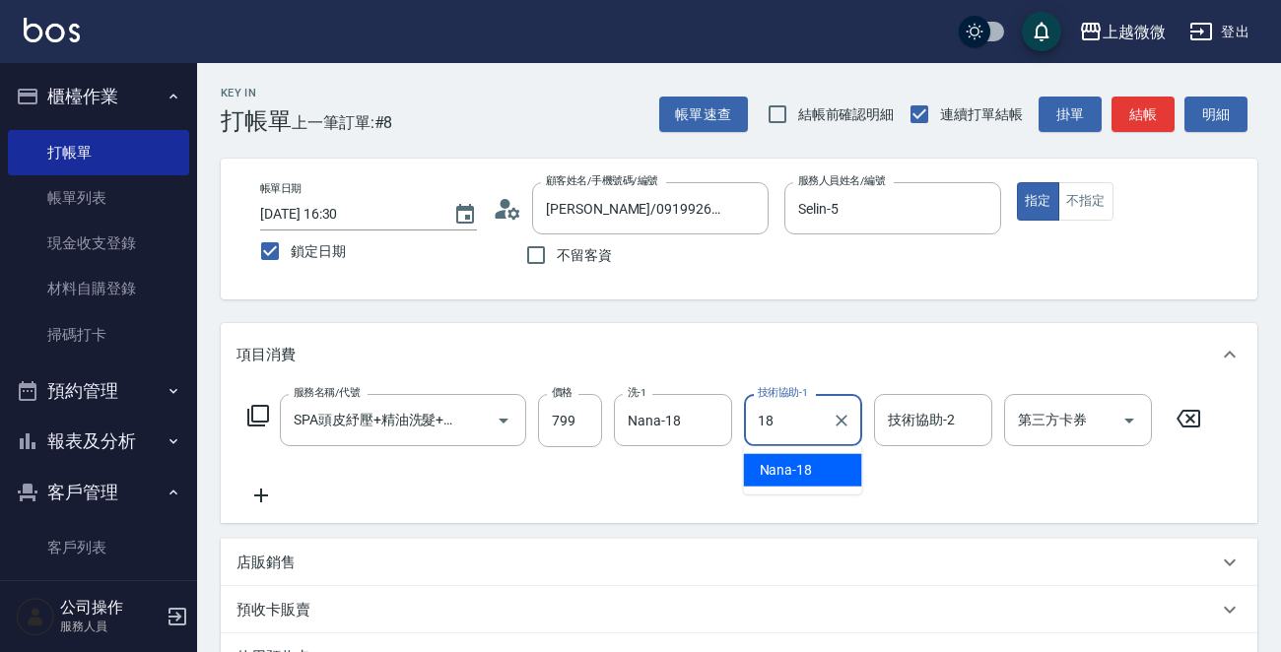
click at [815, 464] on div "Nana -18" at bounding box center [803, 470] width 118 height 33
type input "Nana-18"
click at [949, 428] on input "技術協助-2" at bounding box center [933, 420] width 101 height 34
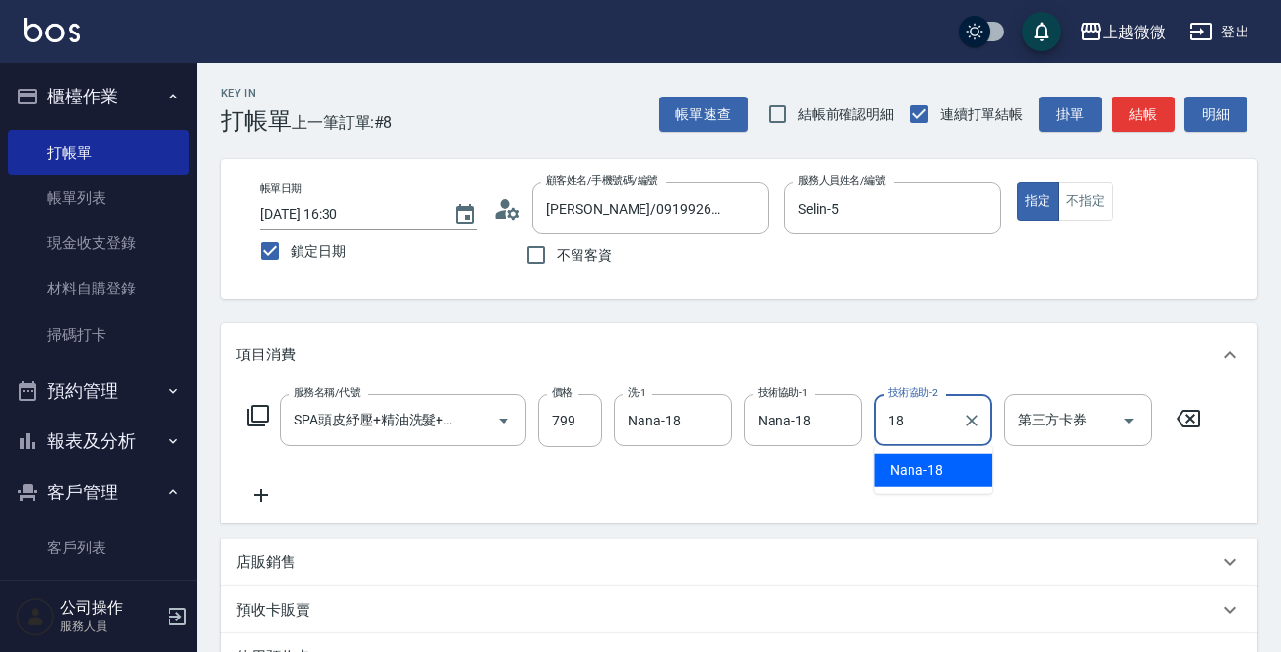
click at [950, 470] on div "Nana -18" at bounding box center [933, 470] width 118 height 33
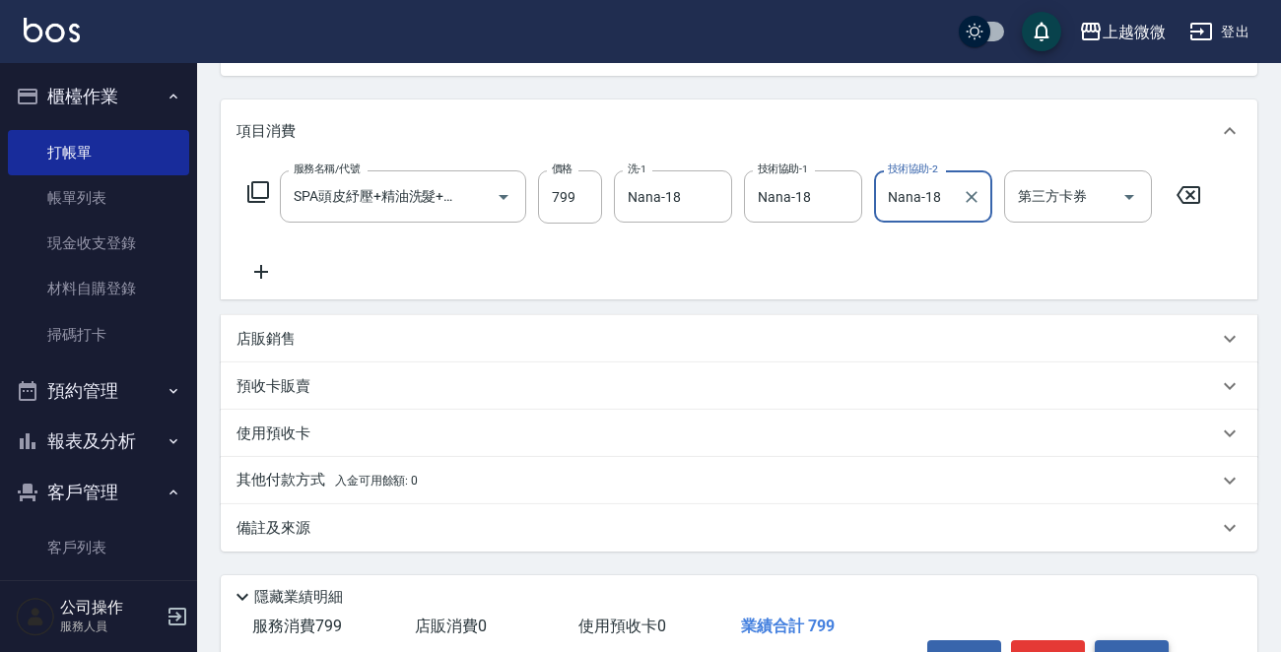
scroll to position [342, 0]
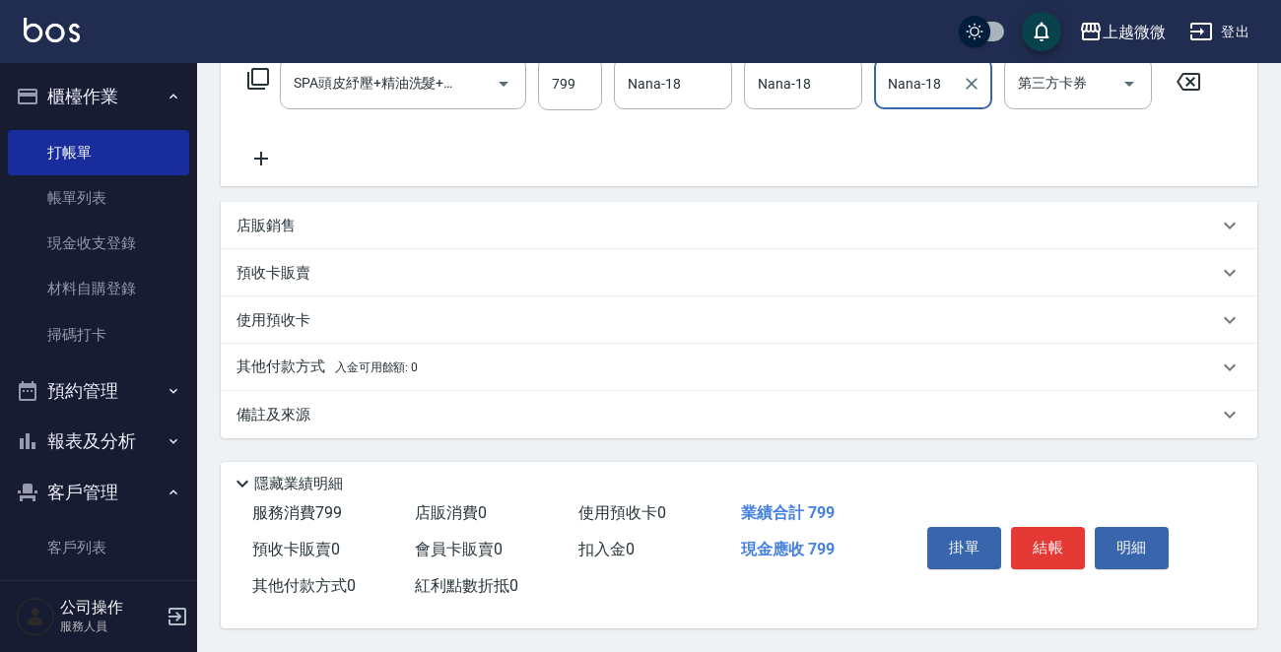
type input "Nana-18"
click at [1064, 533] on button "結帳" at bounding box center [1048, 547] width 74 height 41
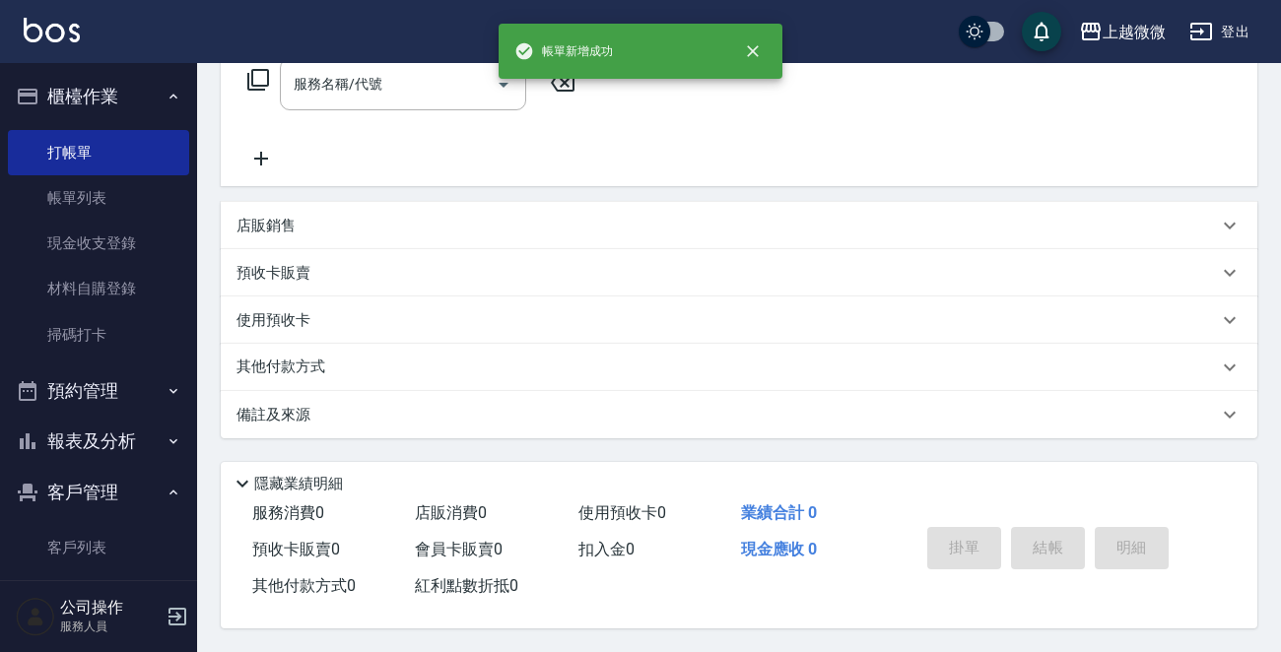
scroll to position [0, 0]
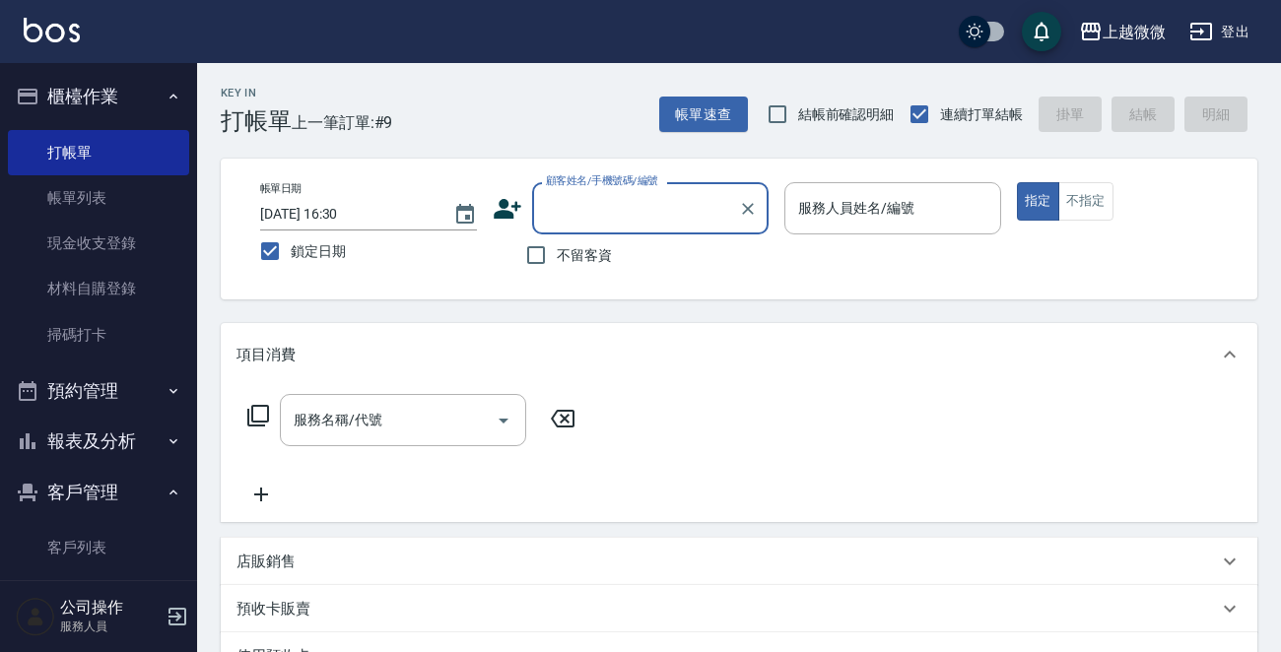
click at [886, 213] on div "服務人員姓名/編號 服務人員姓名/編號" at bounding box center [892, 208] width 217 height 52
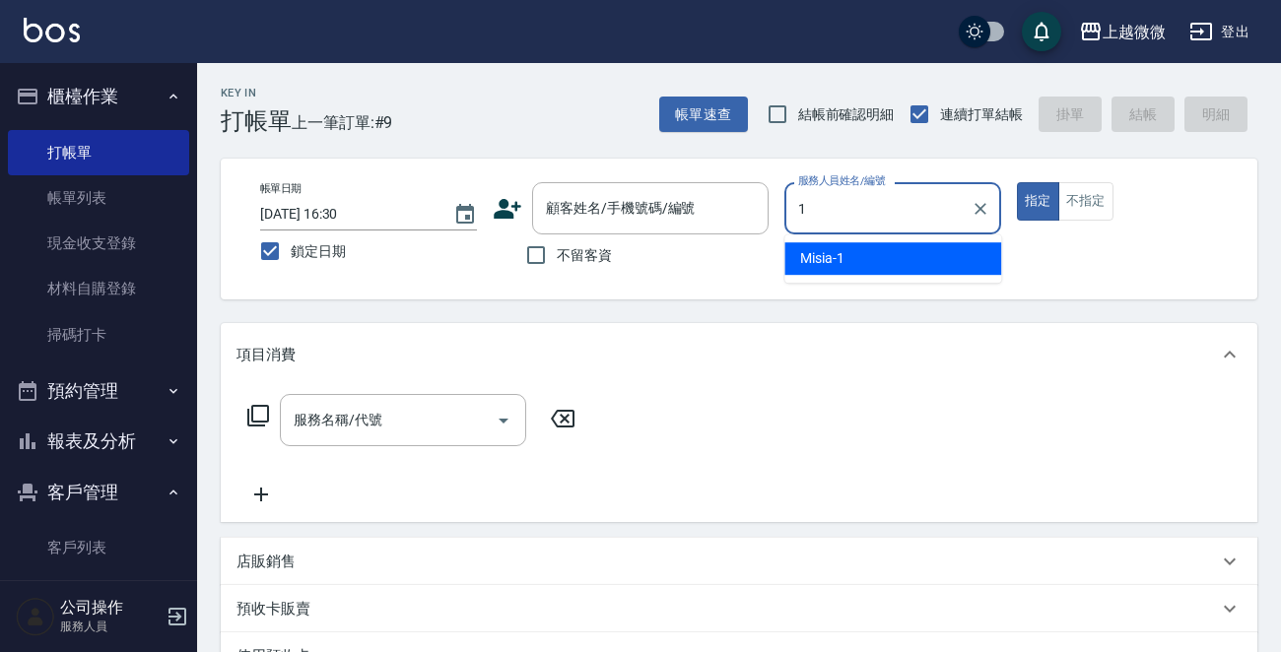
click at [853, 246] on div "Misia -1" at bounding box center [892, 258] width 217 height 33
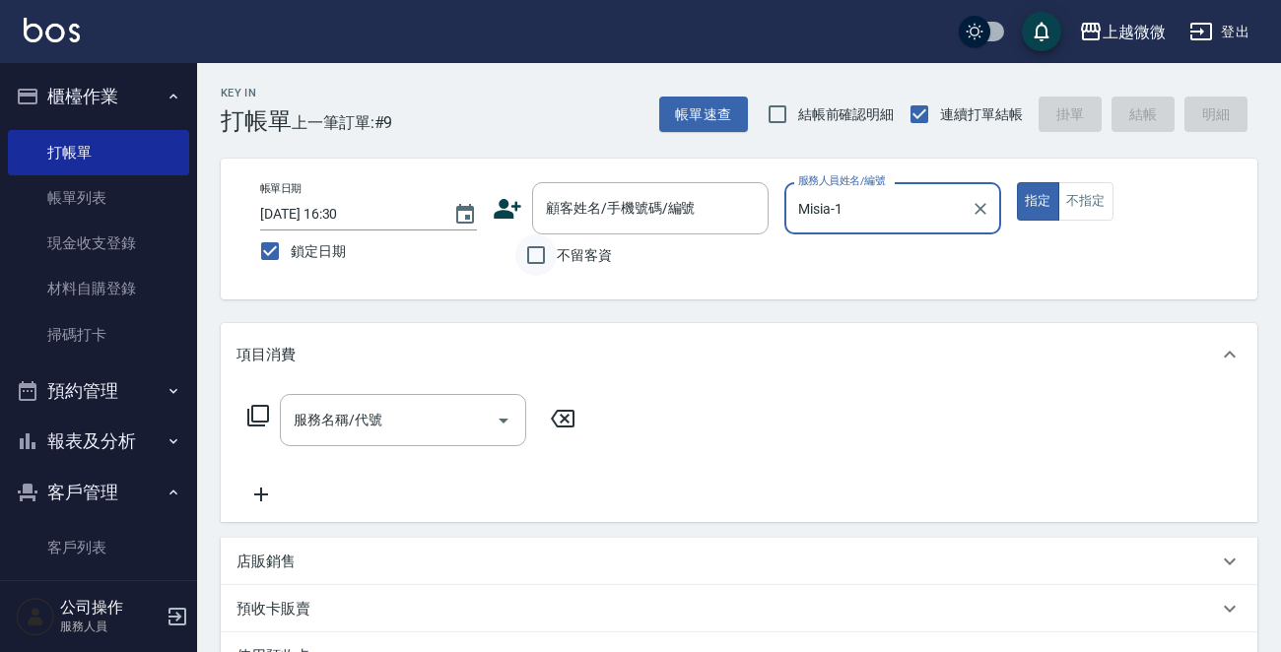
type input "Misia-1"
click at [529, 246] on input "不留客資" at bounding box center [535, 255] width 41 height 41
checkbox input "true"
click at [403, 400] on div "服務名稱/代號" at bounding box center [403, 420] width 246 height 52
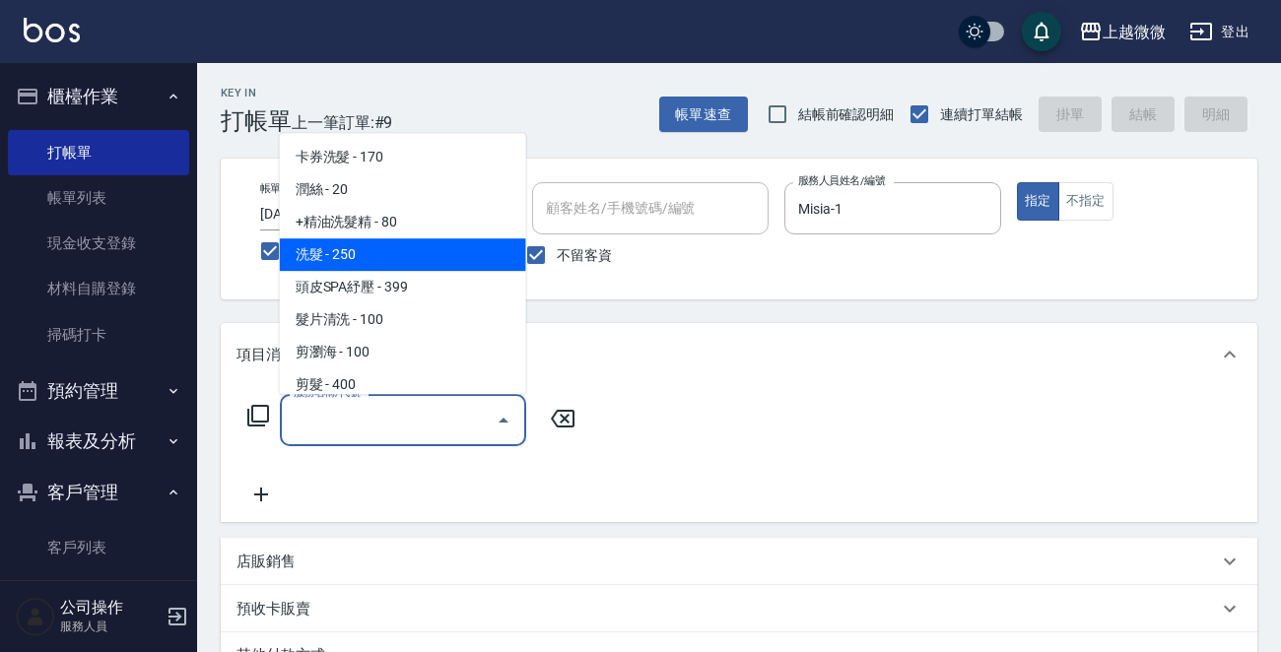
click at [386, 265] on span "洗髮 - 250" at bounding box center [403, 254] width 246 height 33
type input "洗髮(A03)"
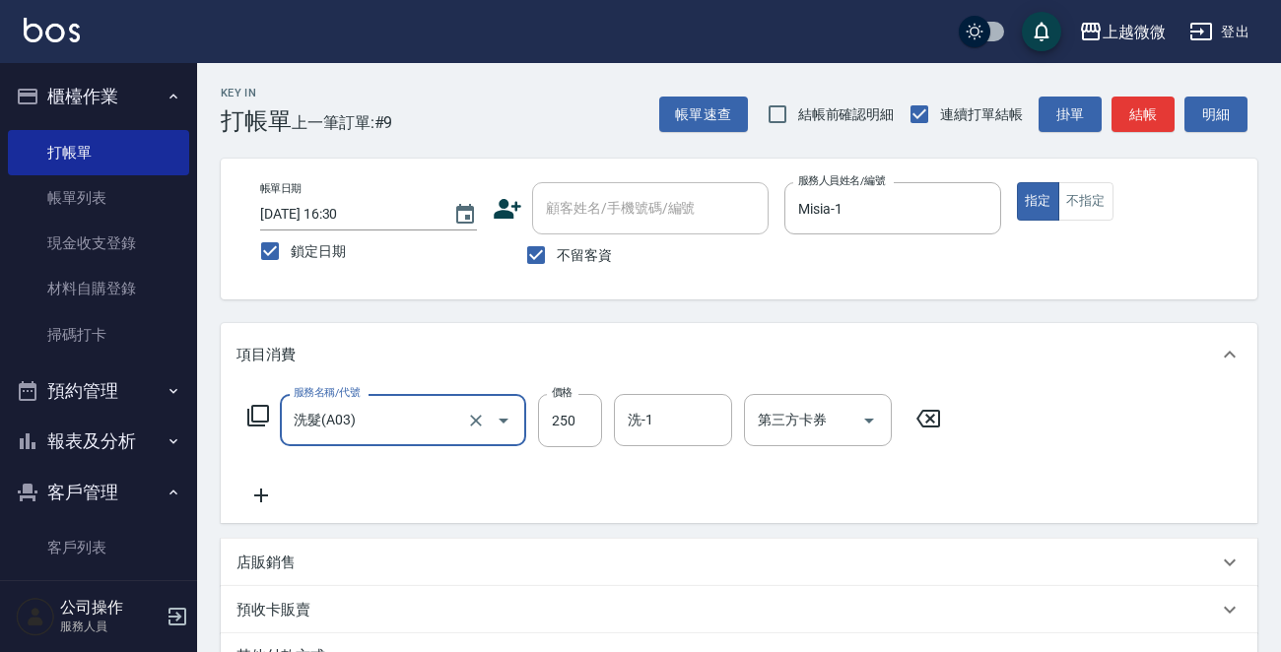
click at [261, 506] on icon at bounding box center [260, 496] width 49 height 24
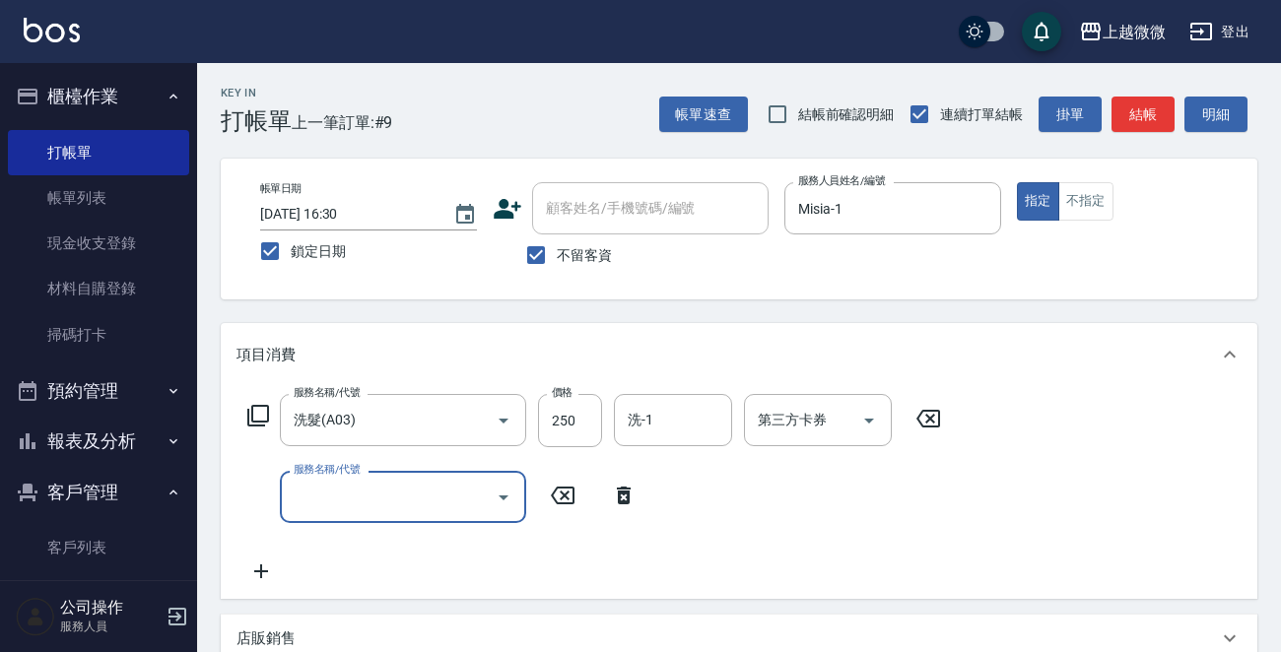
click at [305, 502] on input "服務名稱/代號" at bounding box center [388, 497] width 199 height 34
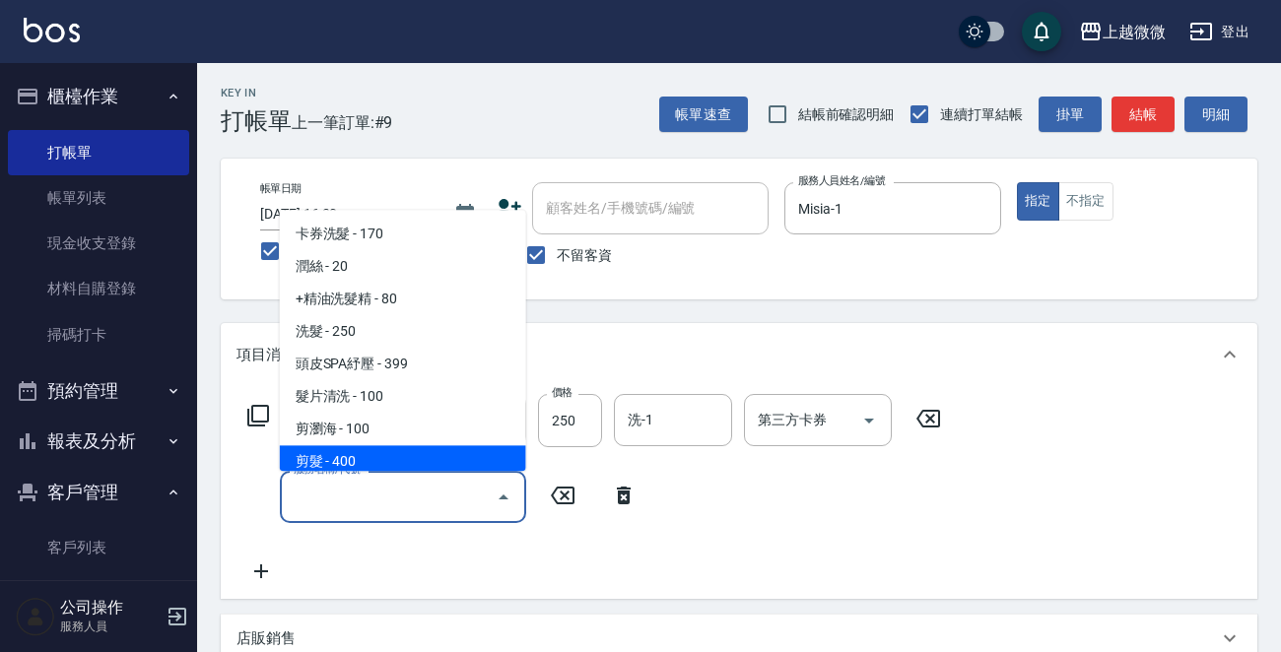
click at [338, 448] on span "剪髮 - 400" at bounding box center [403, 462] width 246 height 33
type input "剪髮(B02)"
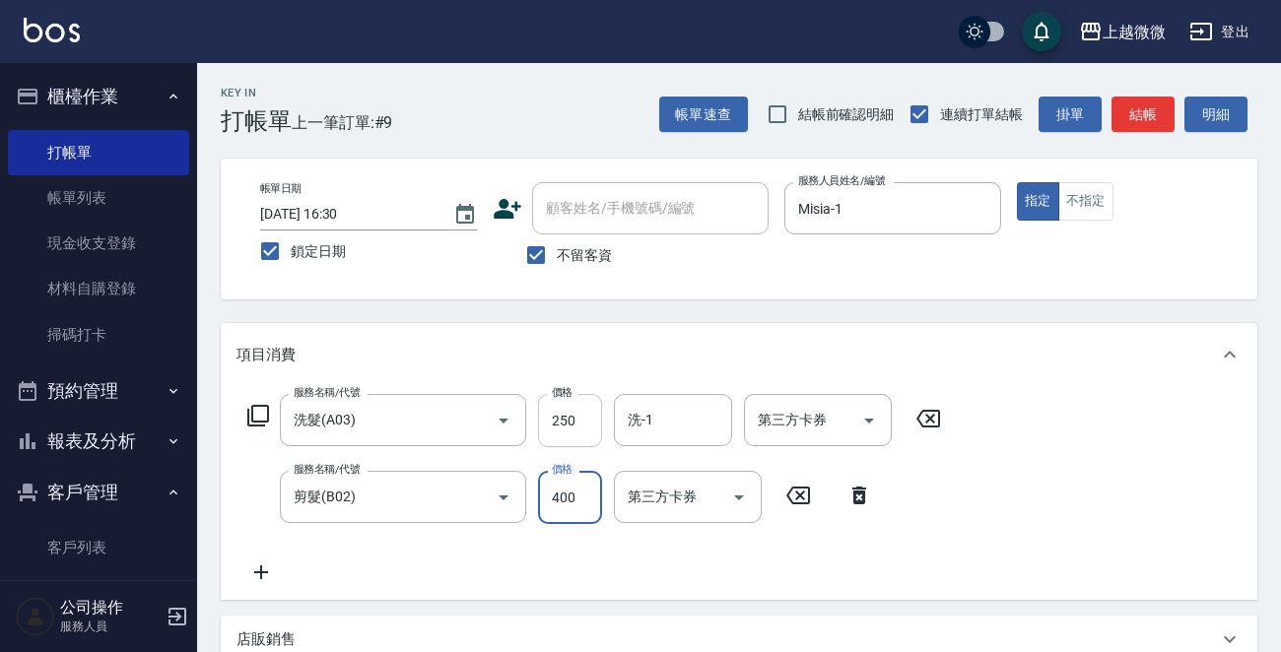
click at [571, 410] on input "250" at bounding box center [570, 420] width 64 height 53
click at [581, 413] on input "250" at bounding box center [570, 420] width 64 height 53
type input "300"
click at [644, 421] on div "洗-1 洗-1" at bounding box center [673, 420] width 118 height 52
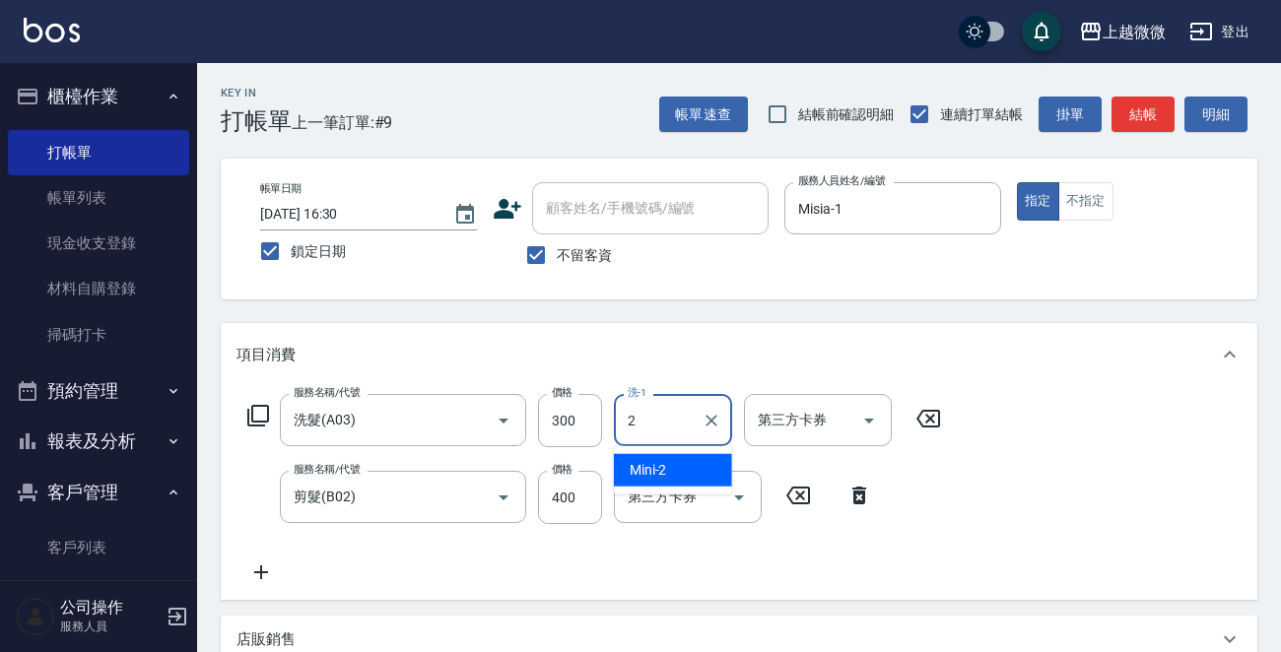
click at [641, 479] on span "Mini -2" at bounding box center [648, 470] width 37 height 21
type input "Mini-2"
click at [278, 573] on icon at bounding box center [260, 573] width 49 height 24
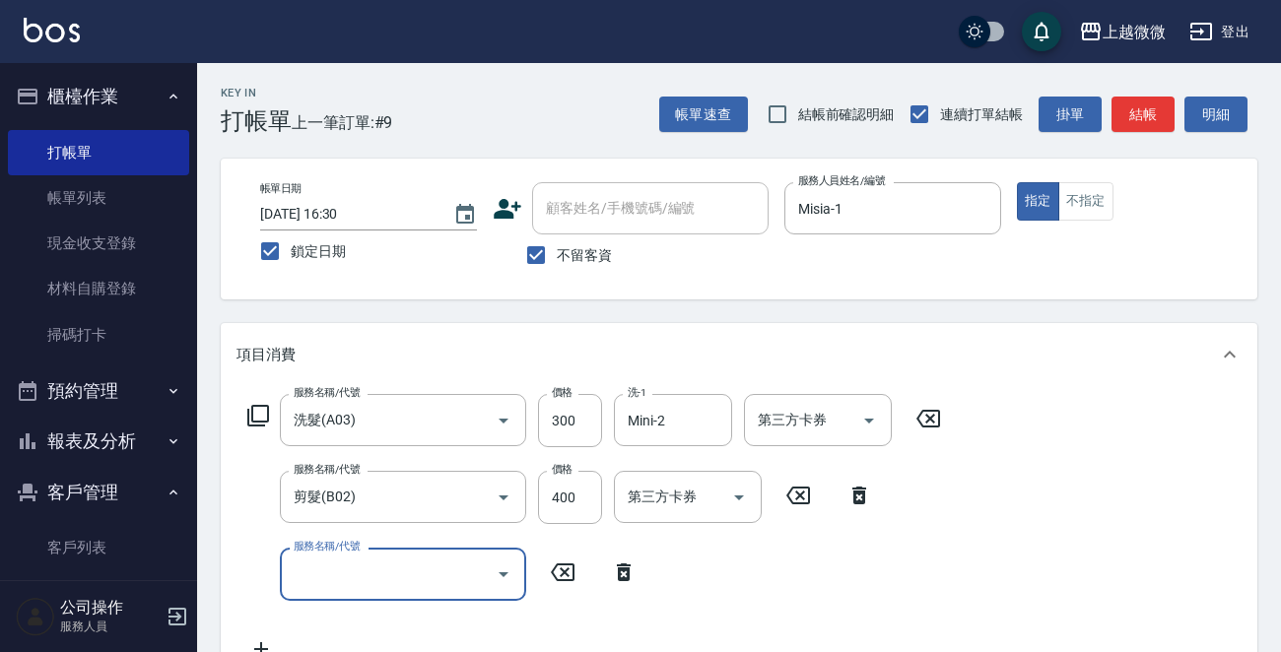
click at [332, 572] on input "服務名稱/代號" at bounding box center [388, 574] width 199 height 34
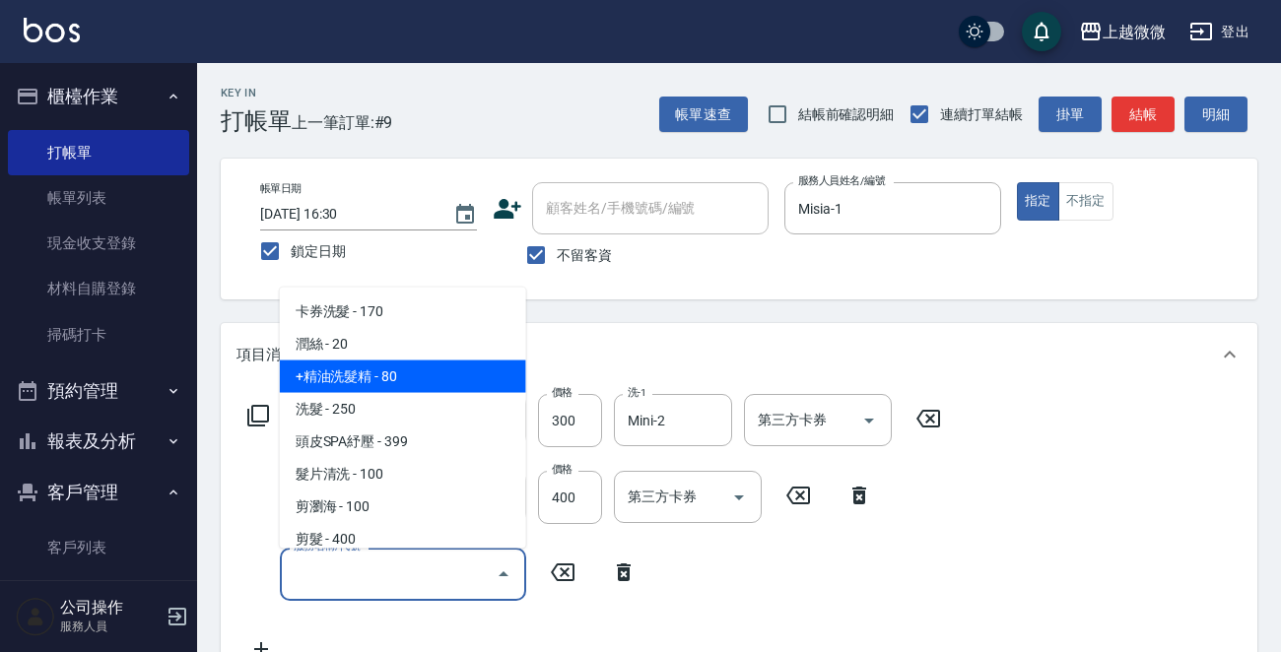
click at [398, 345] on span "潤絲 - 20" at bounding box center [403, 344] width 246 height 33
type input "潤絲(A01)"
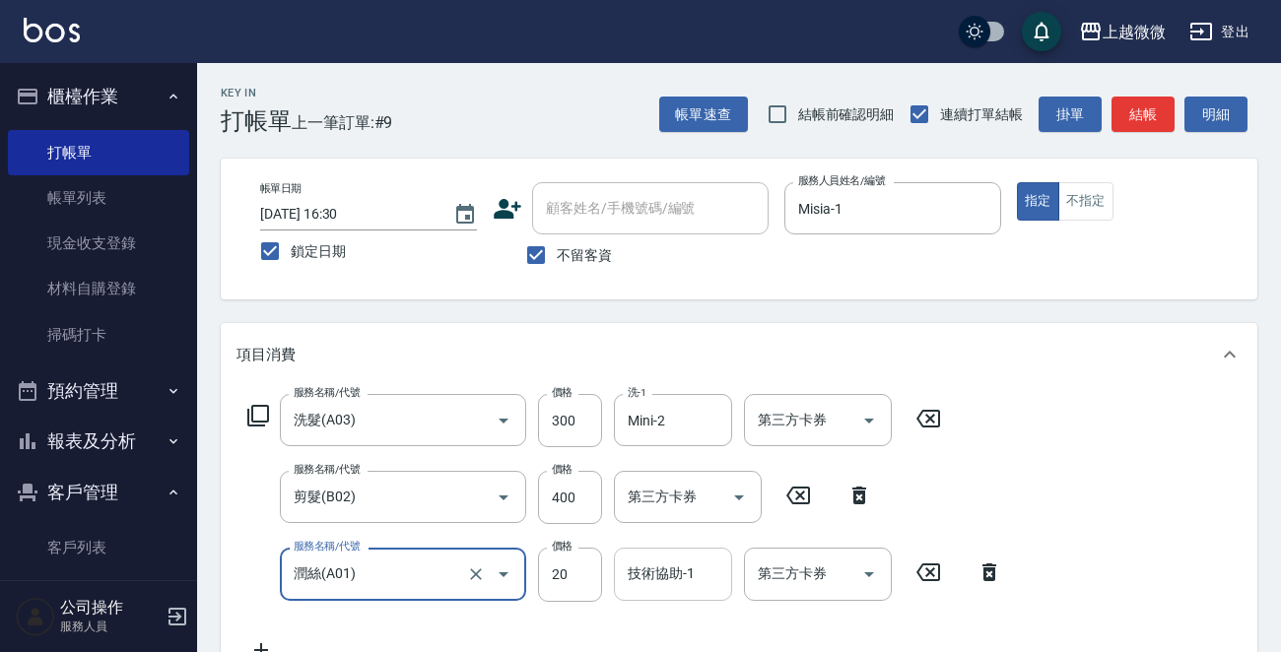
click at [688, 581] on input "技術協助-1" at bounding box center [673, 574] width 101 height 34
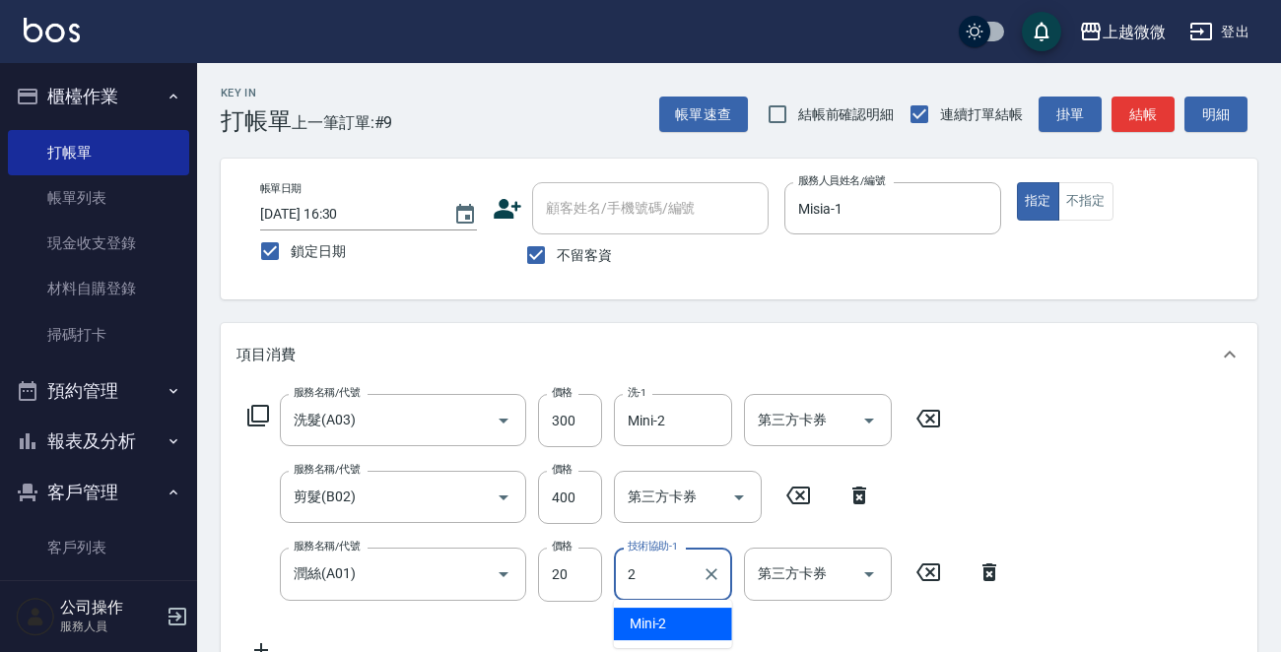
click at [676, 610] on div "Mini -2" at bounding box center [673, 624] width 118 height 33
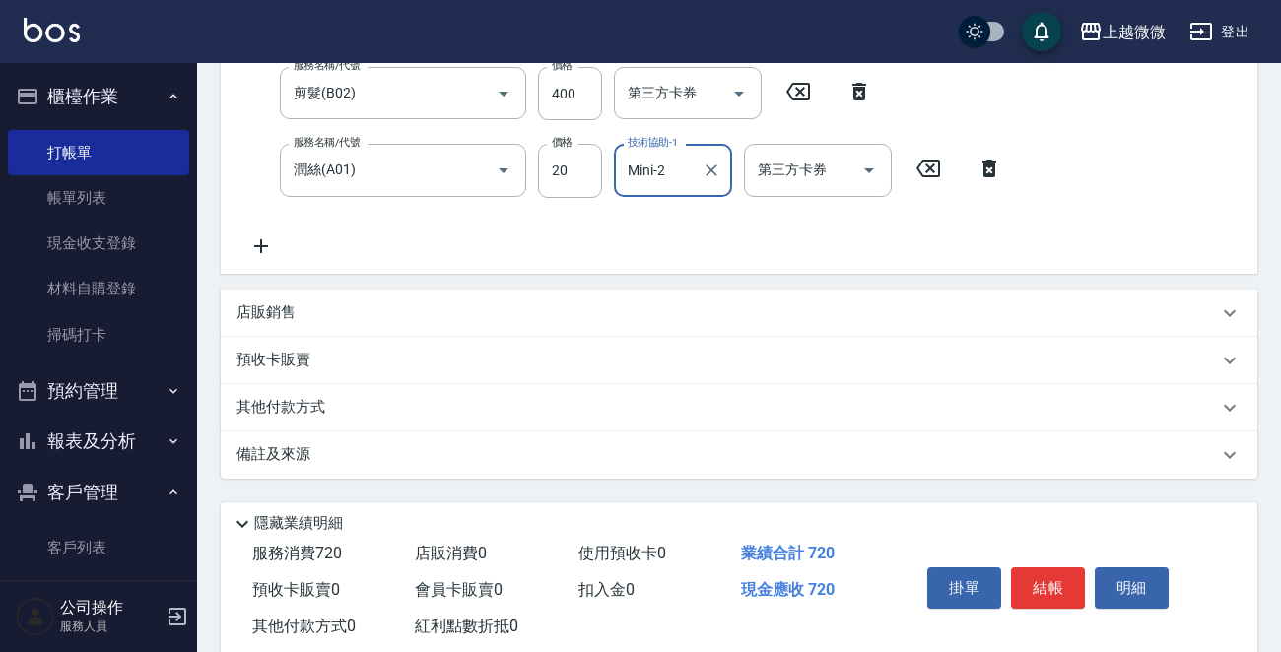
scroll to position [448, 0]
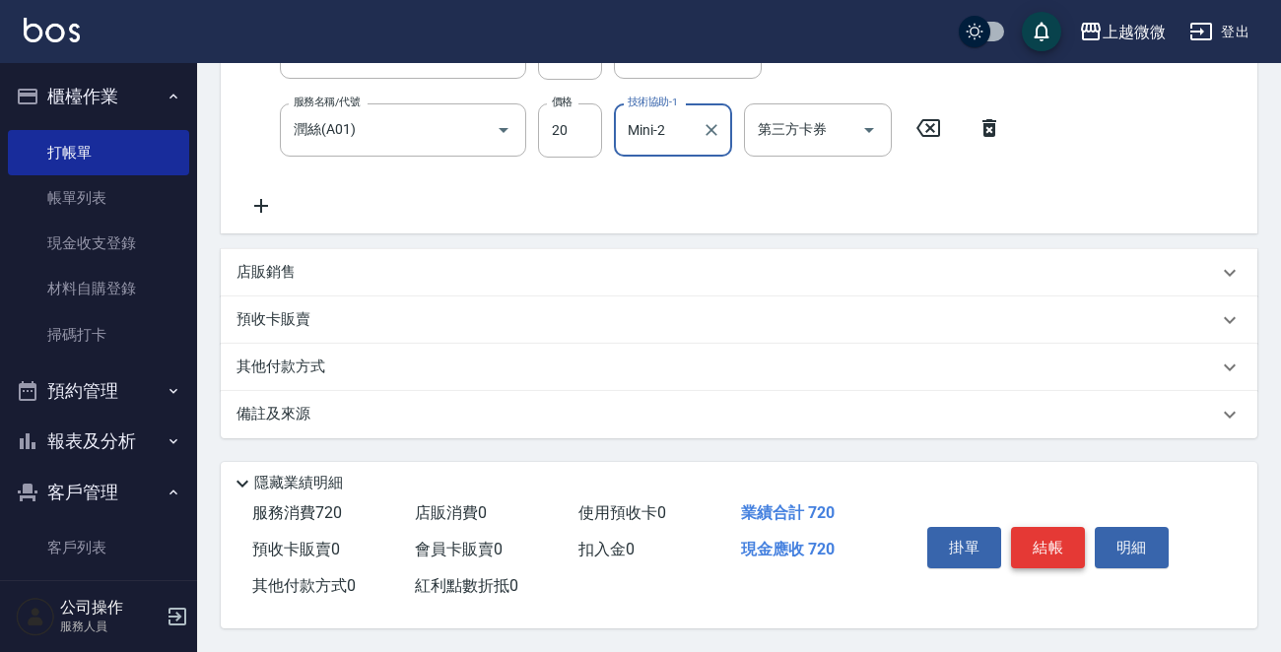
type input "Mini-2"
click at [1044, 547] on button "結帳" at bounding box center [1048, 547] width 74 height 41
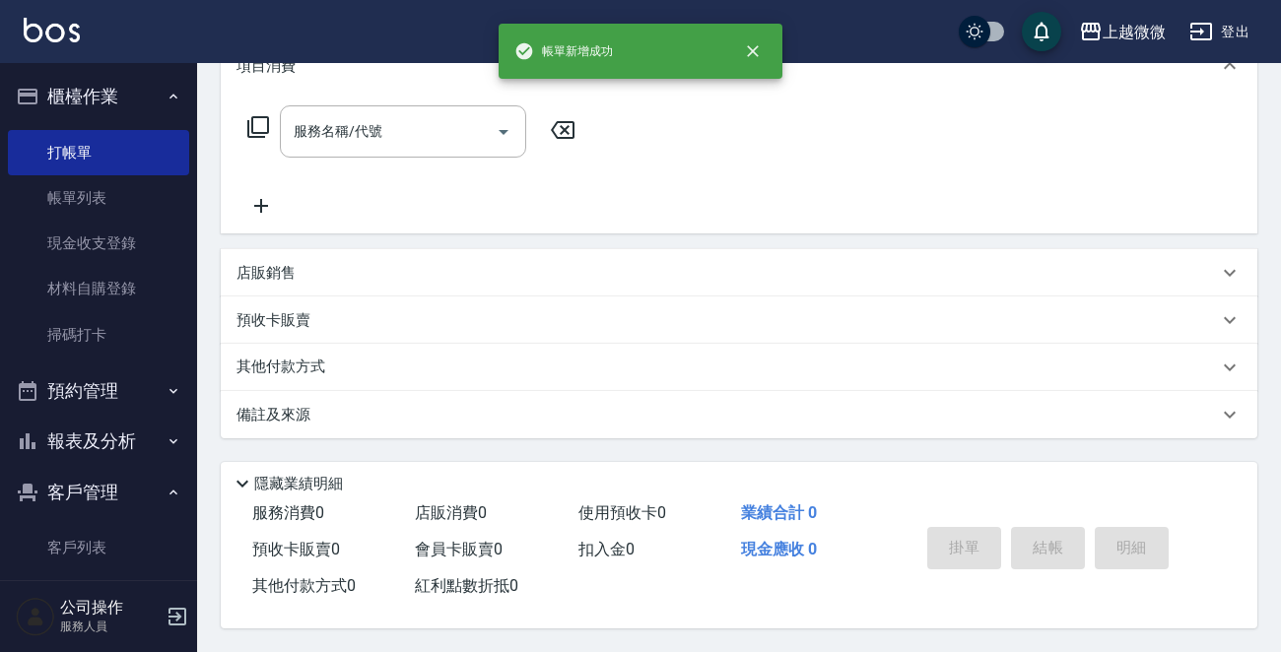
scroll to position [0, 0]
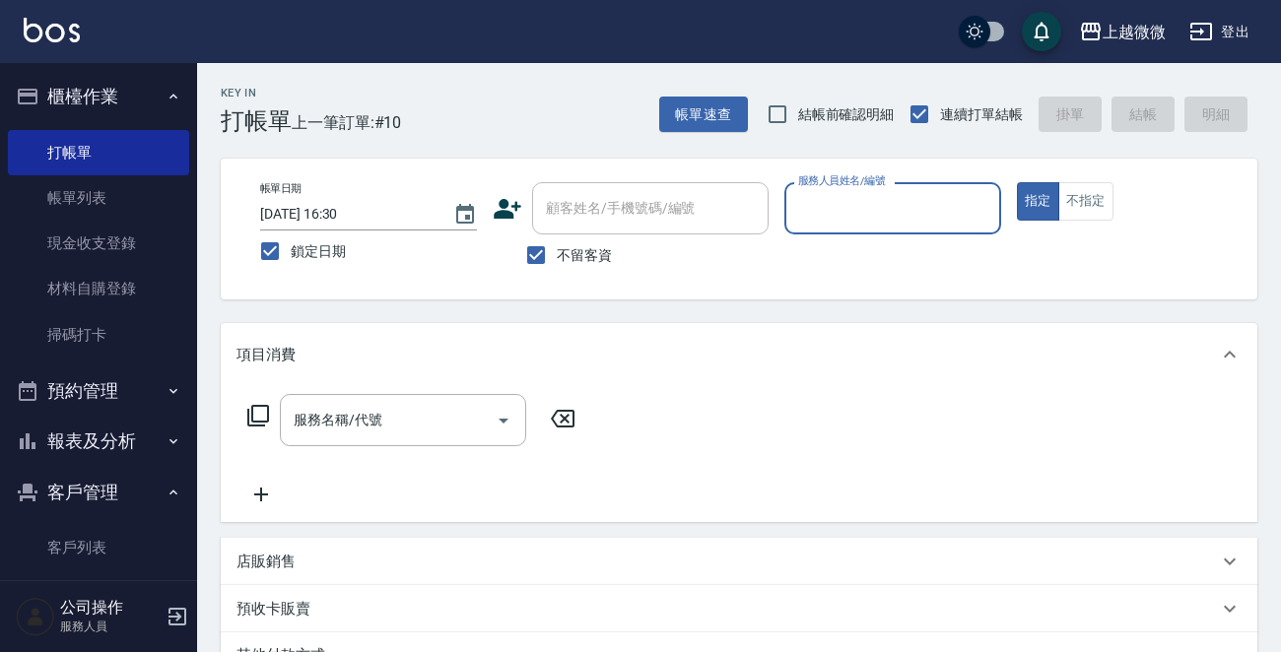
click at [890, 203] on input "服務人員姓名/編號" at bounding box center [892, 208] width 199 height 34
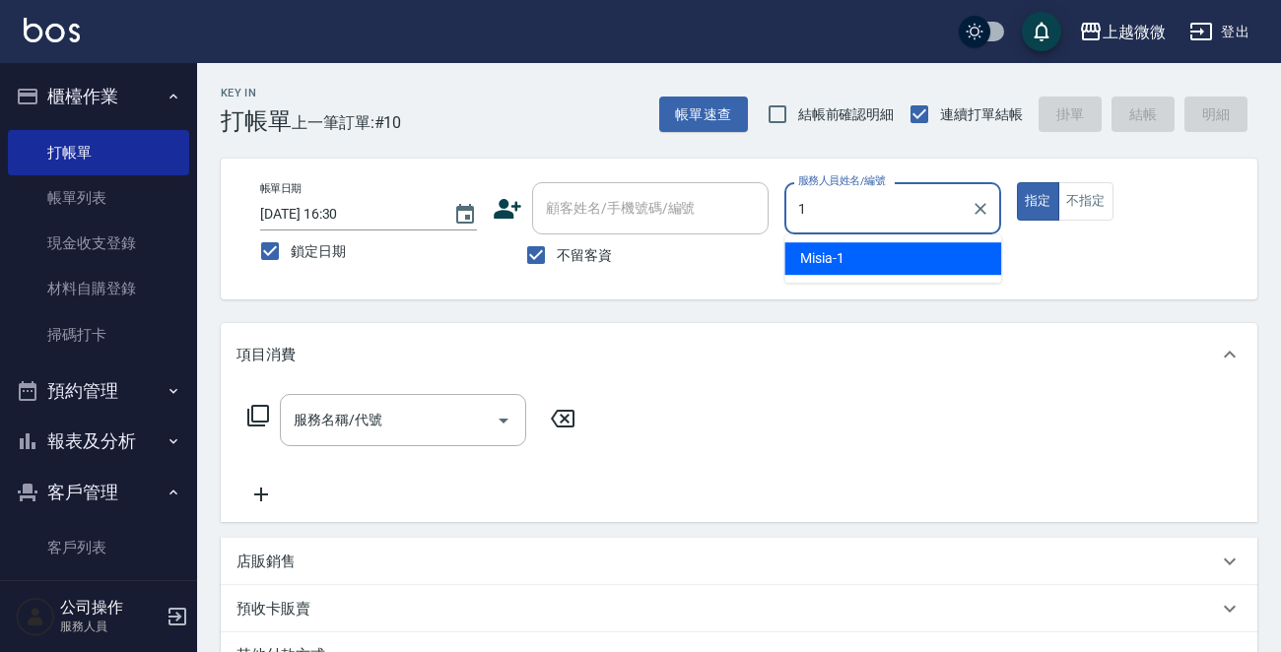
click at [873, 253] on div "Misia -1" at bounding box center [892, 258] width 217 height 33
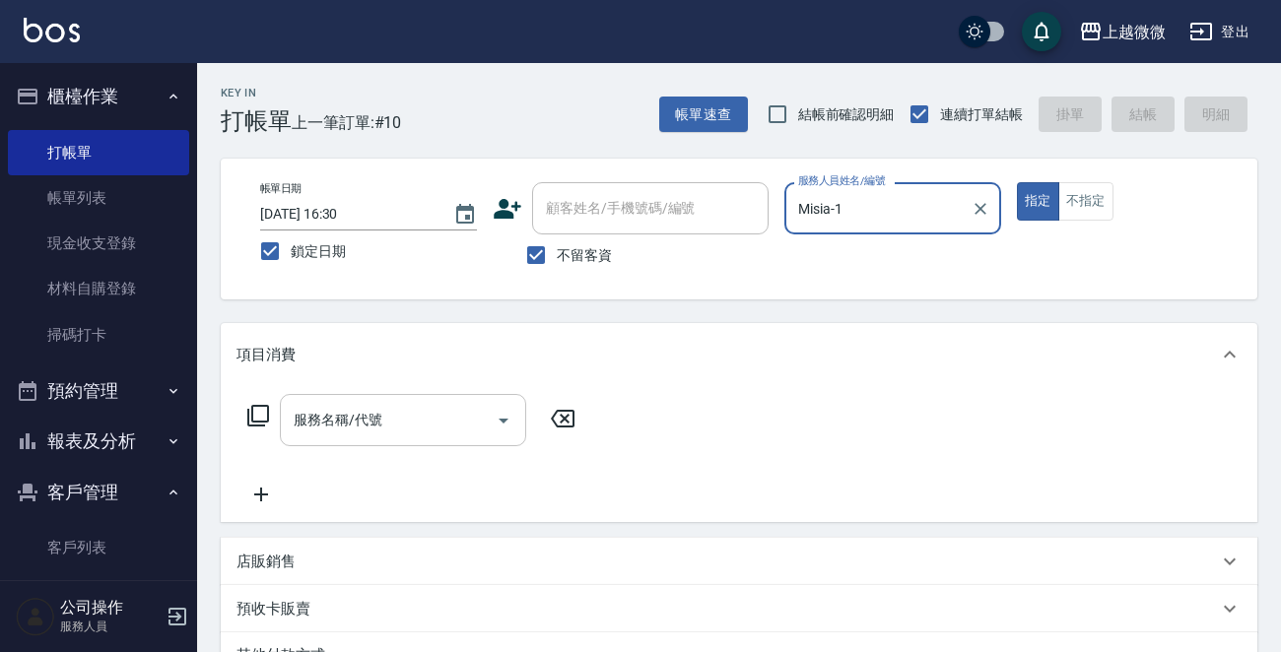
type input "Misia-1"
click at [404, 420] on input "服務名稱/代號" at bounding box center [388, 420] width 199 height 34
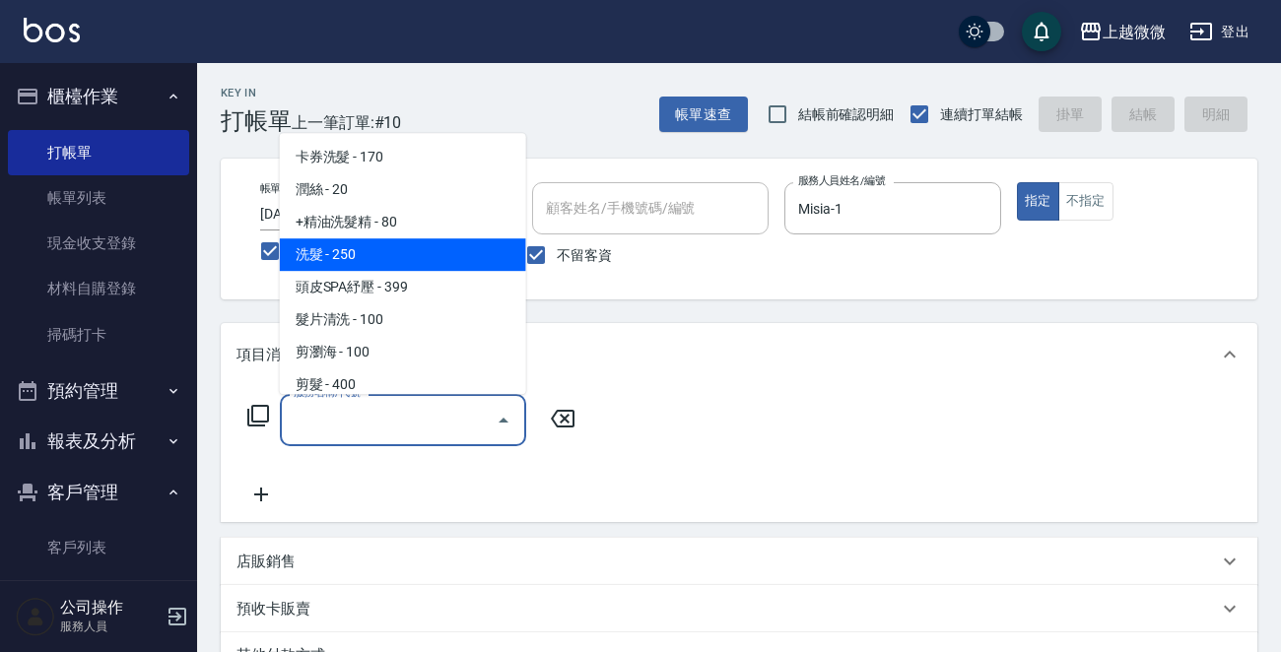
click at [404, 259] on span "洗髮 - 250" at bounding box center [403, 254] width 246 height 33
type input "洗髮(A03)"
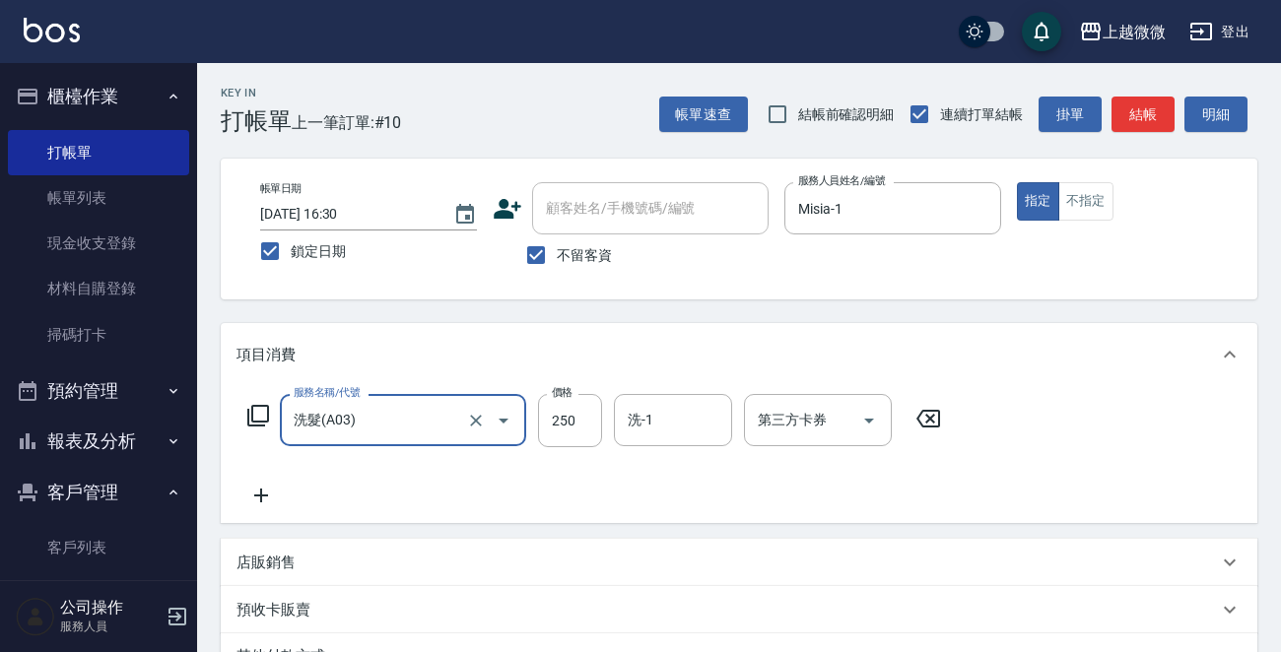
click at [261, 484] on icon at bounding box center [260, 496] width 49 height 24
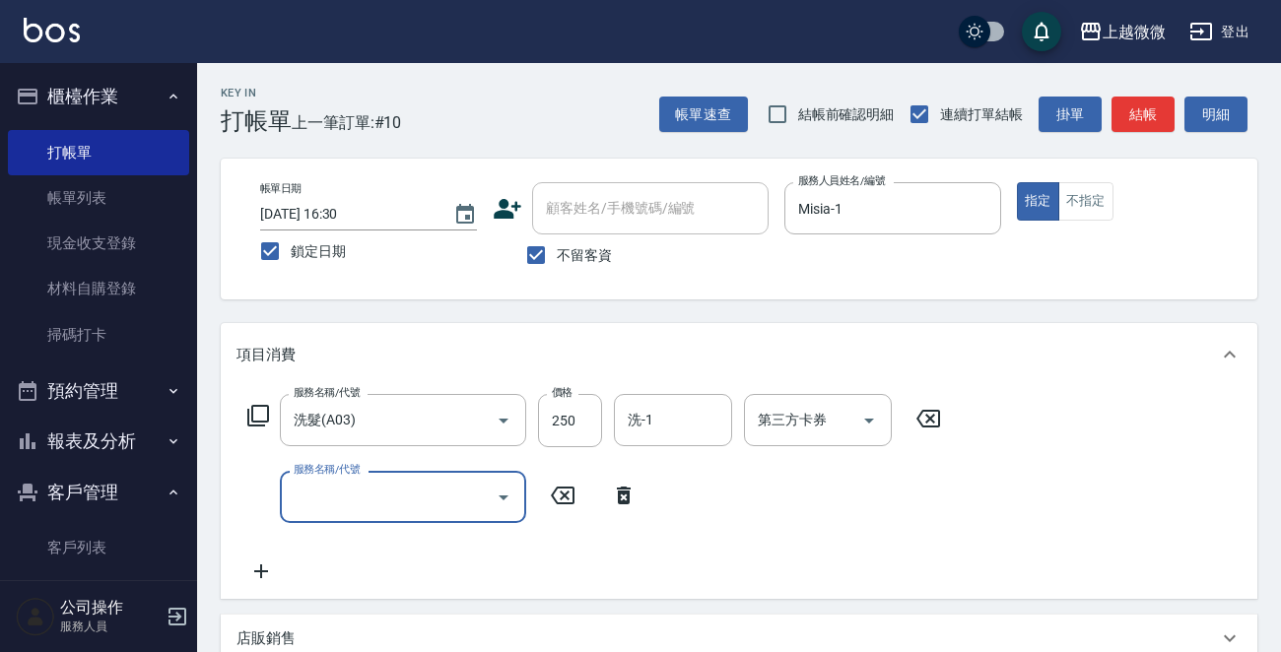
click at [347, 494] on input "服務名稱/代號" at bounding box center [388, 497] width 199 height 34
type input "剪髮(B02)"
click at [667, 422] on input "洗-1" at bounding box center [673, 420] width 101 height 34
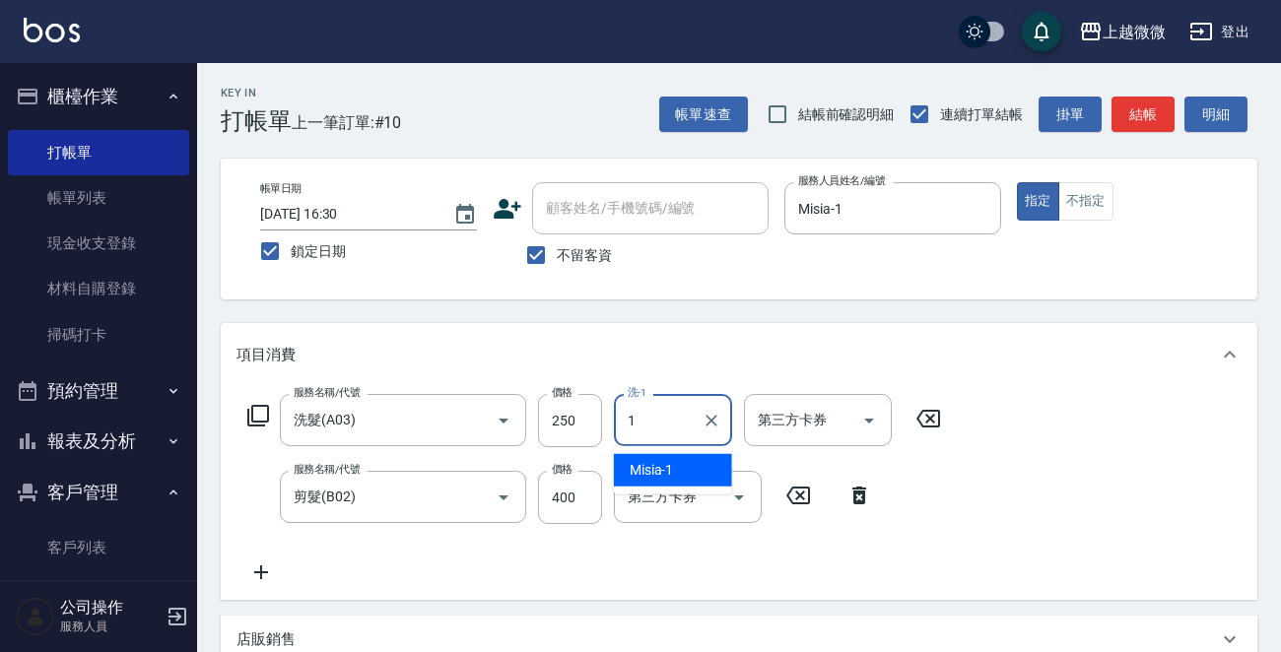
click at [654, 462] on span "Misia -1" at bounding box center [652, 470] width 44 height 21
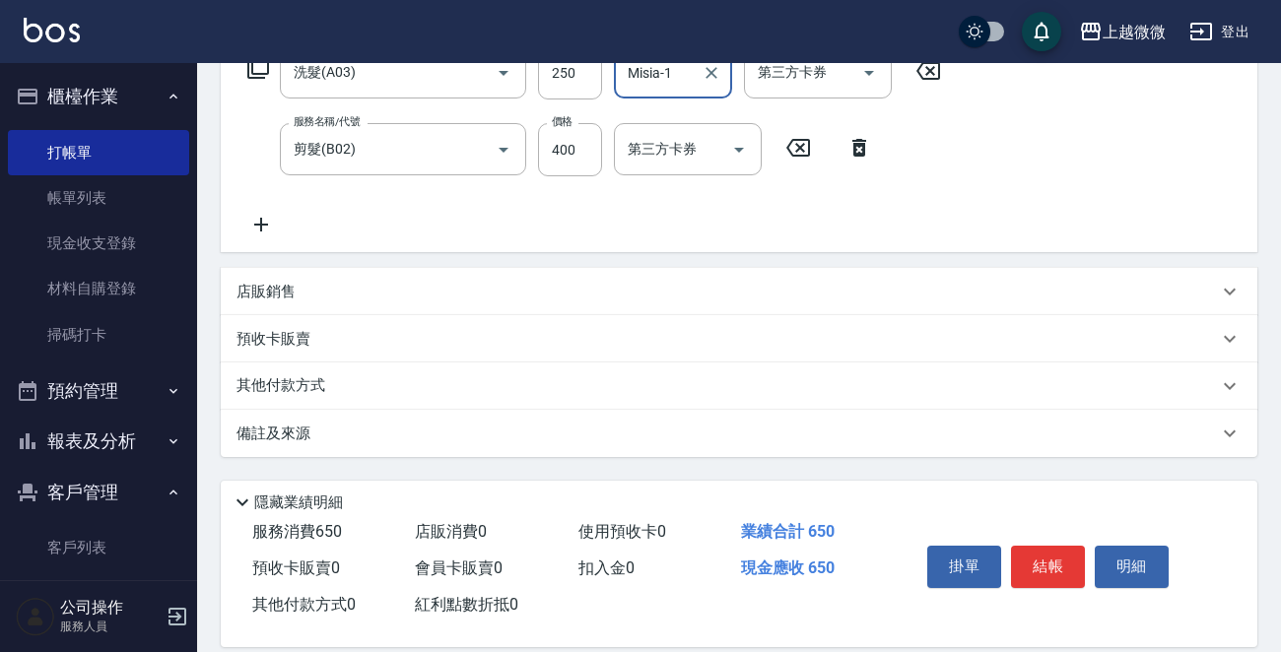
scroll to position [371, 0]
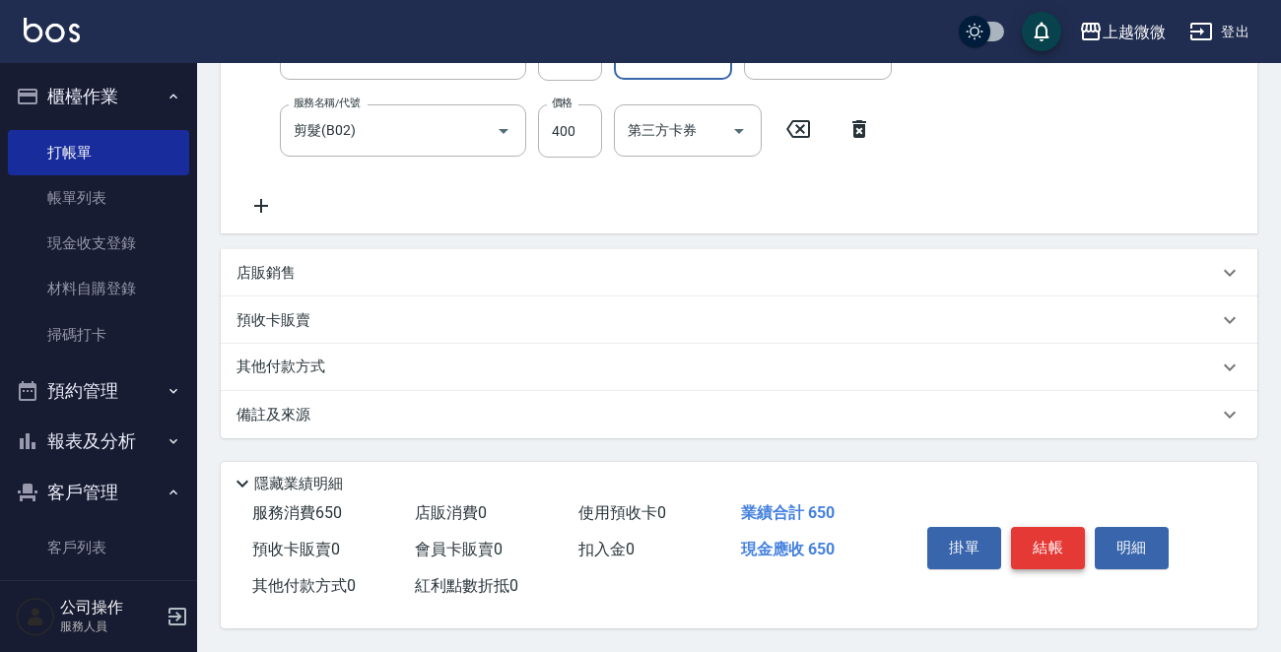
type input "Misia-1"
click at [1062, 538] on button "結帳" at bounding box center [1048, 547] width 74 height 41
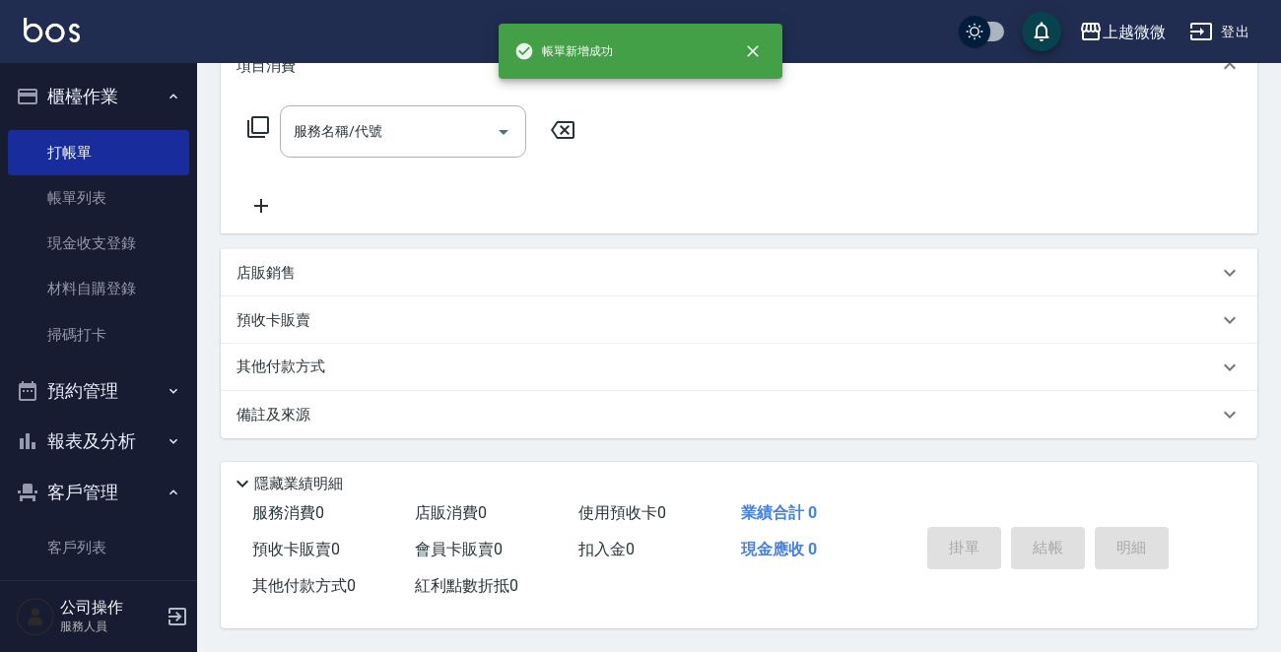
scroll to position [0, 0]
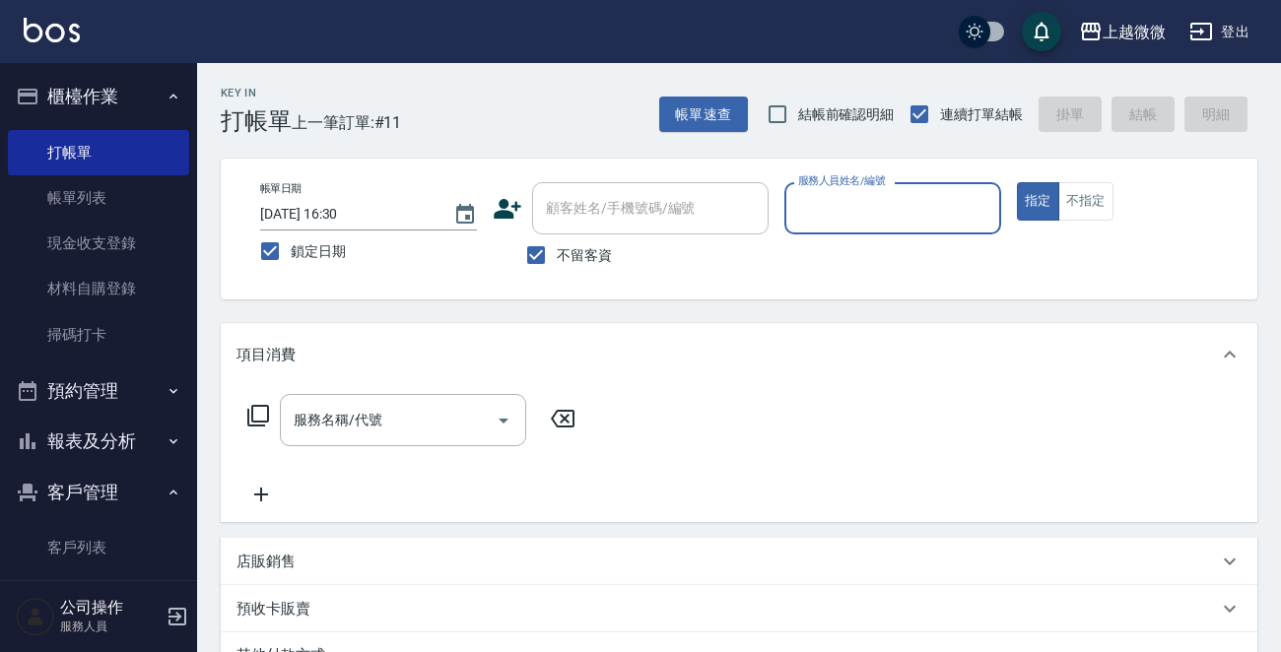
click at [136, 438] on button "報表及分析" at bounding box center [98, 441] width 181 height 51
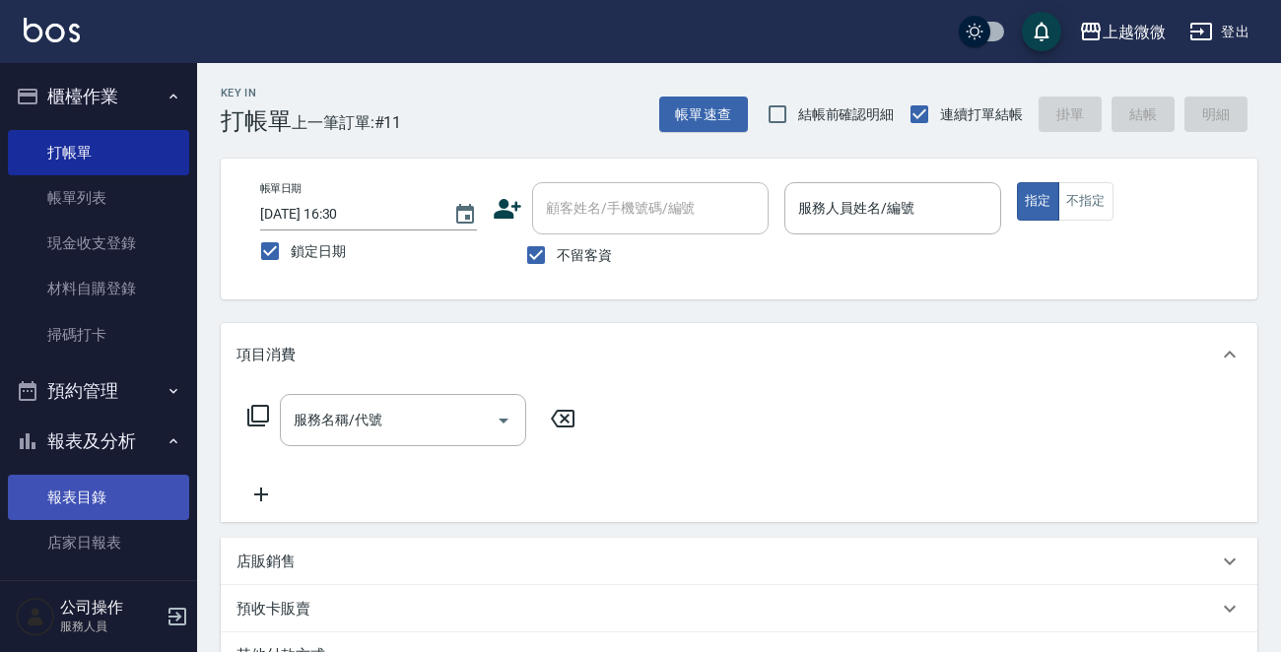
click at [113, 493] on link "報表目錄" at bounding box center [98, 497] width 181 height 45
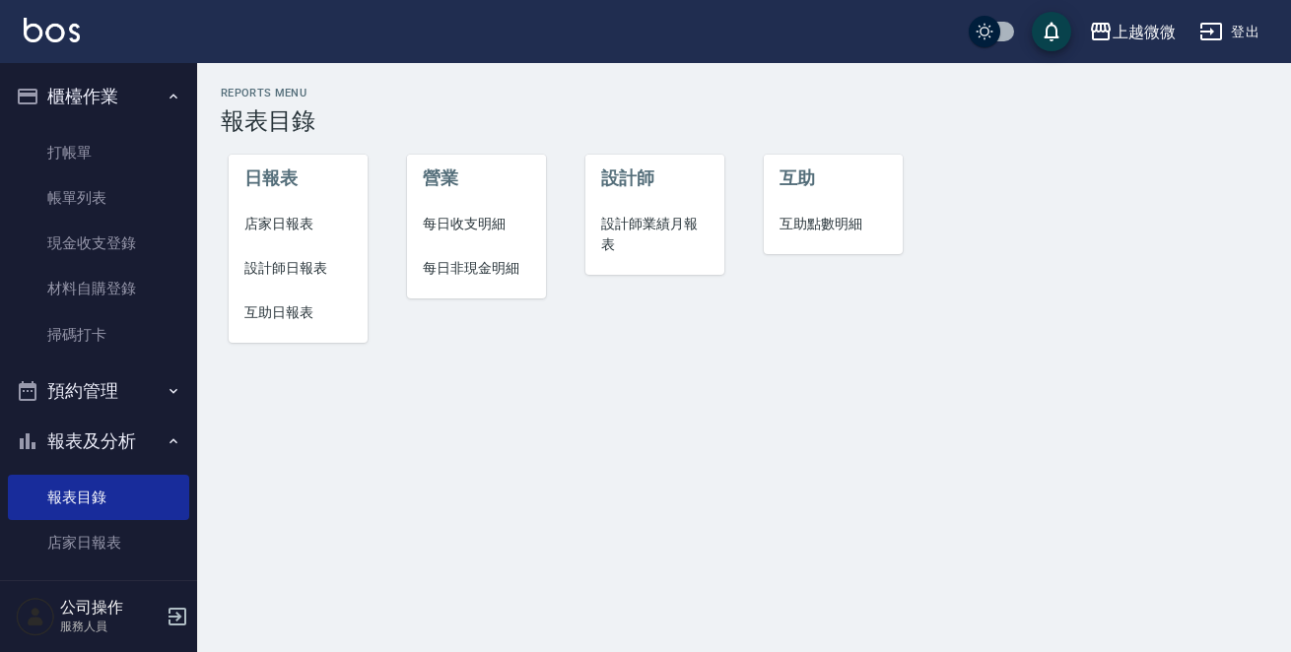
click at [257, 220] on span "店家日報表" at bounding box center [297, 224] width 107 height 21
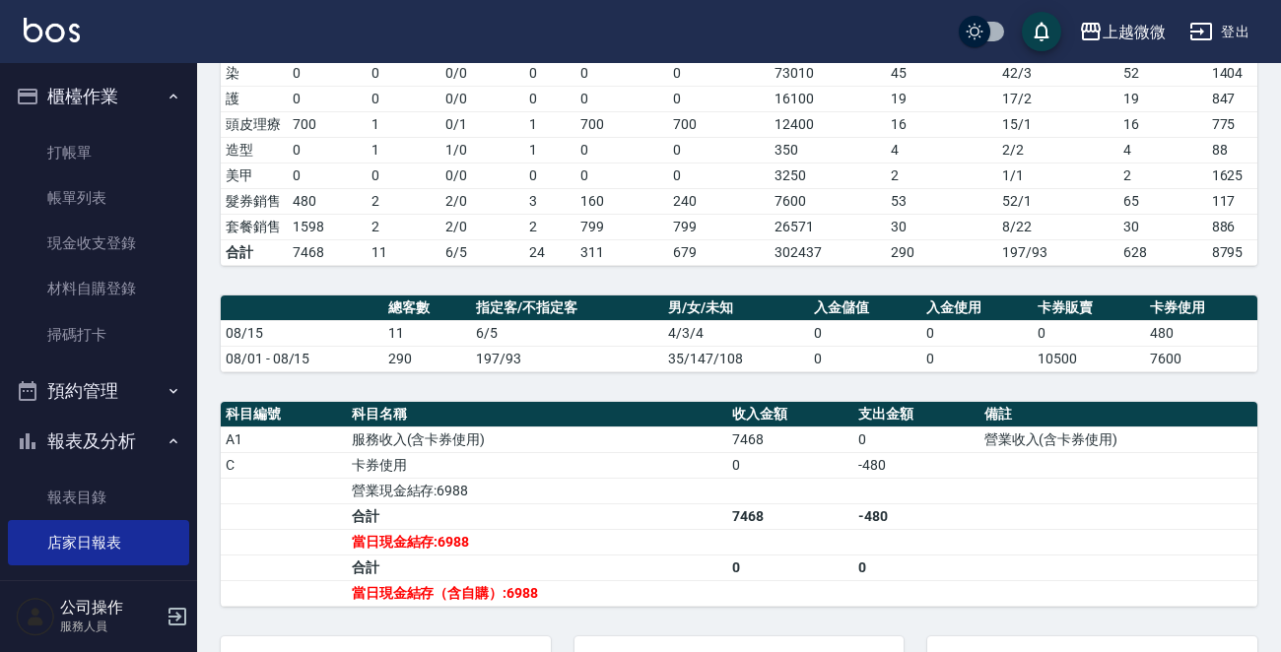
scroll to position [394, 0]
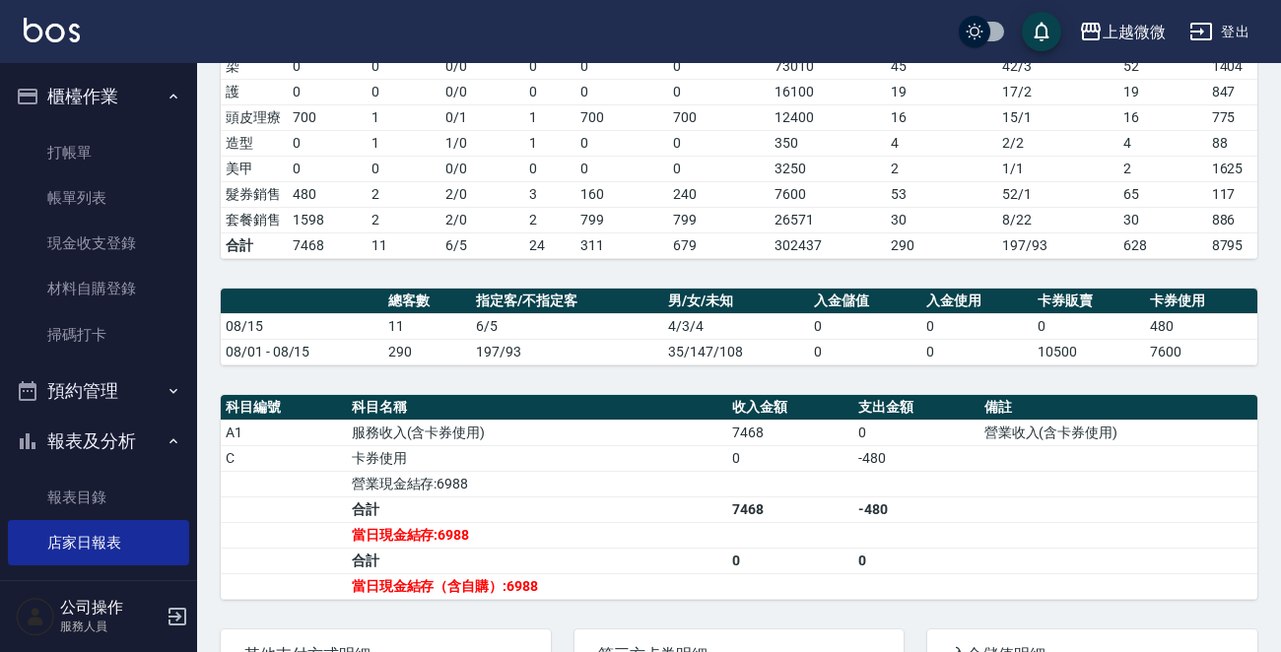
click at [67, 22] on img at bounding box center [52, 30] width 56 height 25
